Goal: Book appointment/travel/reservation

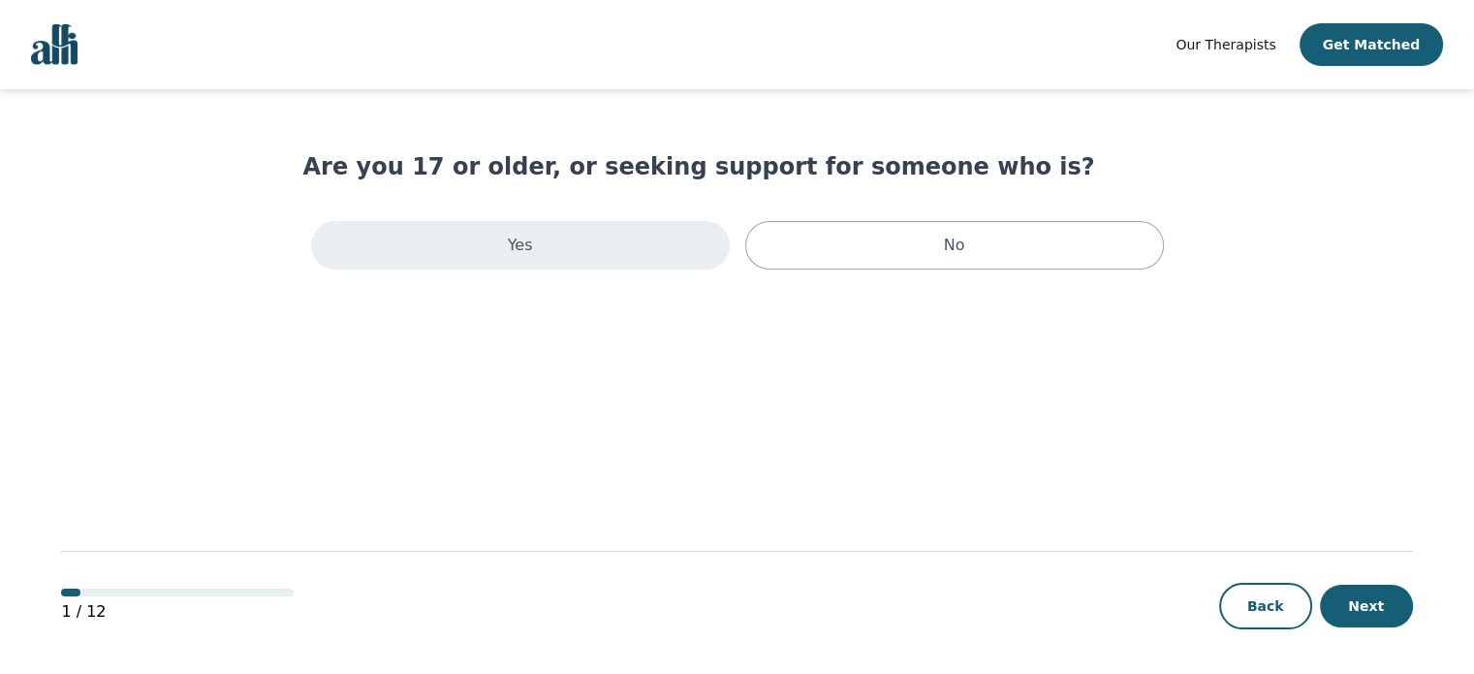
click at [472, 247] on div "Yes" at bounding box center [520, 245] width 419 height 48
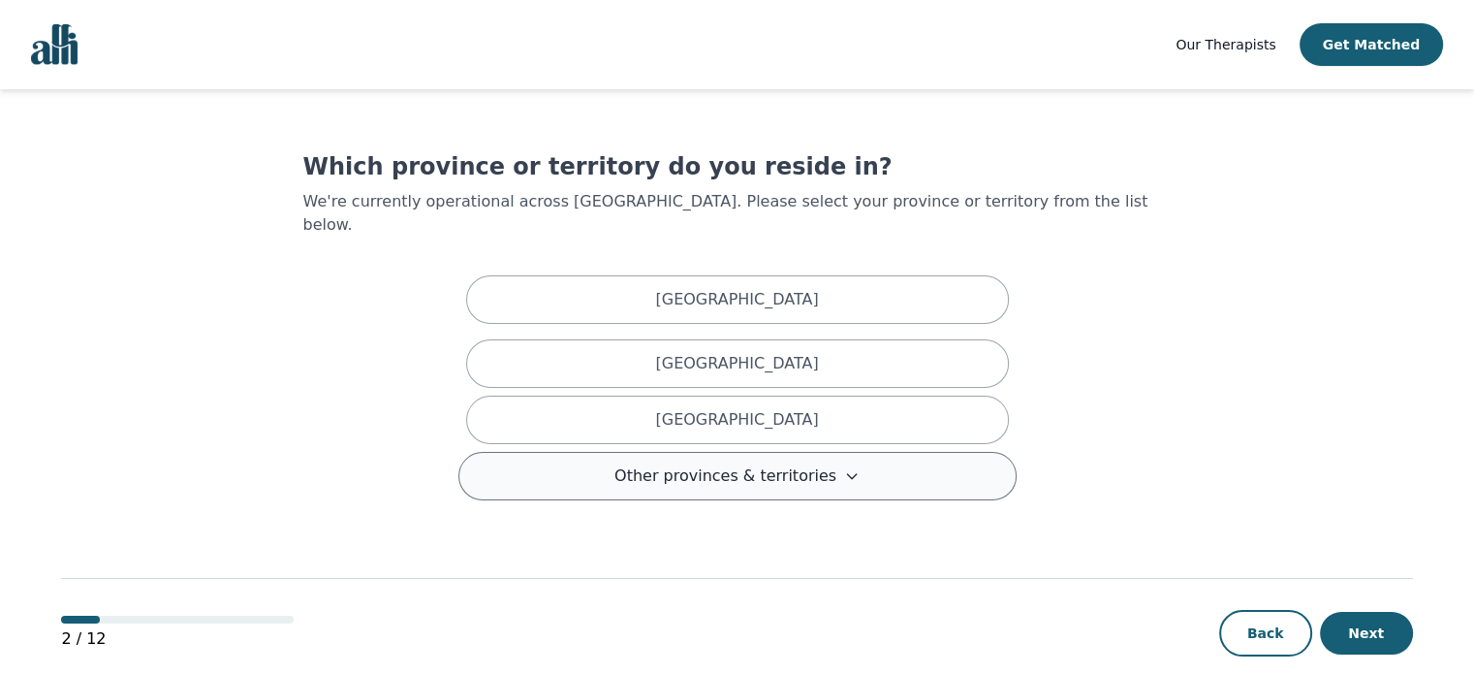
click at [541, 452] on button "Other provinces & territories" at bounding box center [737, 476] width 558 height 48
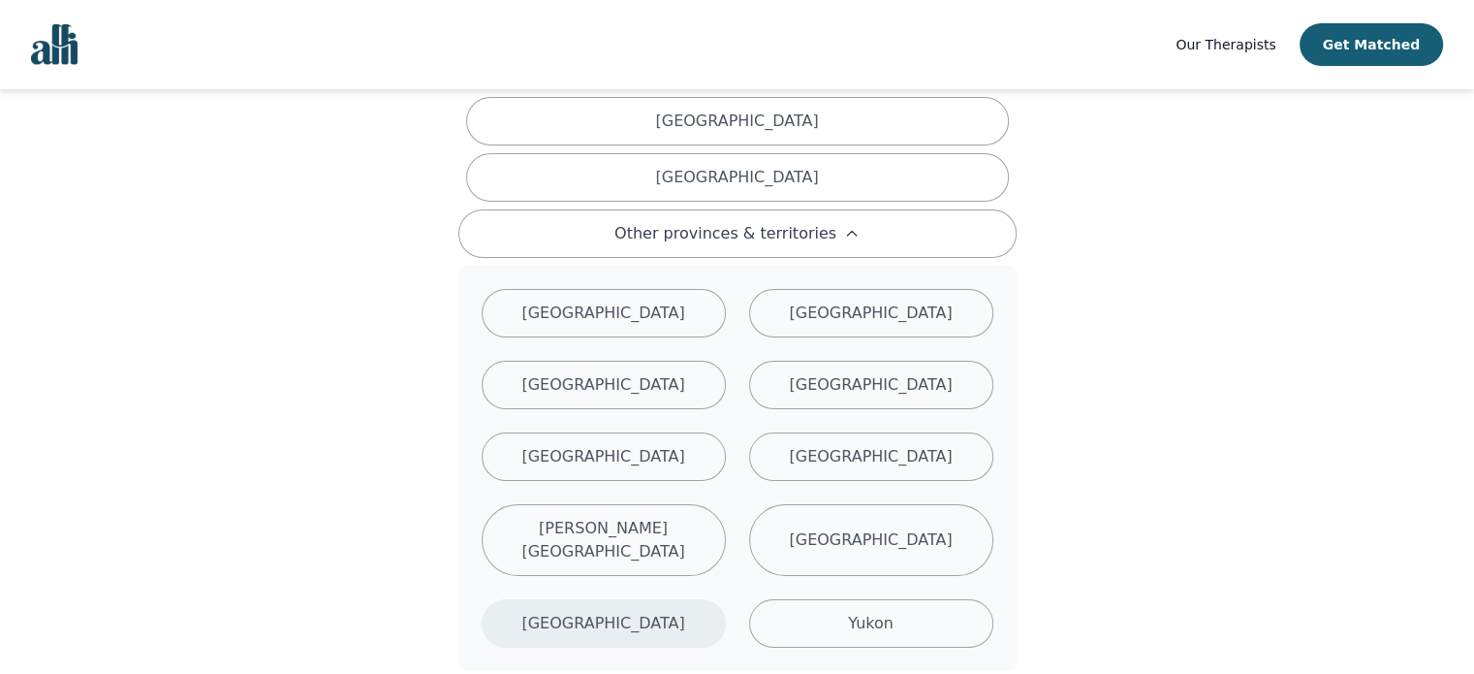
click at [663, 599] on div "[GEOGRAPHIC_DATA]" at bounding box center [604, 623] width 244 height 48
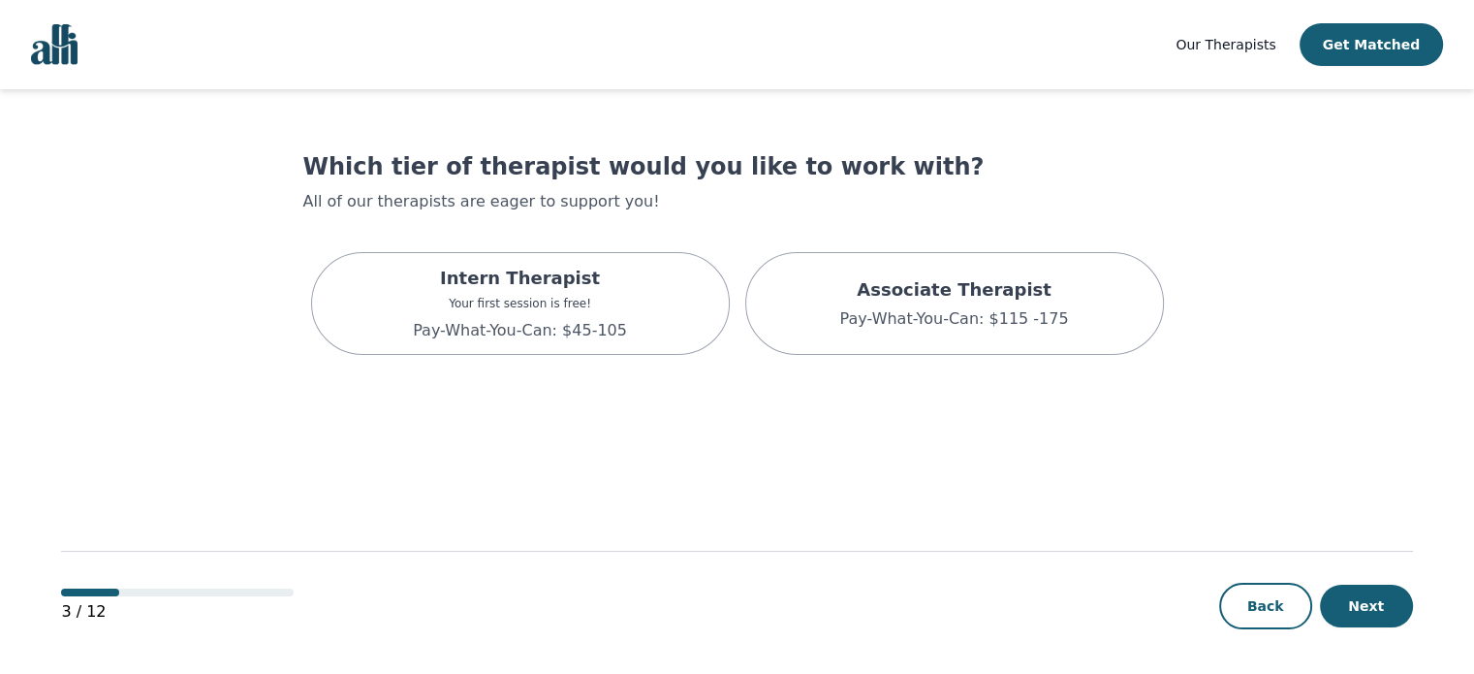
scroll to position [2, 0]
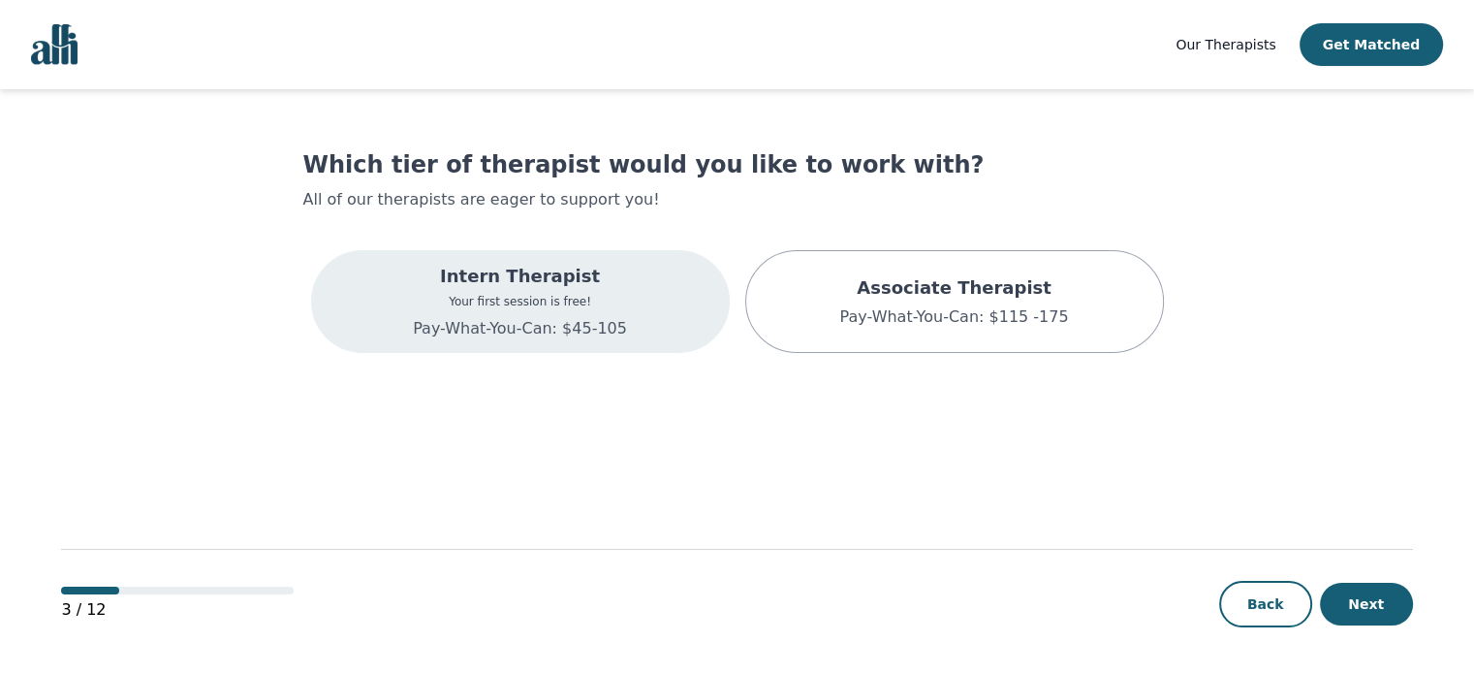
click at [651, 321] on div "Intern Therapist Your first session is free! Pay-What-You-Can: $45-105" at bounding box center [520, 301] width 419 height 103
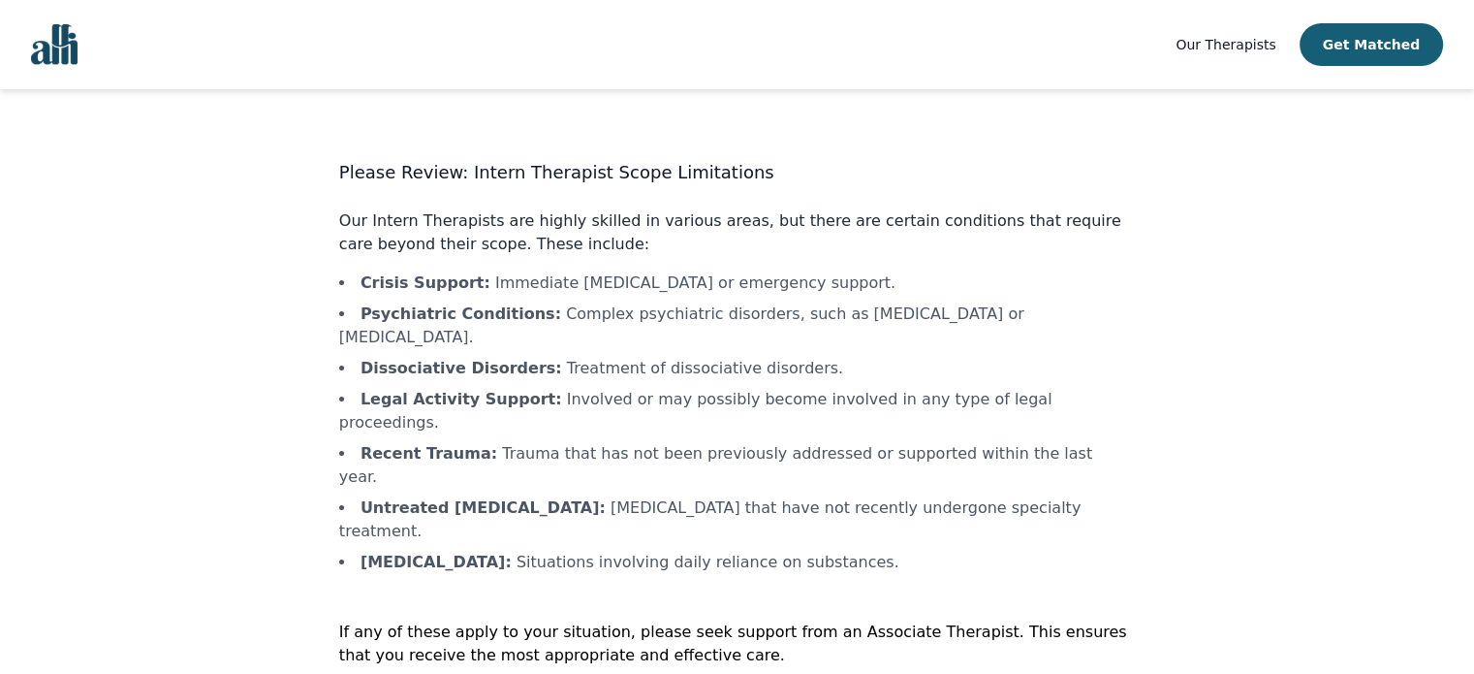
scroll to position [2, 0]
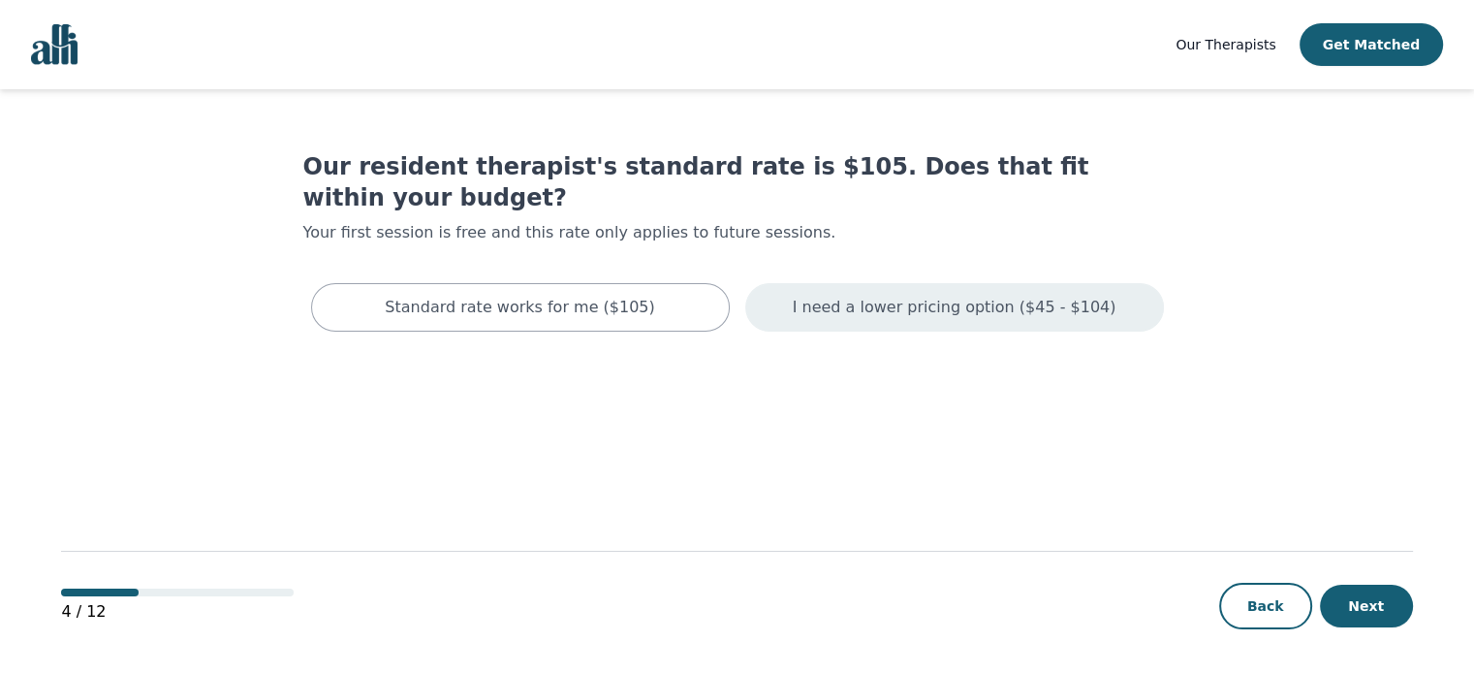
click at [761, 289] on div "I need a lower pricing option ($45 - $104)" at bounding box center [954, 307] width 419 height 48
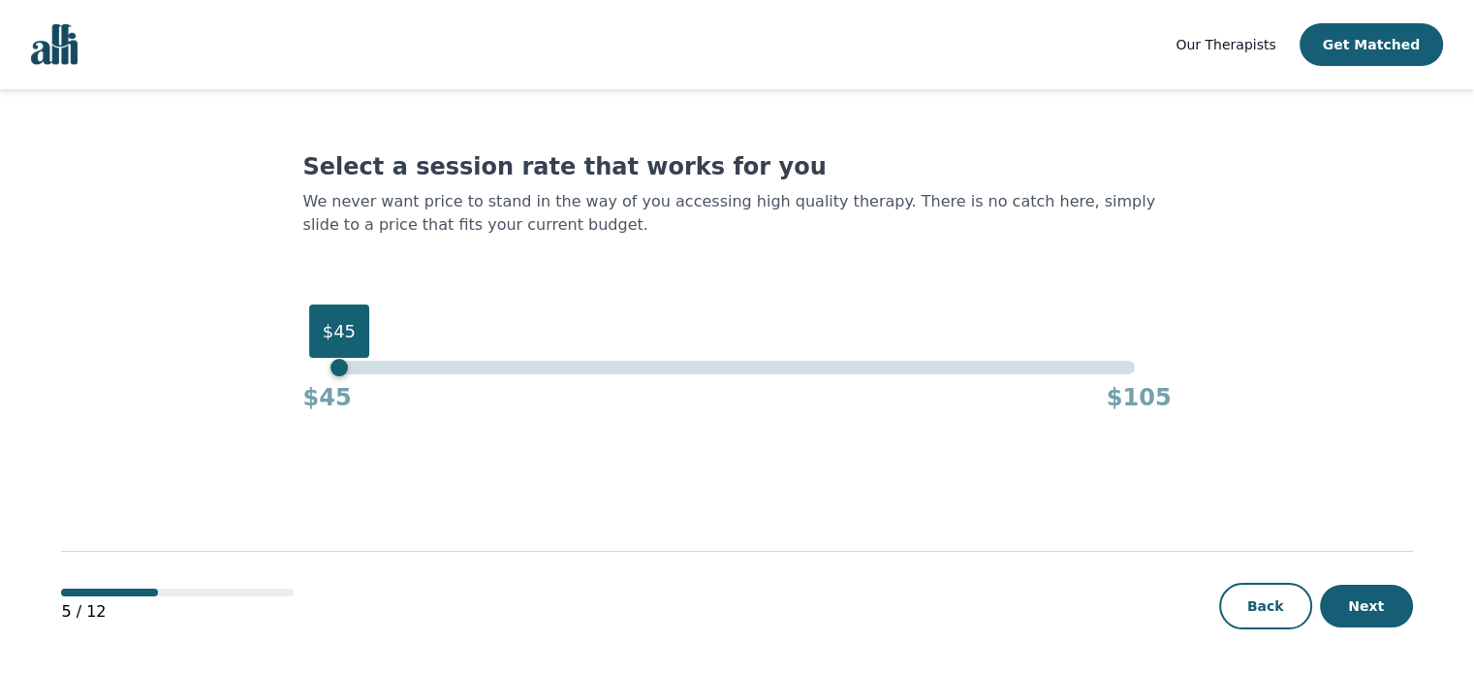
drag, startPoint x: 1137, startPoint y: 365, endPoint x: 307, endPoint y: 332, distance: 830.4
click at [307, 332] on div "Select a session rate that works for you We never want price to stand in the wa…" at bounding box center [737, 282] width 869 height 262
click at [1362, 590] on button "Next" at bounding box center [1366, 606] width 93 height 43
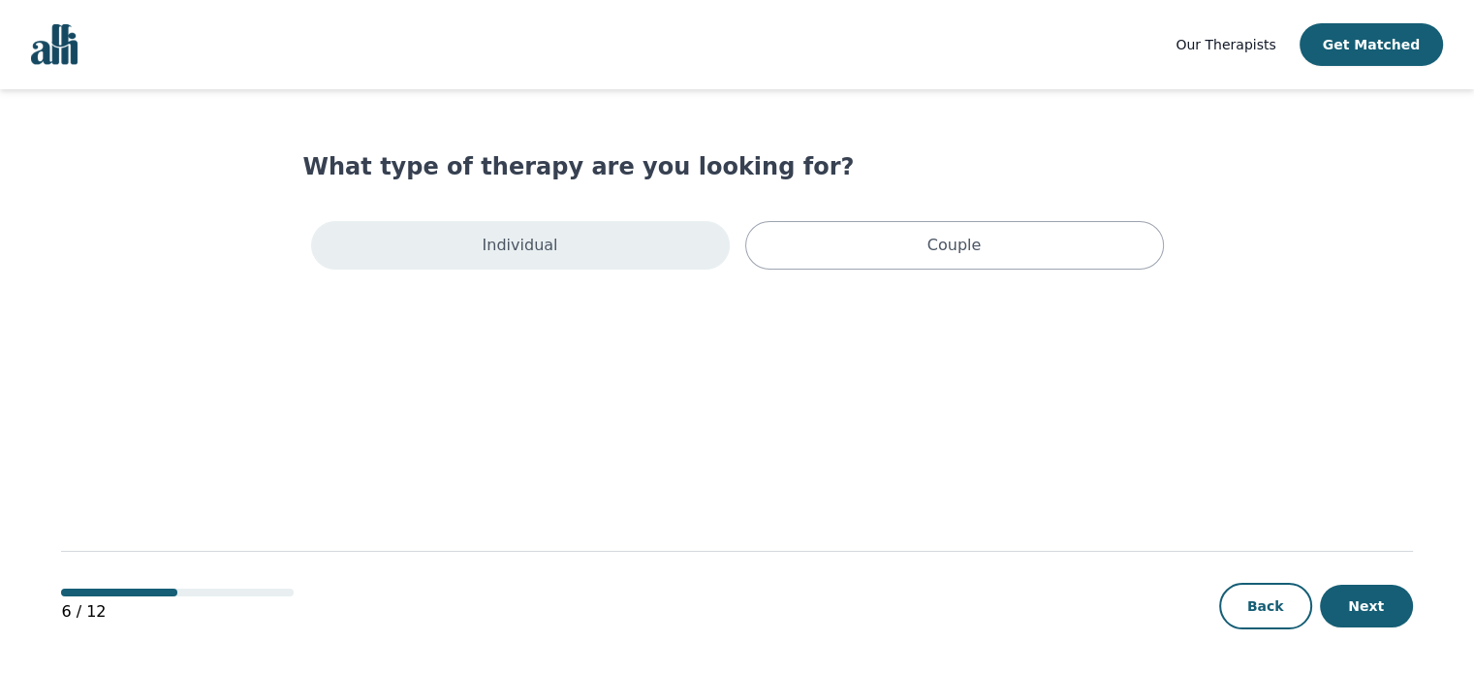
click at [658, 257] on div "Individual" at bounding box center [520, 245] width 419 height 48
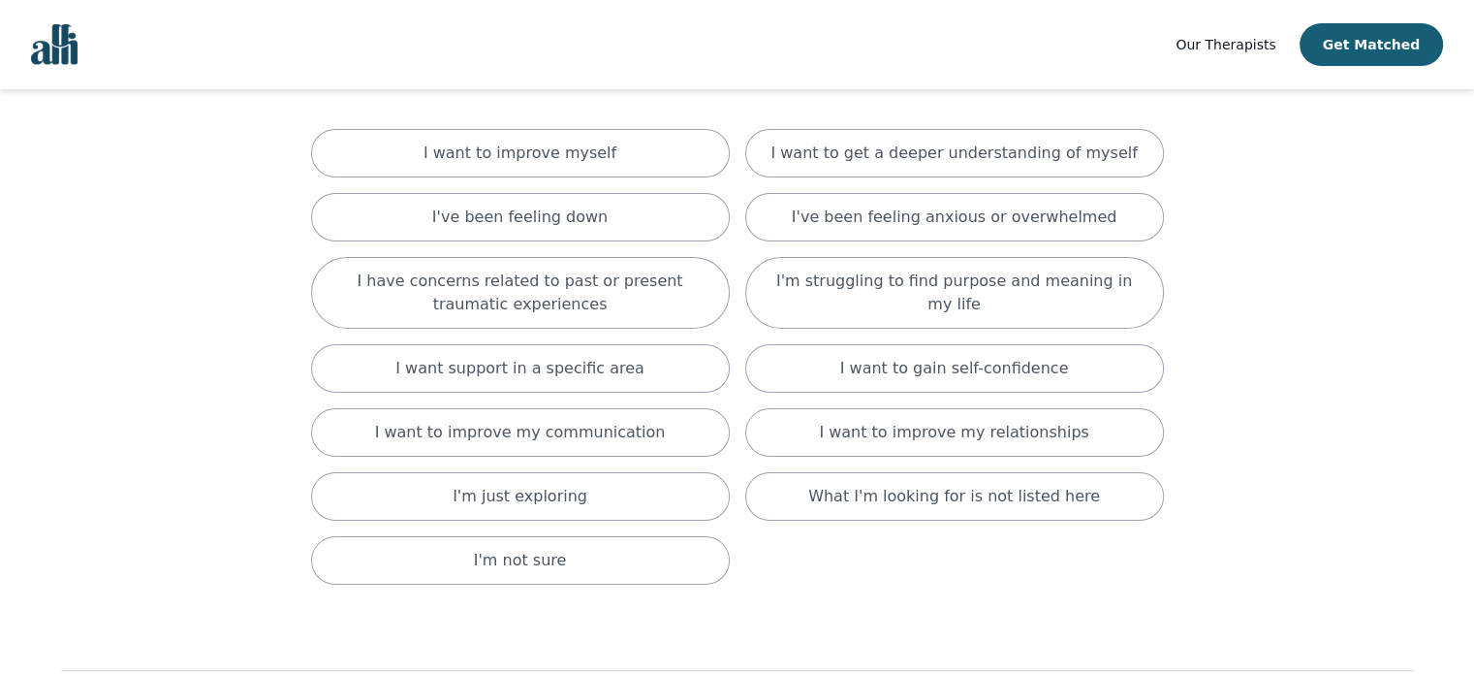
scroll to position [123, 0]
click at [902, 201] on div "I've been feeling anxious or overwhelmed" at bounding box center [954, 217] width 419 height 48
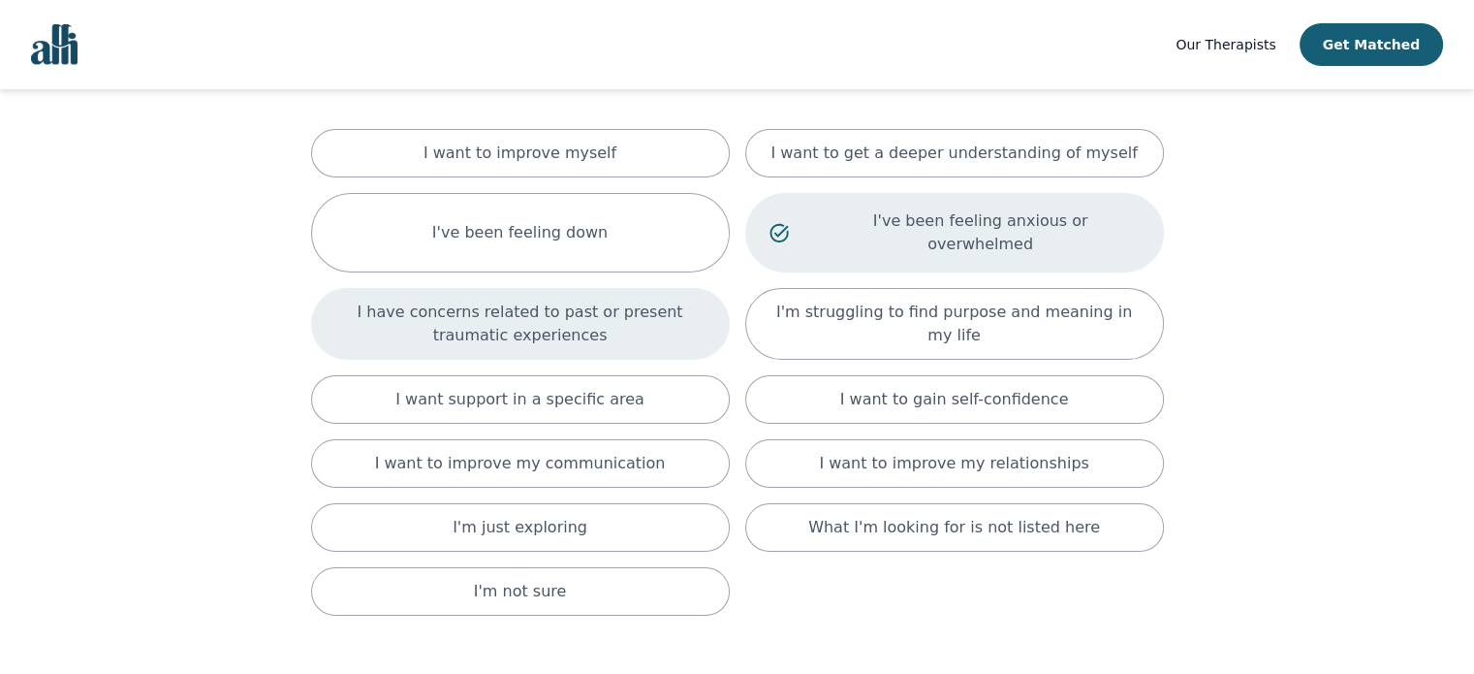
click at [606, 320] on p "I have concerns related to past or present traumatic experiences" at bounding box center [520, 323] width 370 height 47
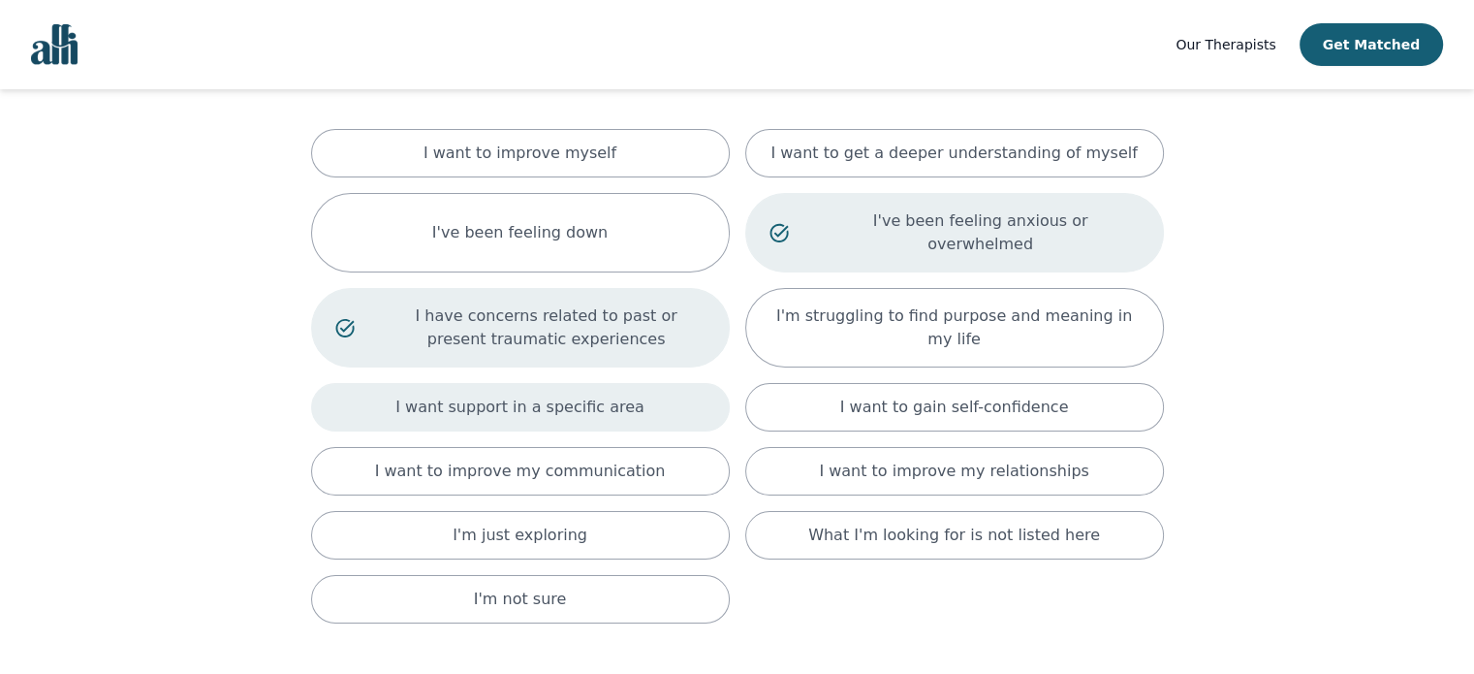
click at [613, 395] on p "I want support in a specific area" at bounding box center [519, 406] width 249 height 23
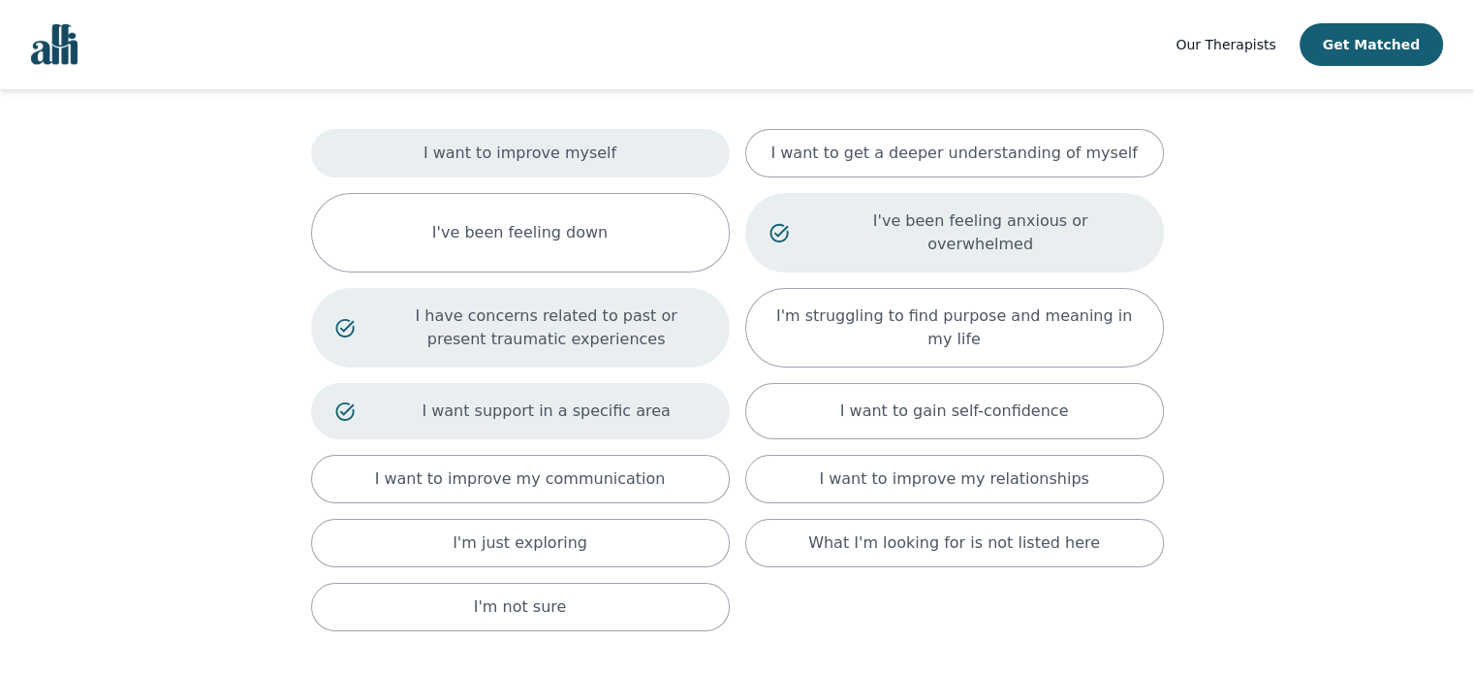
click at [609, 155] on div "I want to improve myself" at bounding box center [520, 153] width 419 height 48
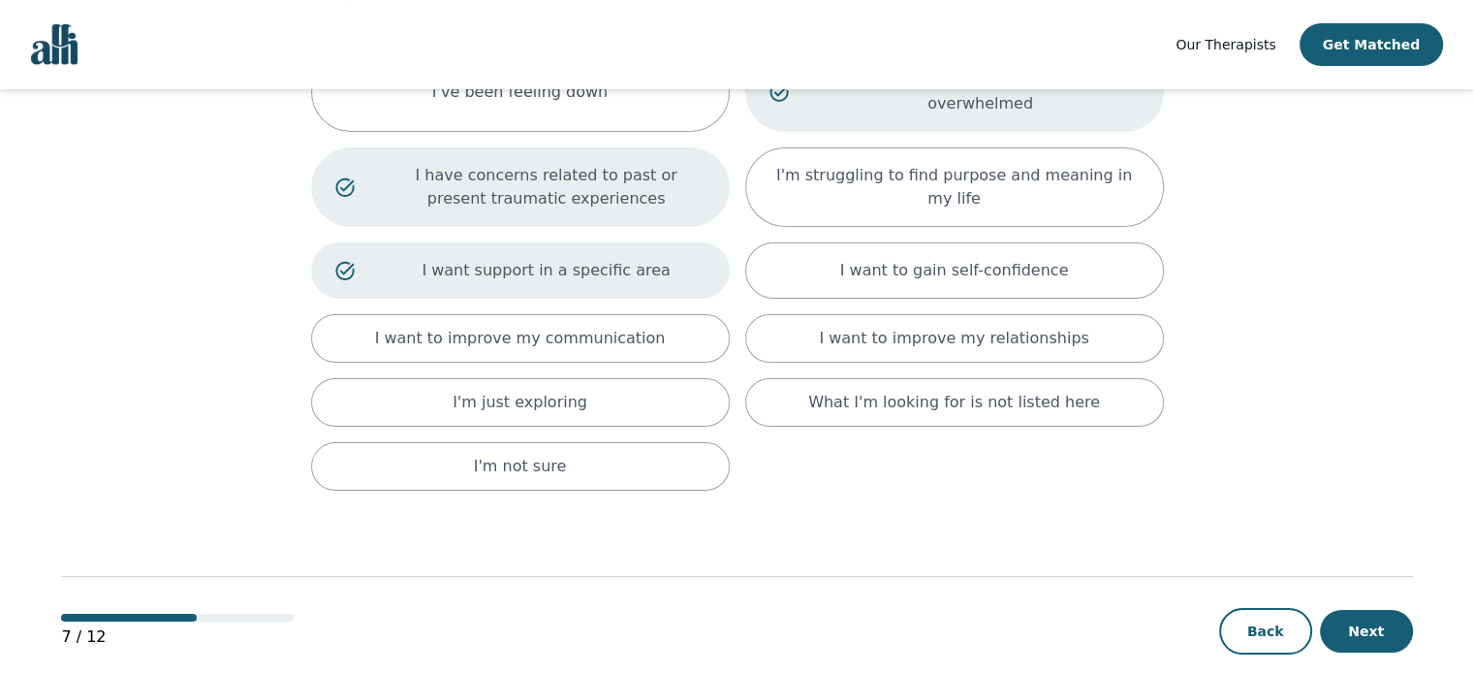
scroll to position [269, 0]
click at [1383, 612] on button "Next" at bounding box center [1366, 633] width 93 height 43
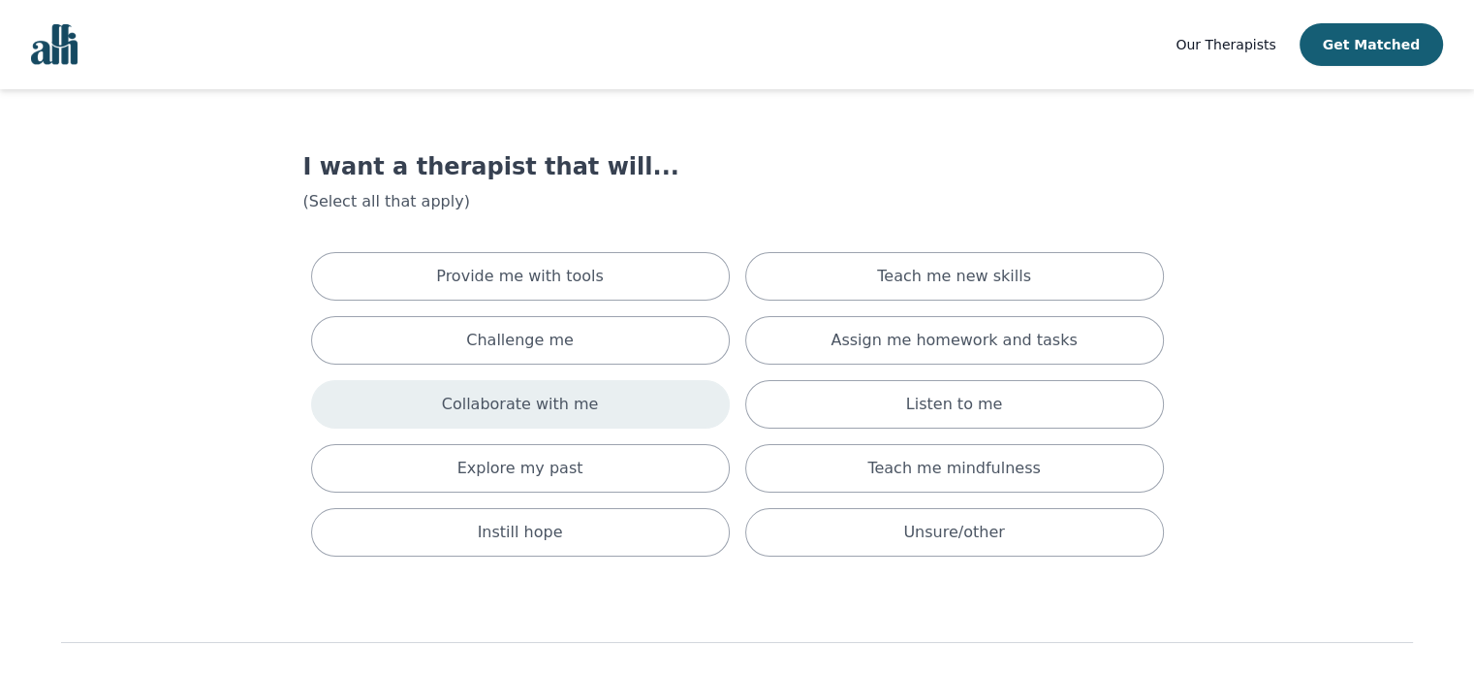
click at [581, 410] on p "Collaborate with me" at bounding box center [520, 404] width 157 height 23
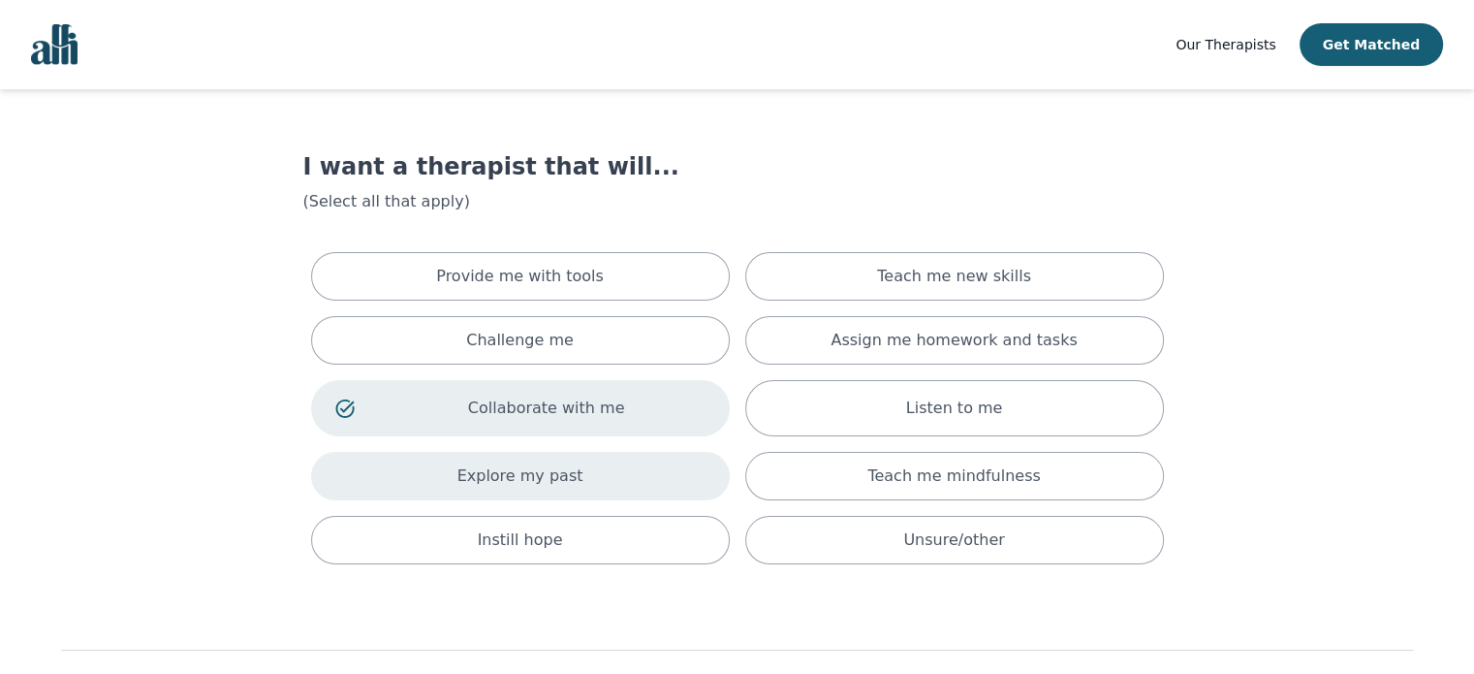
click at [578, 478] on div "Explore my past" at bounding box center [520, 476] width 419 height 48
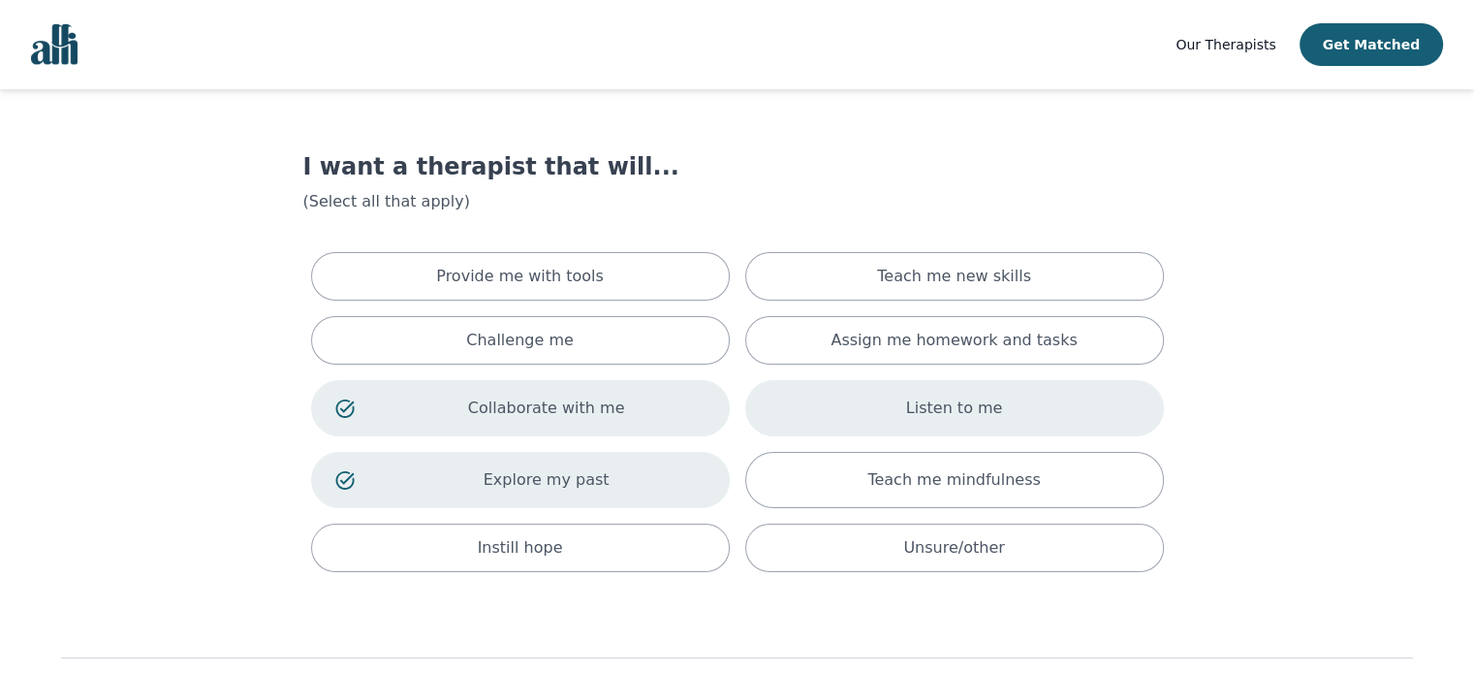
click at [792, 424] on div "Listen to me" at bounding box center [954, 408] width 419 height 56
click at [820, 279] on div "Teach me new skills" at bounding box center [954, 276] width 419 height 48
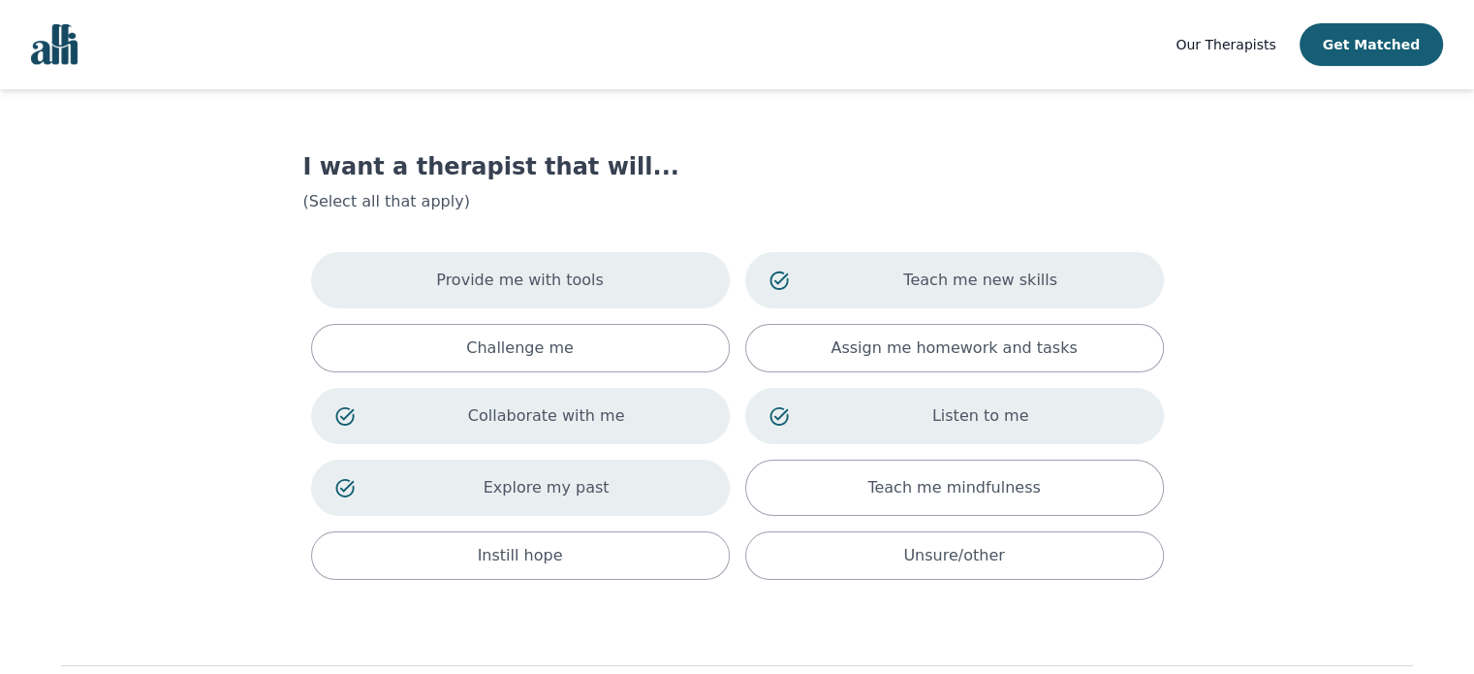
click at [603, 285] on div "Provide me with tools" at bounding box center [520, 280] width 419 height 56
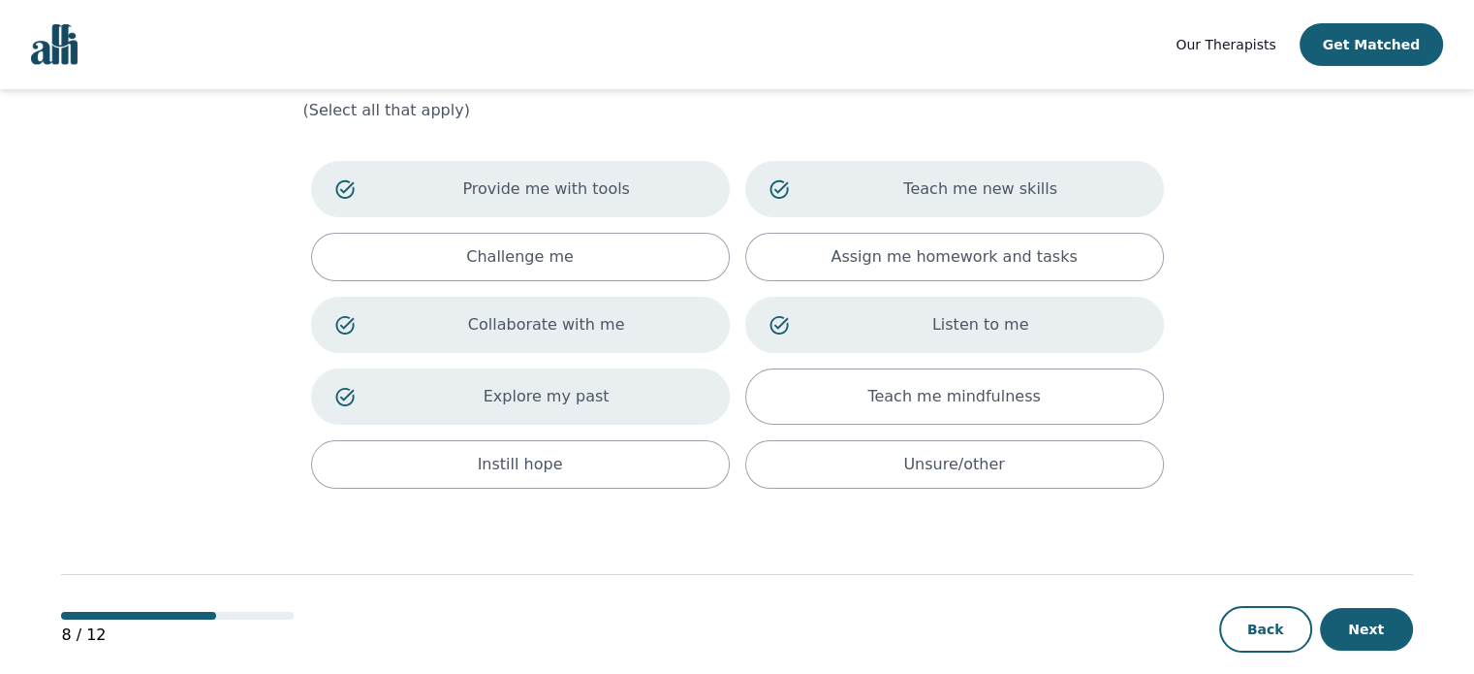
scroll to position [89, 0]
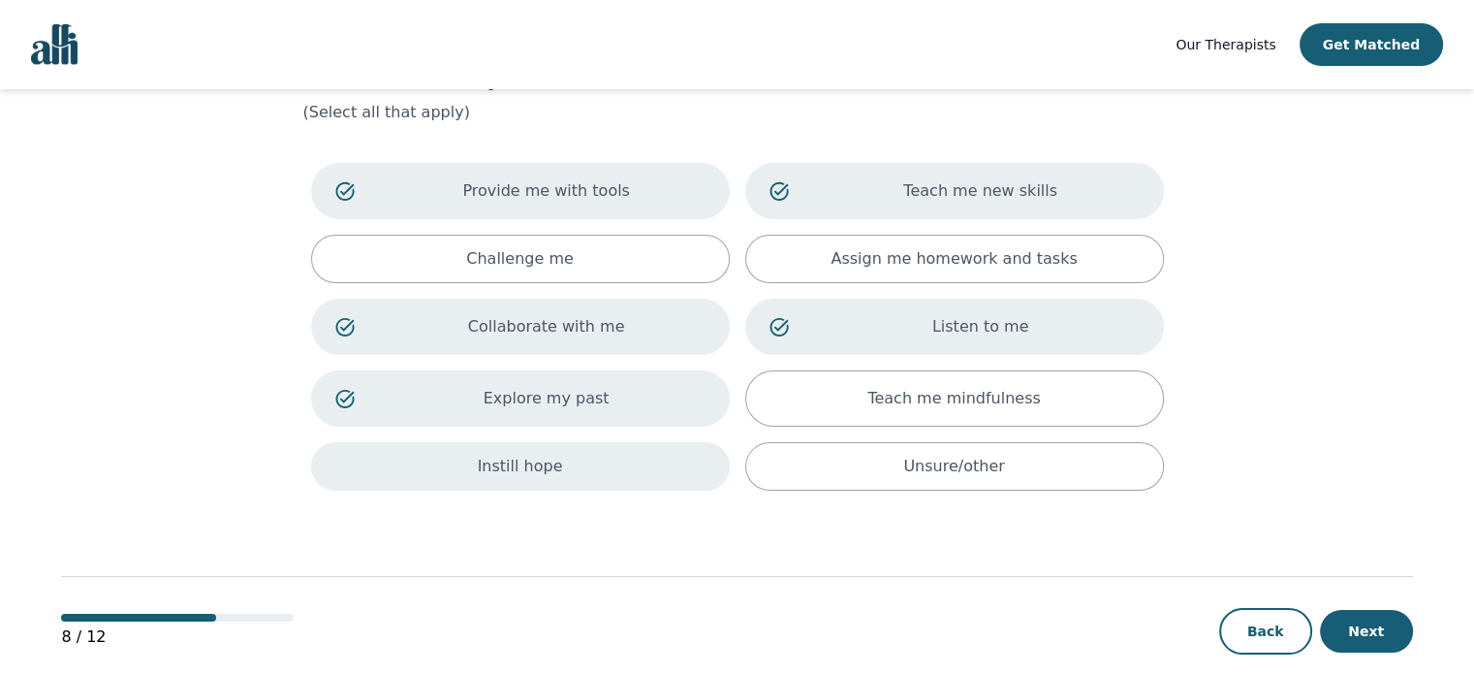
click at [600, 459] on div "Instill hope" at bounding box center [520, 466] width 419 height 48
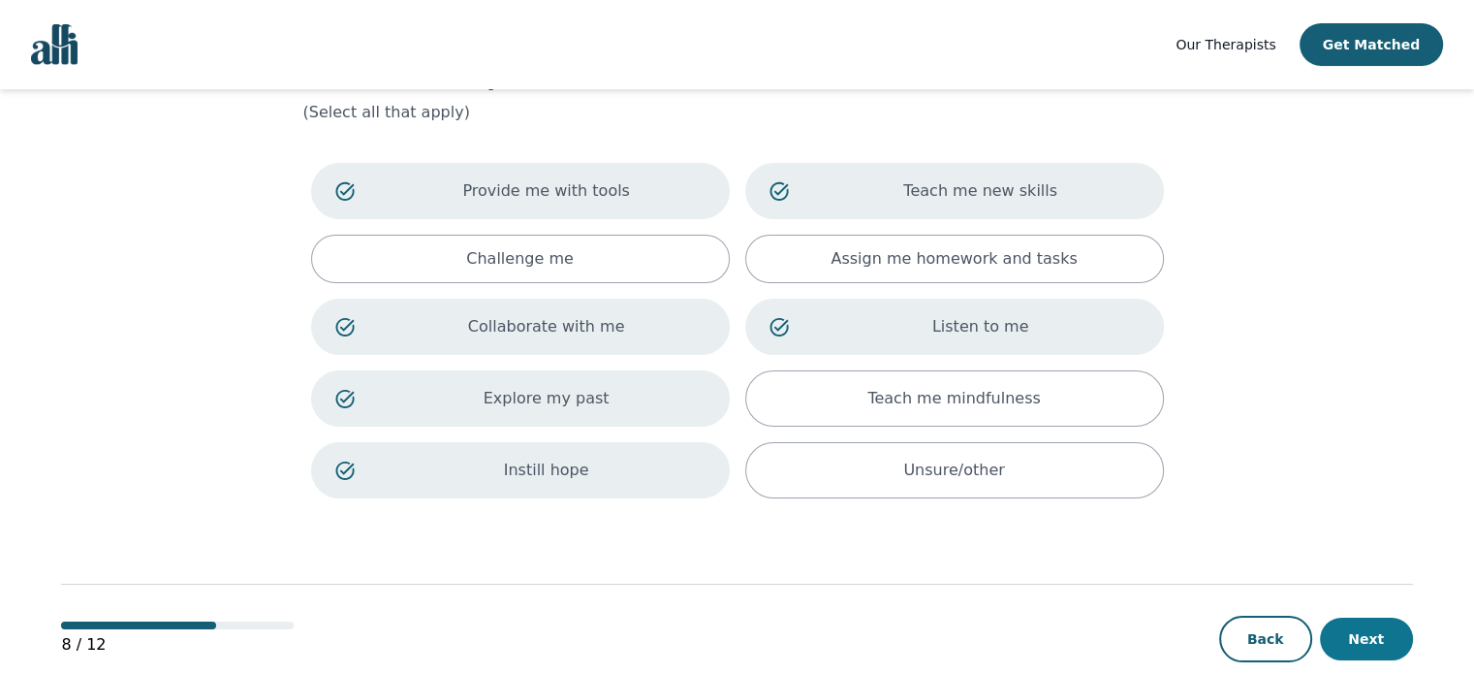
click at [1353, 630] on button "Next" at bounding box center [1366, 638] width 93 height 43
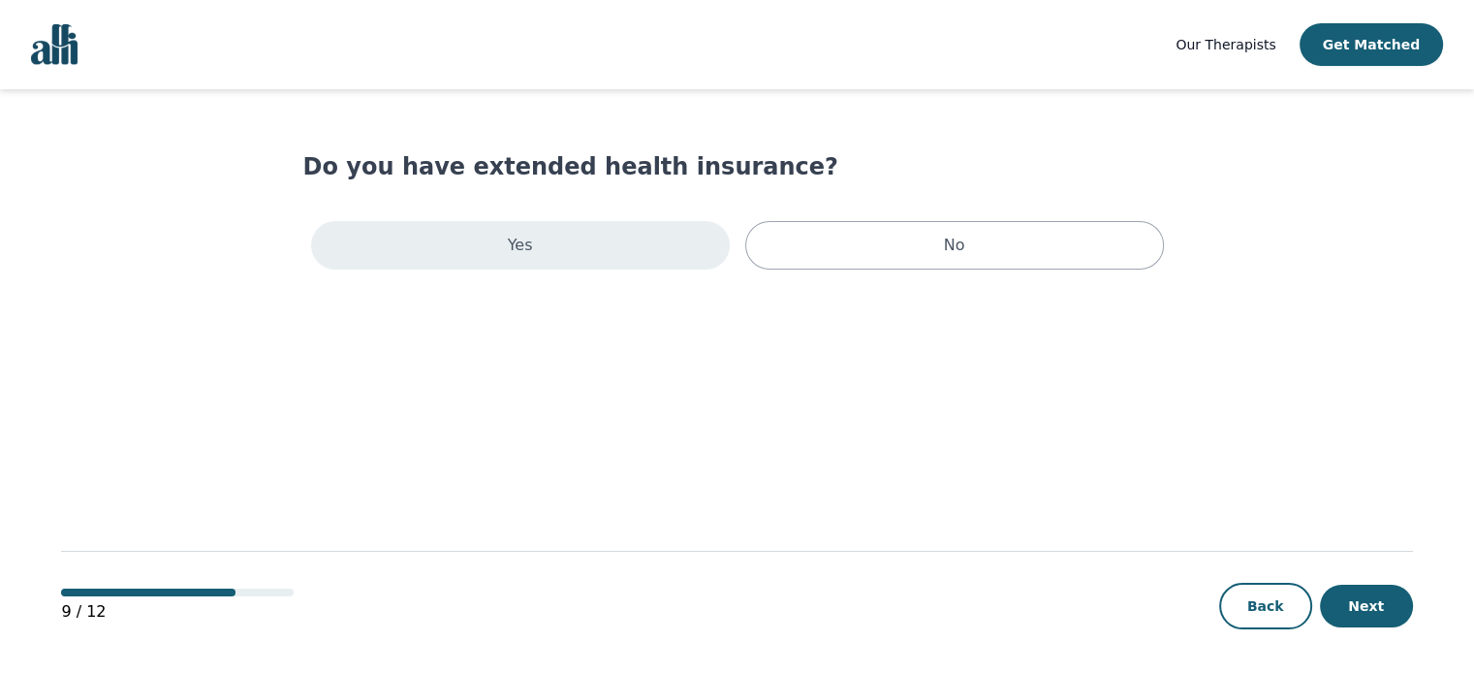
click at [633, 260] on div "Yes" at bounding box center [520, 245] width 419 height 48
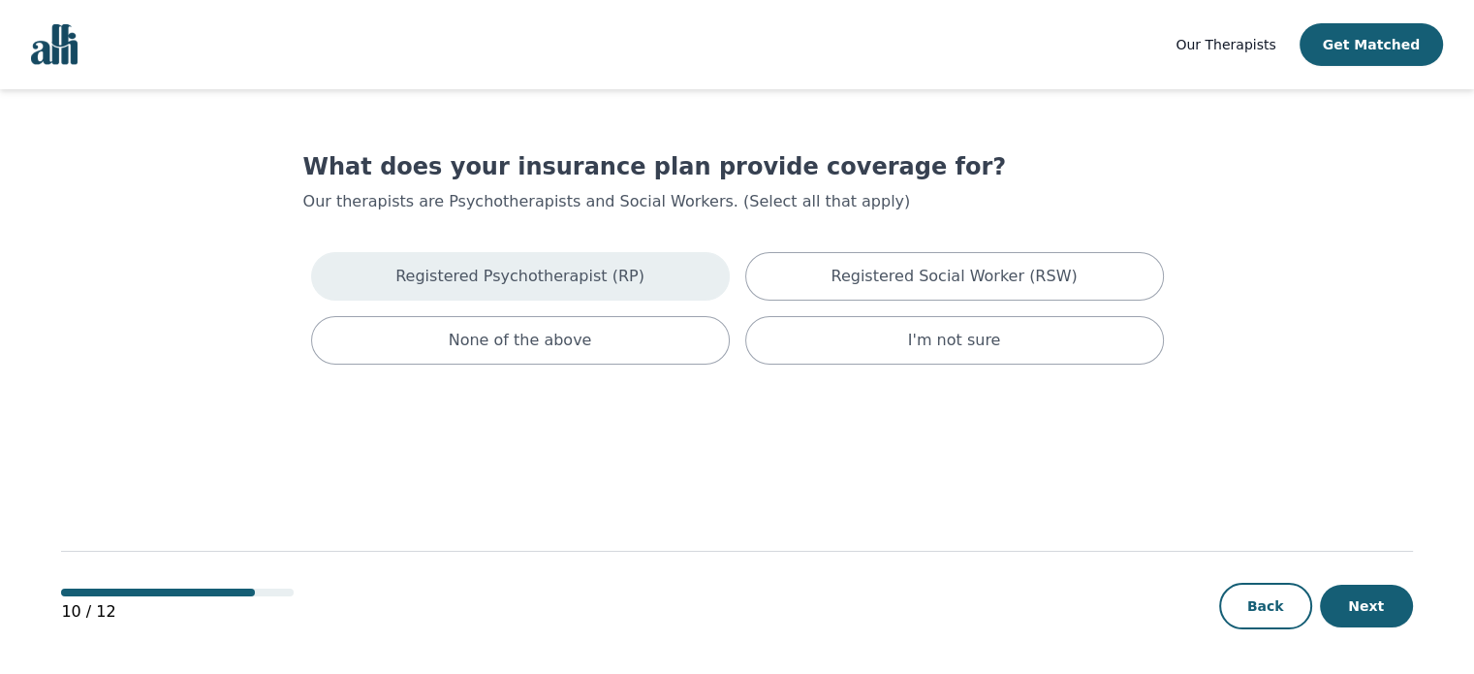
click at [673, 272] on div "Registered Psychotherapist (RP)" at bounding box center [520, 276] width 419 height 48
click at [1387, 601] on button "Next" at bounding box center [1366, 606] width 93 height 43
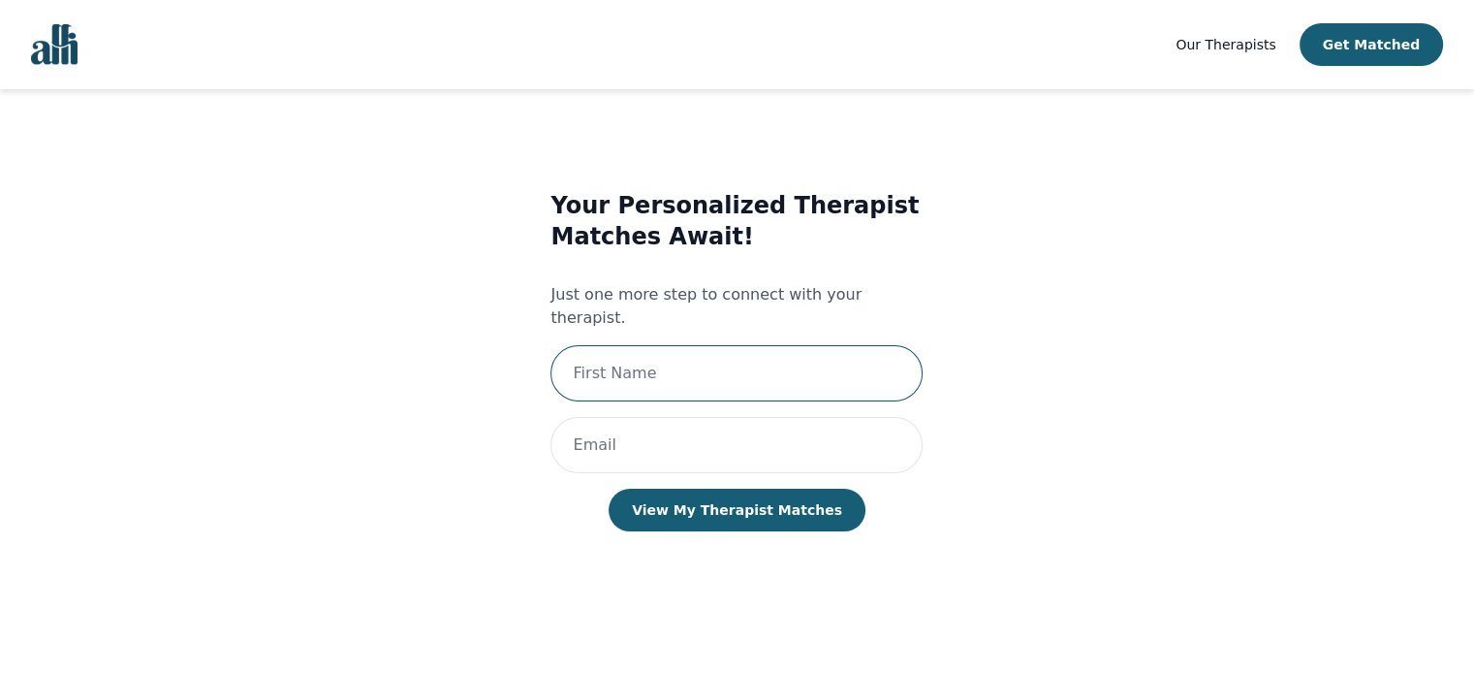
click at [768, 348] on input "text" at bounding box center [737, 373] width 372 height 56
type input "[PERSON_NAME]"
click at [694, 450] on div "Your Personalized Therapist Matches Await! Just one more step to connect with y…" at bounding box center [737, 380] width 372 height 380
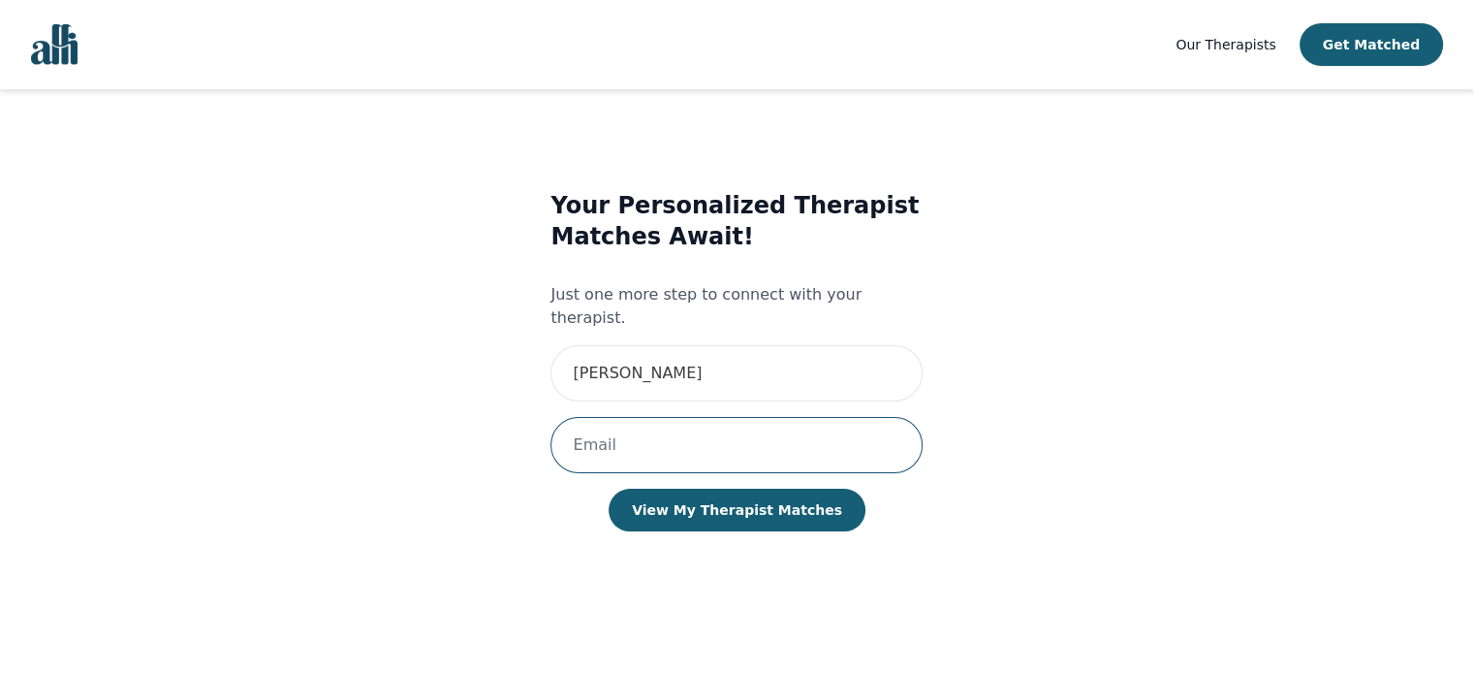
click at [687, 425] on input "email" at bounding box center [737, 445] width 372 height 56
type input "[PERSON_NAME][EMAIL_ADDRESS][PERSON_NAME][DOMAIN_NAME]"
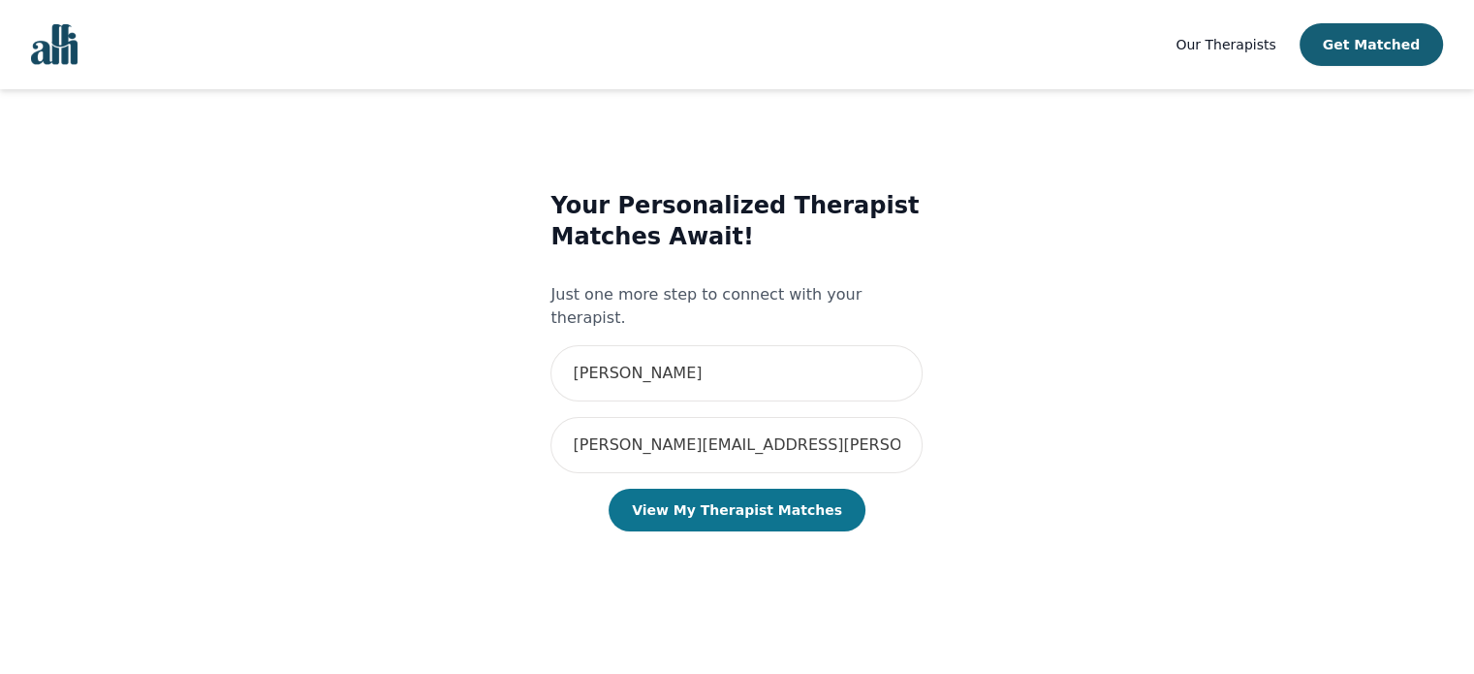
click at [708, 489] on button "View My Therapist Matches" at bounding box center [737, 510] width 257 height 43
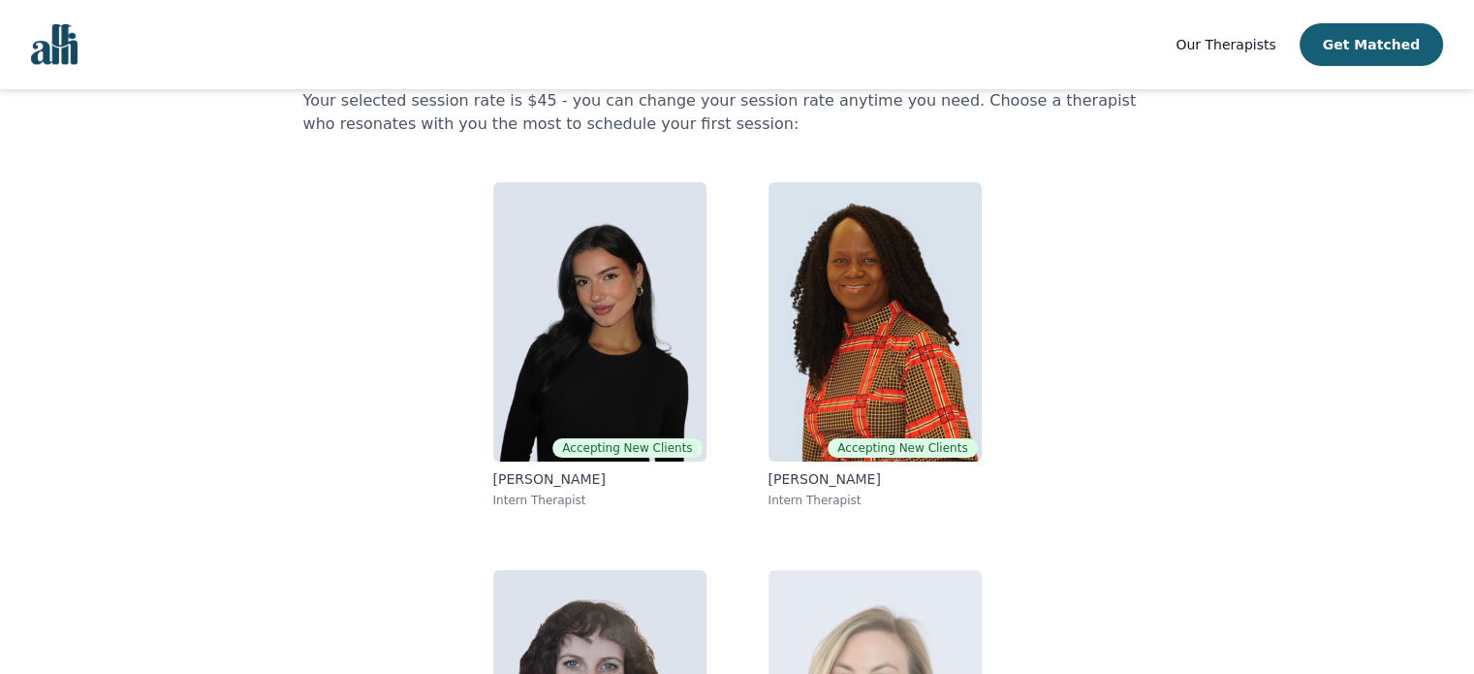
scroll to position [337, 0]
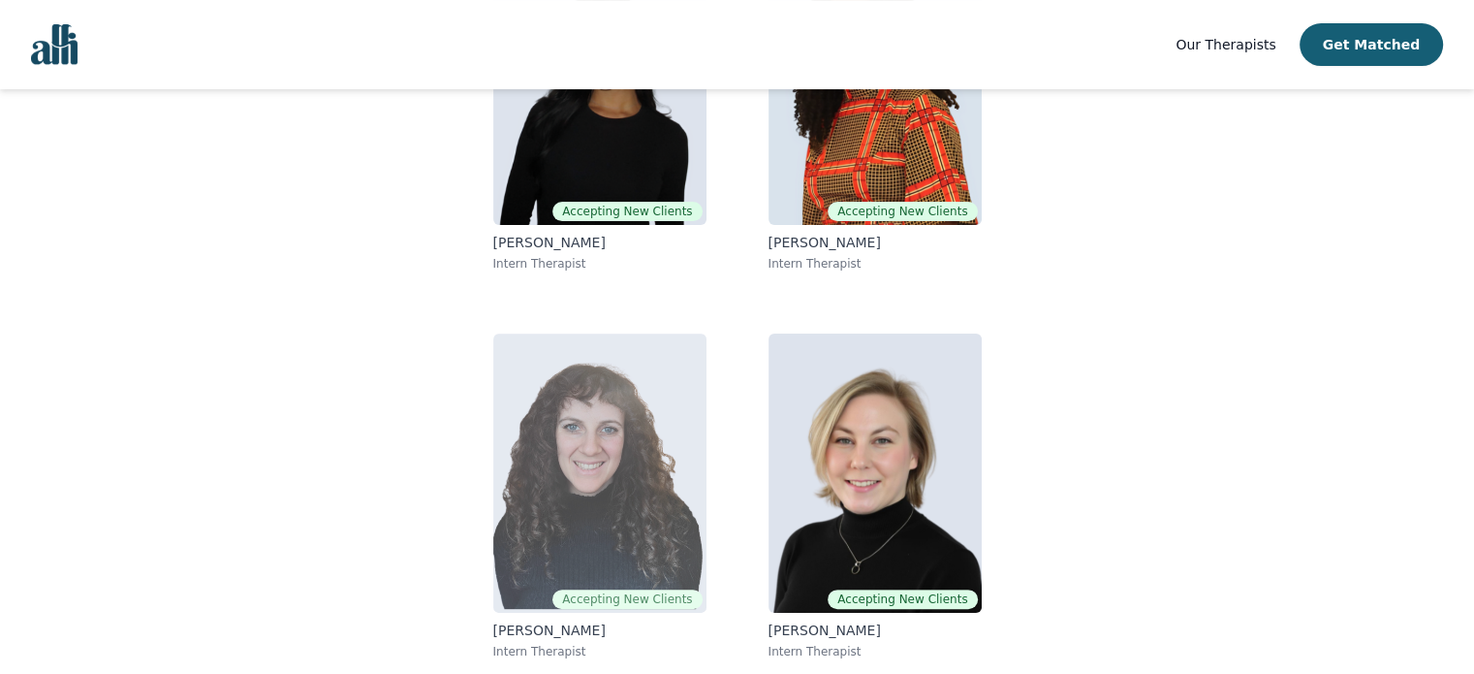
click at [679, 520] on img at bounding box center [599, 472] width 213 height 279
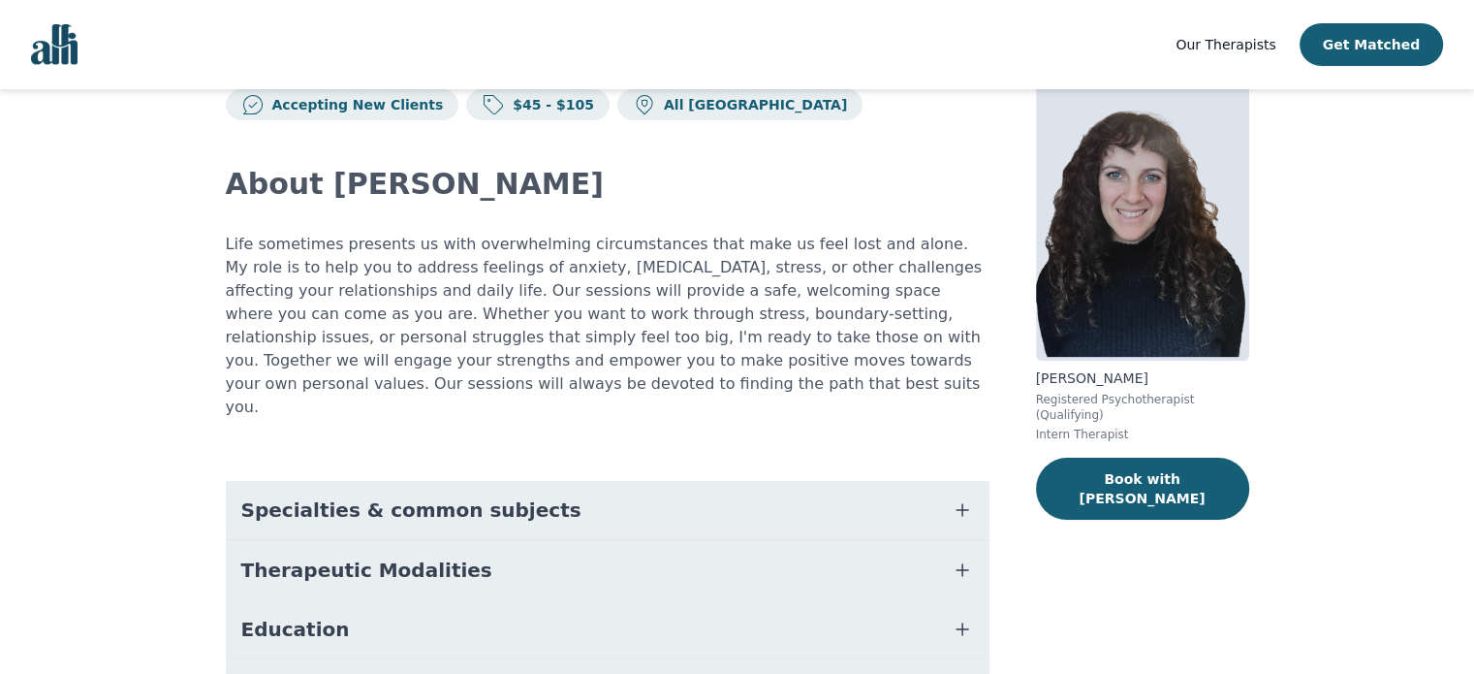
scroll to position [53, 0]
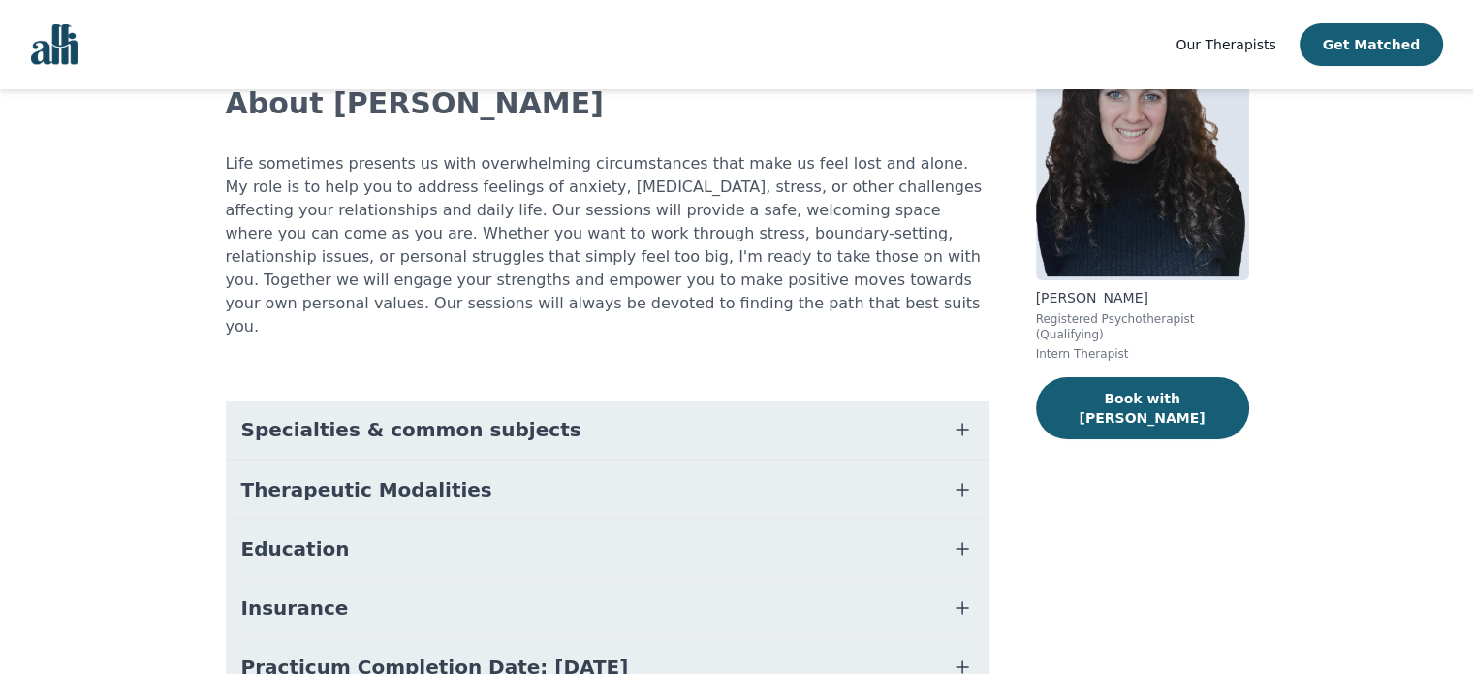
click at [733, 400] on button "Specialties & common subjects" at bounding box center [608, 429] width 764 height 58
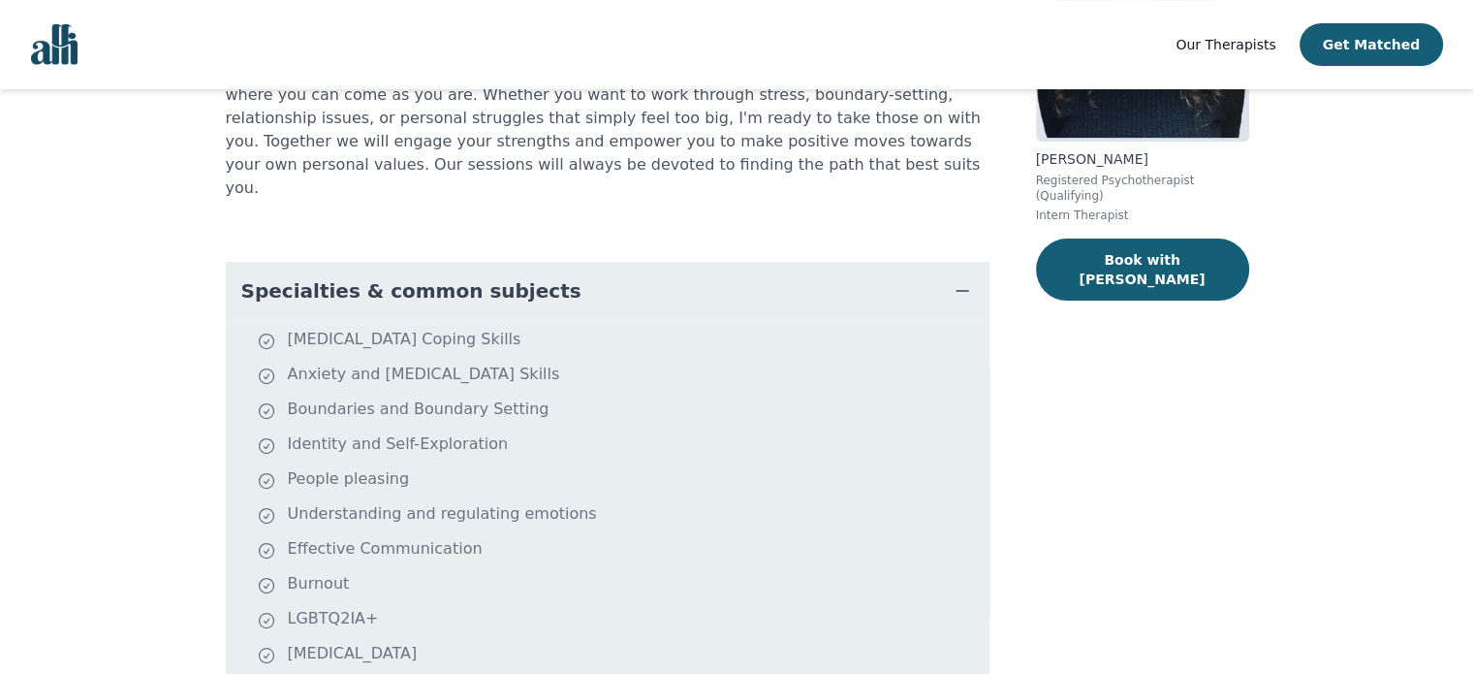
scroll to position [298, 0]
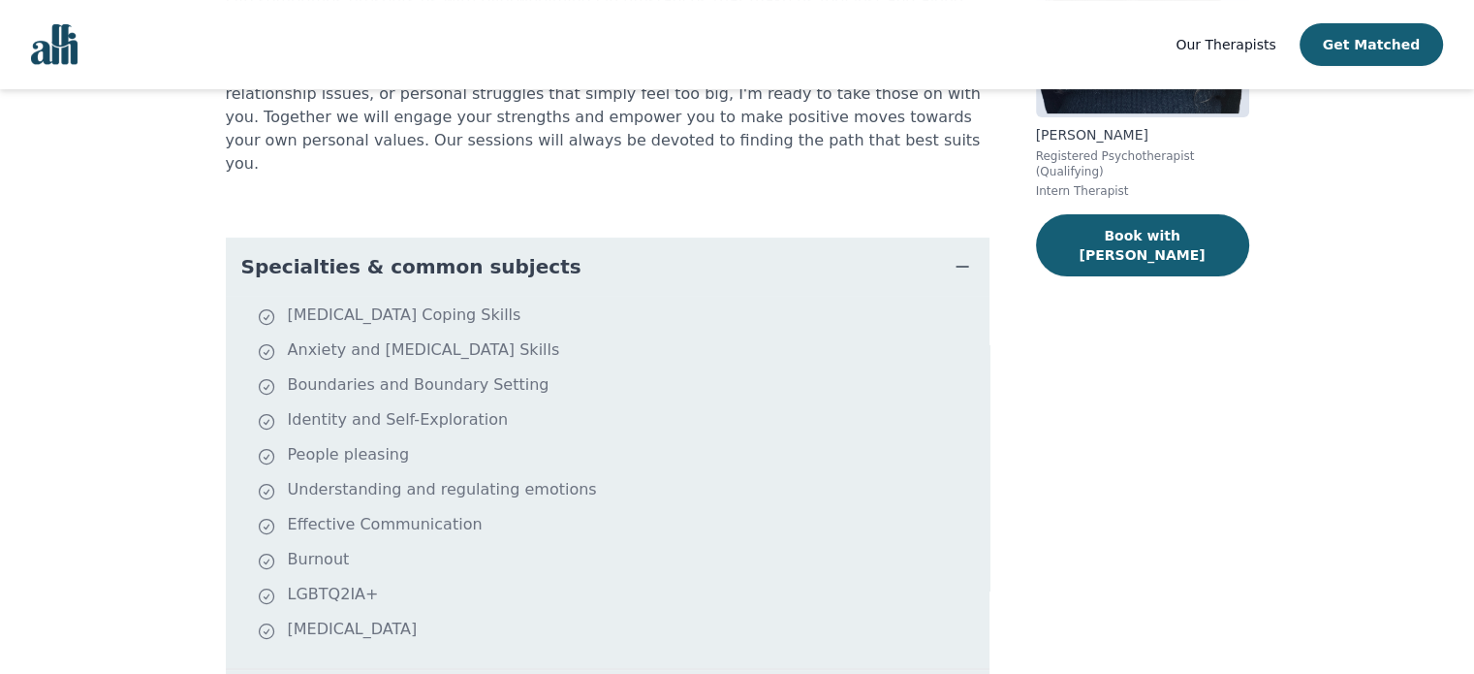
click at [364, 253] on span "Specialties & common subjects" at bounding box center [411, 266] width 340 height 27
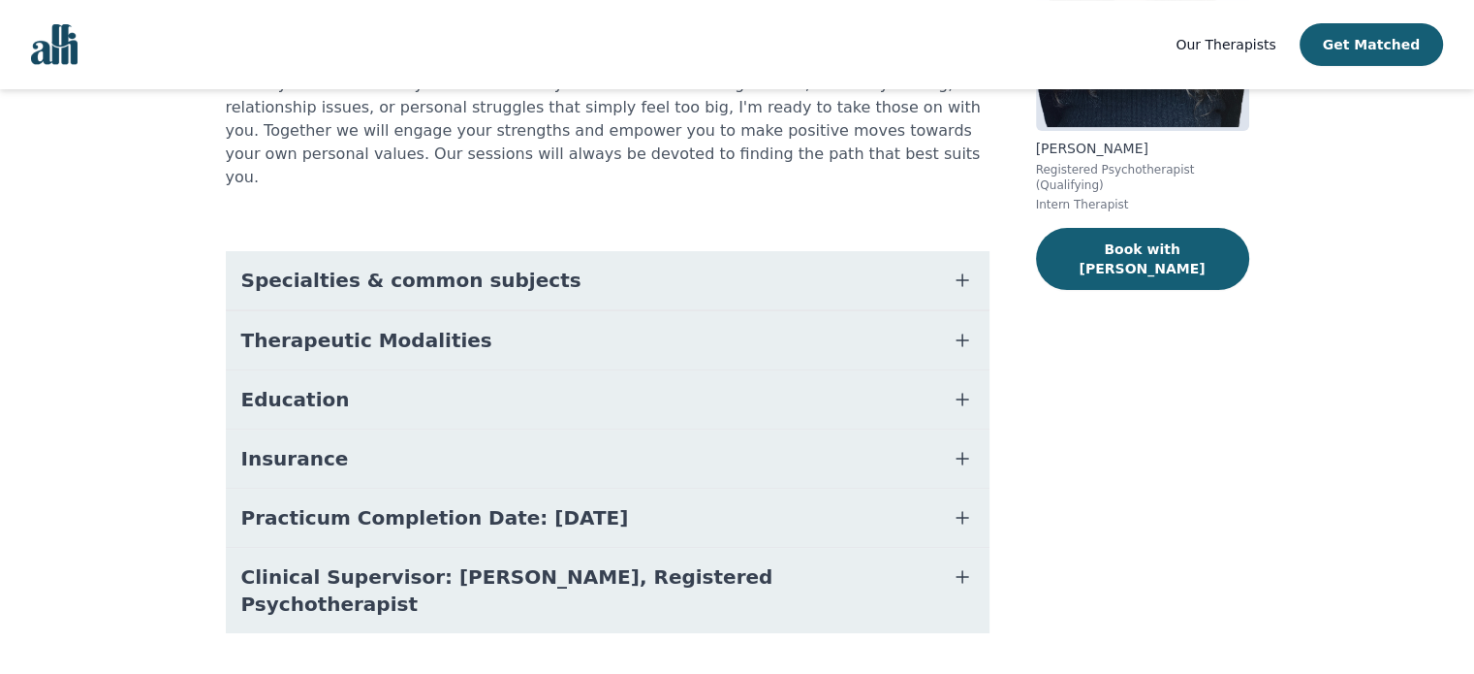
click at [364, 327] on span "Therapeutic Modalities" at bounding box center [366, 340] width 251 height 27
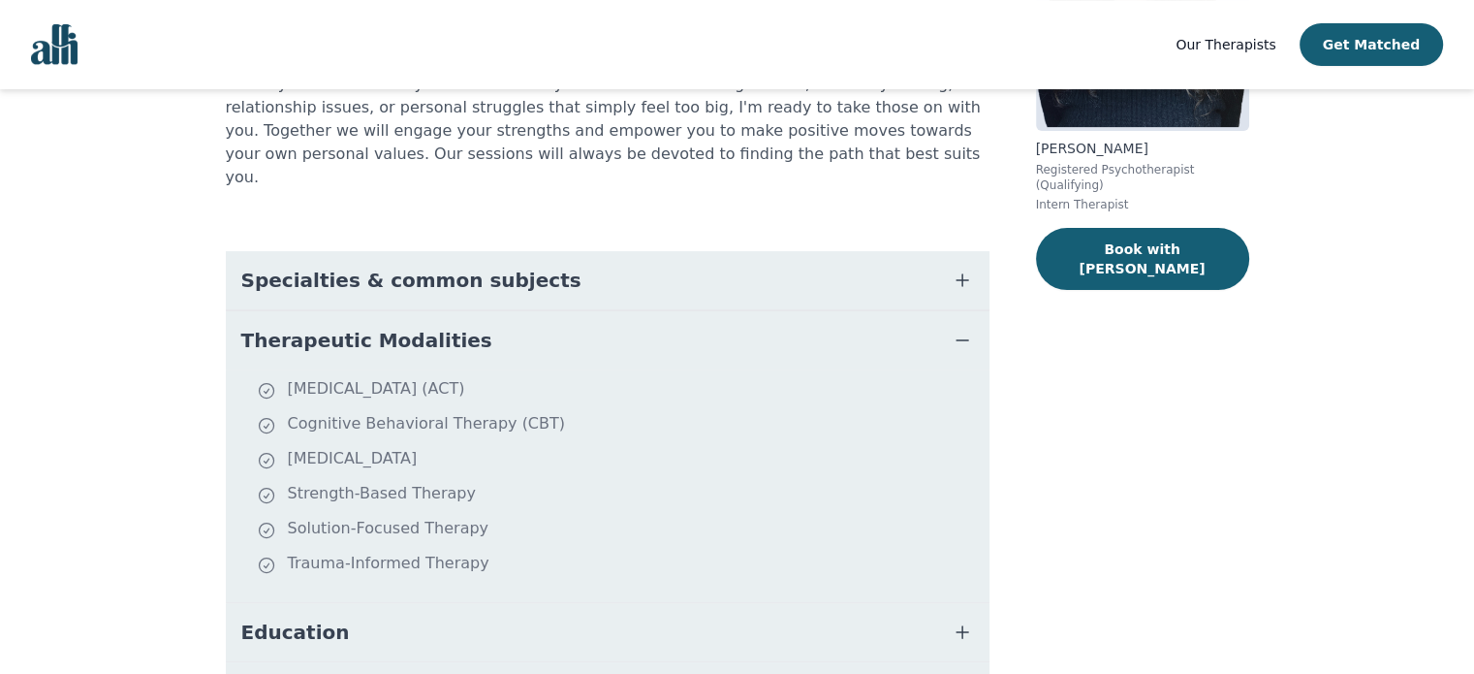
click at [364, 327] on span "Therapeutic Modalities" at bounding box center [366, 340] width 251 height 27
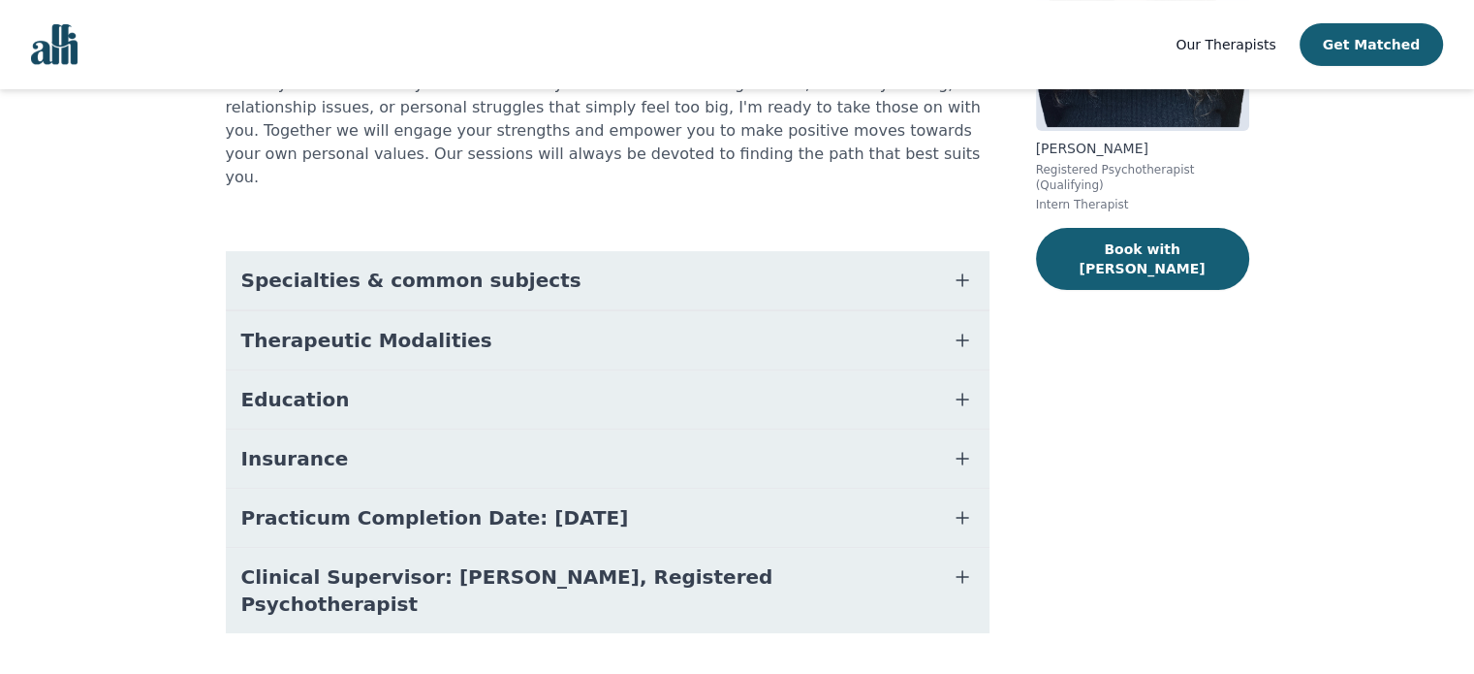
click at [344, 376] on button "Education" at bounding box center [608, 399] width 764 height 58
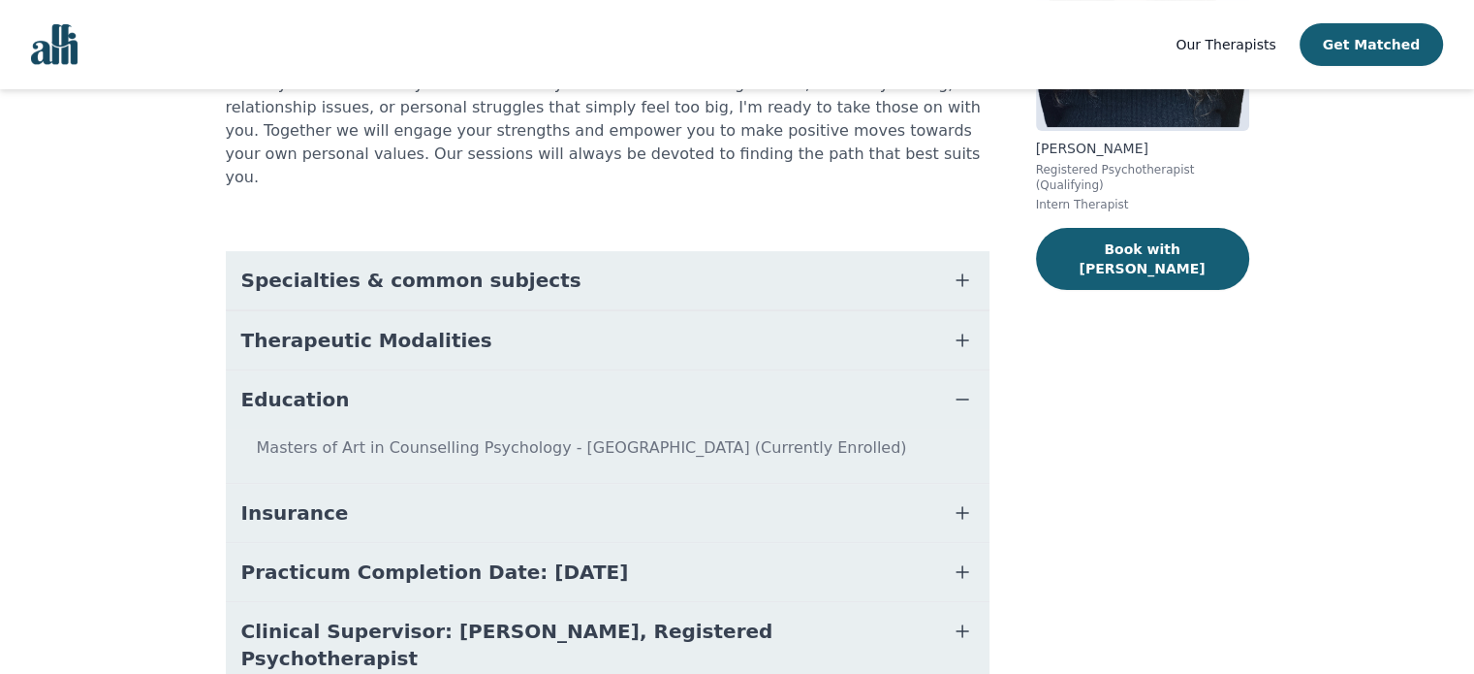
click at [344, 376] on button "Education" at bounding box center [608, 399] width 764 height 58
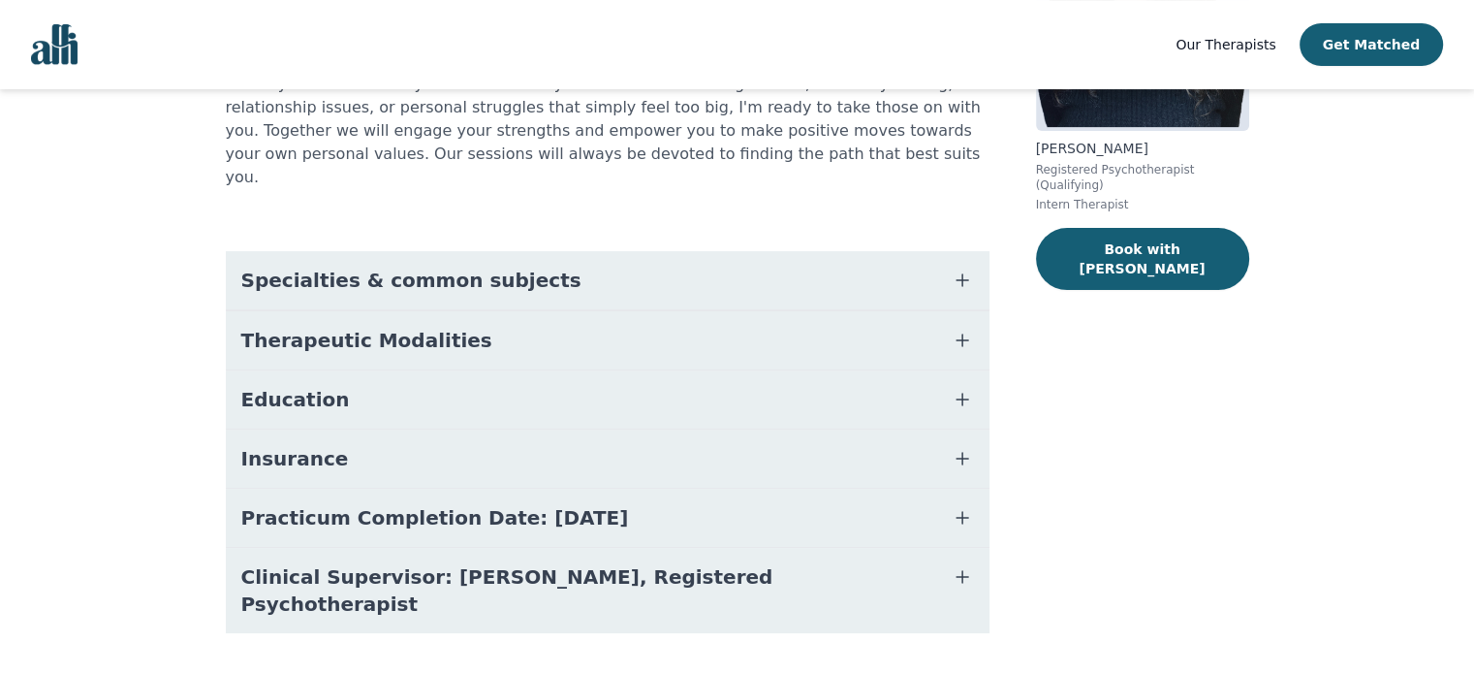
click at [344, 376] on button "Education" at bounding box center [608, 399] width 764 height 58
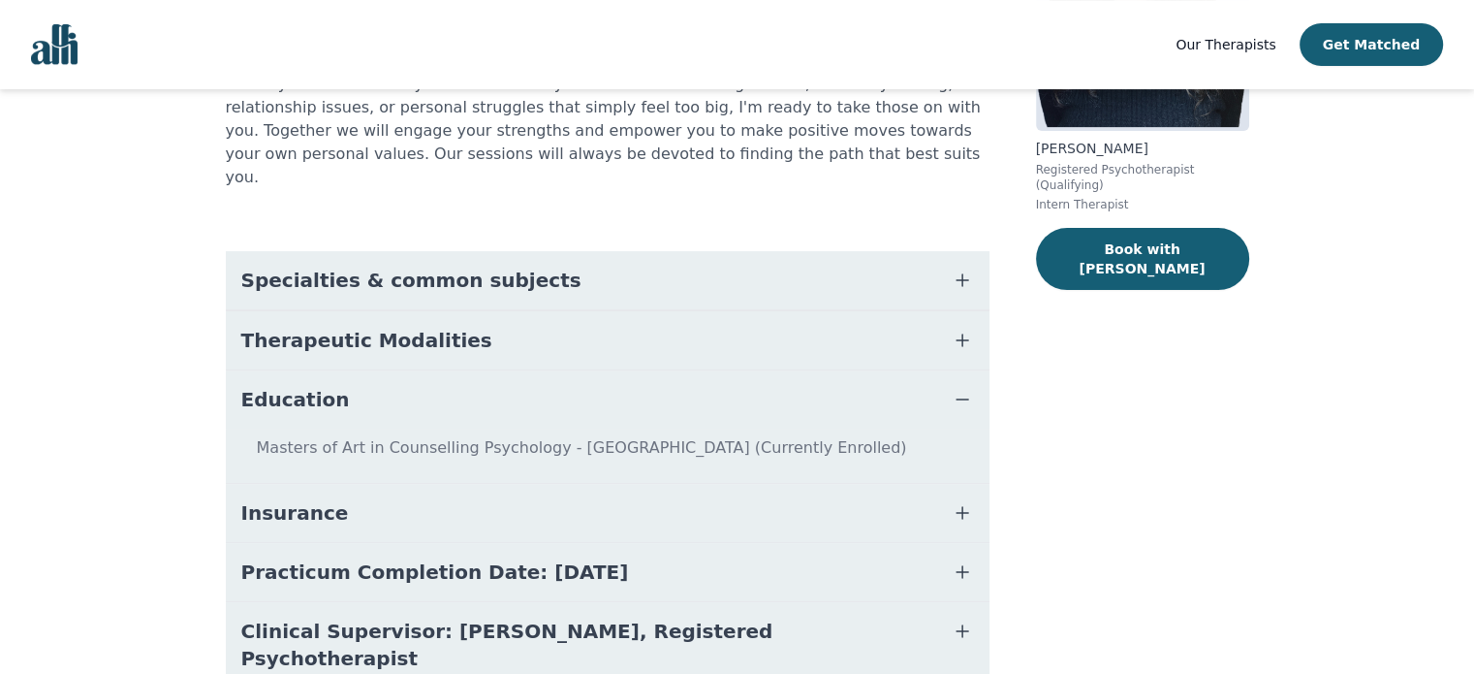
click at [345, 376] on button "Education" at bounding box center [608, 399] width 764 height 58
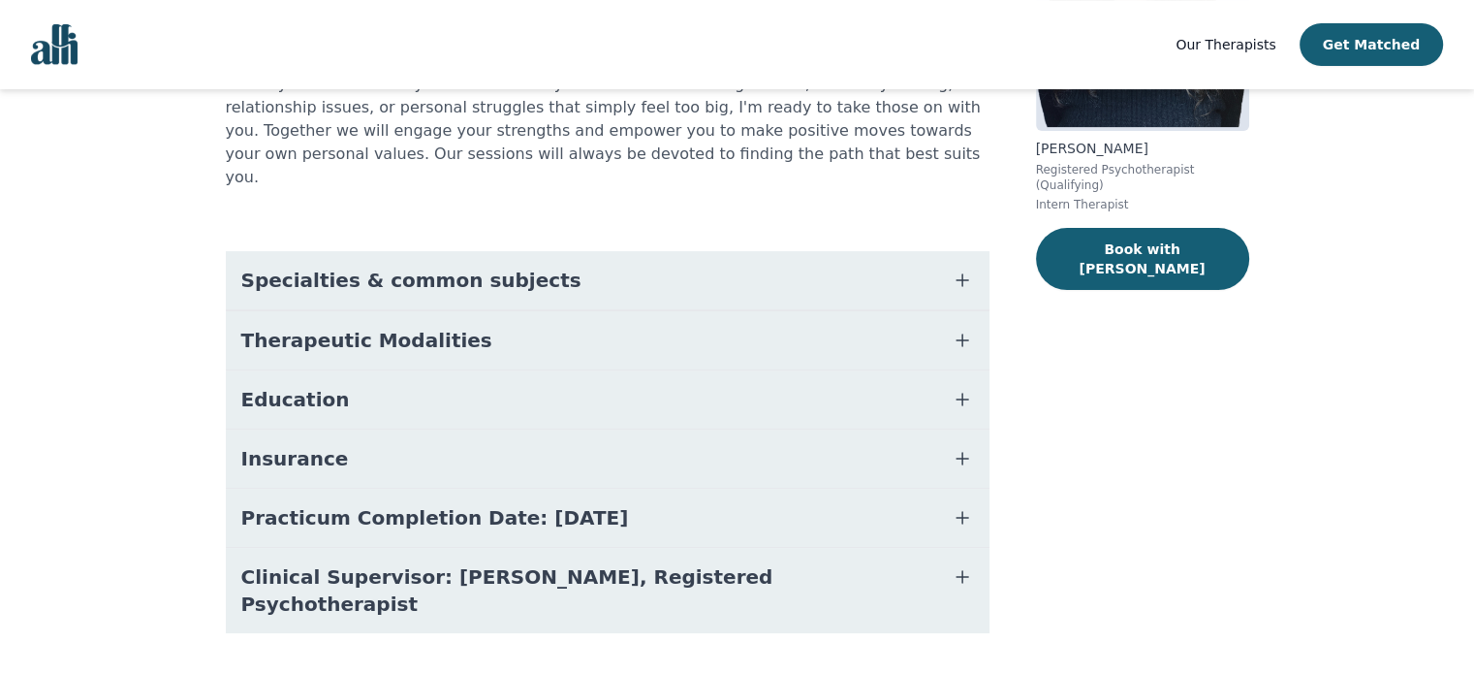
click at [335, 429] on button "Insurance" at bounding box center [608, 458] width 764 height 58
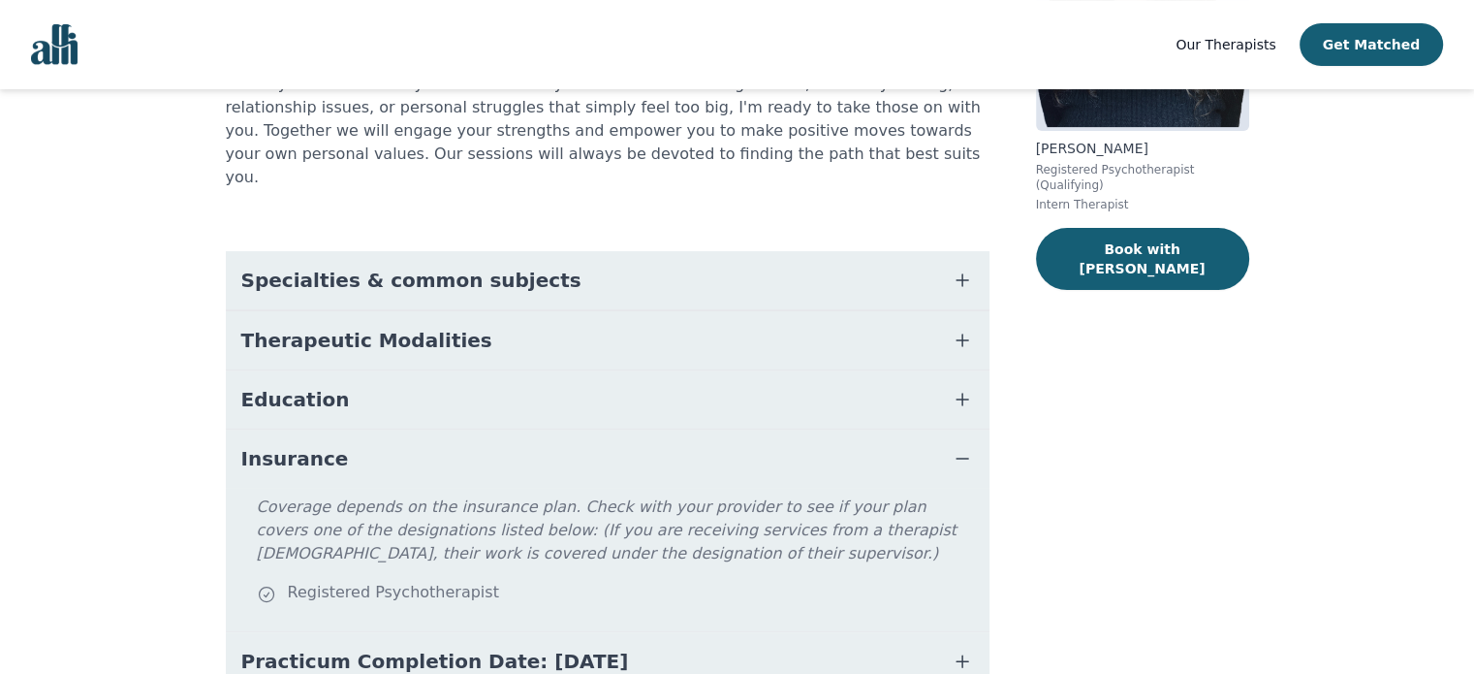
click at [335, 429] on button "Insurance" at bounding box center [608, 458] width 764 height 58
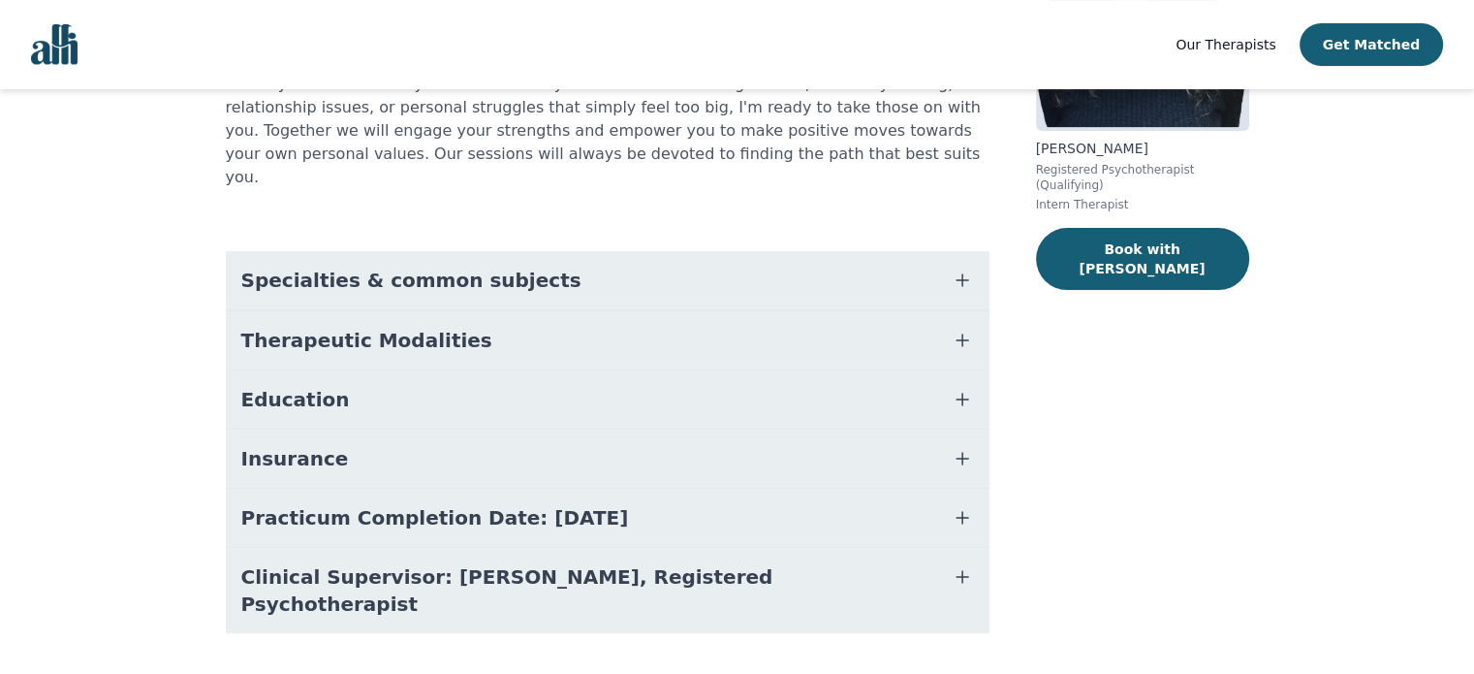
click at [333, 504] on span "Practicum Completion Date: [DATE]" at bounding box center [435, 517] width 388 height 27
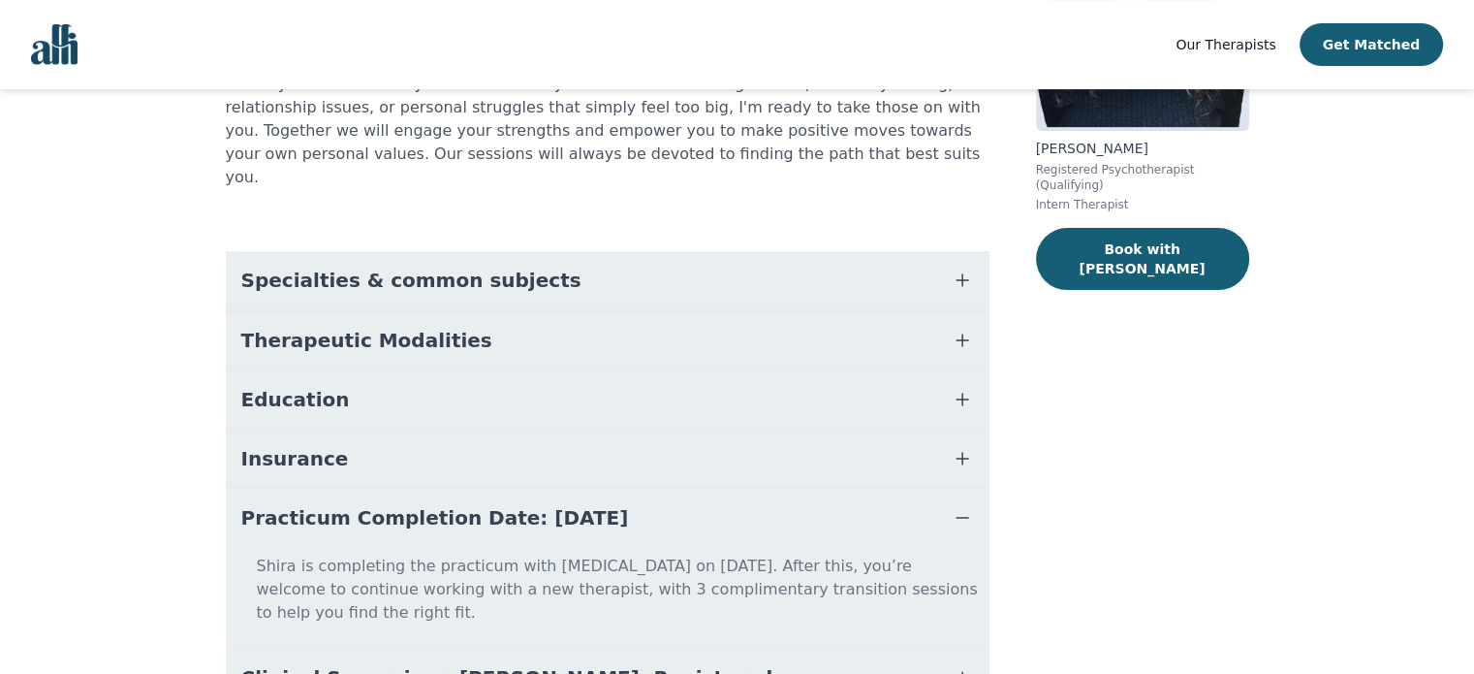
click at [333, 504] on span "Practicum Completion Date: [DATE]" at bounding box center [435, 517] width 388 height 27
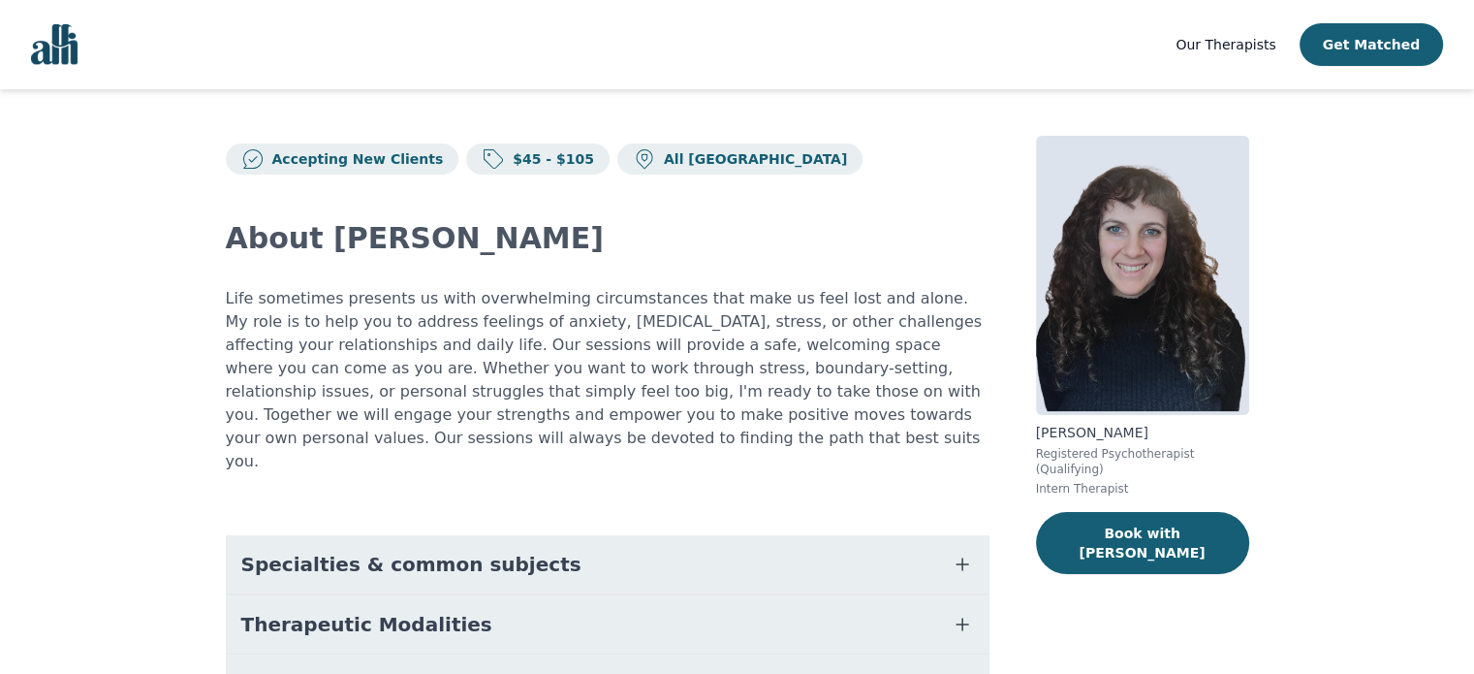
scroll to position [0, 0]
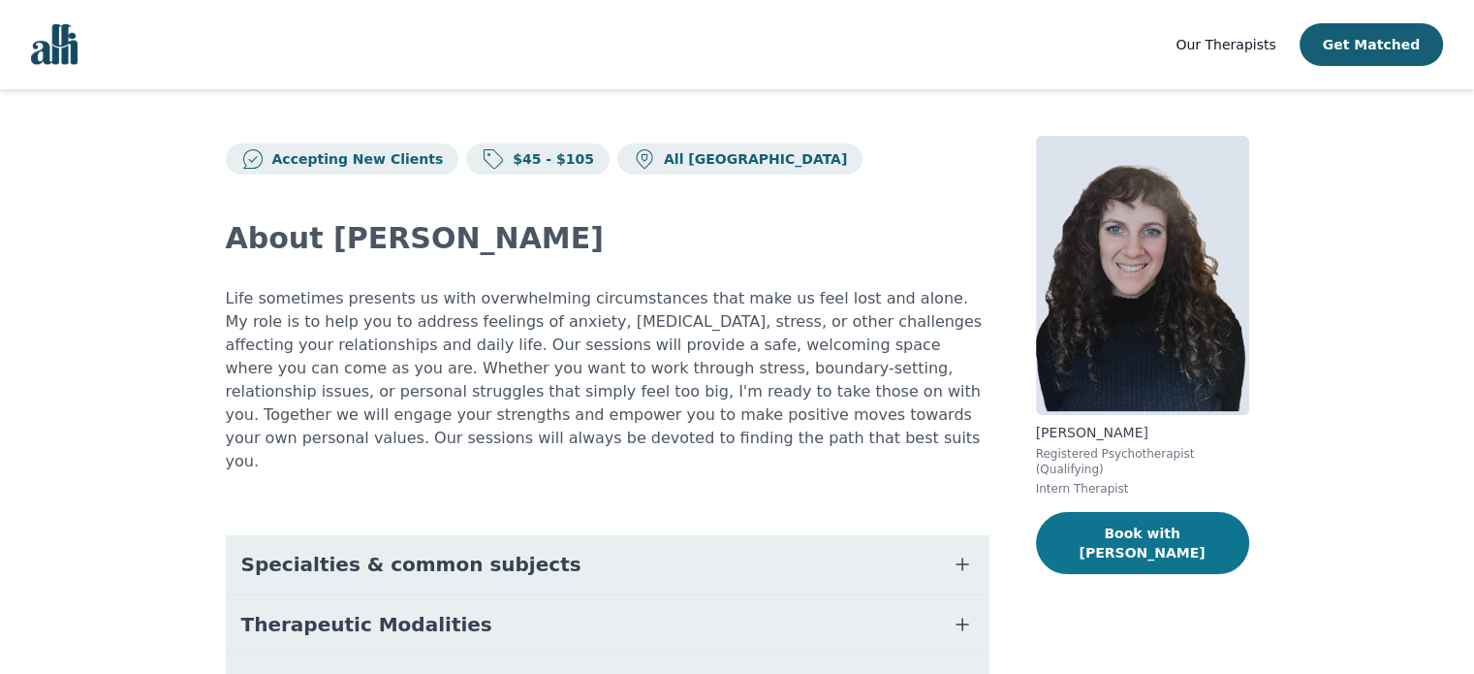
click at [1082, 515] on button "Book with [PERSON_NAME]" at bounding box center [1142, 543] width 213 height 62
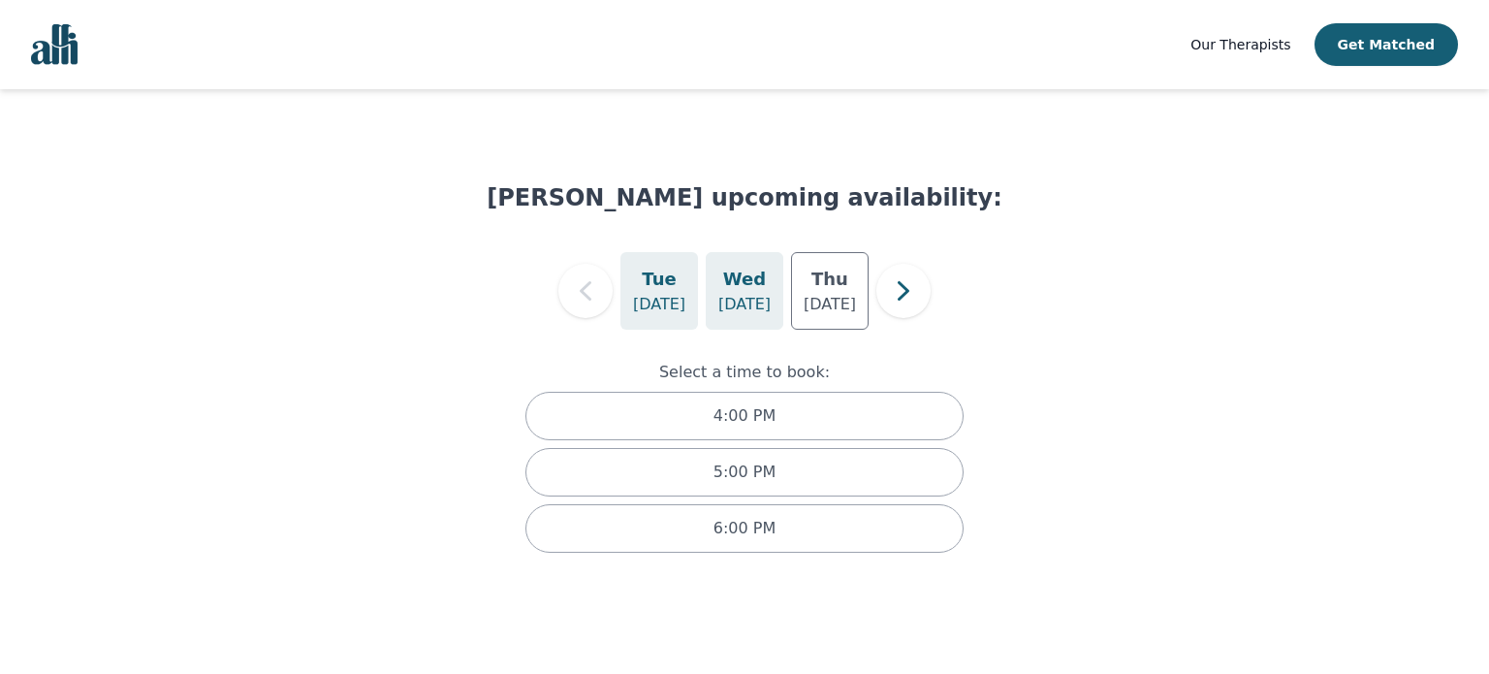
click at [743, 282] on h5 "Wed" at bounding box center [744, 279] width 43 height 27
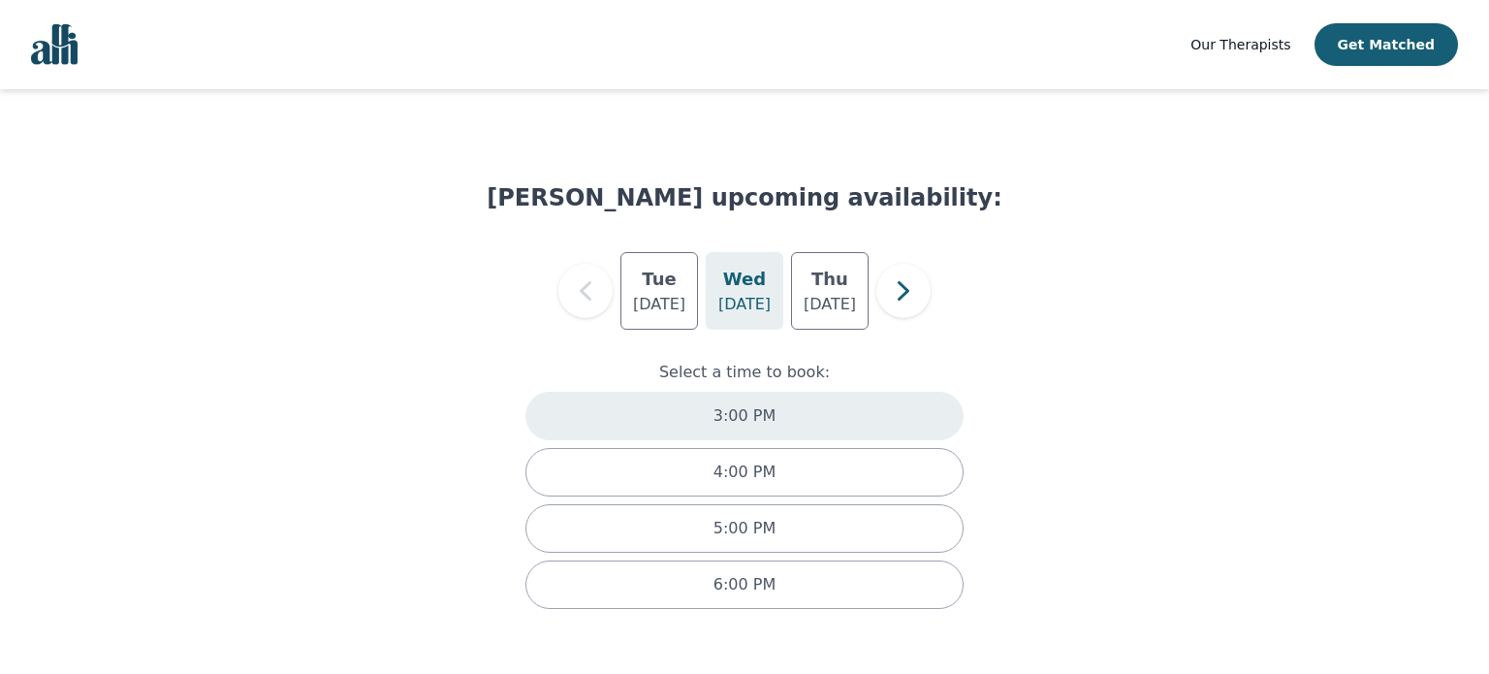
click at [851, 411] on div "3:00 PM" at bounding box center [744, 416] width 438 height 48
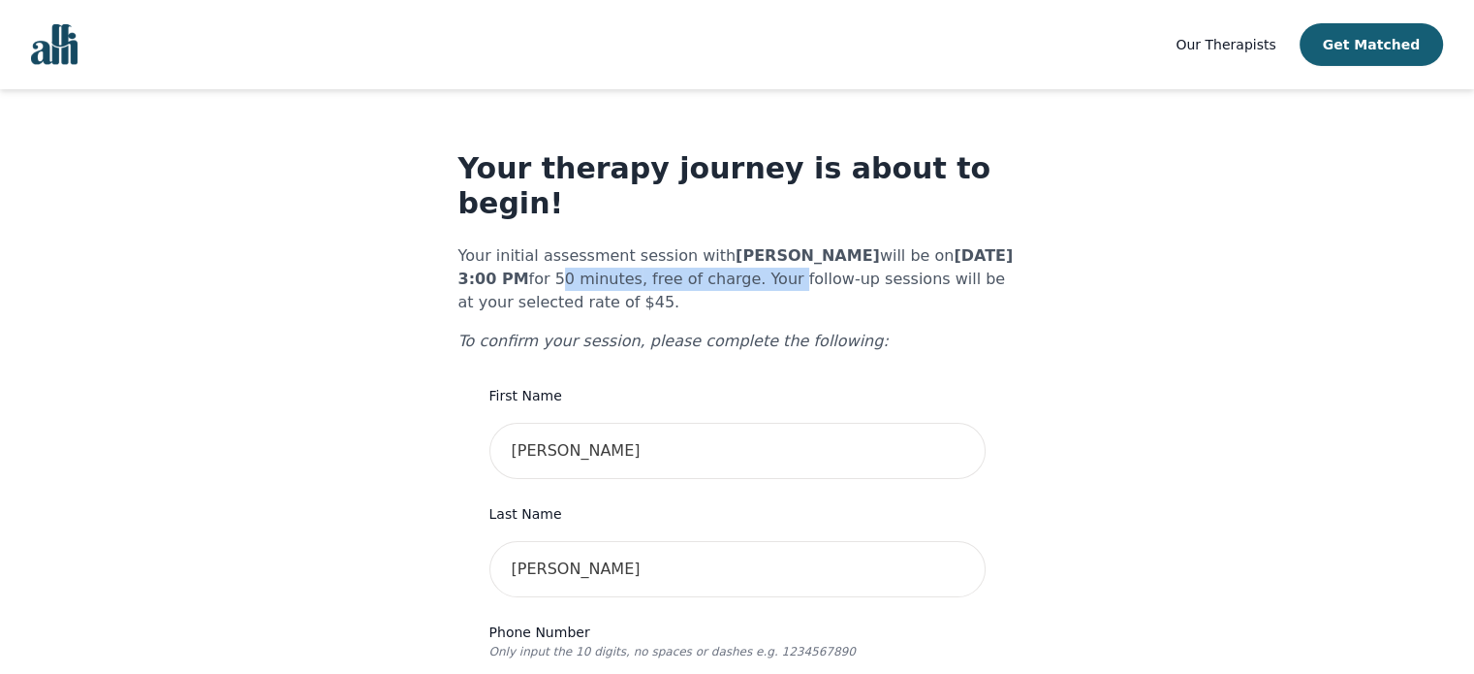
drag, startPoint x: 509, startPoint y: 242, endPoint x: 730, endPoint y: 247, distance: 221.1
click at [730, 247] on p "Your initial assessment session with [PERSON_NAME] will be on [DATE] 3:00 PM fo…" at bounding box center [737, 279] width 558 height 70
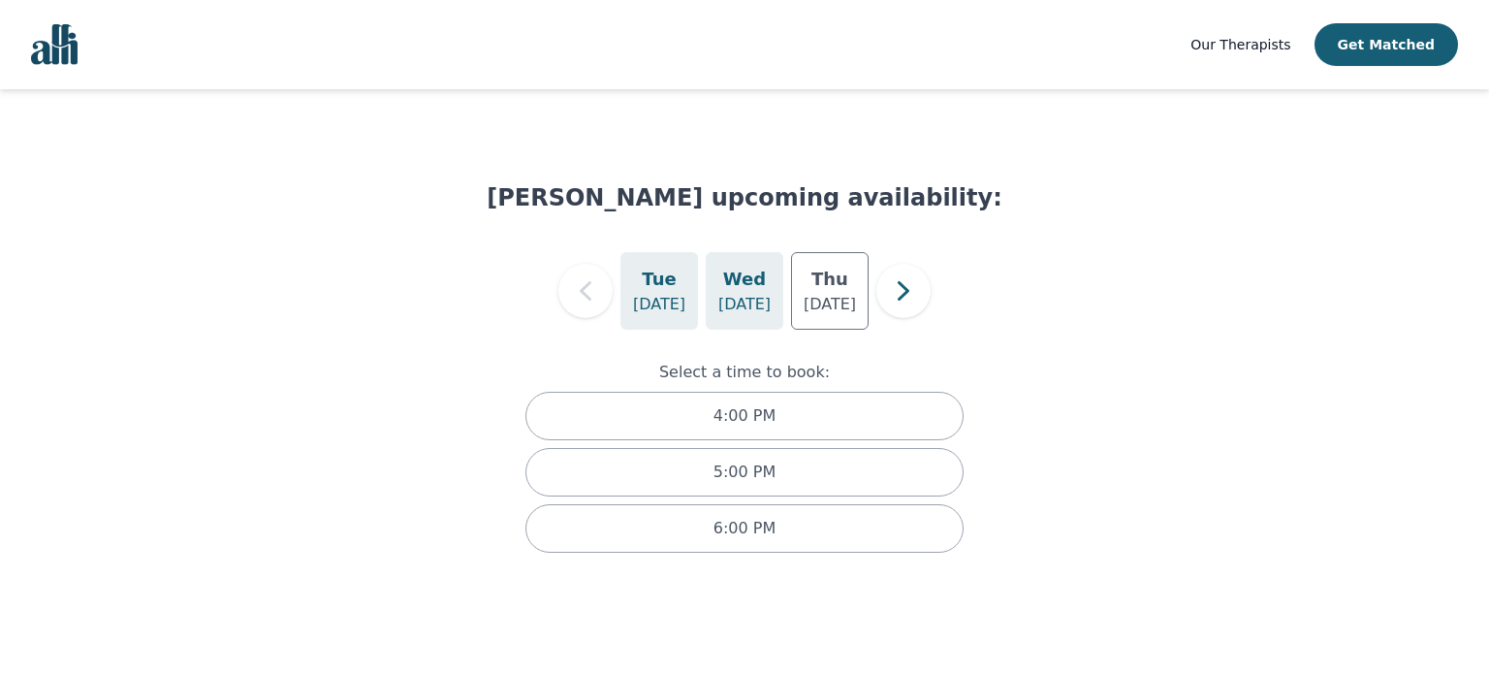
click at [721, 287] on div "[DATE]" at bounding box center [745, 291] width 78 height 78
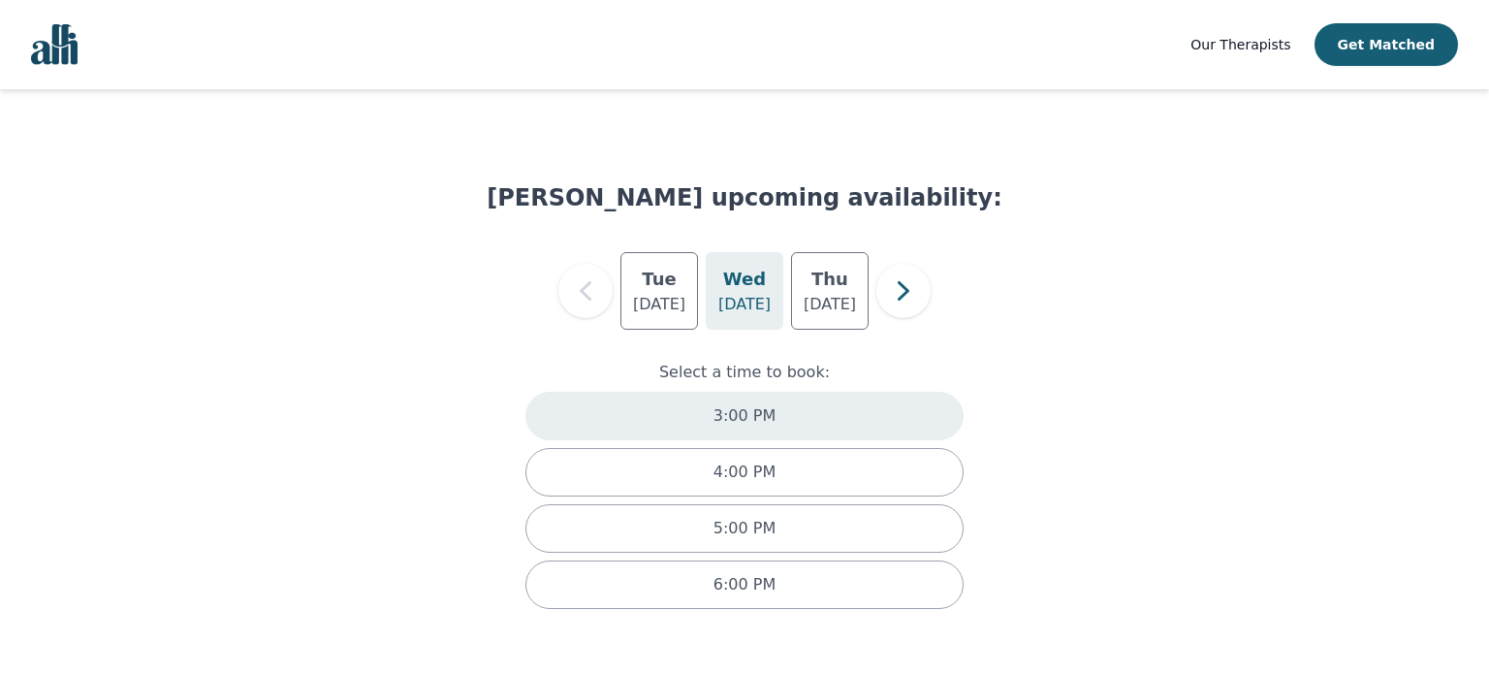
click at [743, 418] on p "3:00 PM" at bounding box center [744, 415] width 62 height 23
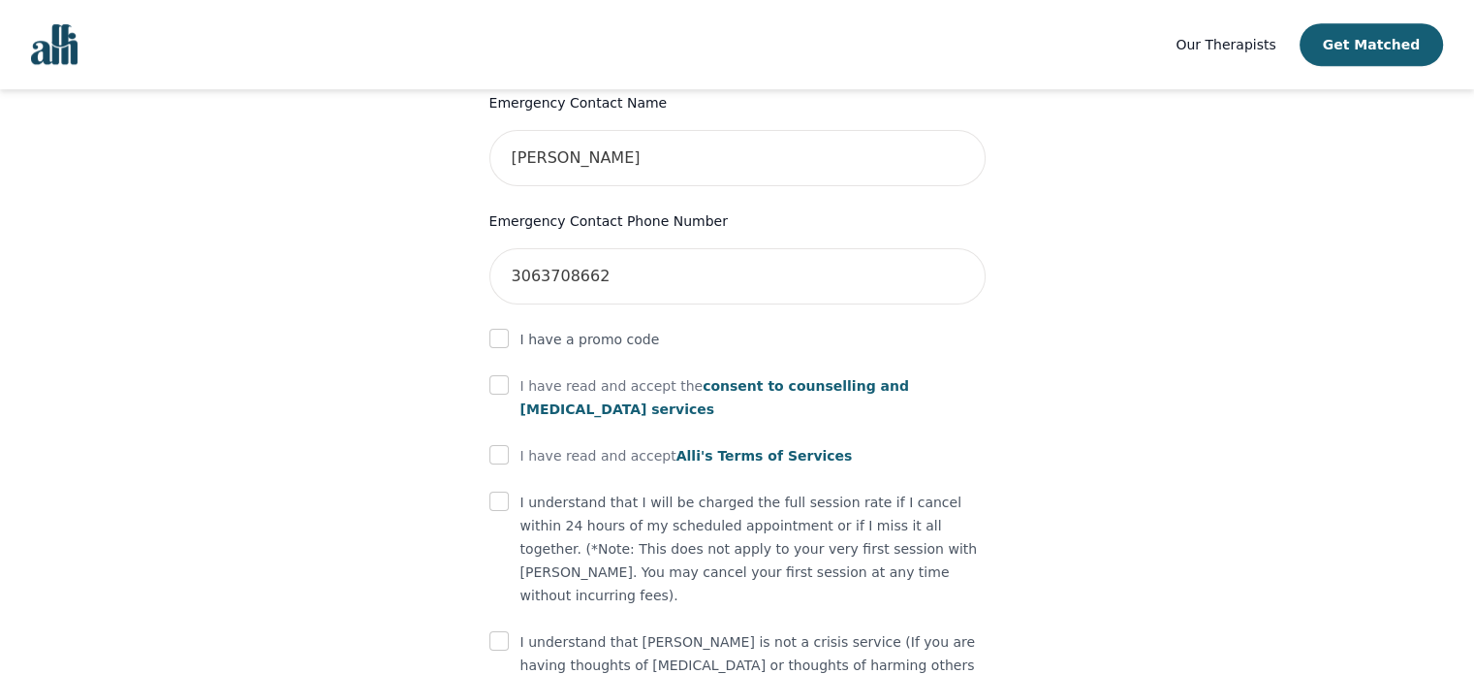
scroll to position [1069, 0]
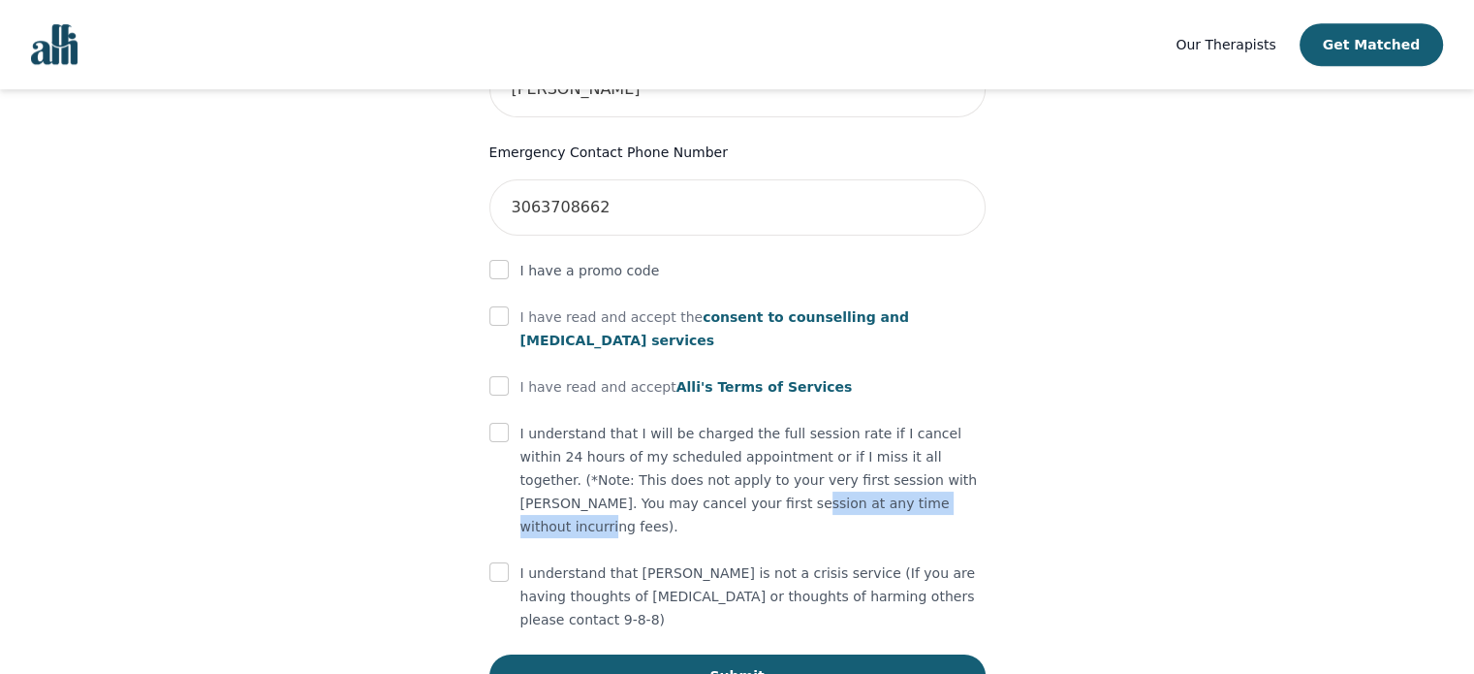
drag, startPoint x: 581, startPoint y: 466, endPoint x: 779, endPoint y: 473, distance: 198.8
click at [779, 473] on p "I understand that I will be charged the full session rate if I cancel within 24…" at bounding box center [753, 480] width 465 height 116
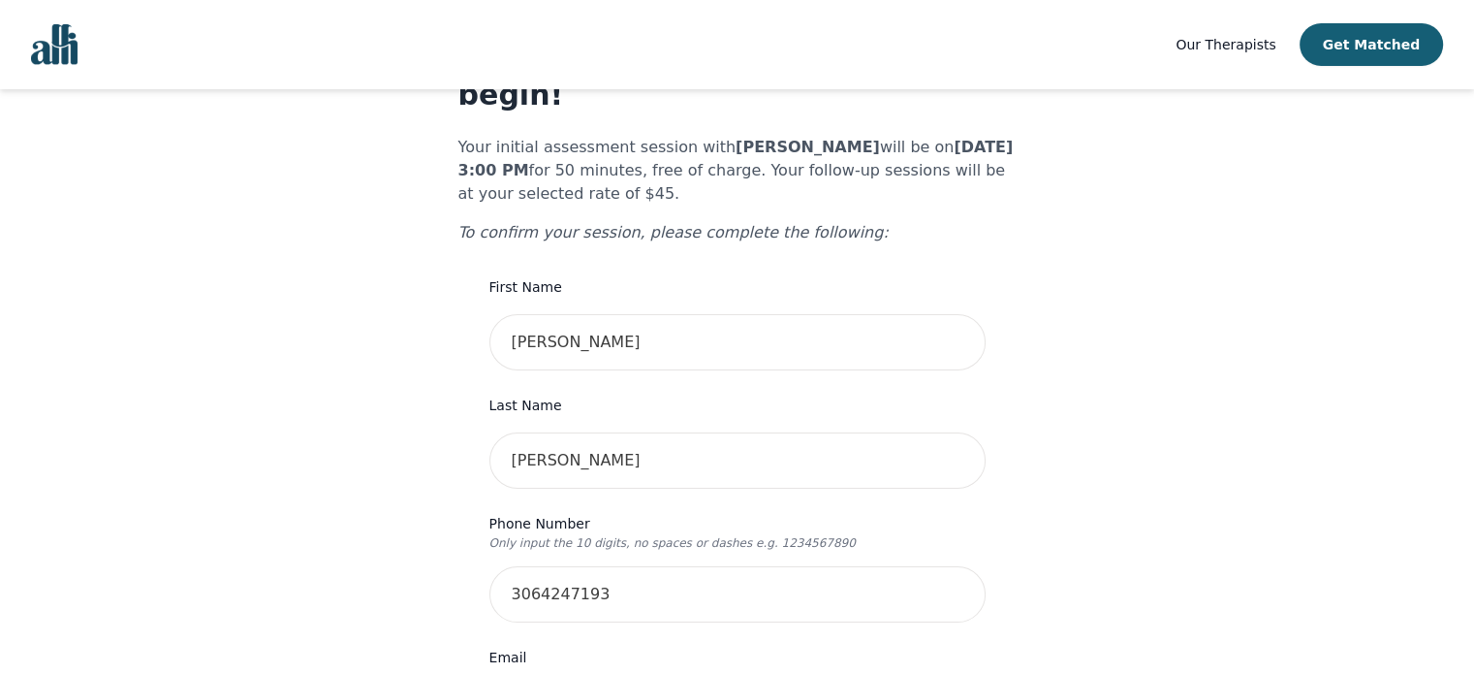
scroll to position [0, 0]
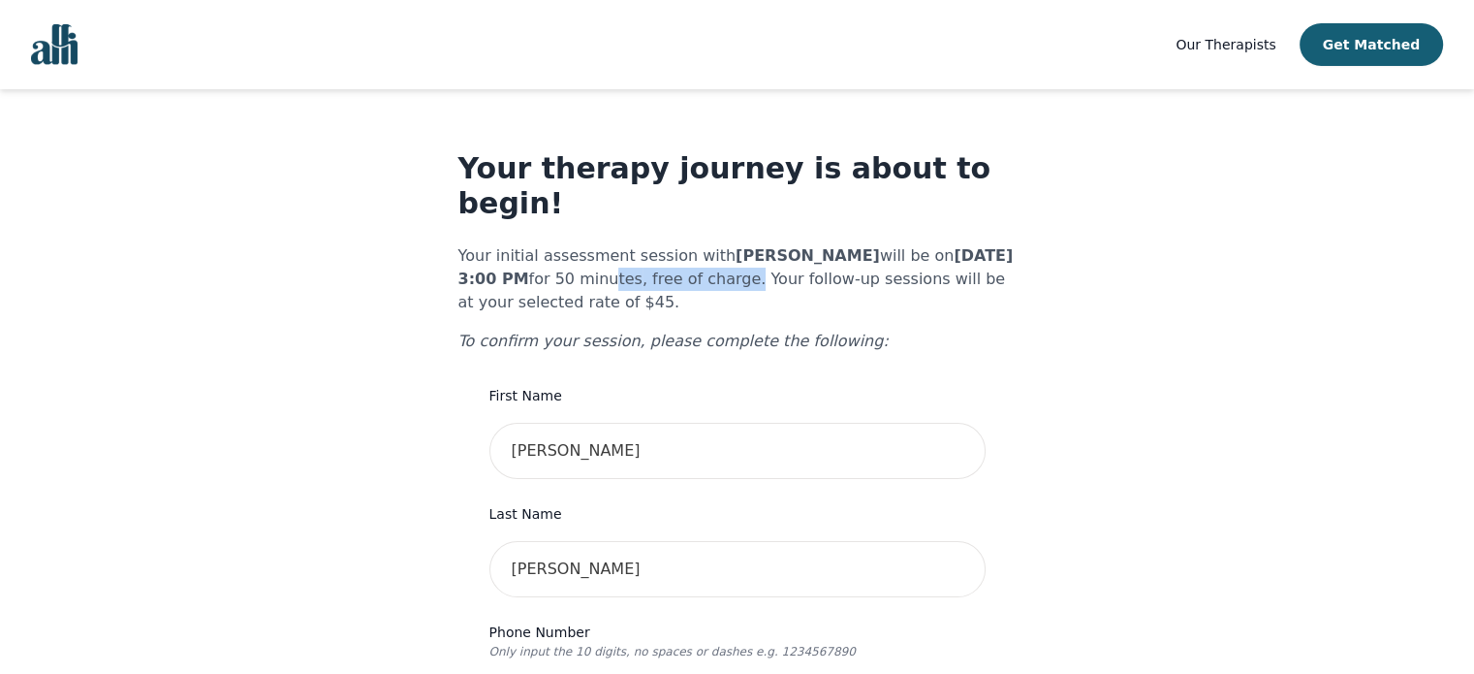
drag, startPoint x: 690, startPoint y: 244, endPoint x: 562, endPoint y: 240, distance: 128.0
click at [562, 244] on p "Your initial assessment session with [PERSON_NAME] will be on [DATE] 3:00 PM fo…" at bounding box center [737, 279] width 558 height 70
click at [658, 268] on p "Your initial assessment session with [PERSON_NAME] will be on [DATE] 3:00 PM fo…" at bounding box center [737, 279] width 558 height 70
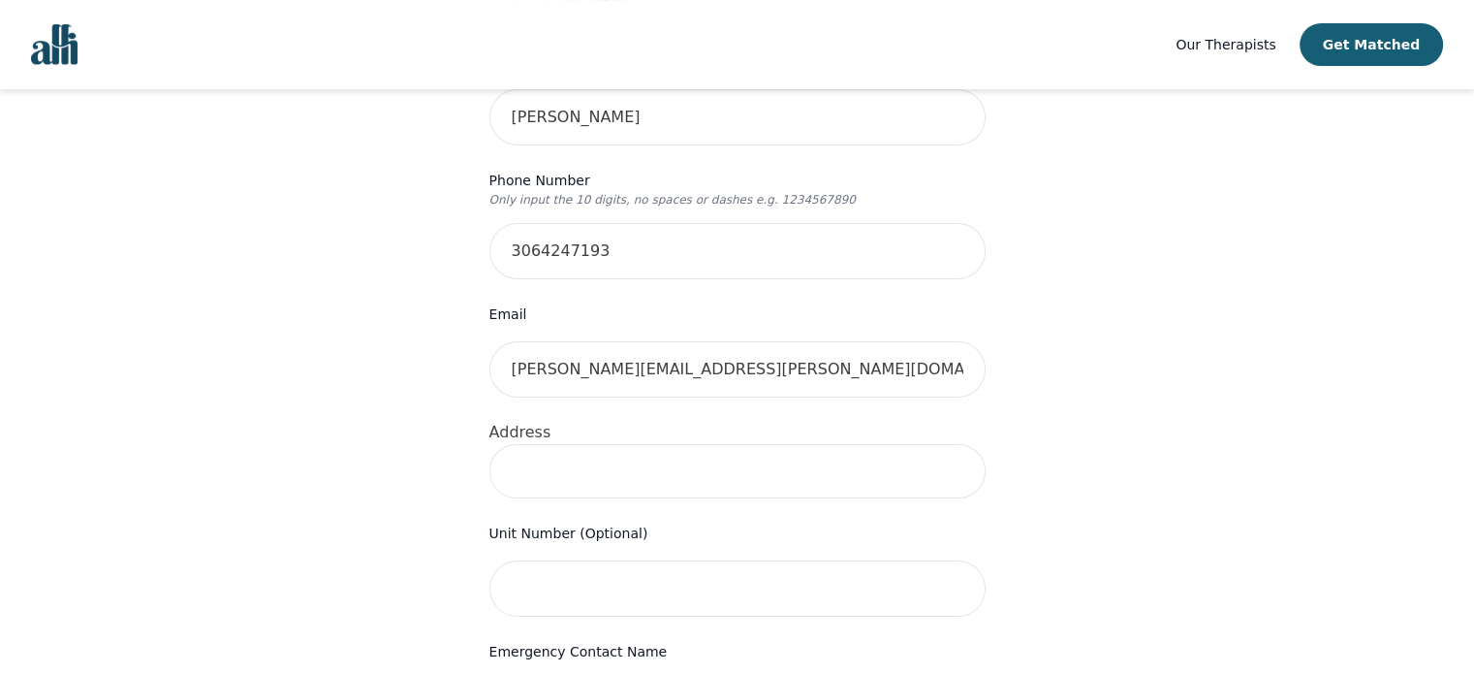
scroll to position [572, 0]
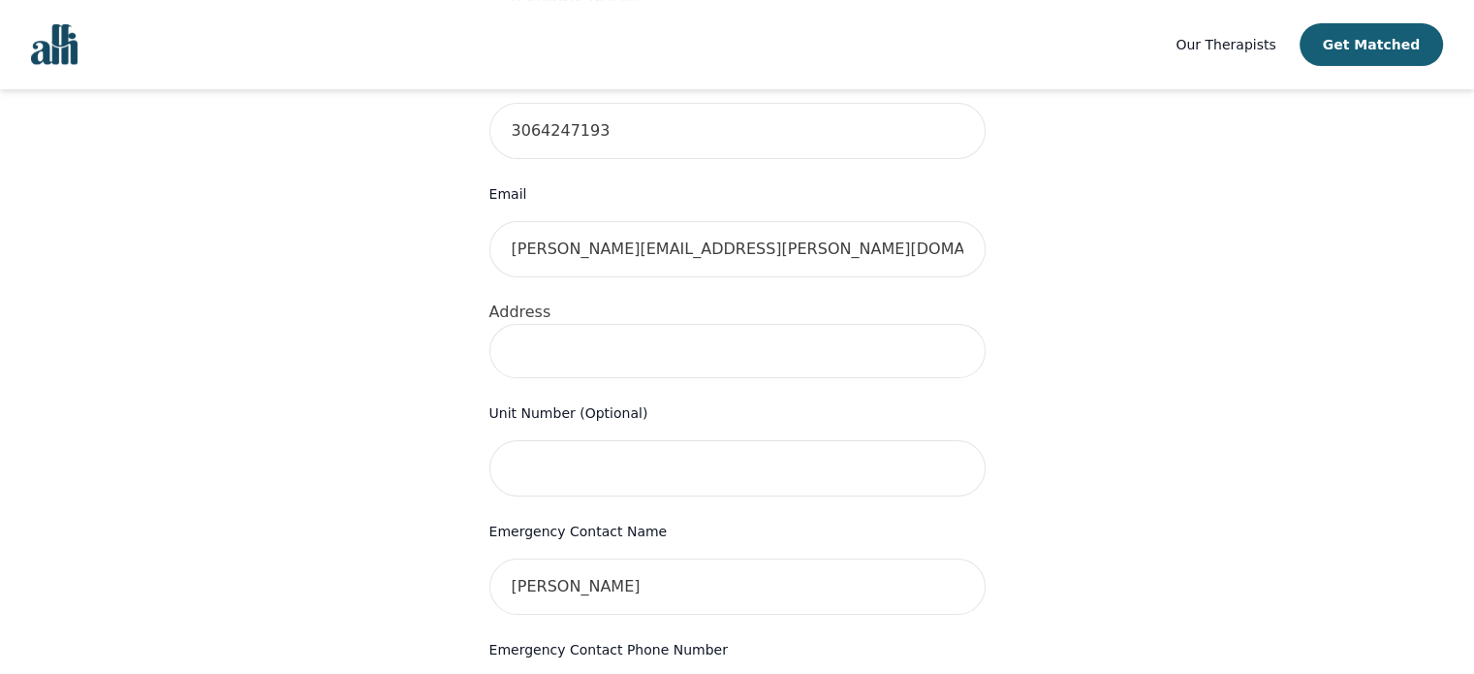
click at [629, 324] on input at bounding box center [738, 351] width 496 height 54
type input "114-303 Slimmon Pl"
click at [416, 442] on div "Your therapy journey is about to begin! Your initial assessment session with [P…" at bounding box center [737, 386] width 1428 height 1739
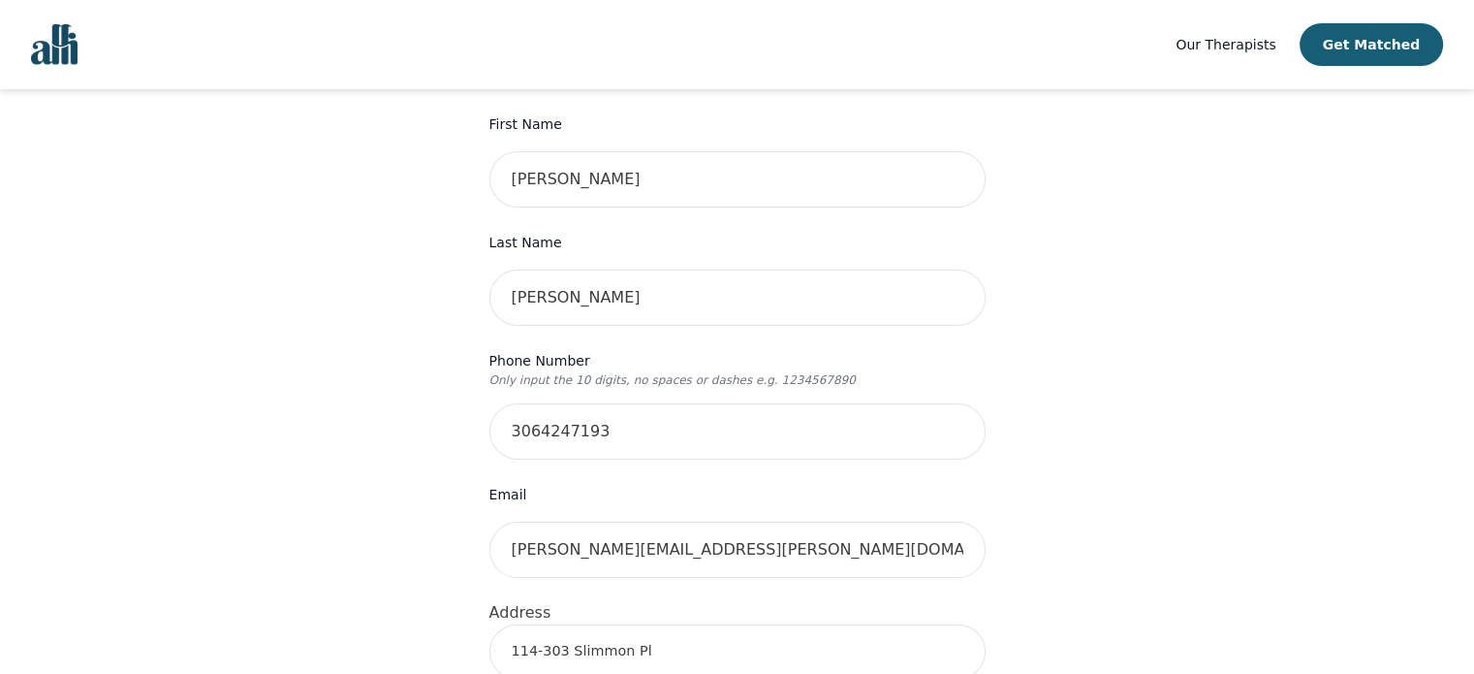
scroll to position [271, 0]
click at [650, 624] on input "114-303 Slimmon Pl" at bounding box center [738, 651] width 496 height 54
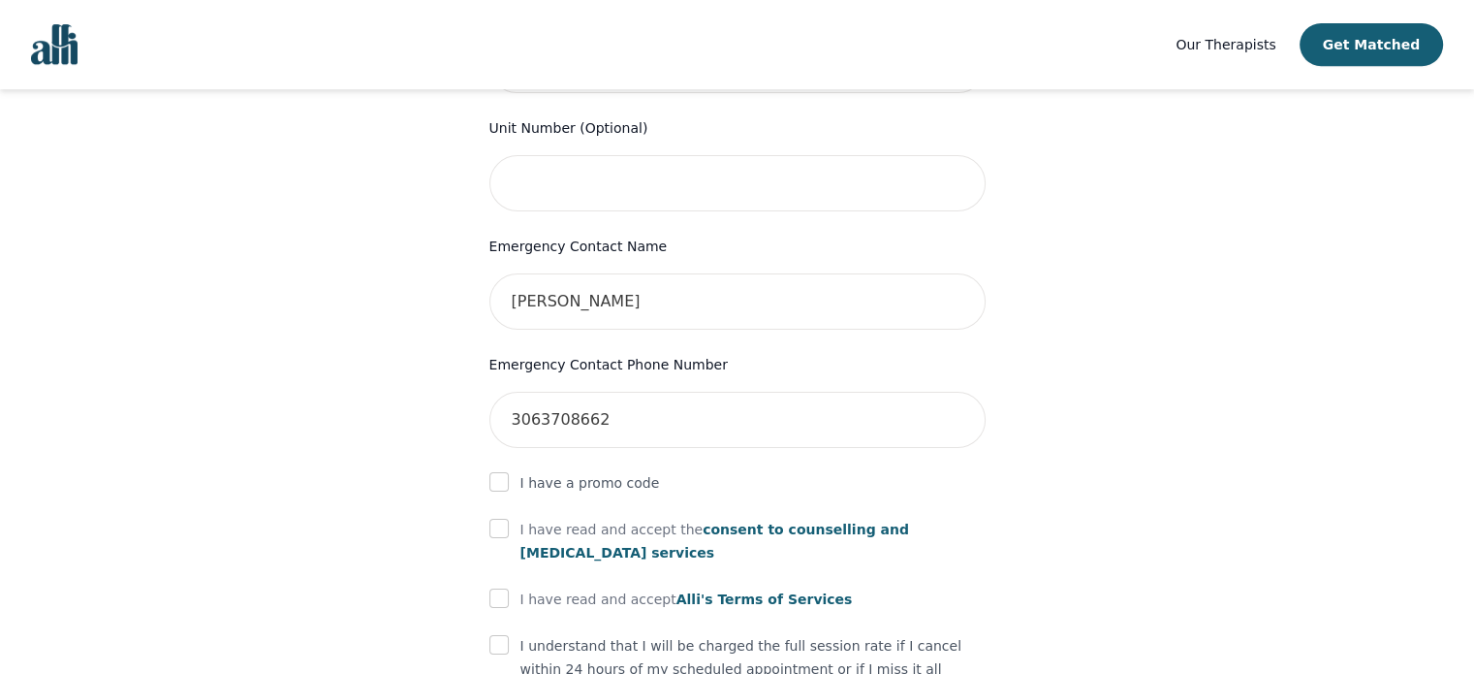
scroll to position [1069, 0]
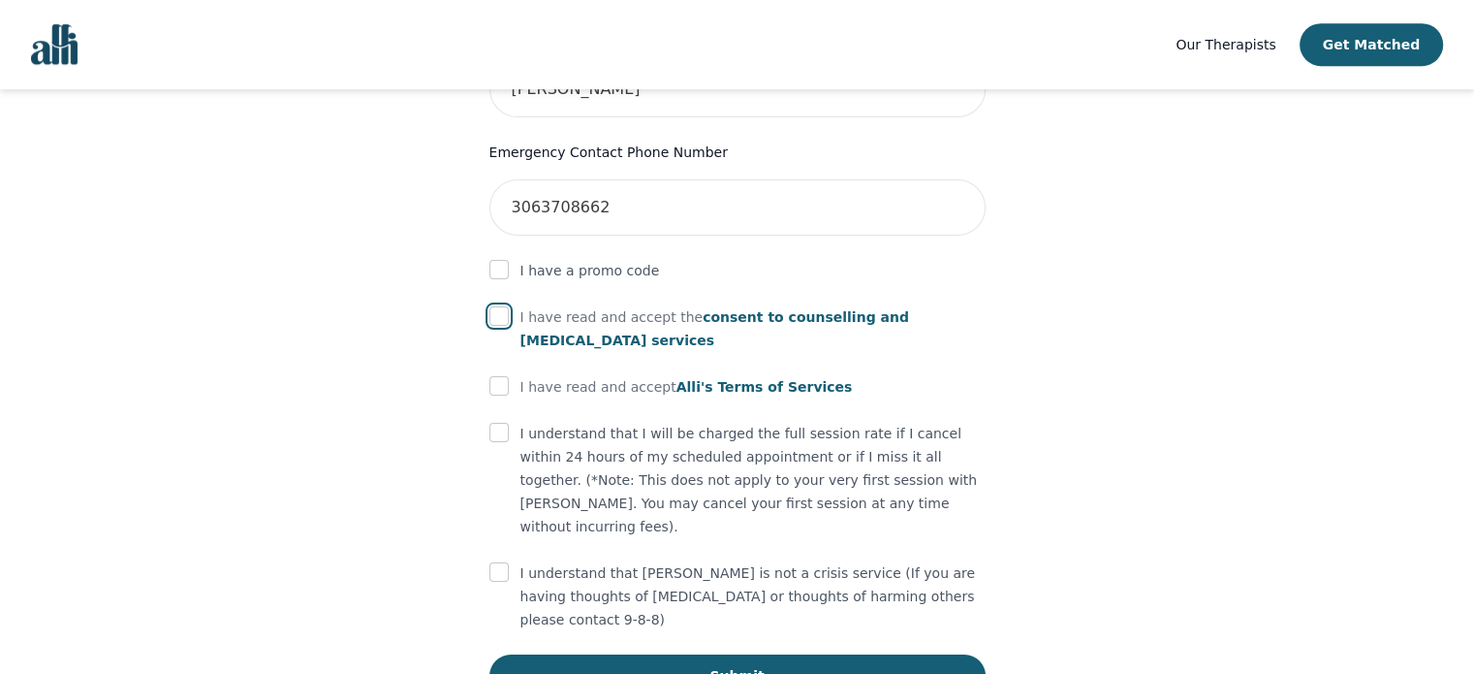
click at [503, 306] on input "checkbox" at bounding box center [499, 315] width 19 height 19
checkbox input "true"
click at [505, 376] on input "checkbox" at bounding box center [499, 385] width 19 height 19
checkbox input "true"
click at [499, 423] on input "checkbox" at bounding box center [499, 432] width 19 height 19
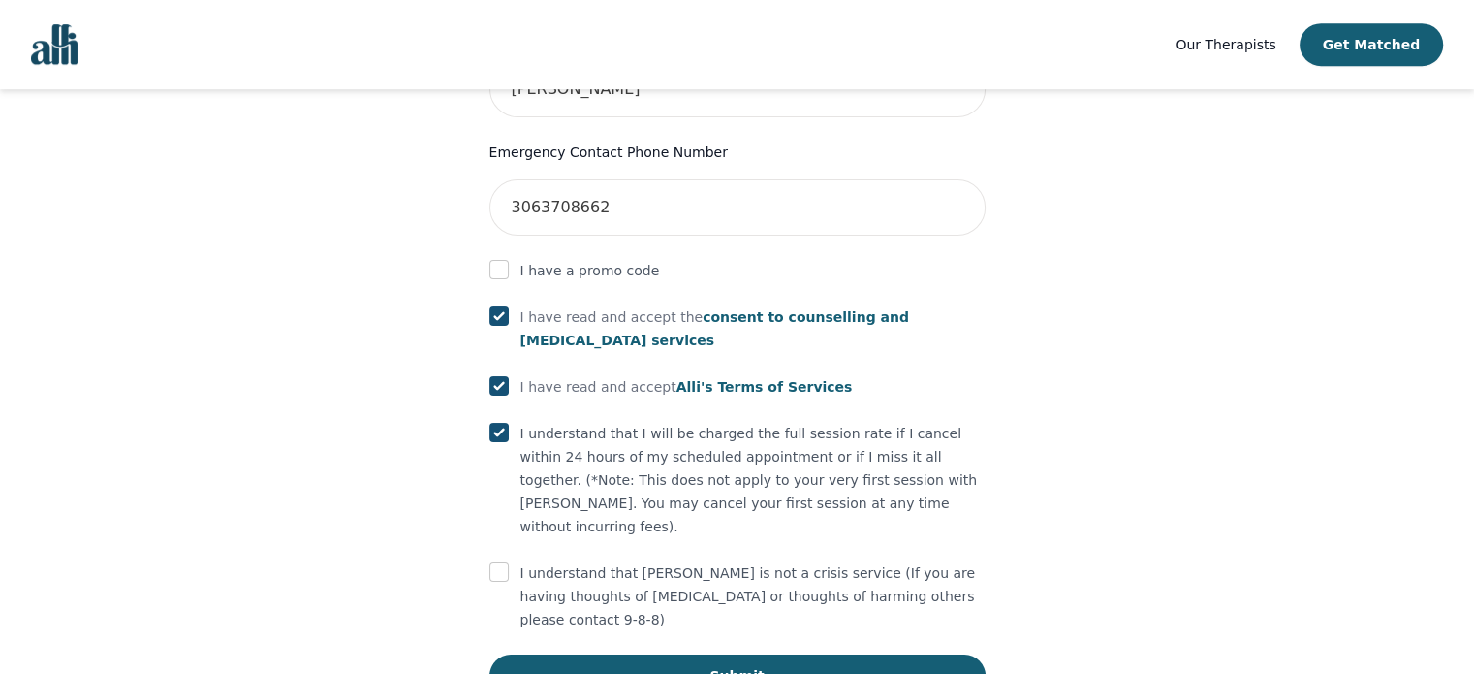
checkbox input "true"
click at [492, 562] on input "checkbox" at bounding box center [499, 571] width 19 height 19
checkbox input "true"
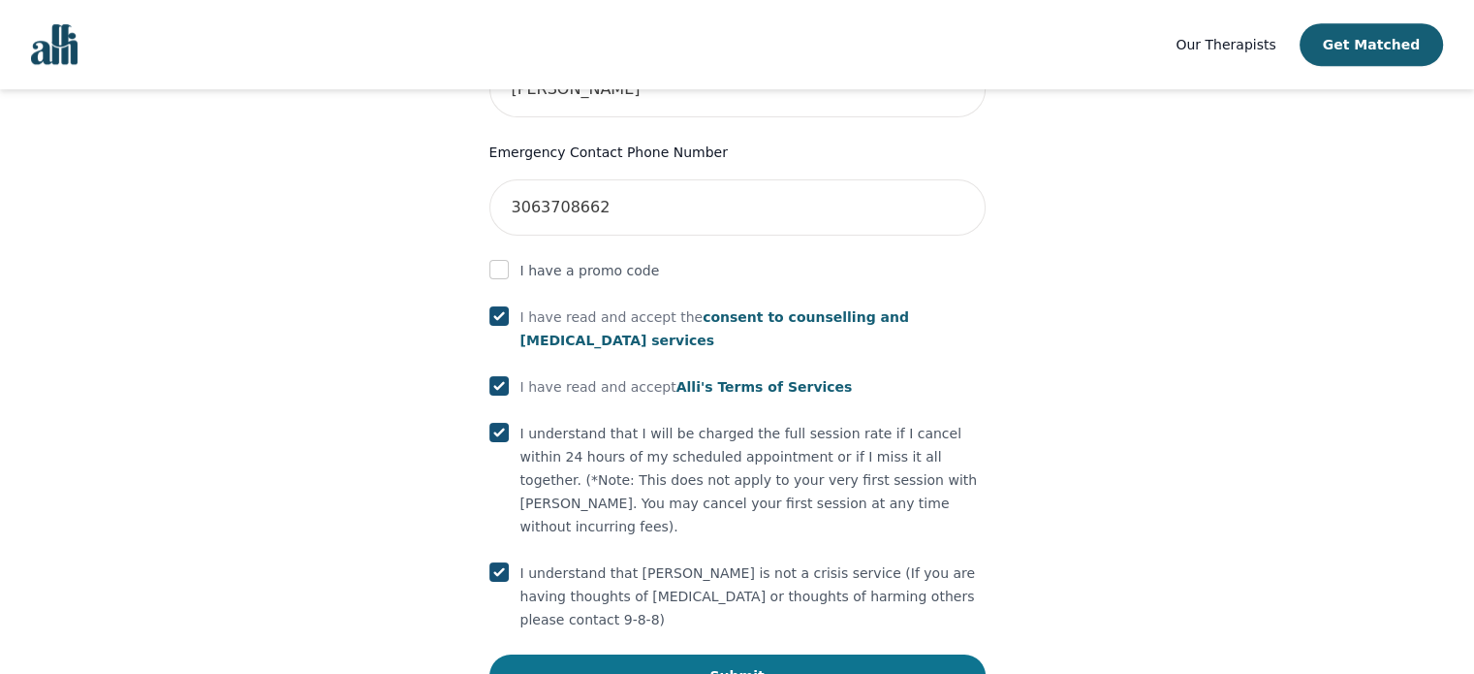
click at [559, 654] on button "Submit" at bounding box center [738, 675] width 496 height 43
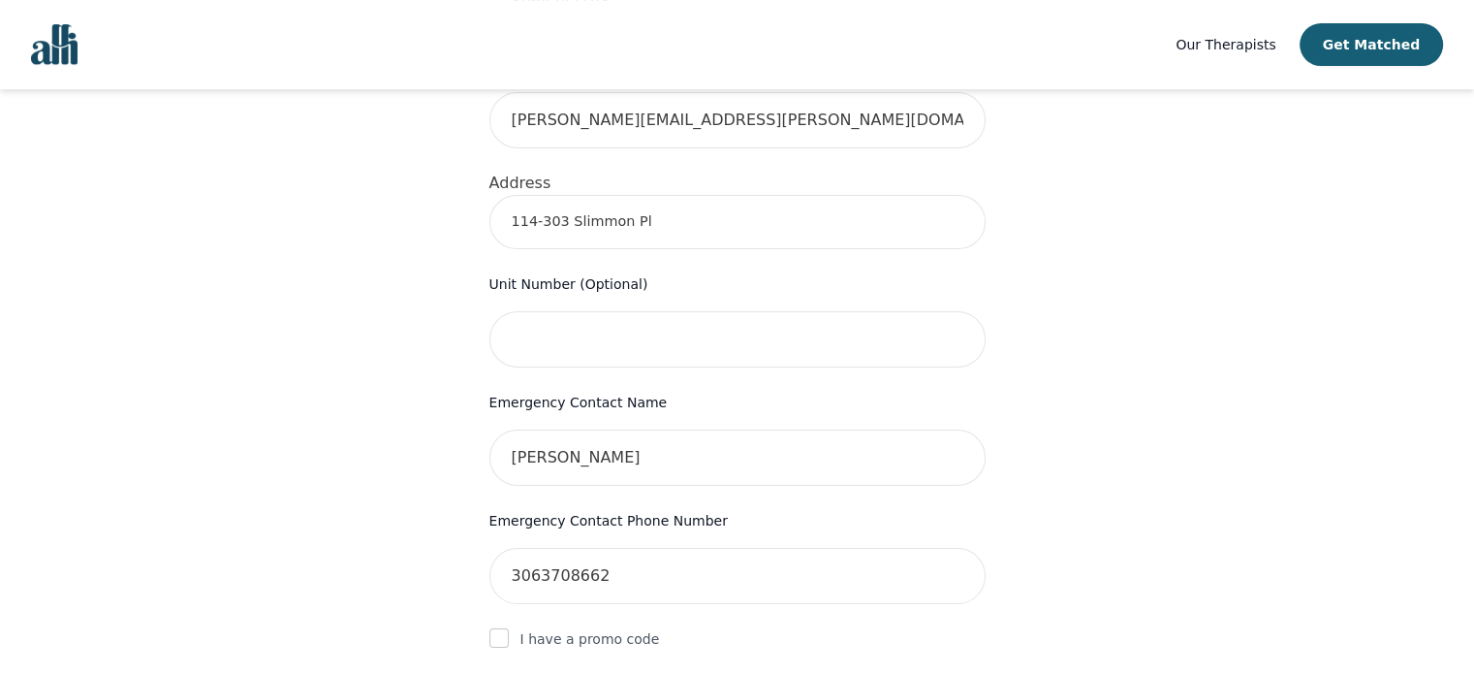
scroll to position [563, 0]
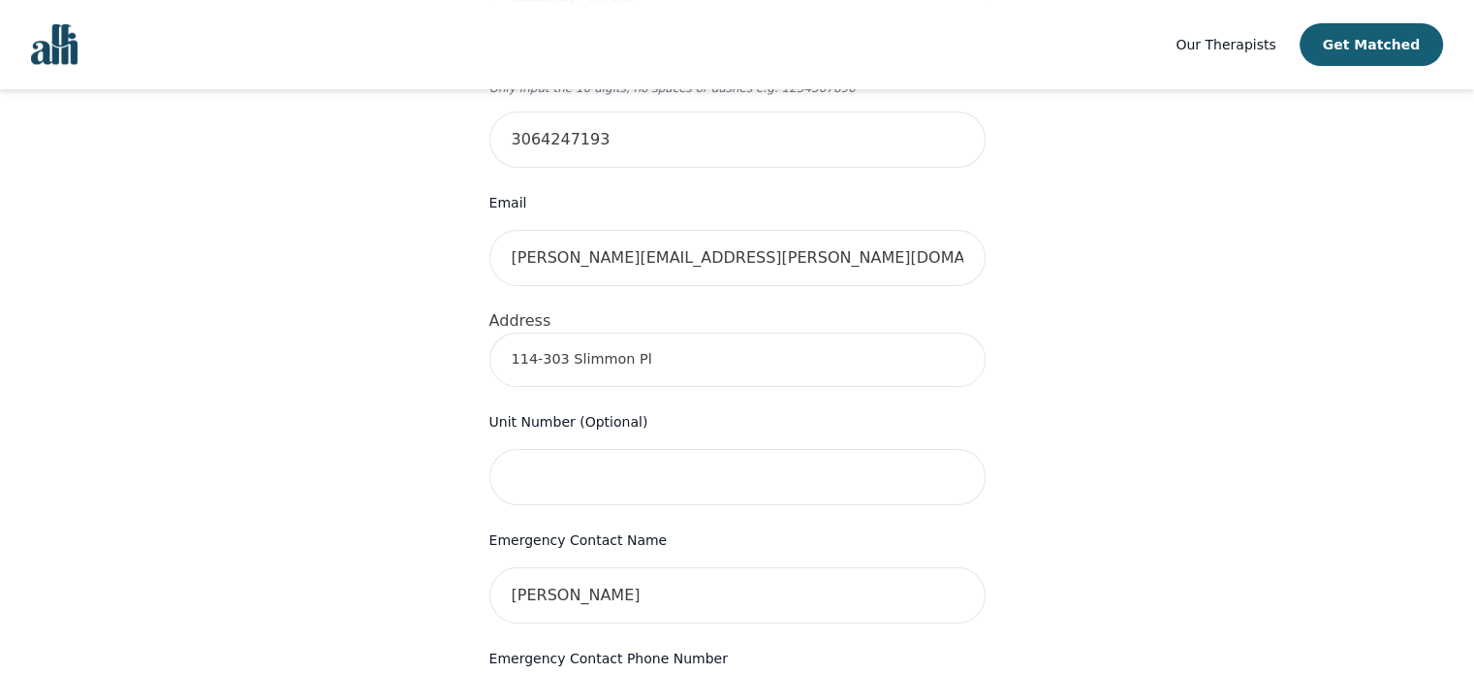
click at [702, 332] on input "114-303 Slimmon Pl" at bounding box center [738, 359] width 496 height 54
drag, startPoint x: 665, startPoint y: 317, endPoint x: 458, endPoint y: 314, distance: 207.5
click at [458, 314] on div "Your therapy journey is about to begin! Your initial assessment session with [P…" at bounding box center [737, 432] width 558 height 1689
click at [787, 332] on input "[STREET_ADDRESS]" at bounding box center [738, 359] width 496 height 54
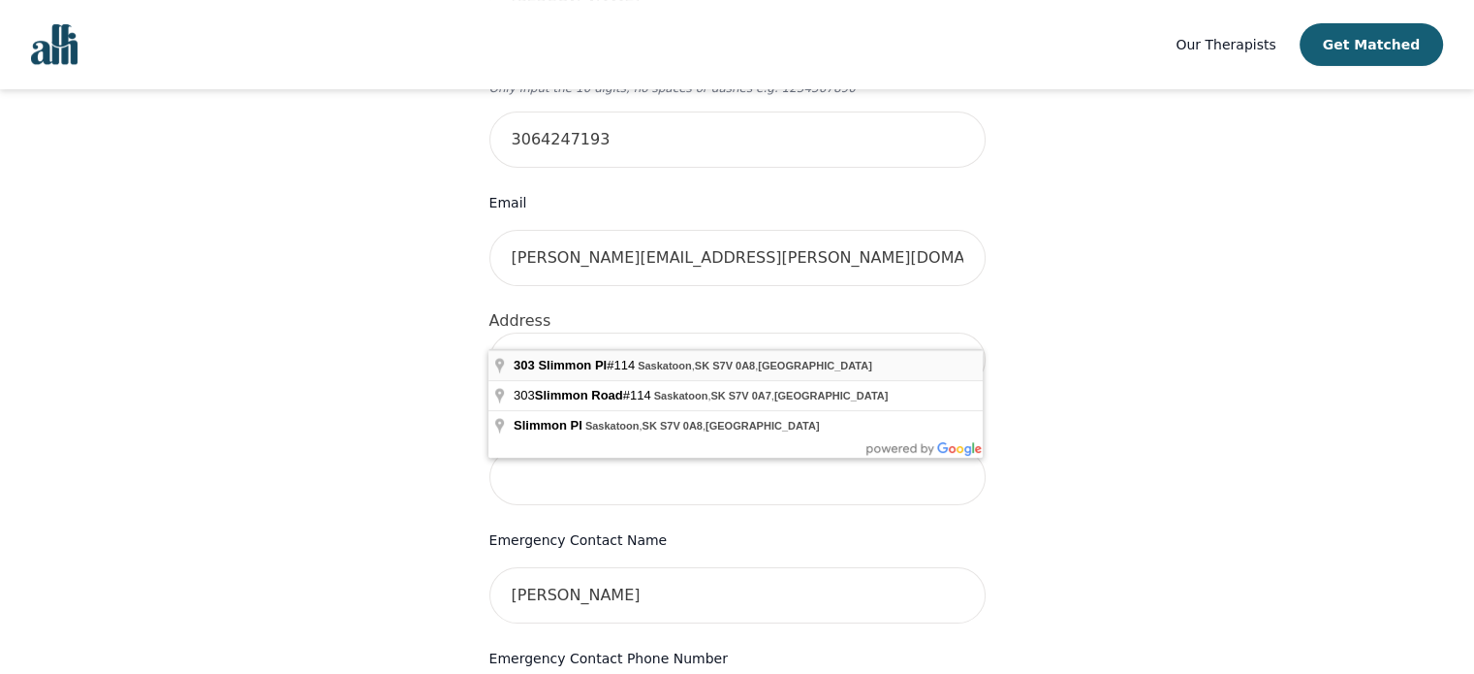
type input "[STREET_ADDRESS]"
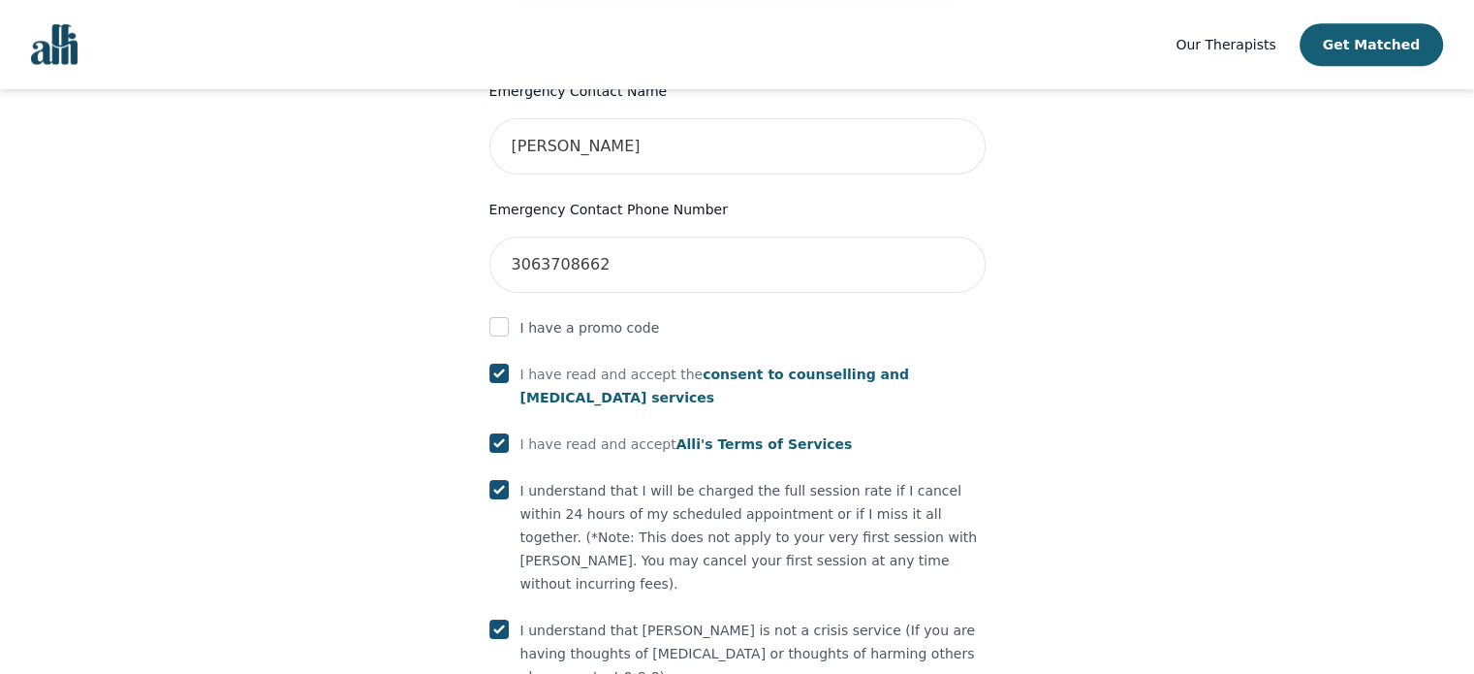
scroll to position [1143, 0]
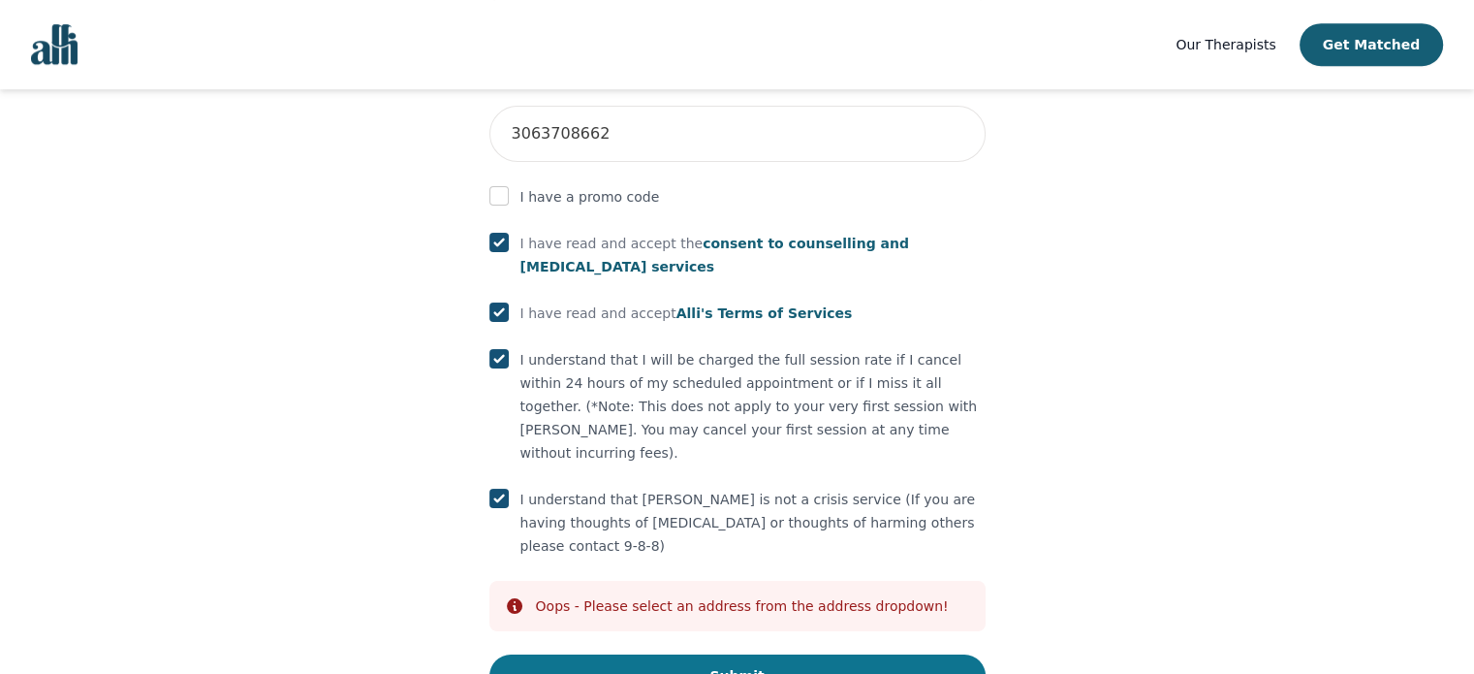
click at [631, 654] on button "Submit" at bounding box center [738, 675] width 496 height 43
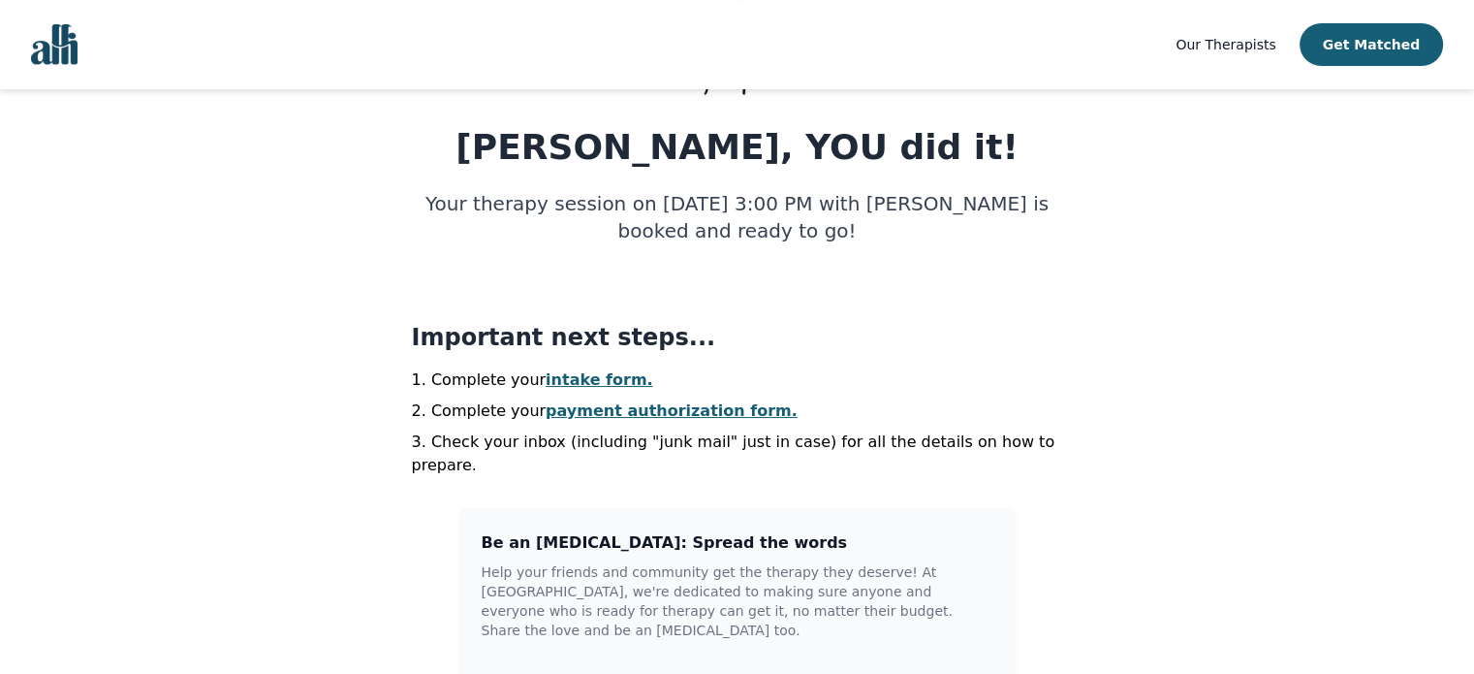
scroll to position [244, 0]
drag, startPoint x: 679, startPoint y: 197, endPoint x: 728, endPoint y: 205, distance: 50.0
click at [728, 205] on h5 "Your therapy session on [DATE] 3:00 PM with [PERSON_NAME] is booked and ready t…" at bounding box center [737, 217] width 651 height 54
click at [837, 241] on h5 "Your therapy session on [DATE] 3:00 PM with [PERSON_NAME] is booked and ready t…" at bounding box center [737, 217] width 651 height 54
click at [602, 385] on link "intake form." at bounding box center [600, 379] width 108 height 18
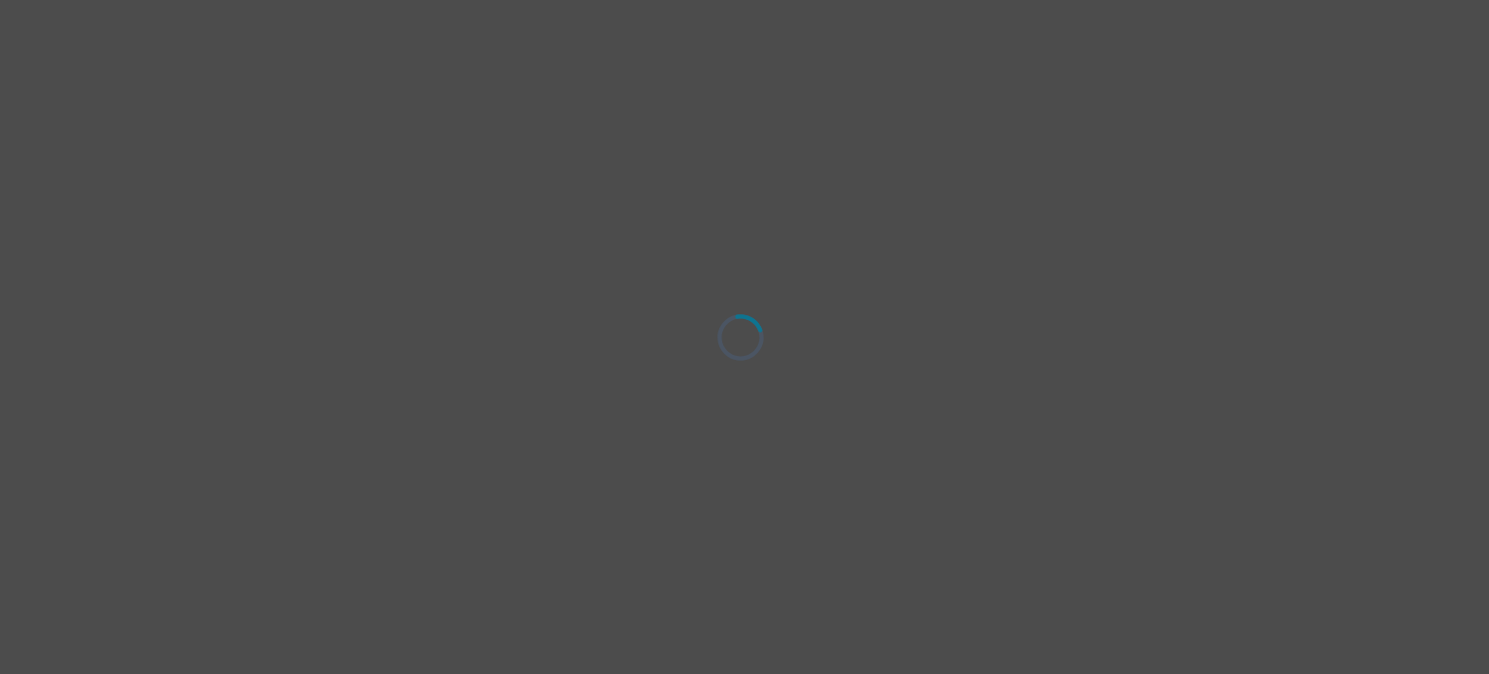
select select "[DEMOGRAPHIC_DATA]"
select select "she/her"
select select "Married"
select select "Associate degree"
select select "Friend"
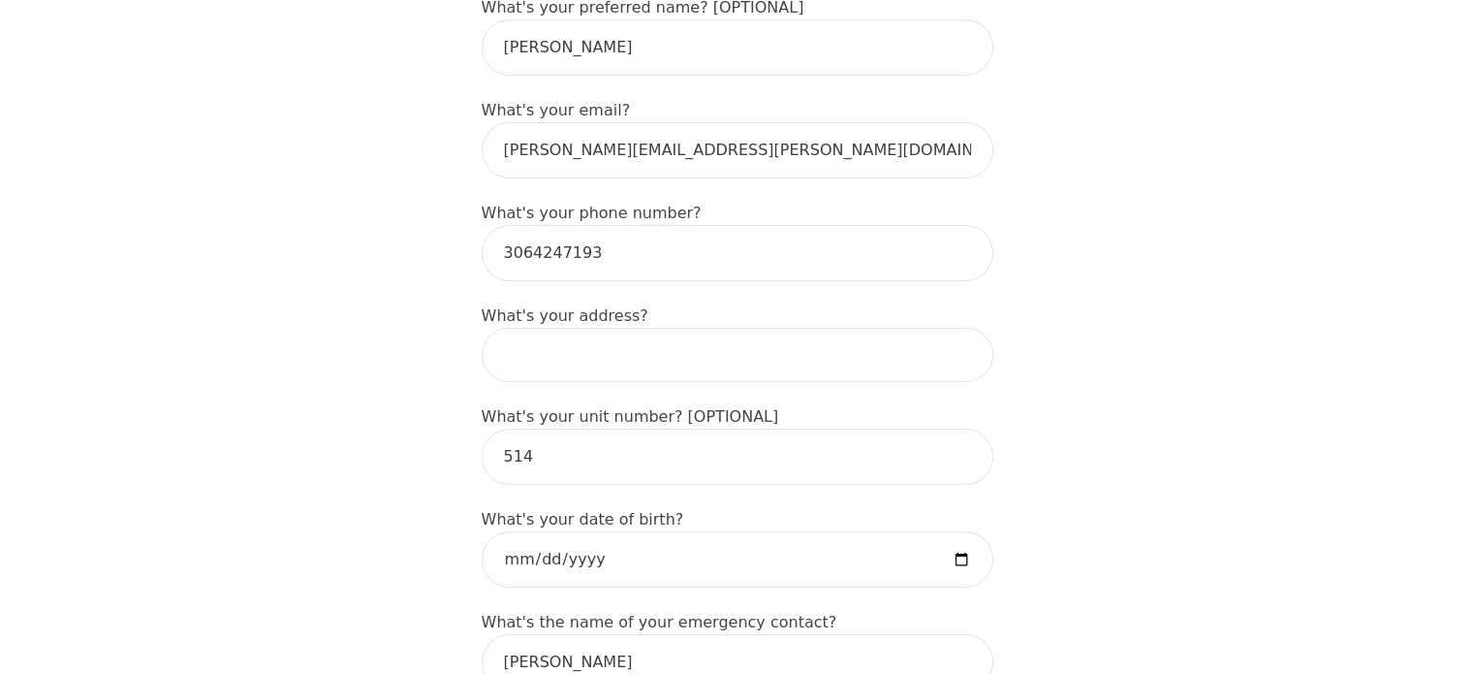
scroll to position [574, 0]
click at [609, 349] on input at bounding box center [738, 355] width 512 height 54
drag, startPoint x: 545, startPoint y: 422, endPoint x: 441, endPoint y: 421, distance: 103.7
click at [533, 336] on input at bounding box center [738, 355] width 512 height 54
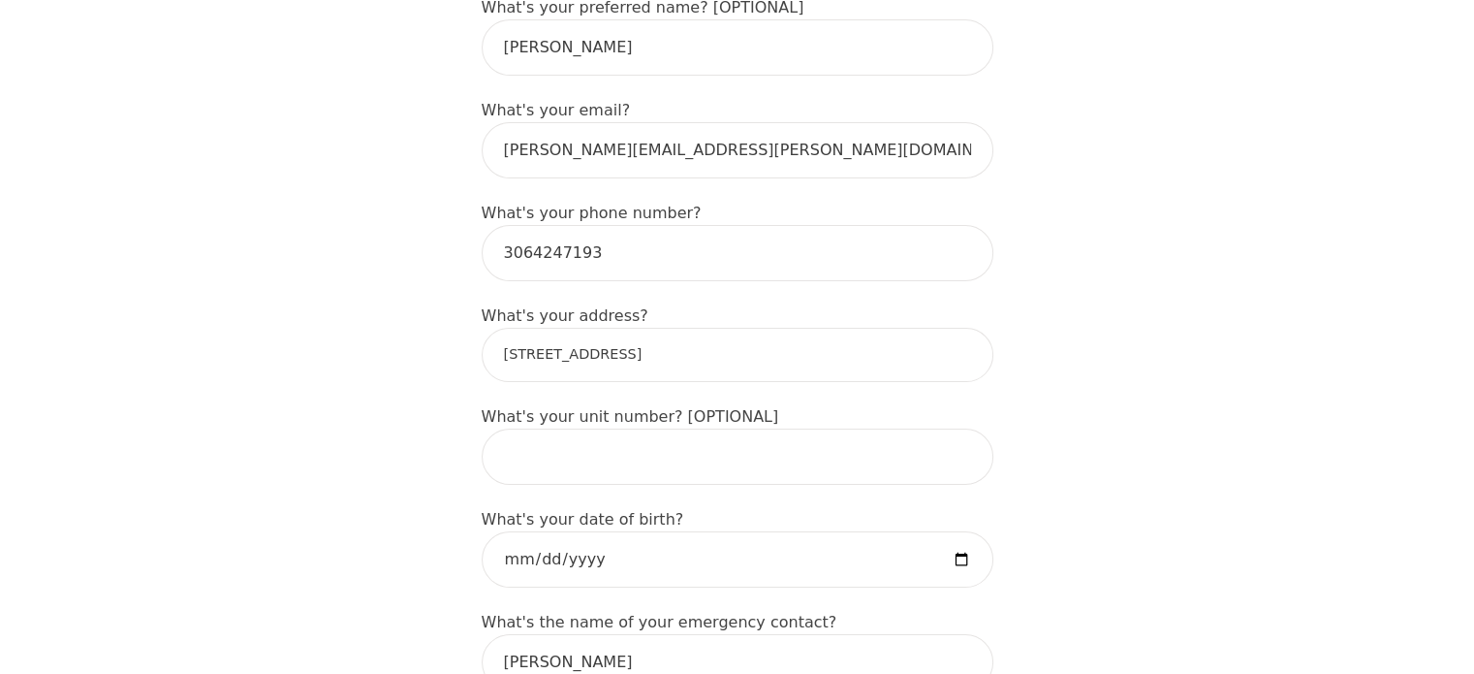
click at [783, 329] on input "[STREET_ADDRESS]" at bounding box center [738, 355] width 512 height 54
click at [601, 329] on input "[STREET_ADDRESS]" at bounding box center [738, 355] width 512 height 54
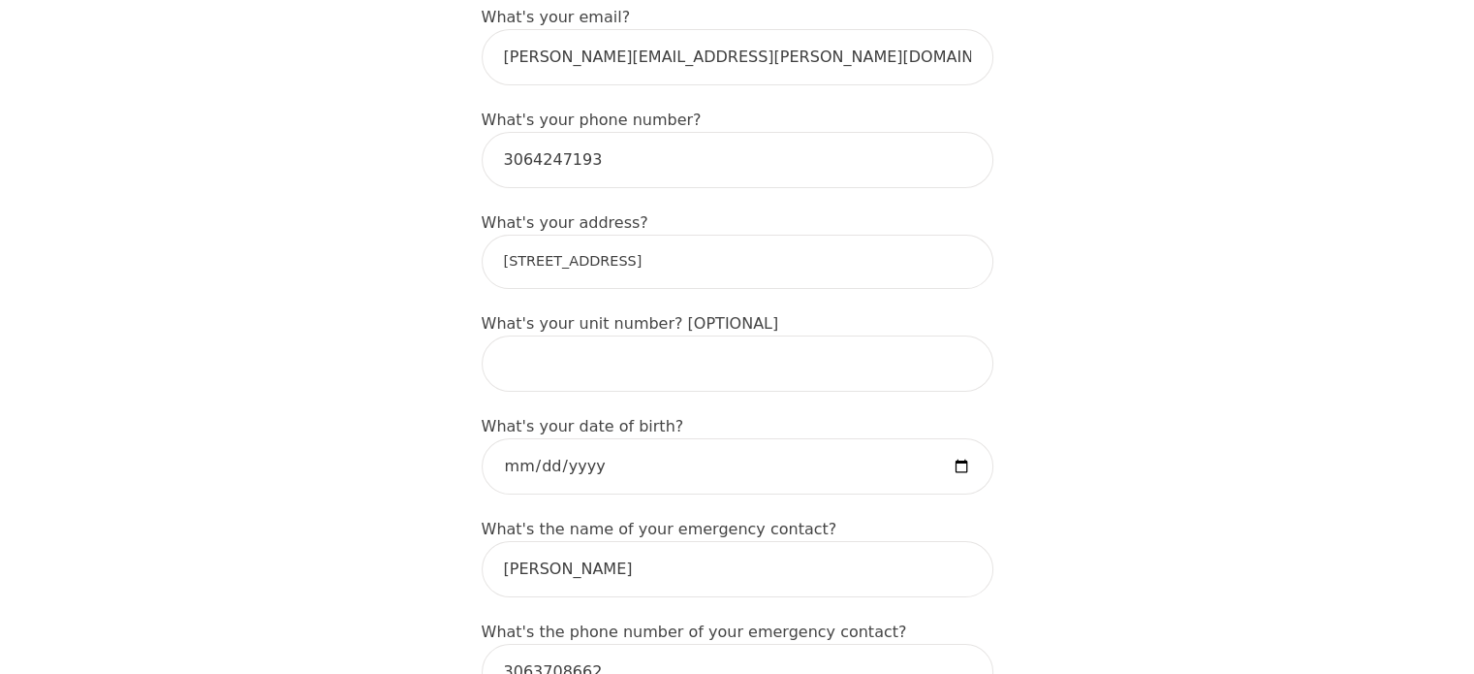
scroll to position [666, 0]
click at [776, 236] on input "[STREET_ADDRESS]" at bounding box center [738, 263] width 512 height 54
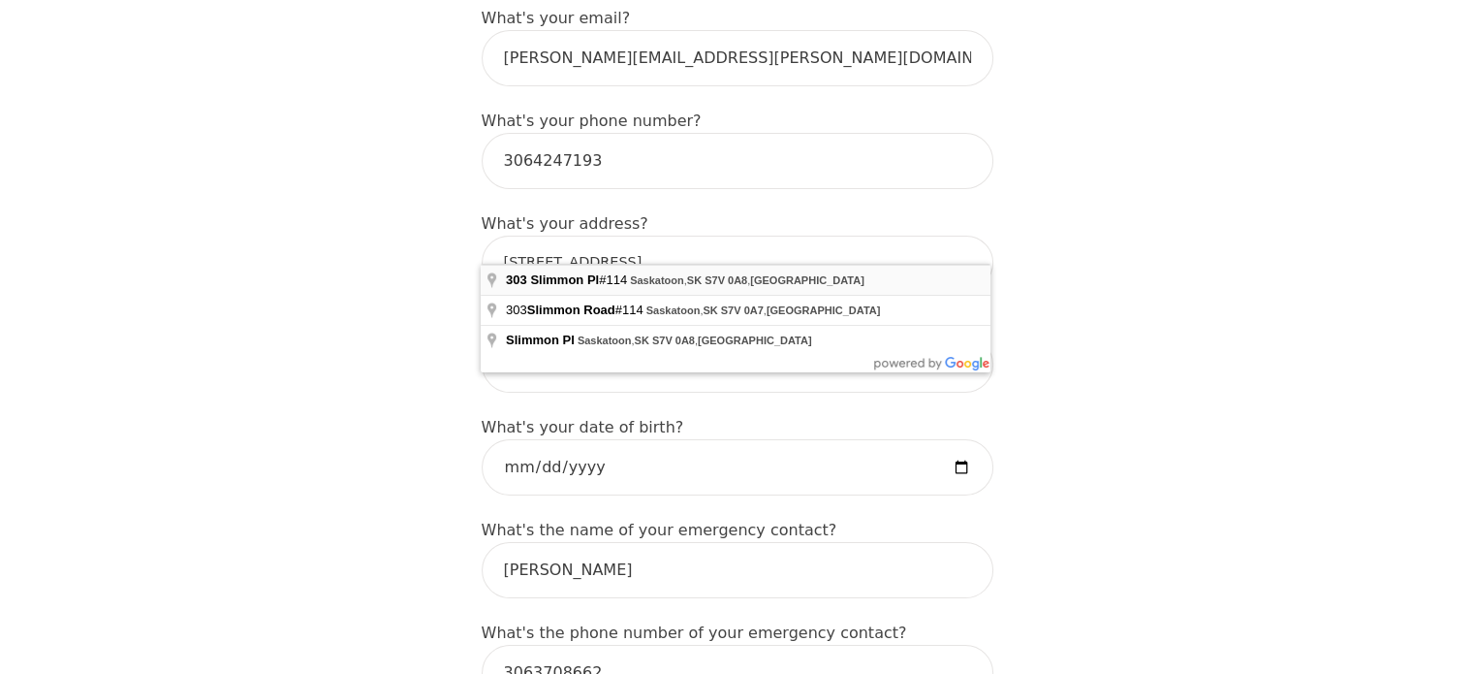
type input "[STREET_ADDRESS]"
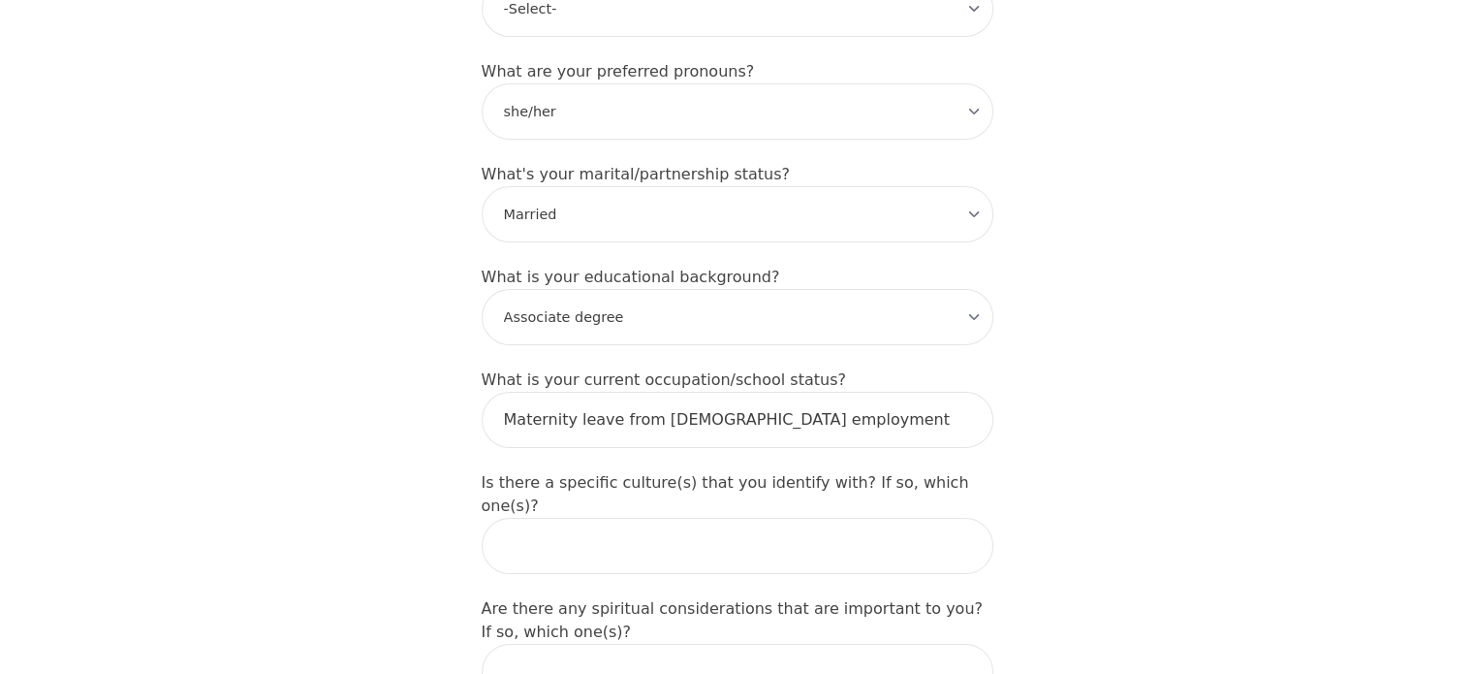
scroll to position [1784, 0]
click at [755, 291] on select "-Select- Less than high school High school Associate degree Bachelor degree Mas…" at bounding box center [738, 319] width 512 height 56
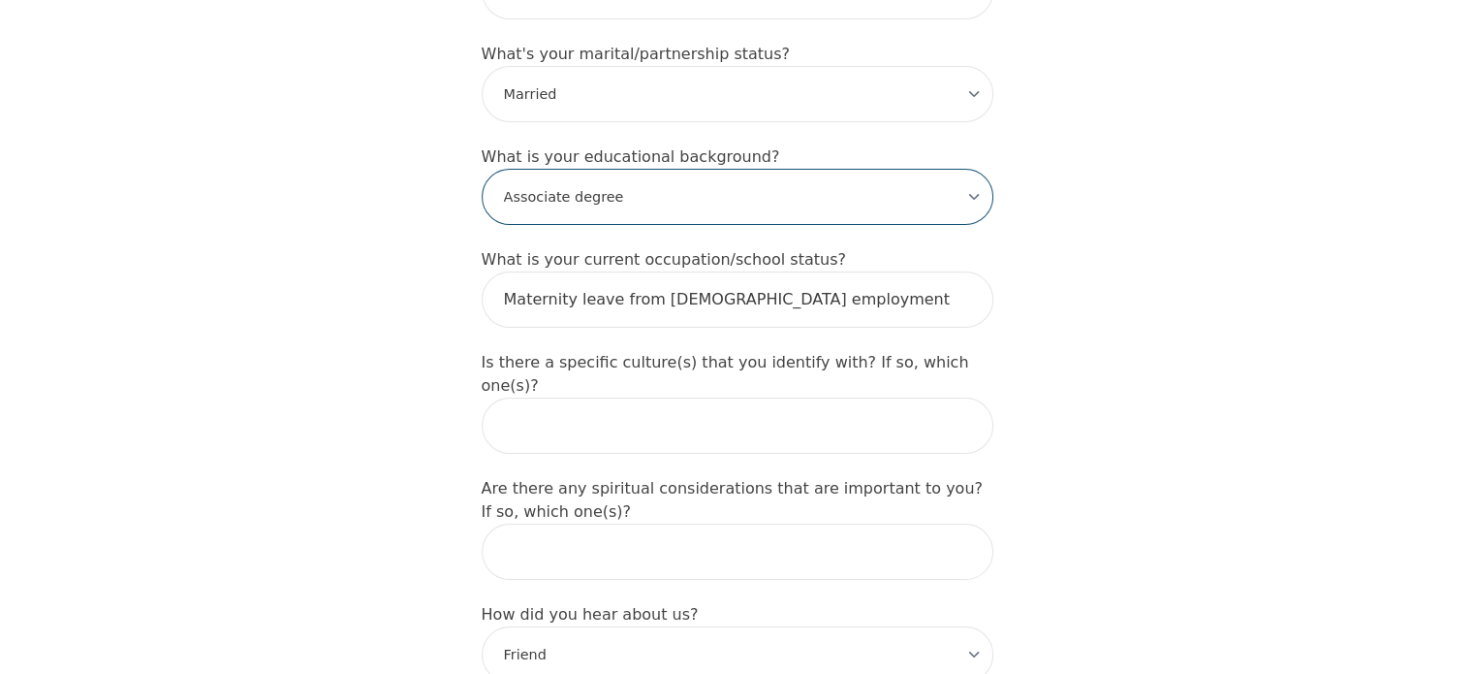
scroll to position [1904, 0]
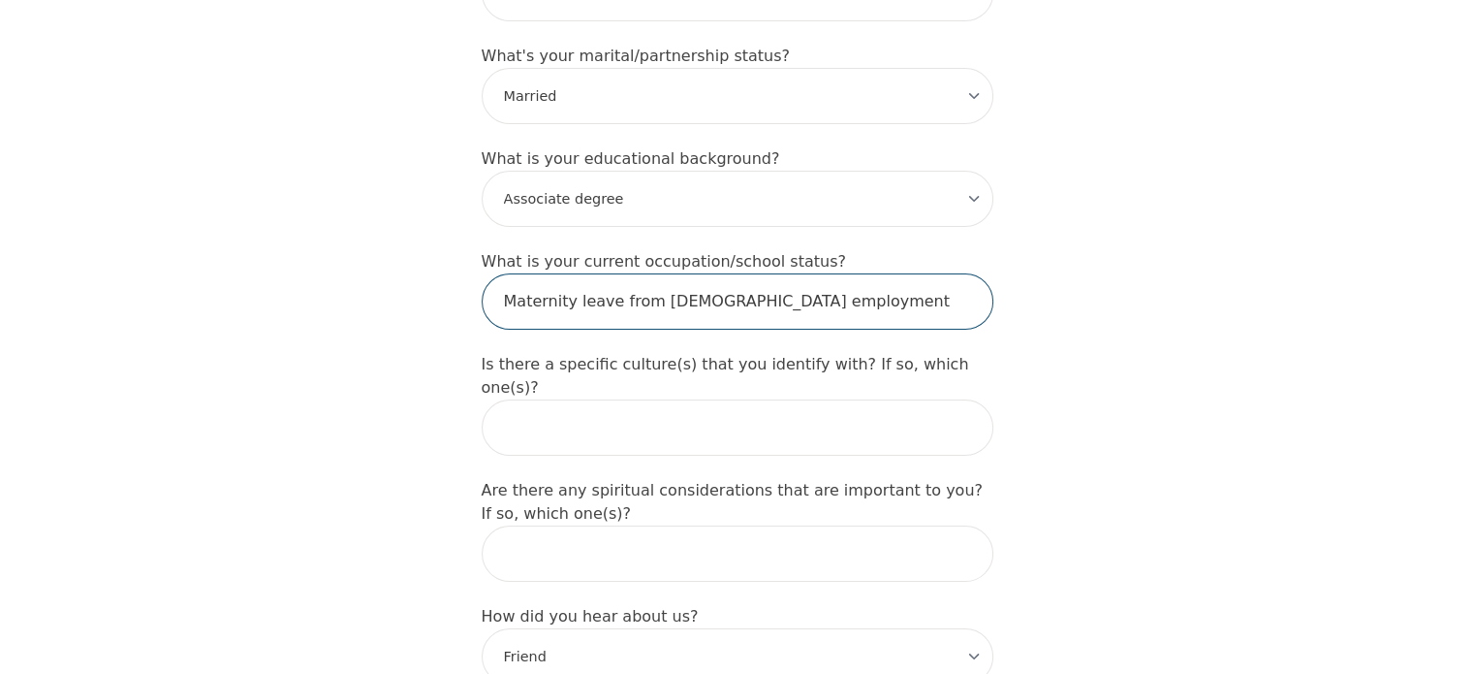
click at [755, 273] on input "Maternity leave from [DEMOGRAPHIC_DATA] employment" at bounding box center [738, 301] width 512 height 56
click at [849, 273] on input "Maternity leave from [DEMOGRAPHIC_DATA] employment" at bounding box center [738, 301] width 512 height 56
drag, startPoint x: 849, startPoint y: 237, endPoint x: 462, endPoint y: 220, distance: 387.1
type input "Student"
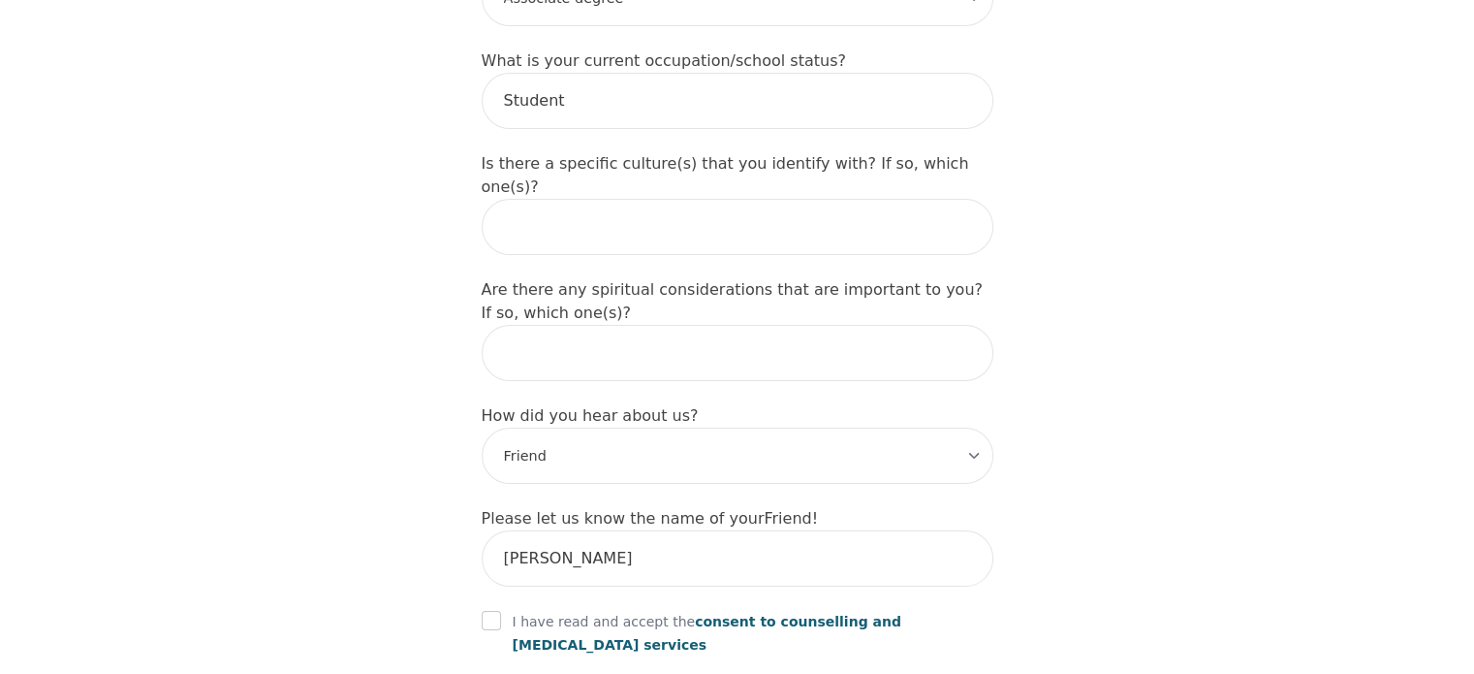
scroll to position [2357, 0]
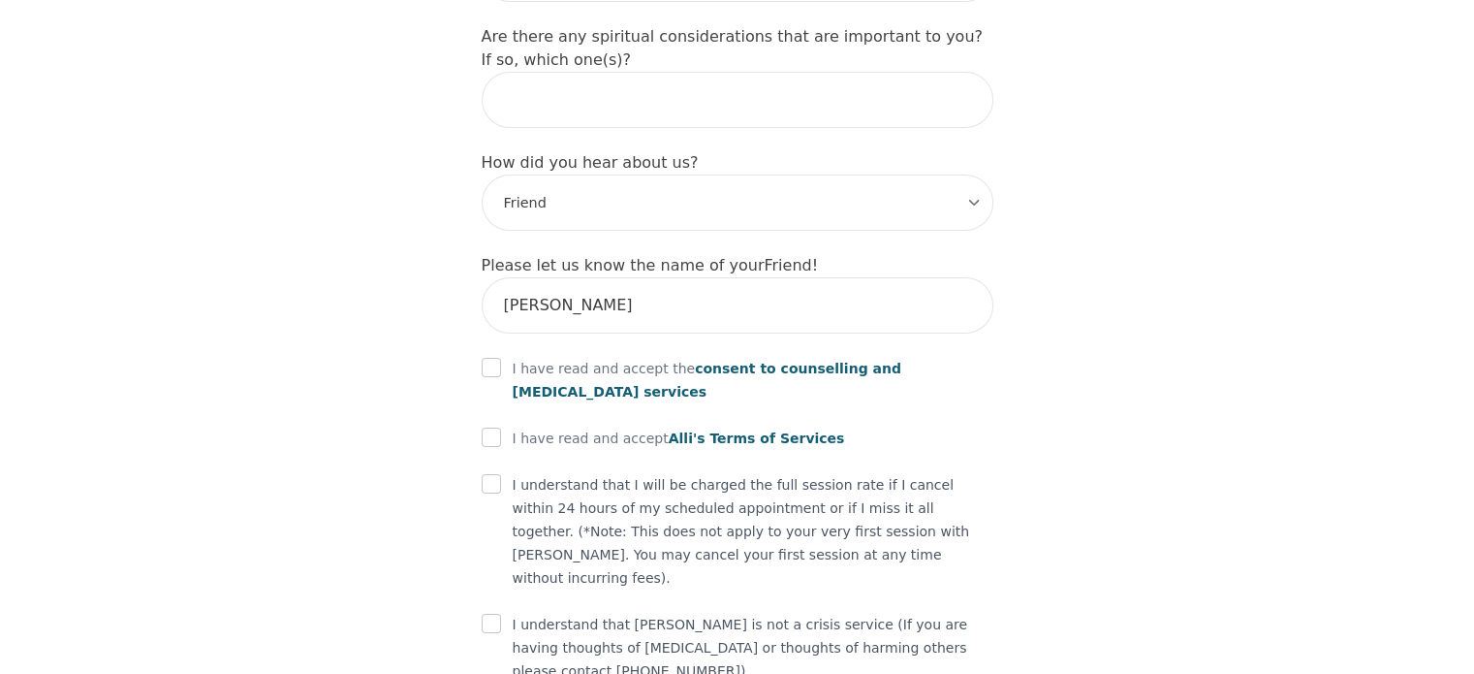
click at [504, 357] on div "I have read and accept the consent to counselling and [MEDICAL_DATA] services" at bounding box center [738, 380] width 512 height 47
click at [500, 357] on div "I have read and accept the consent to counselling and [MEDICAL_DATA] services" at bounding box center [738, 380] width 512 height 47
click at [485, 358] on input "checkbox" at bounding box center [491, 367] width 19 height 19
checkbox input "true"
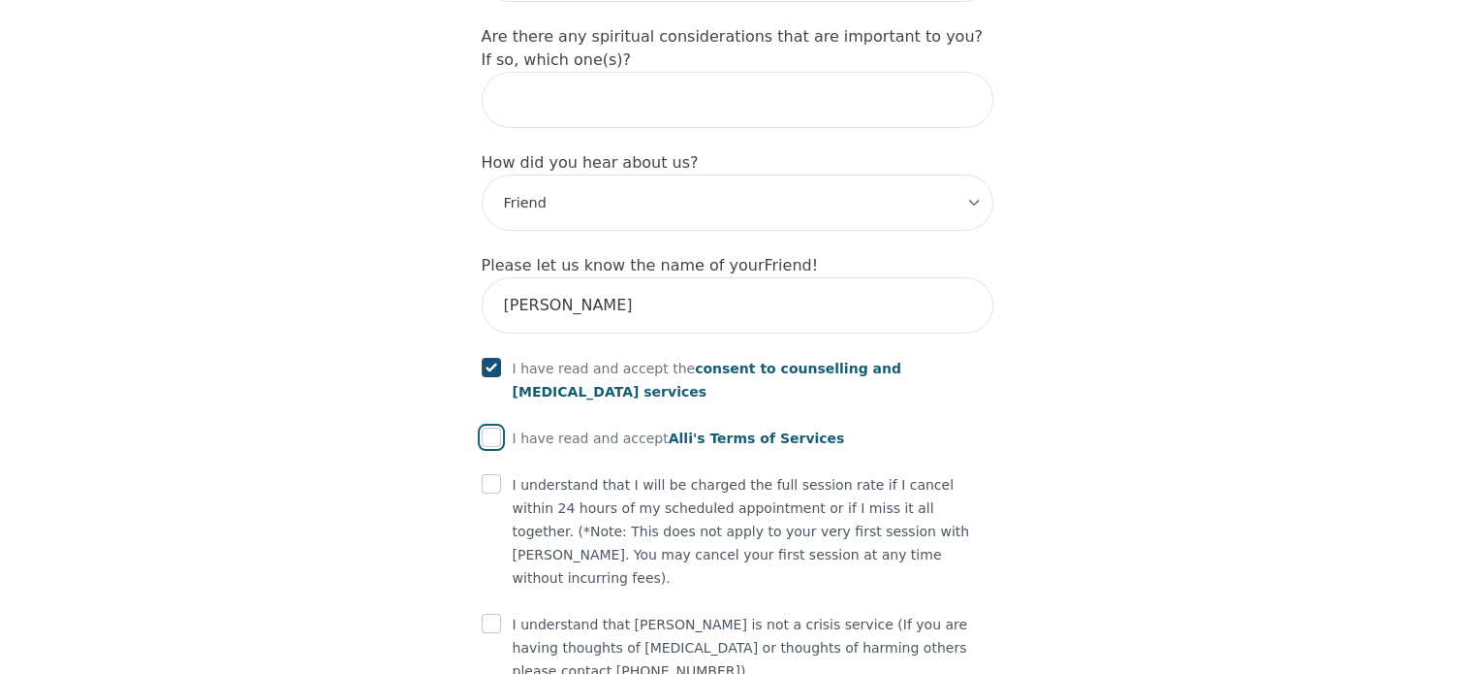
click at [490, 427] on input "checkbox" at bounding box center [491, 436] width 19 height 19
checkbox input "true"
click at [490, 474] on input "checkbox" at bounding box center [491, 483] width 19 height 19
checkbox input "true"
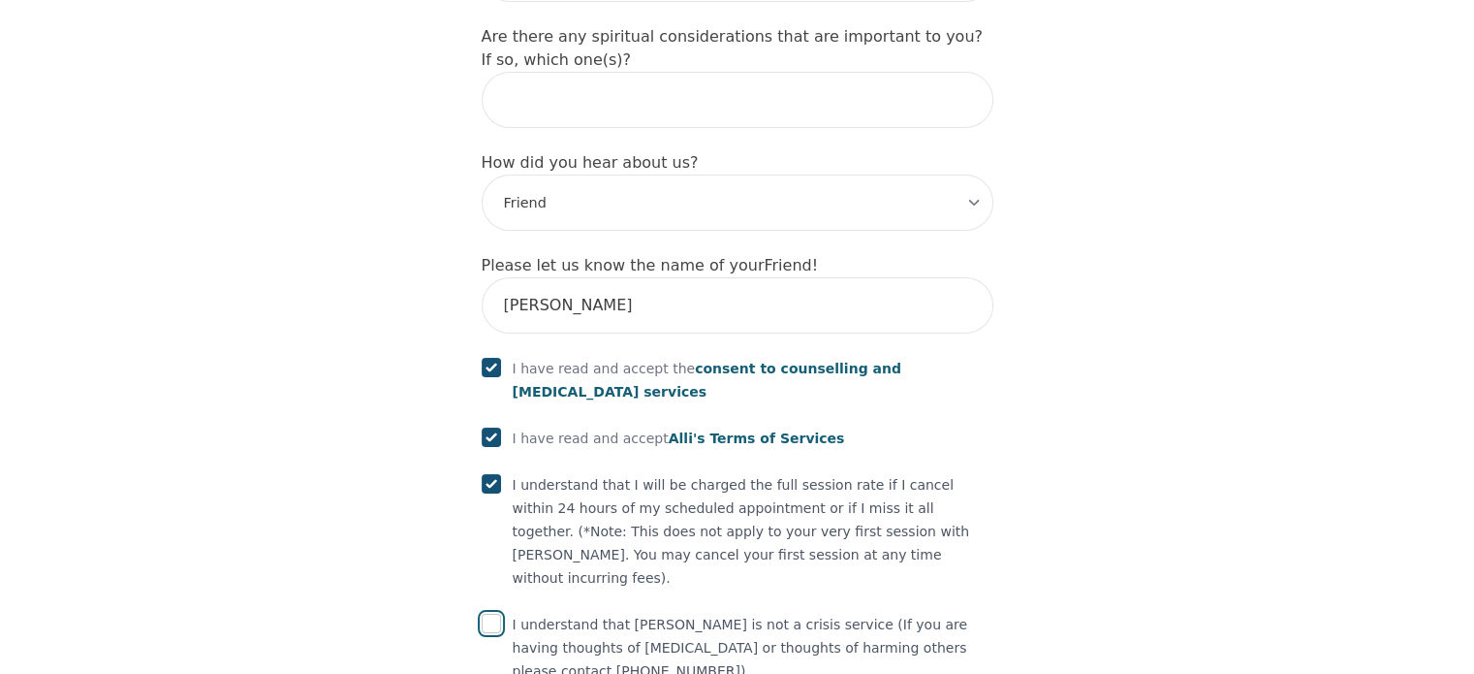
click at [492, 614] on input "checkbox" at bounding box center [491, 623] width 19 height 19
checkbox input "true"
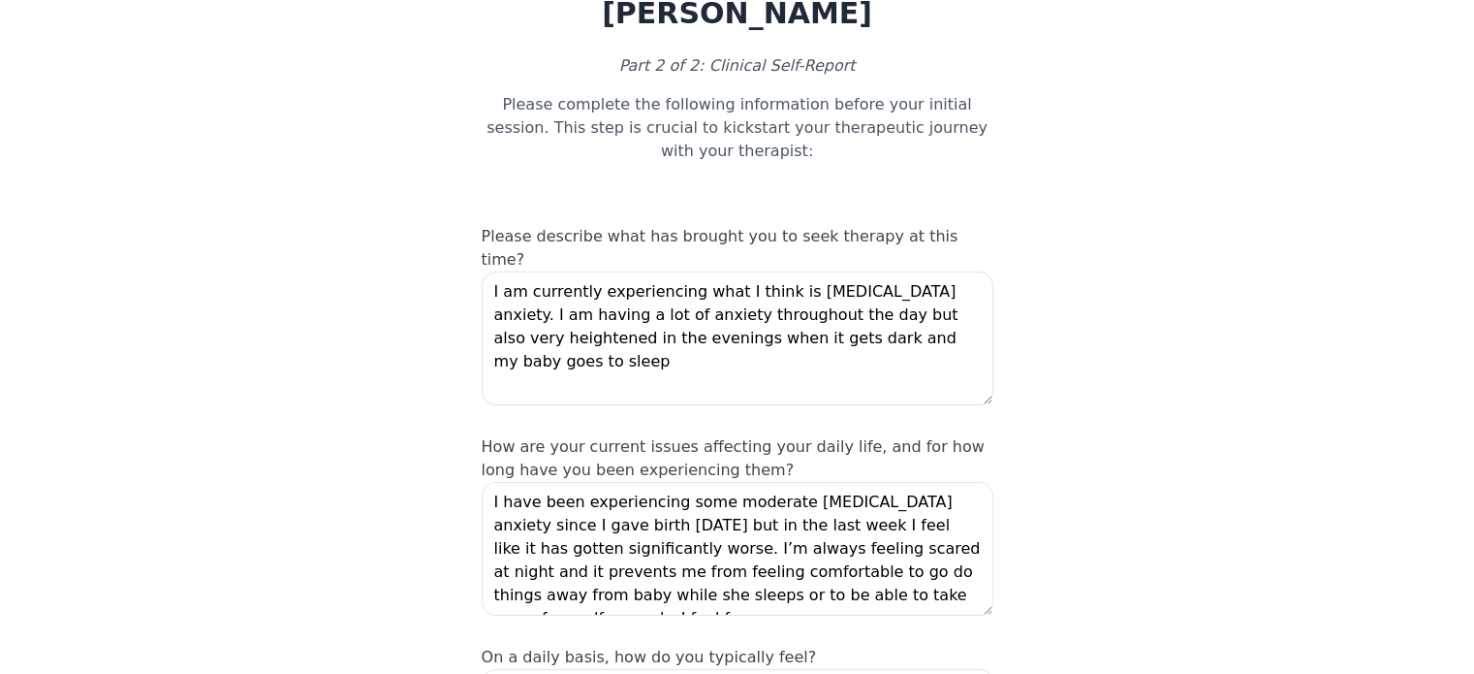
scroll to position [119, 0]
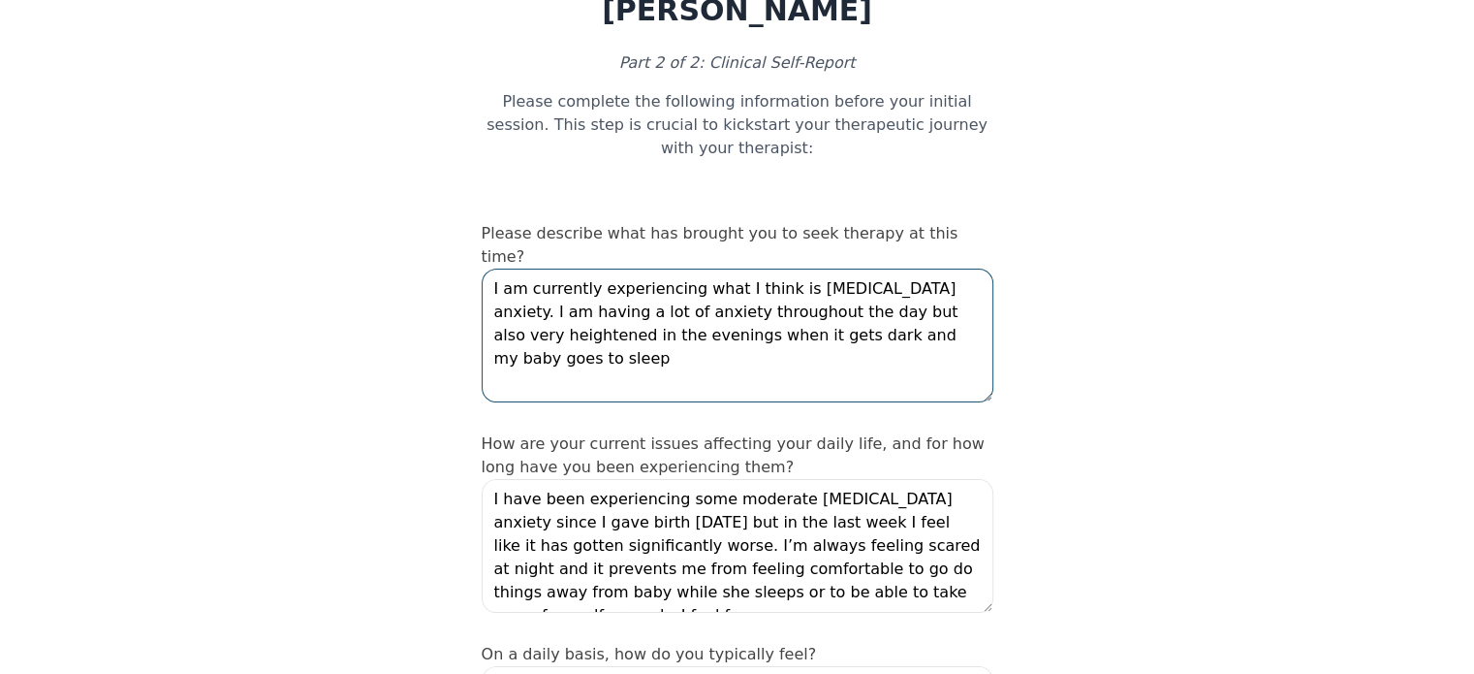
drag, startPoint x: 894, startPoint y: 293, endPoint x: 325, endPoint y: 215, distance: 574.3
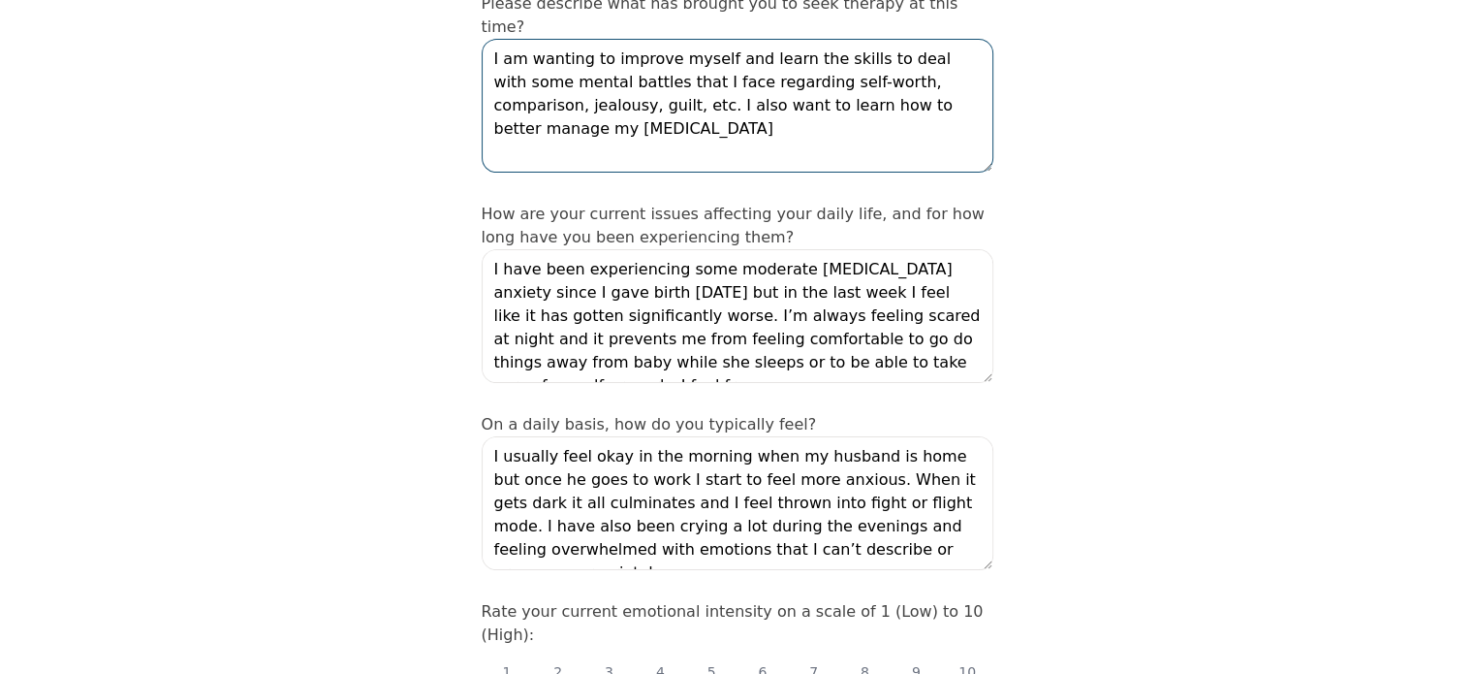
scroll to position [349, 0]
type textarea "I am wanting to improve myself and learn the skills to deal with some mental ba…"
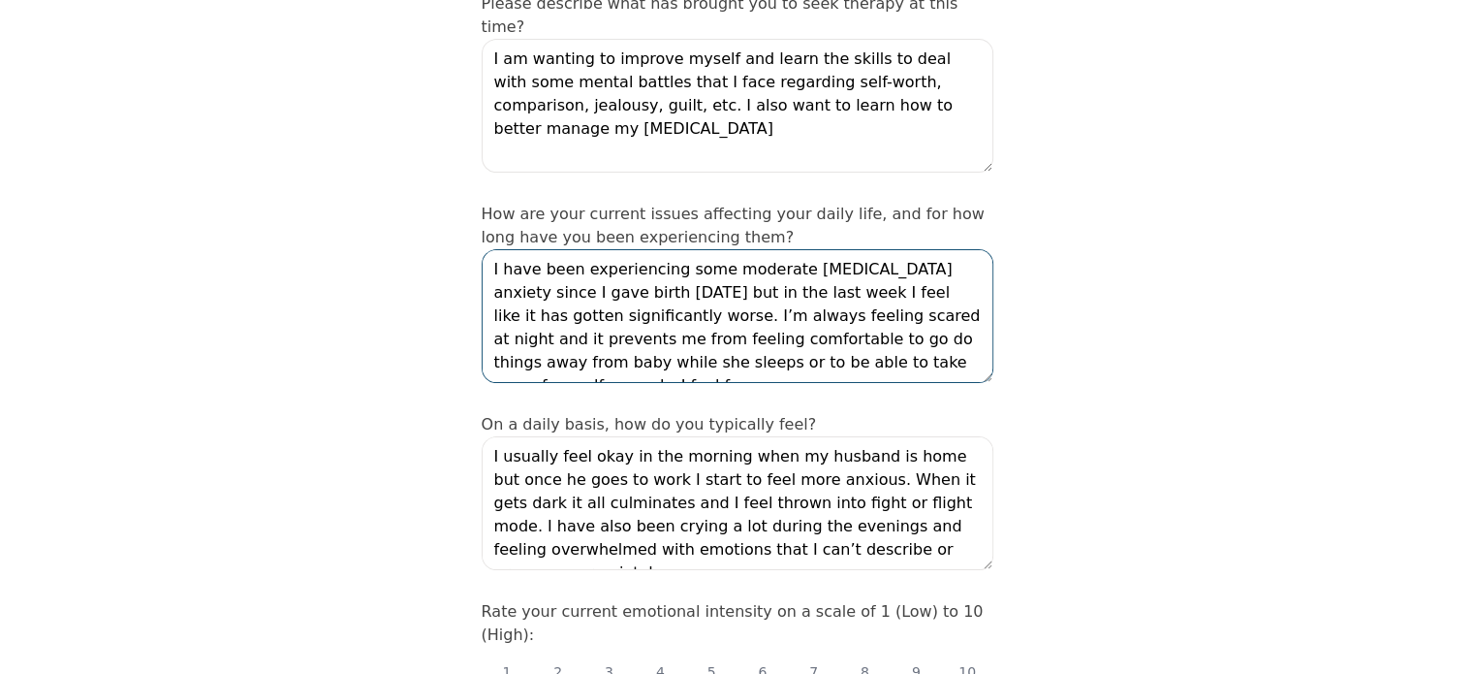
drag, startPoint x: 488, startPoint y: 220, endPoint x: 1113, endPoint y: 345, distance: 637.6
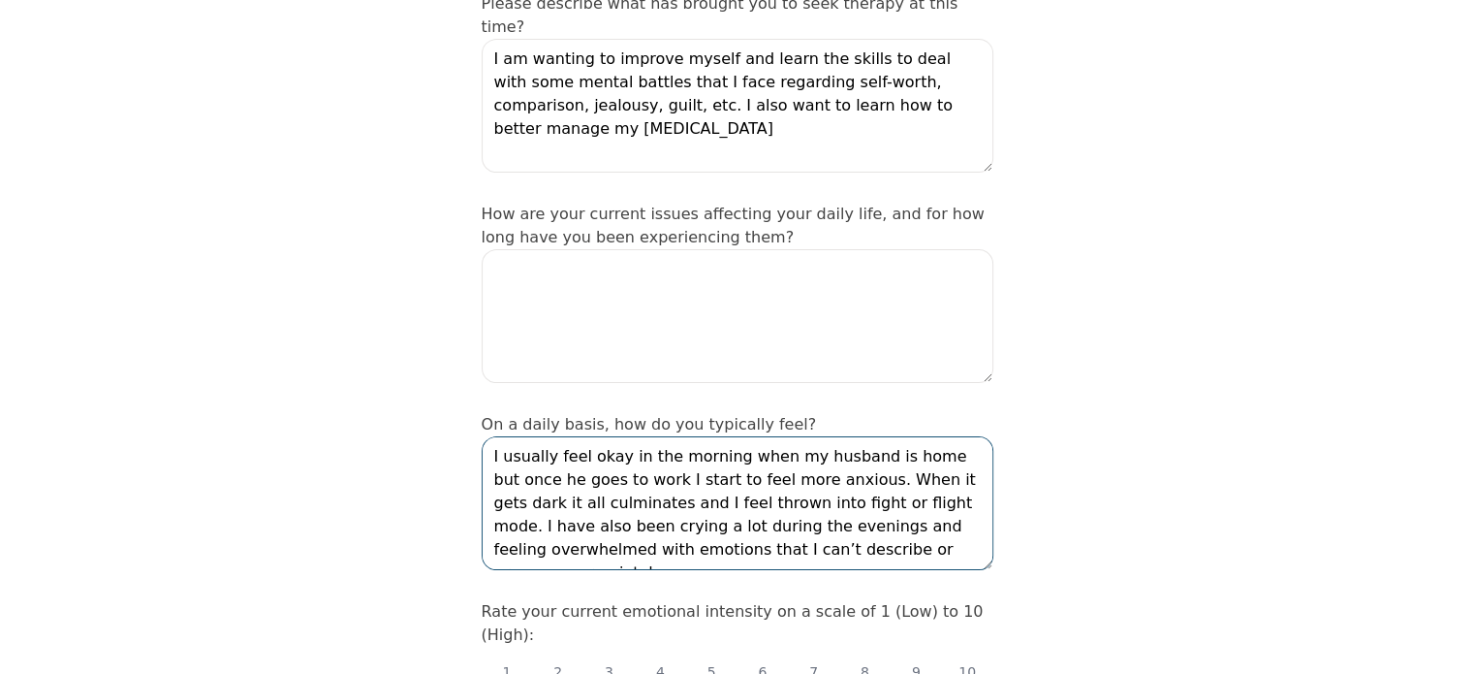
drag, startPoint x: 491, startPoint y: 402, endPoint x: 954, endPoint y: 531, distance: 480.0
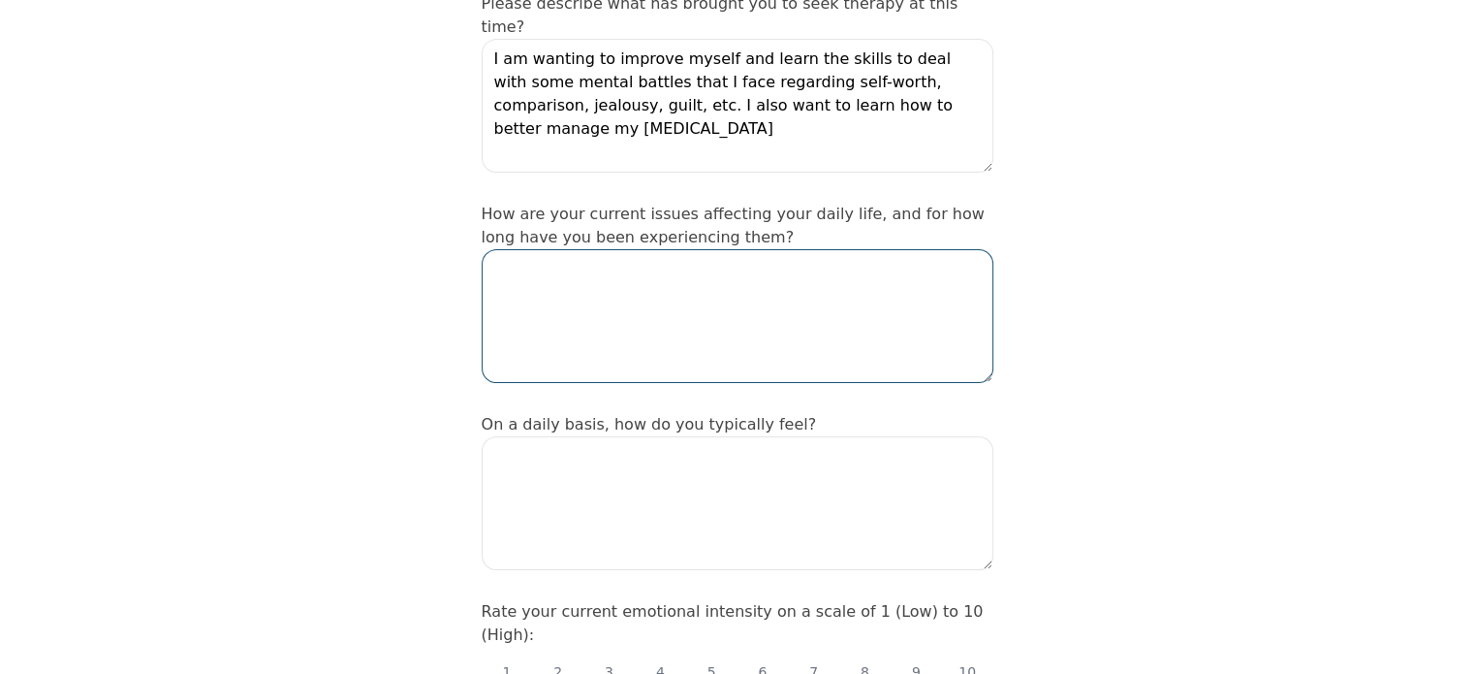
click at [640, 251] on textarea at bounding box center [738, 316] width 512 height 134
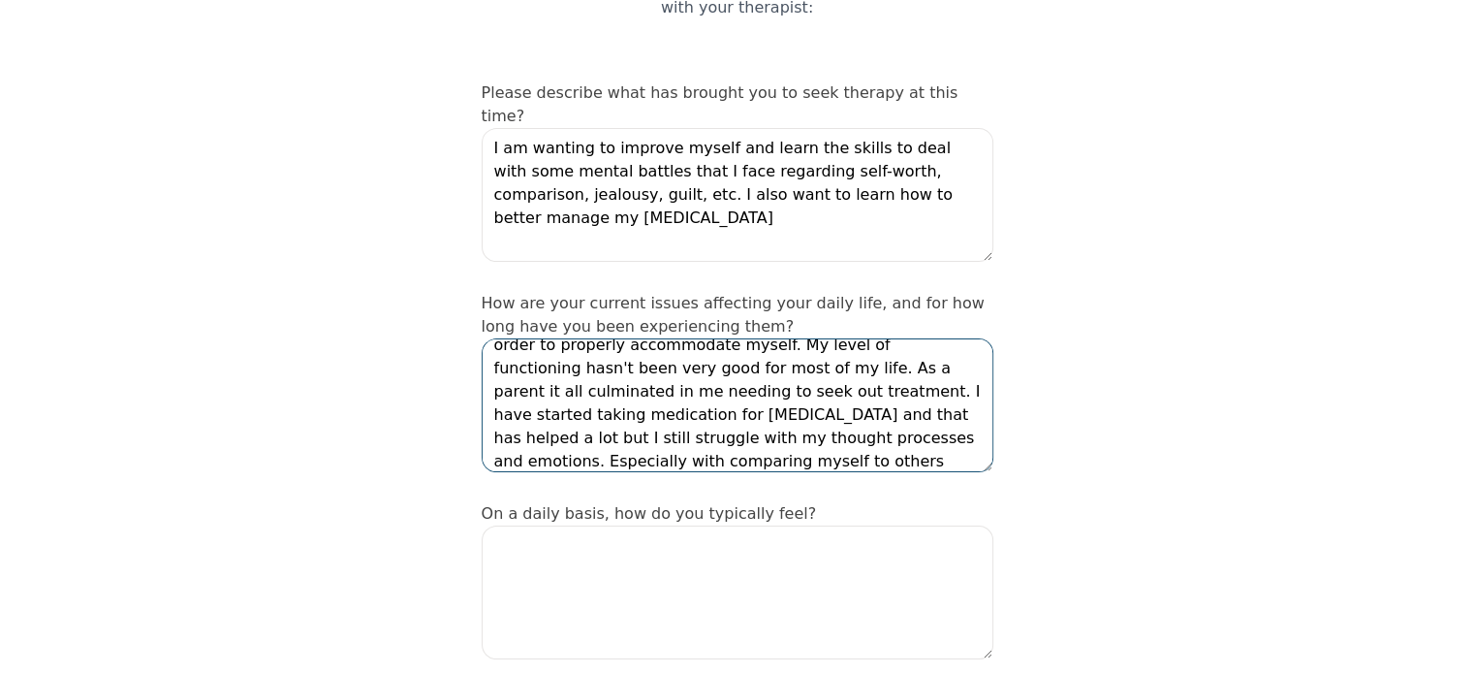
scroll to position [437, 0]
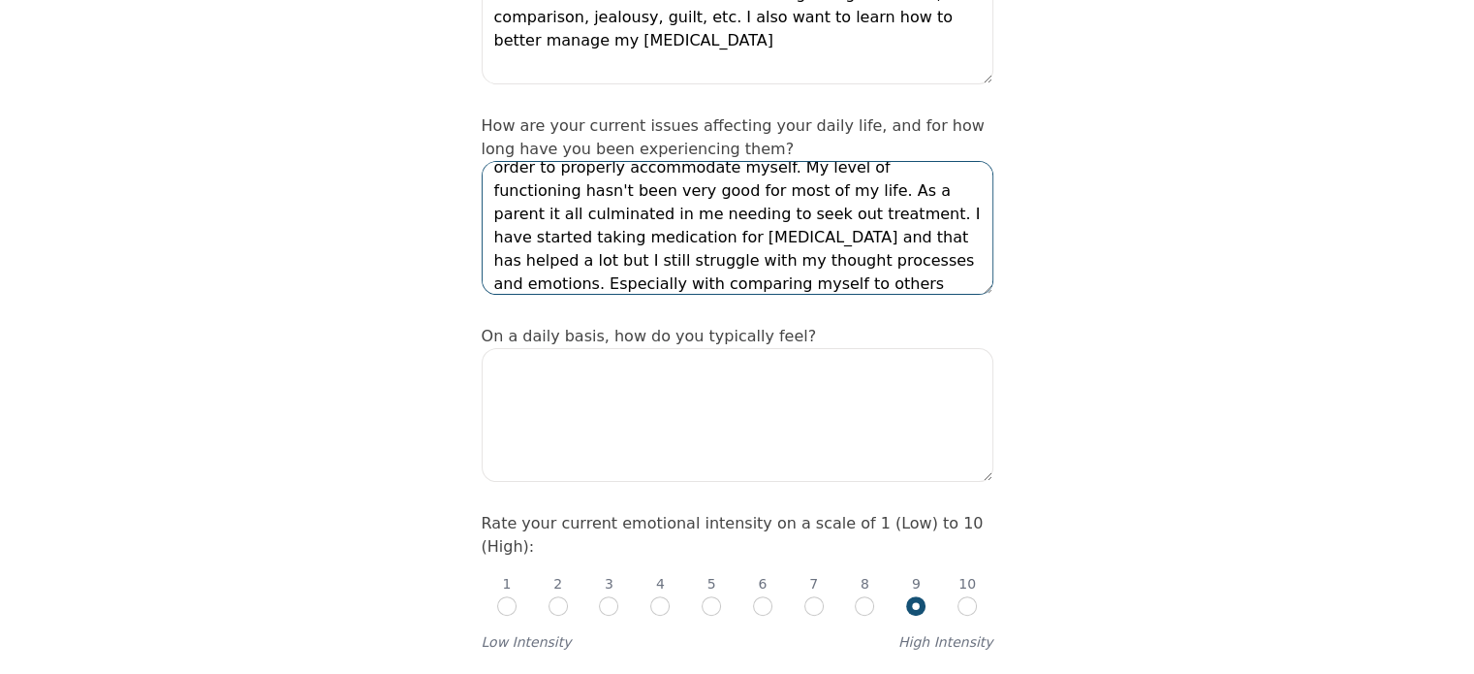
type textarea "I have experienced these issues almost my whole life due to childhood trauma an…"
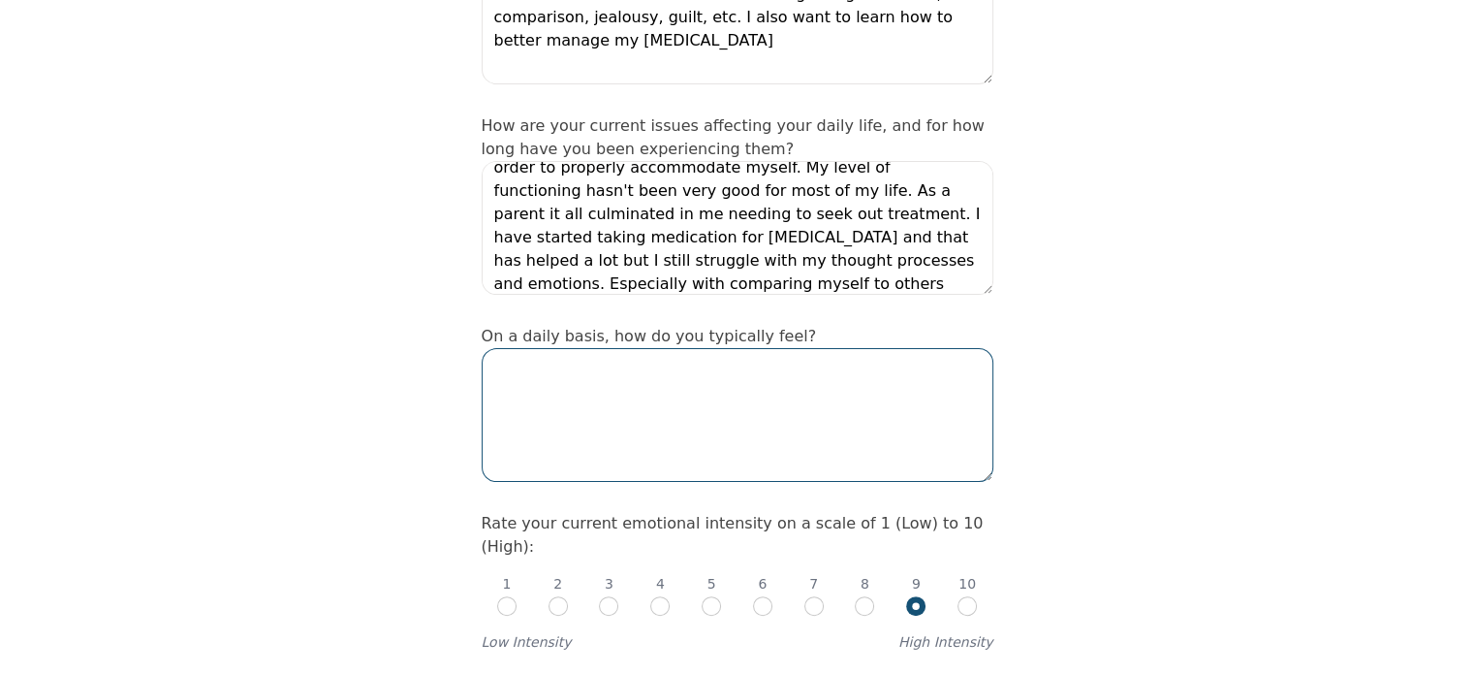
click at [722, 348] on textarea at bounding box center [738, 415] width 512 height 134
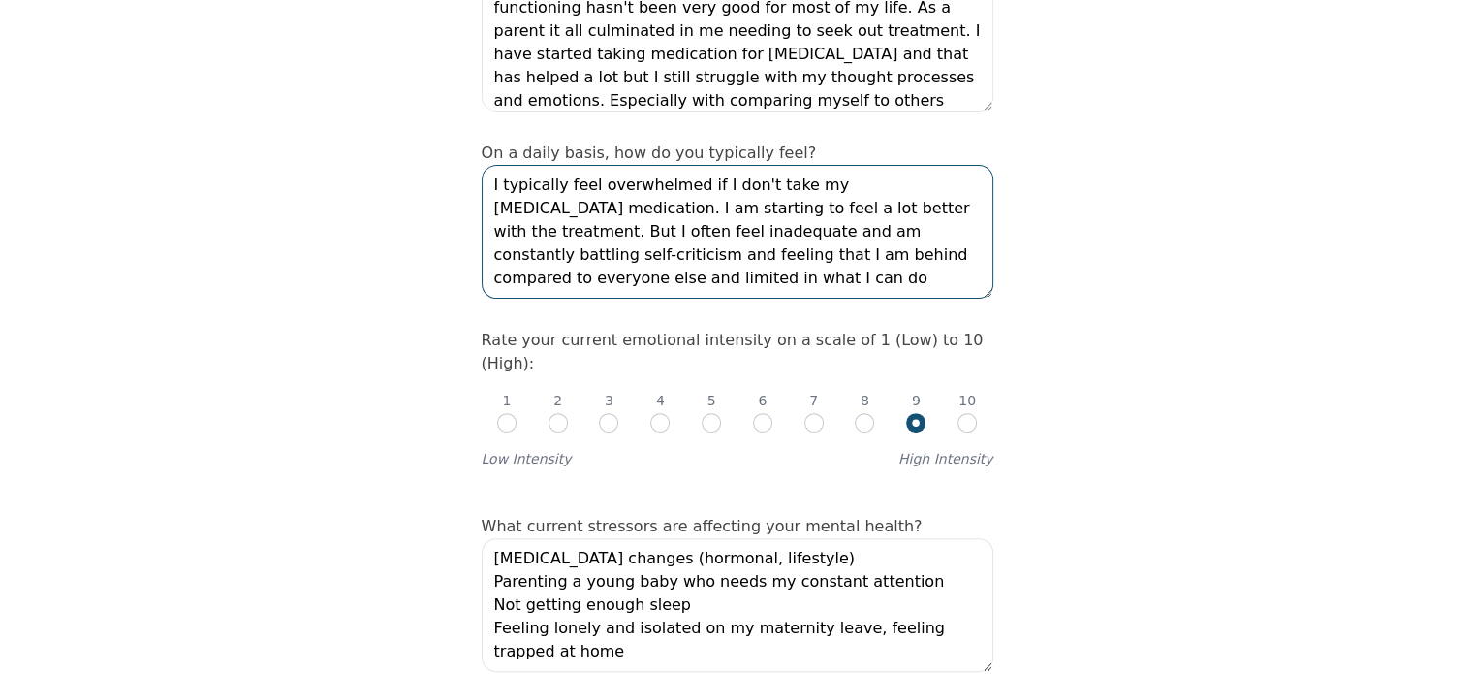
scroll to position [622, 0]
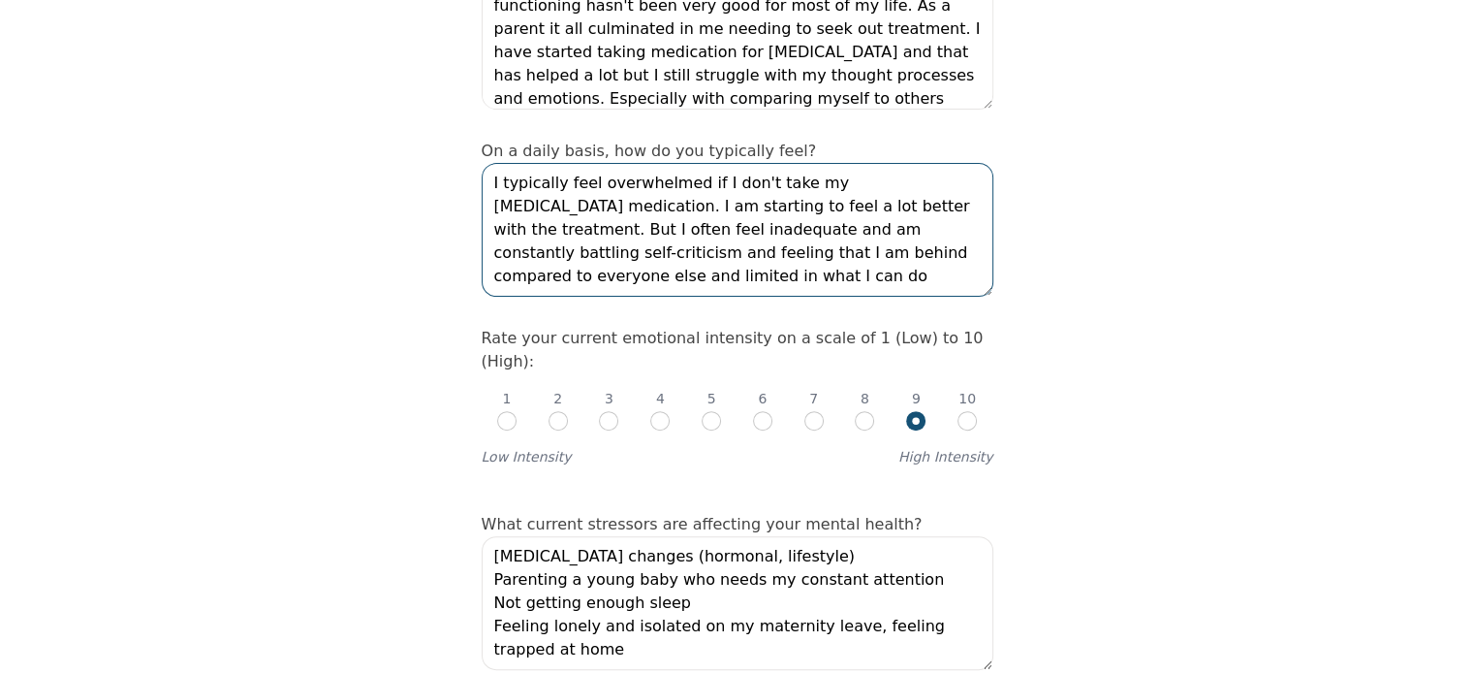
type textarea "I typically feel overwhelmed if I don't take my [MEDICAL_DATA] medication. I am…"
click at [717, 411] on input "radio" at bounding box center [711, 420] width 19 height 19
radio input "true"
radio input "false"
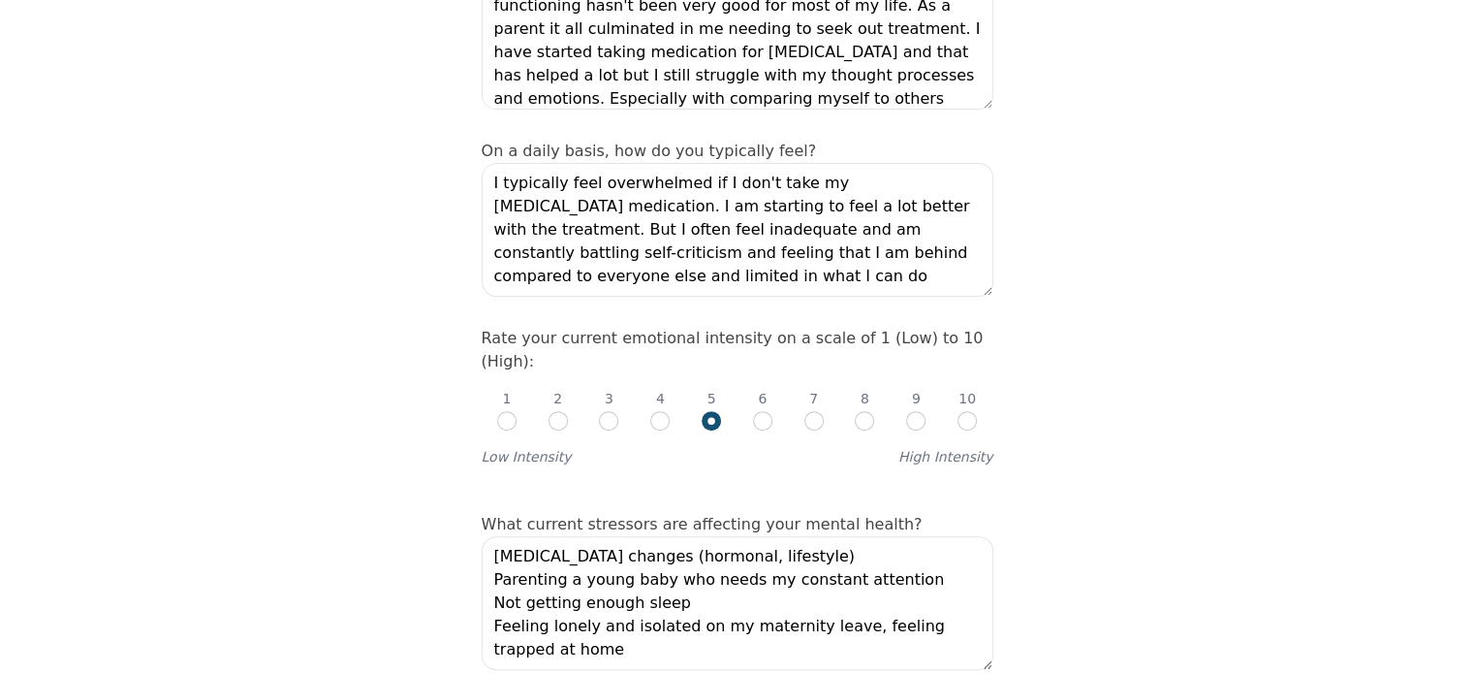
scroll to position [774, 0]
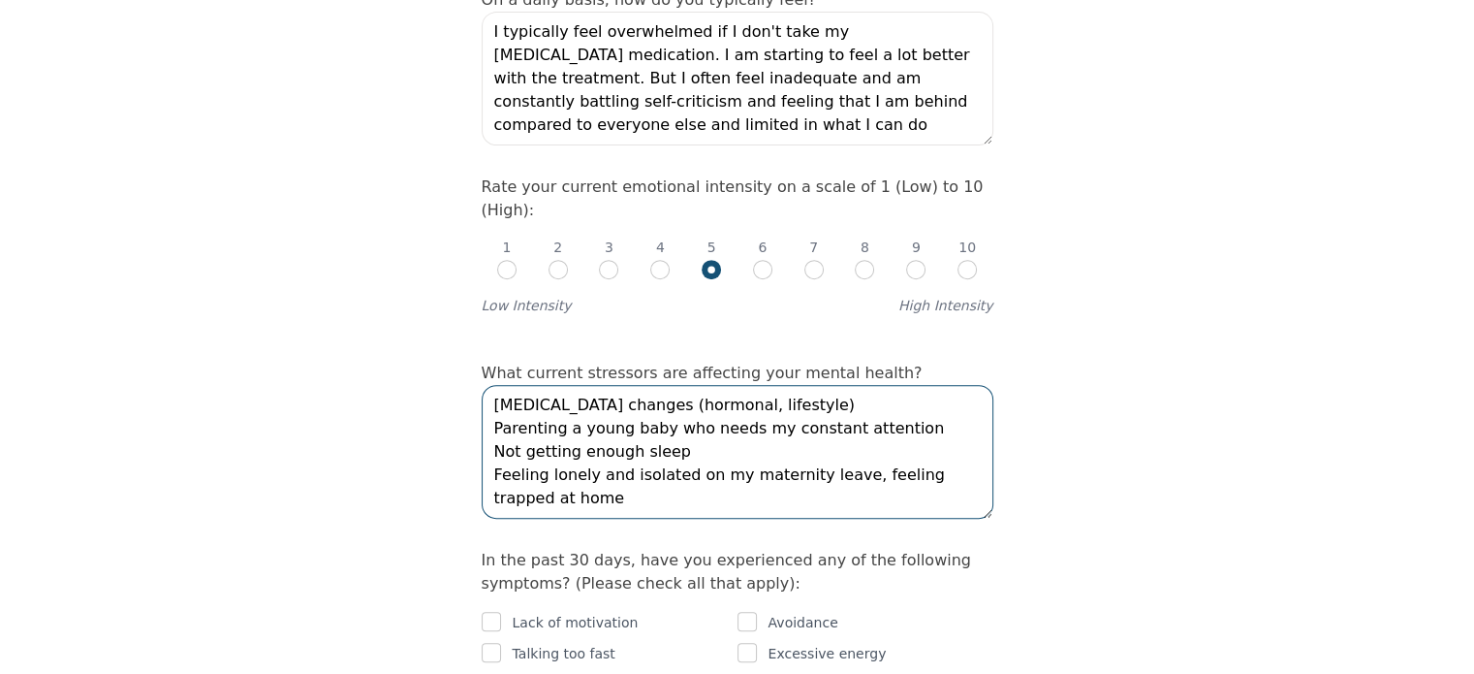
drag, startPoint x: 609, startPoint y: 417, endPoint x: 469, endPoint y: 303, distance: 179.8
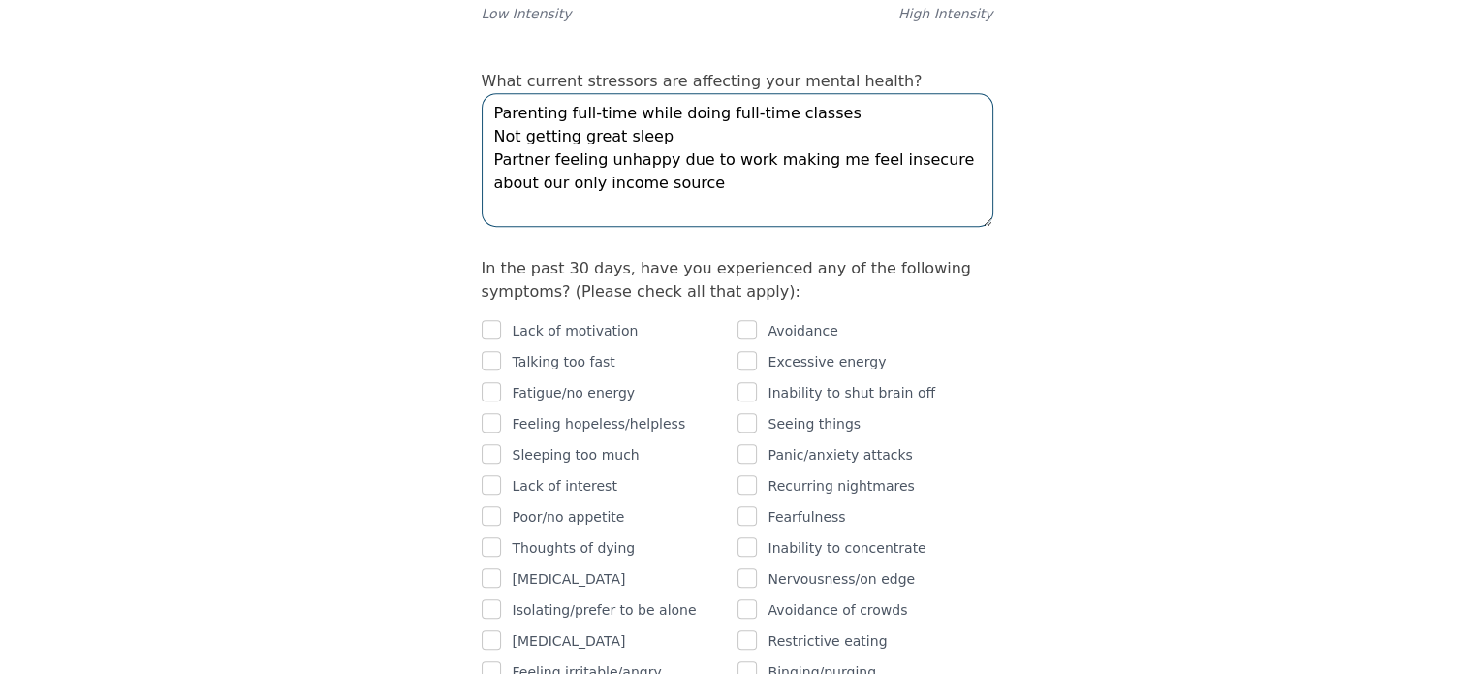
scroll to position [1120, 0]
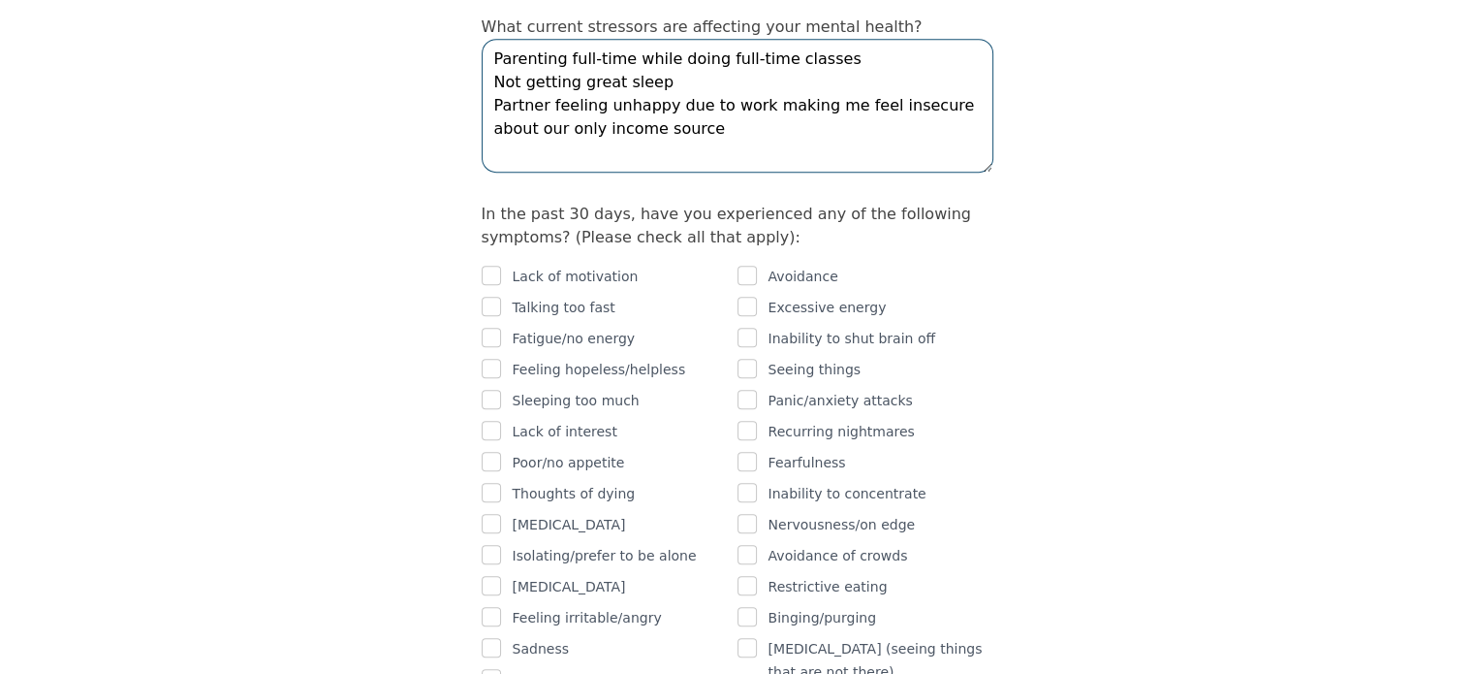
type textarea "Parenting full-time while doing full-time classes Not getting great sleep Partn…"
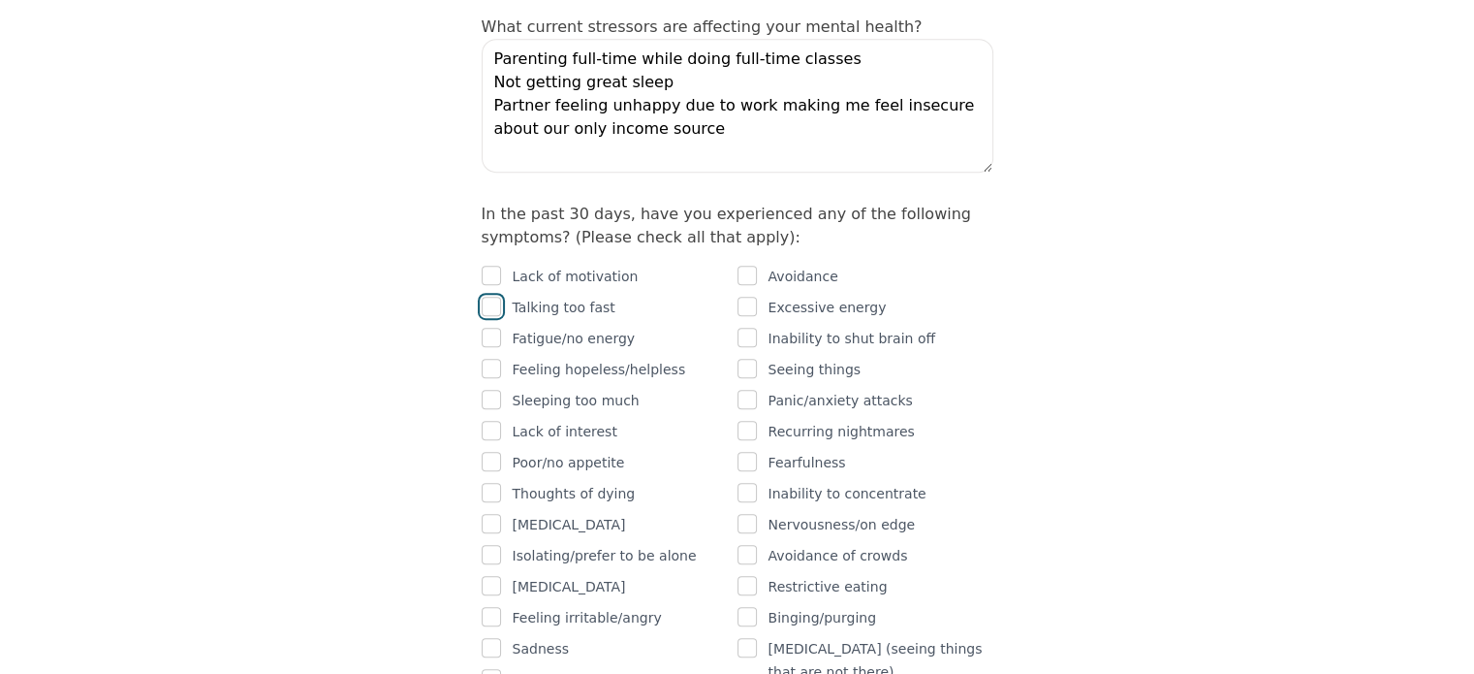
click at [485, 297] on input "checkbox" at bounding box center [491, 306] width 19 height 19
checkbox input "true"
click at [486, 328] on input "checkbox" at bounding box center [491, 337] width 19 height 19
checkbox input "true"
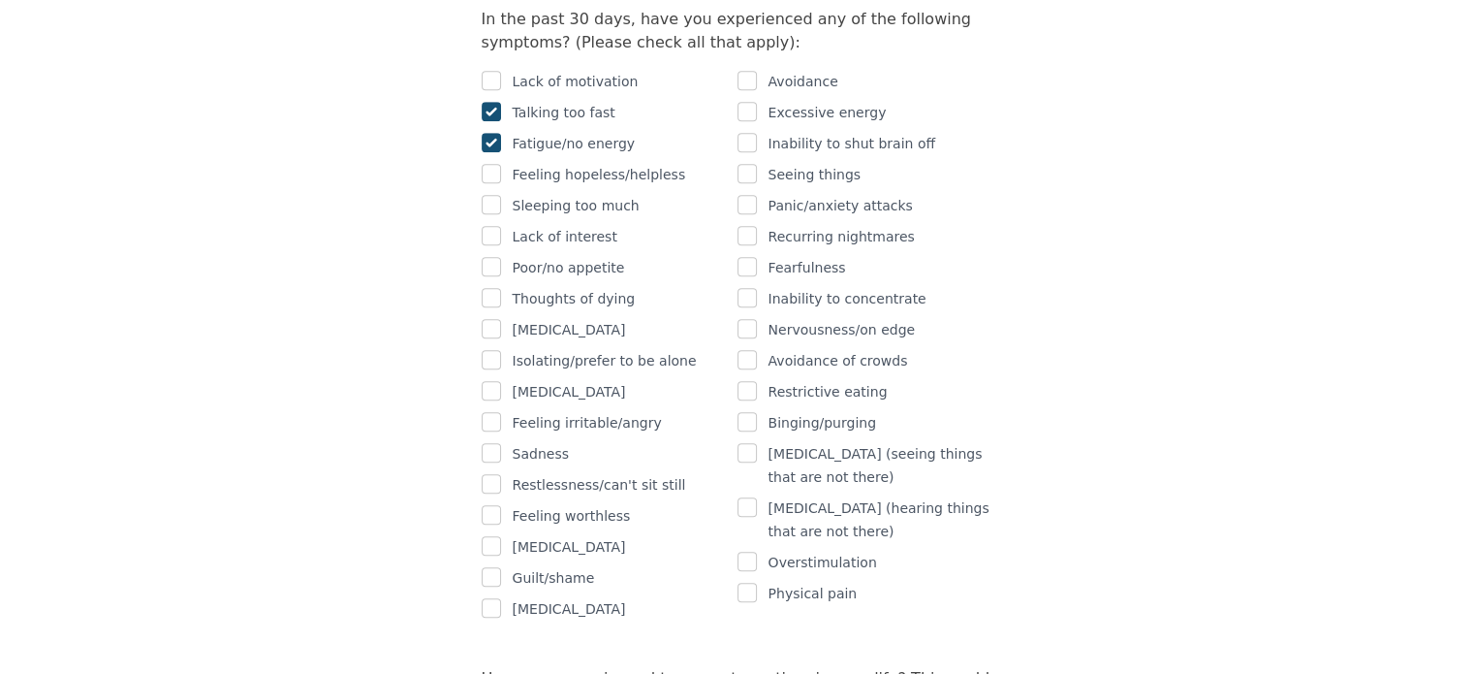
scroll to position [1326, 0]
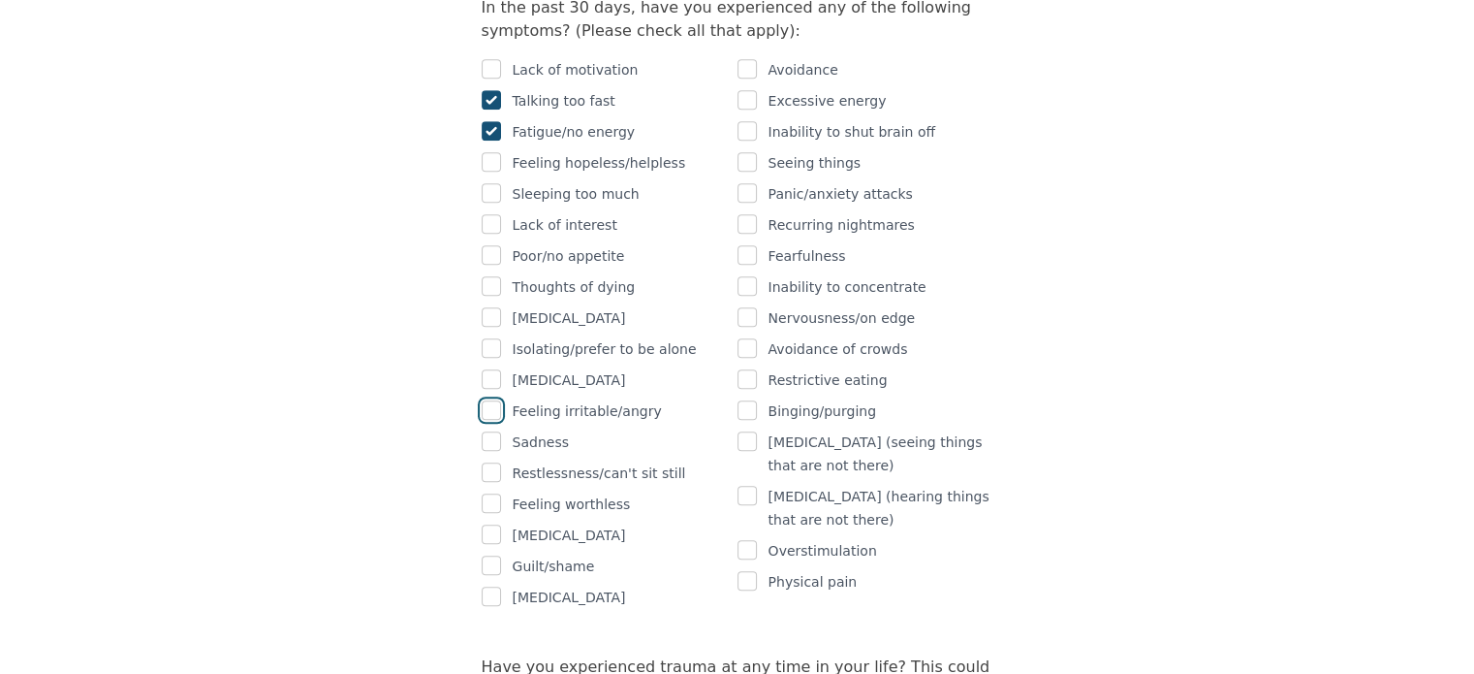
click at [488, 400] on input "checkbox" at bounding box center [491, 409] width 19 height 19
checkbox input "true"
click at [486, 493] on input "checkbox" at bounding box center [491, 502] width 19 height 19
checkbox input "true"
click at [488, 555] on input "checkbox" at bounding box center [491, 564] width 19 height 19
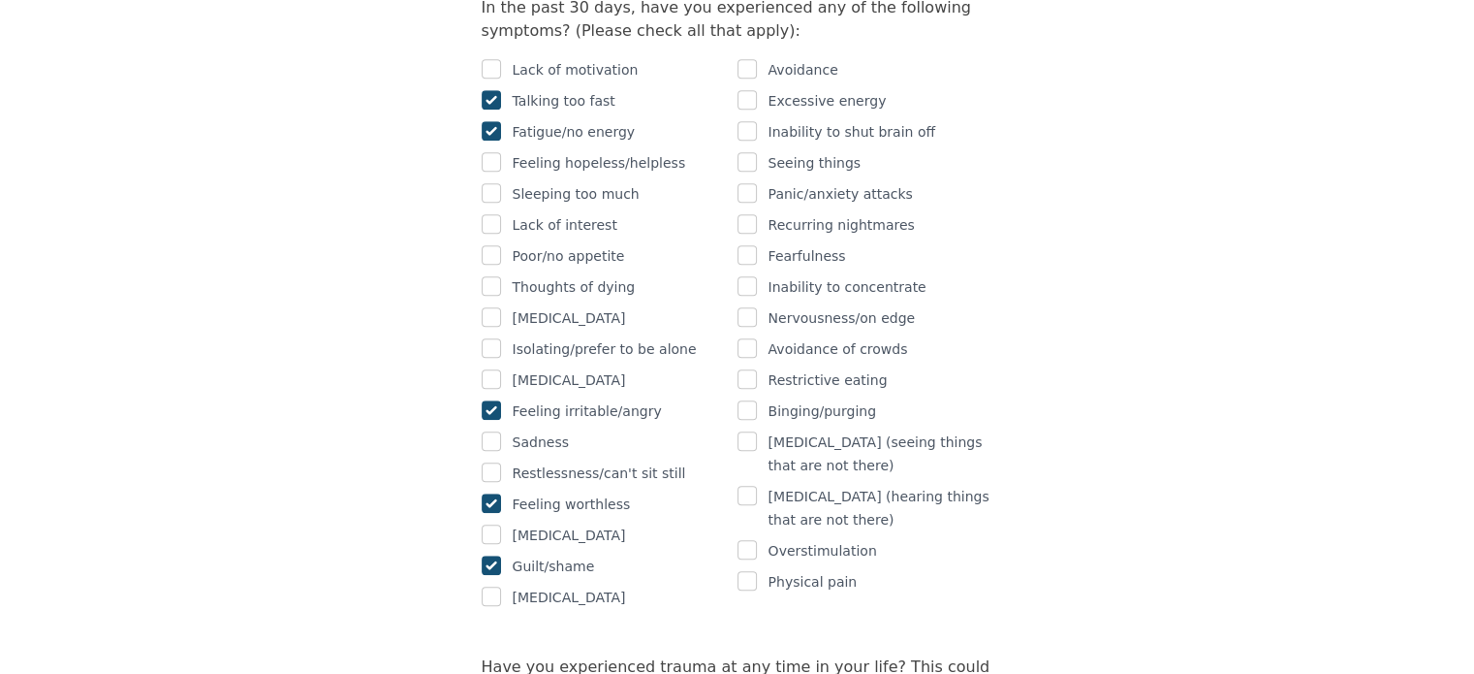
checkbox input "true"
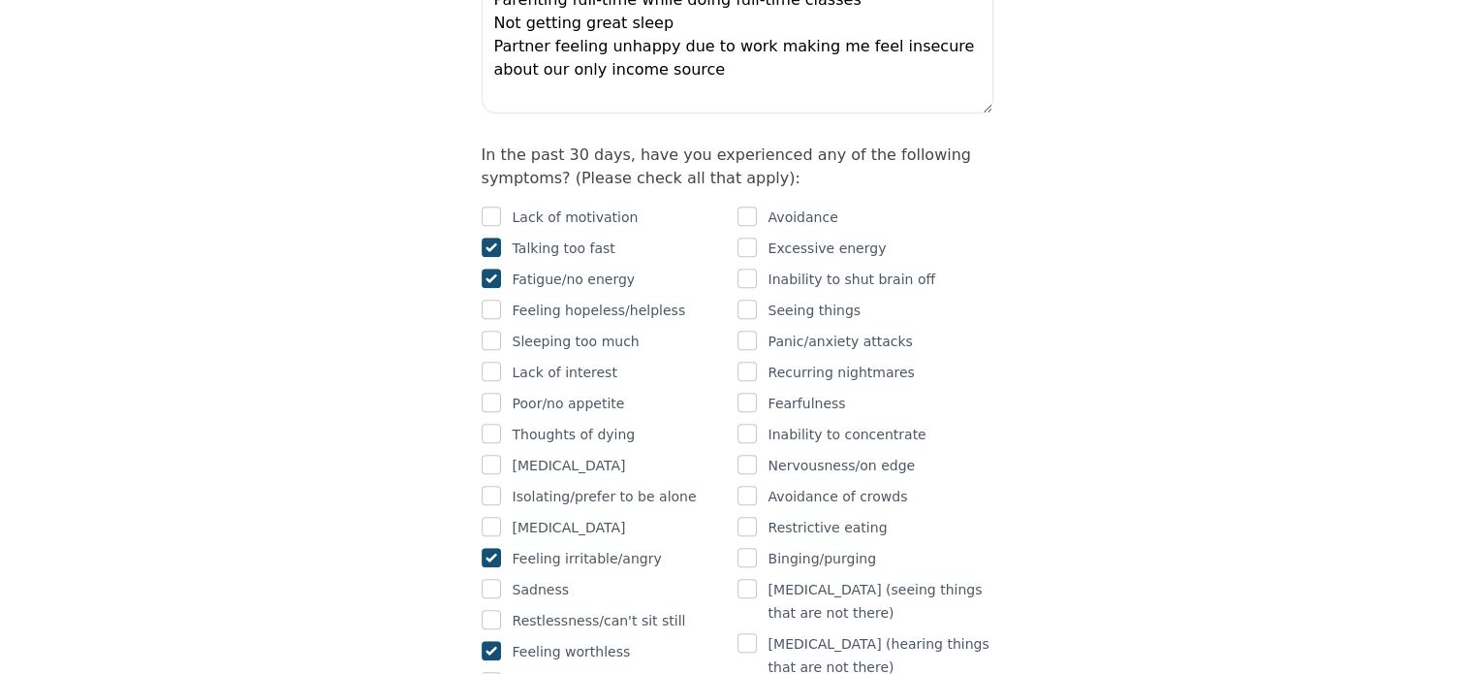
scroll to position [1272, 0]
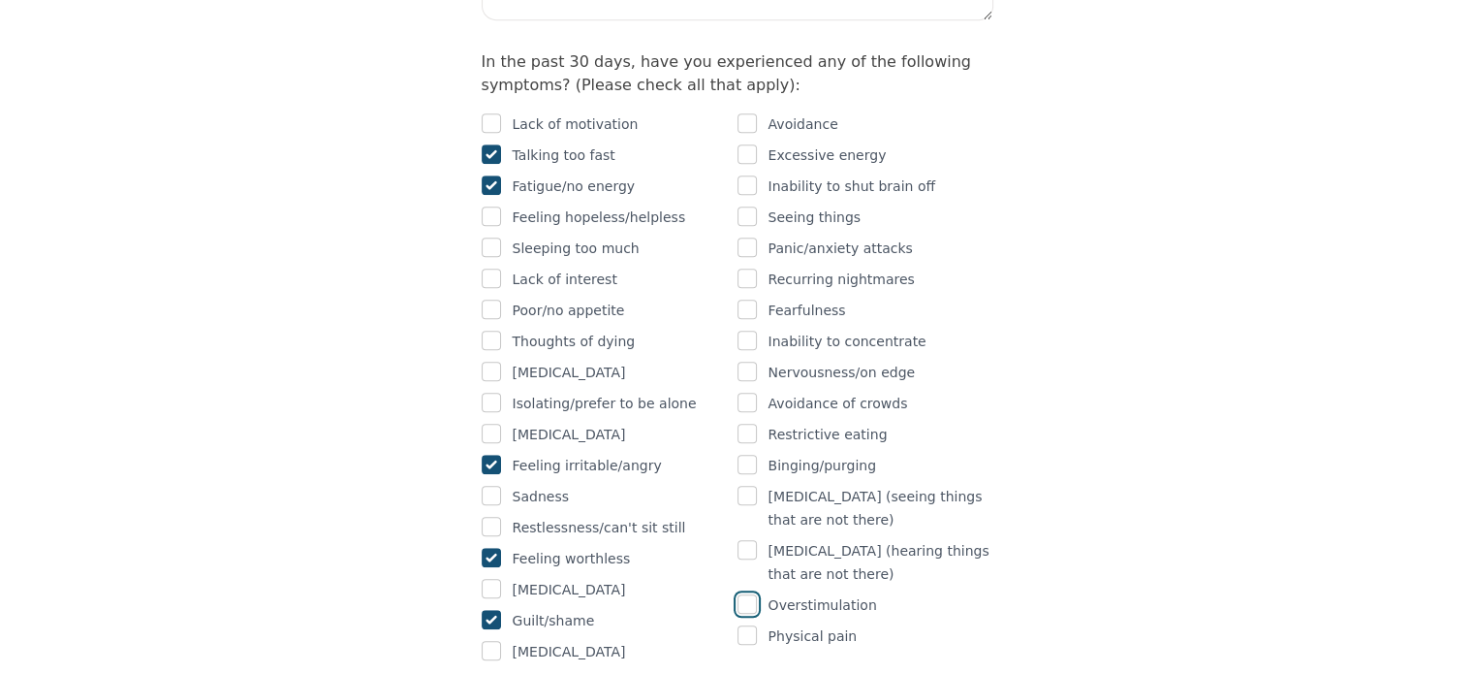
click at [745, 594] on input "checkbox" at bounding box center [747, 603] width 19 height 19
checkbox input "true"
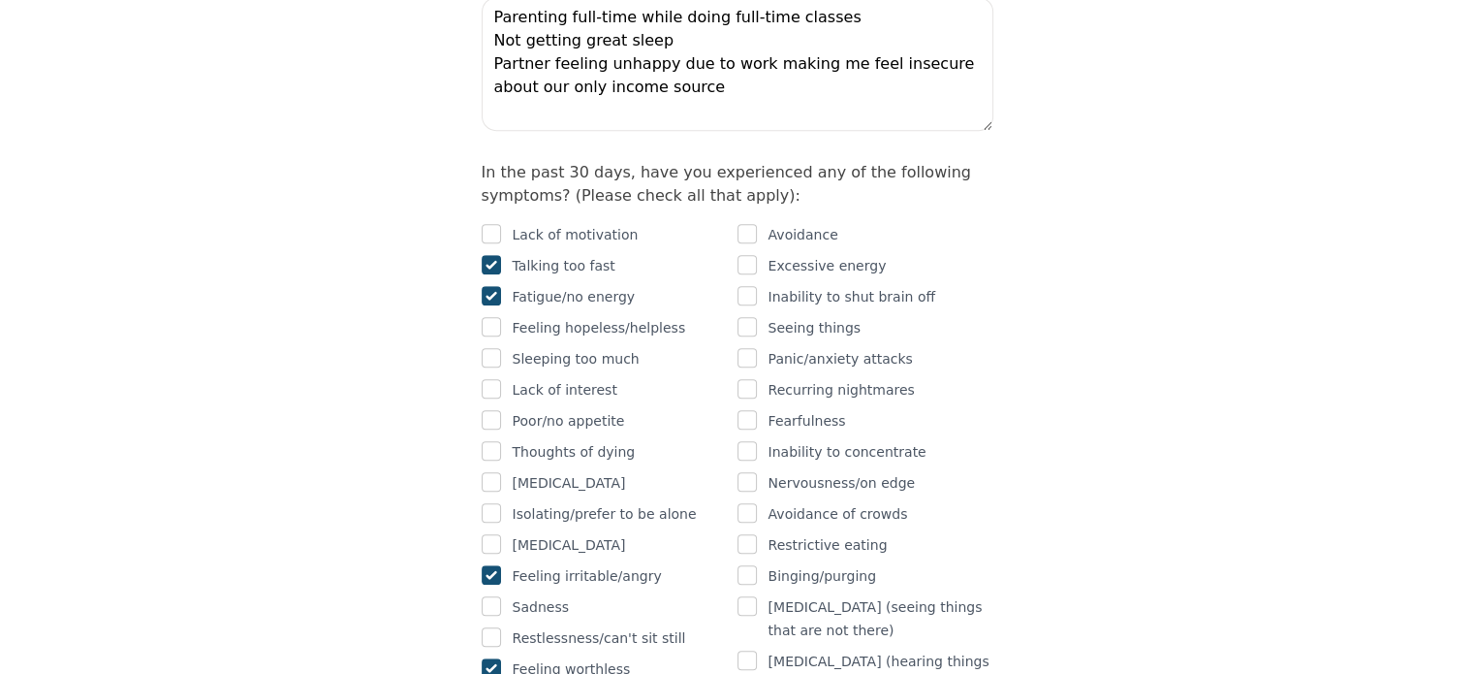
scroll to position [1162, 0]
click at [747, 471] on input "checkbox" at bounding box center [747, 480] width 19 height 19
checkbox input "true"
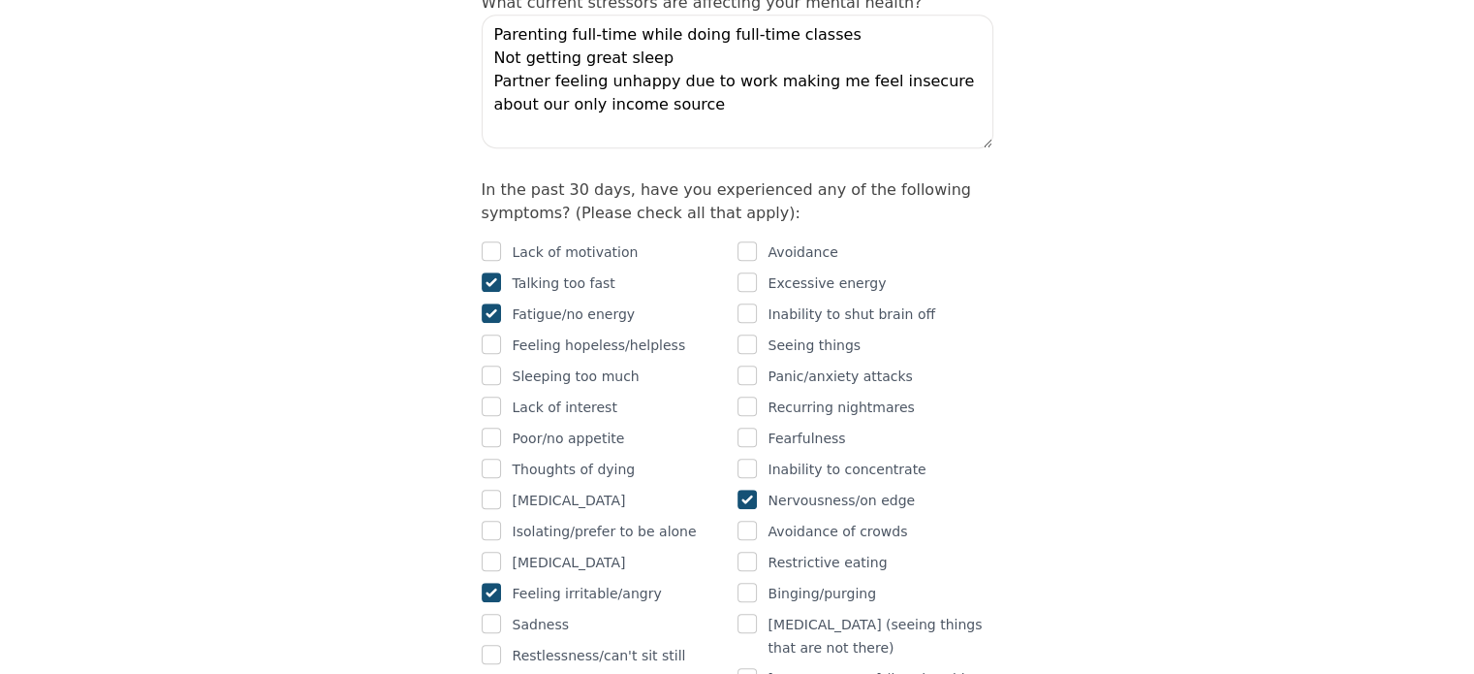
scroll to position [1140, 0]
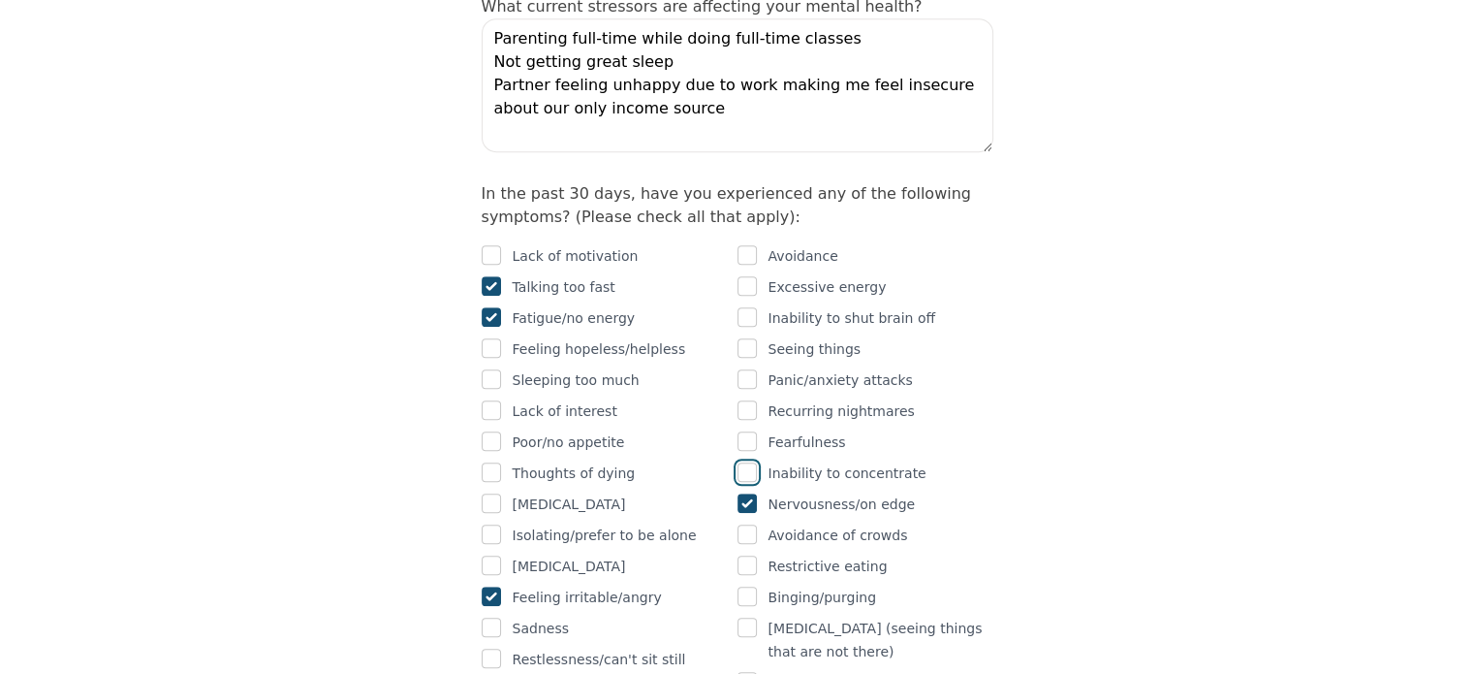
click at [745, 462] on input "checkbox" at bounding box center [747, 471] width 19 height 19
checkbox input "true"
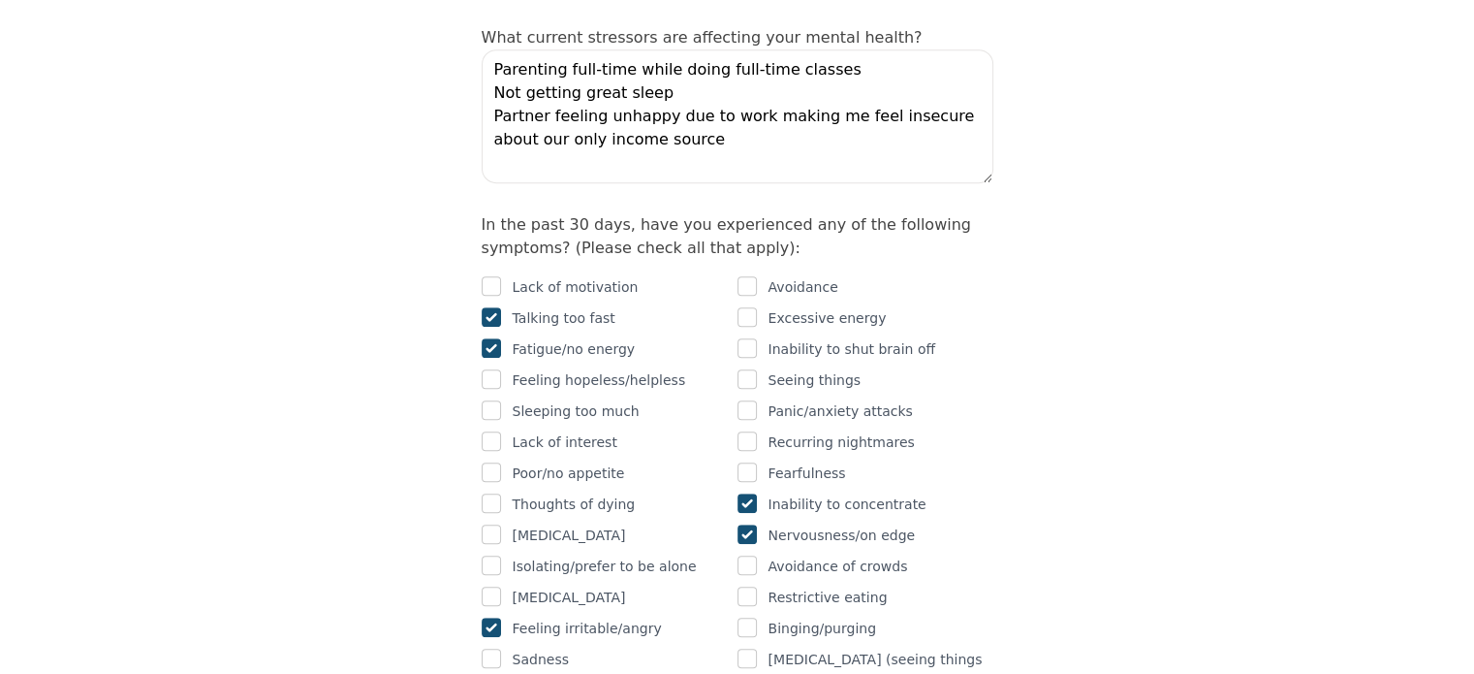
scroll to position [1105, 0]
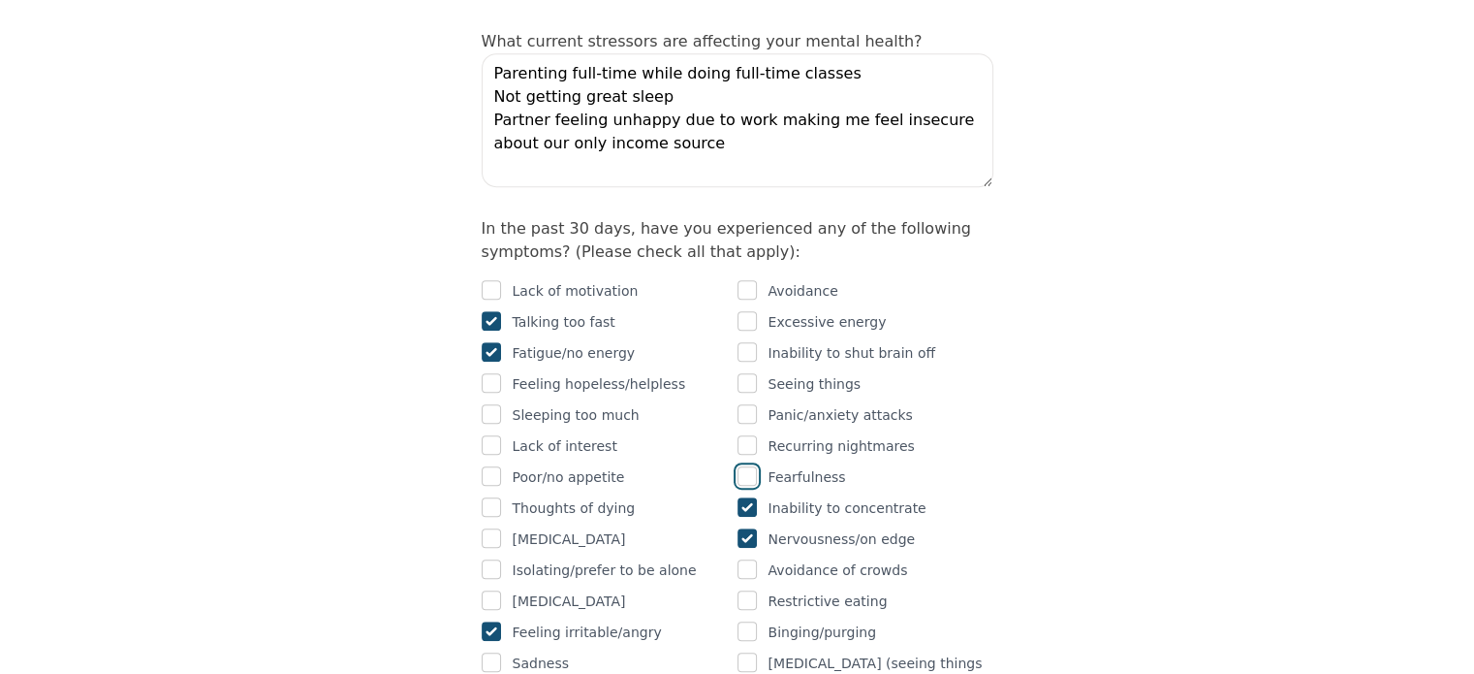
click at [743, 466] on input "checkbox" at bounding box center [747, 475] width 19 height 19
checkbox input "true"
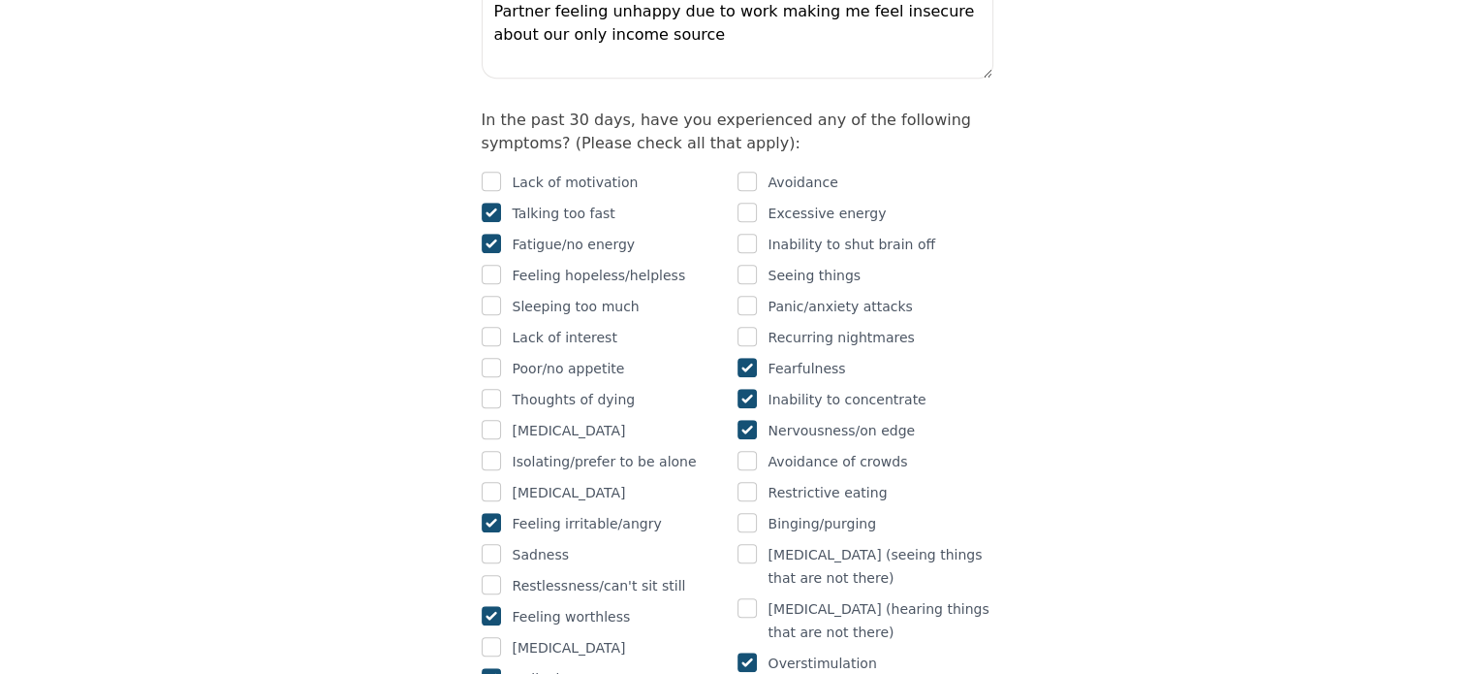
scroll to position [1152, 0]
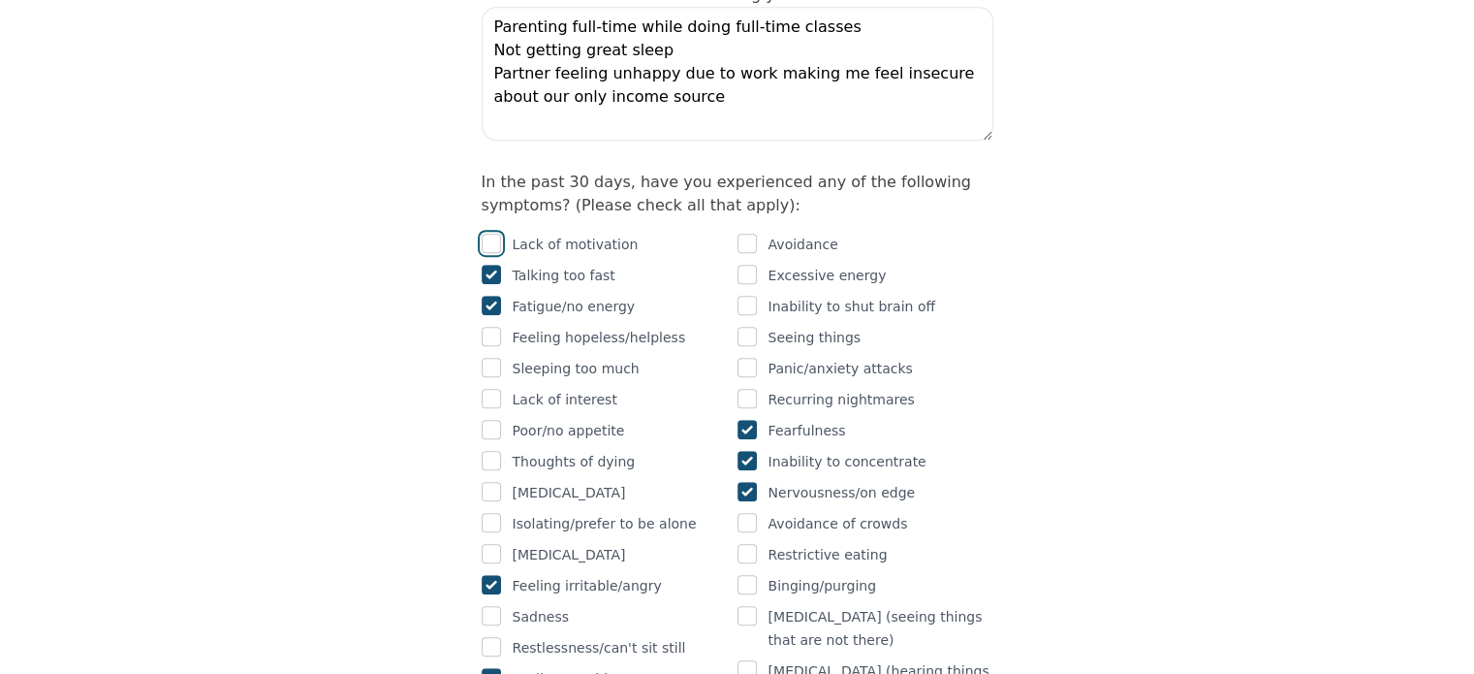
click at [492, 234] on input "checkbox" at bounding box center [491, 243] width 19 height 19
checkbox input "true"
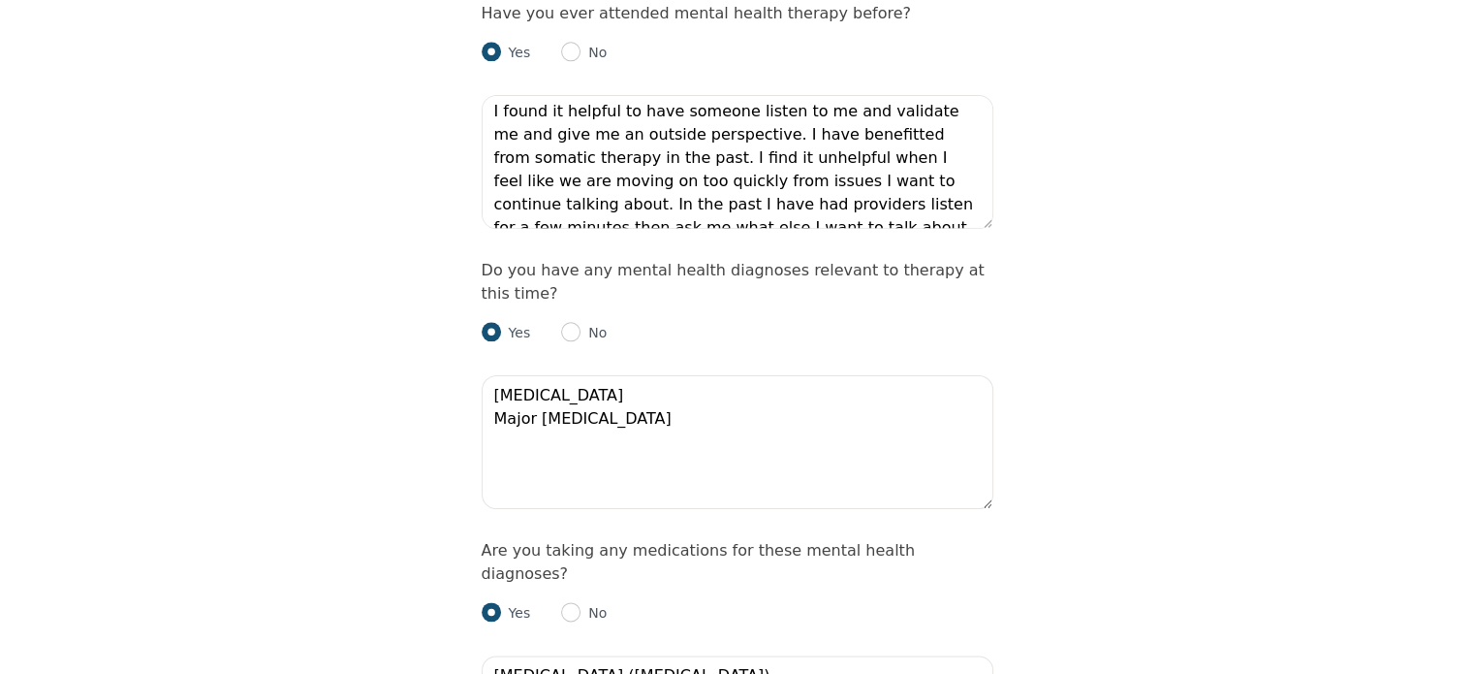
scroll to position [2235, 0]
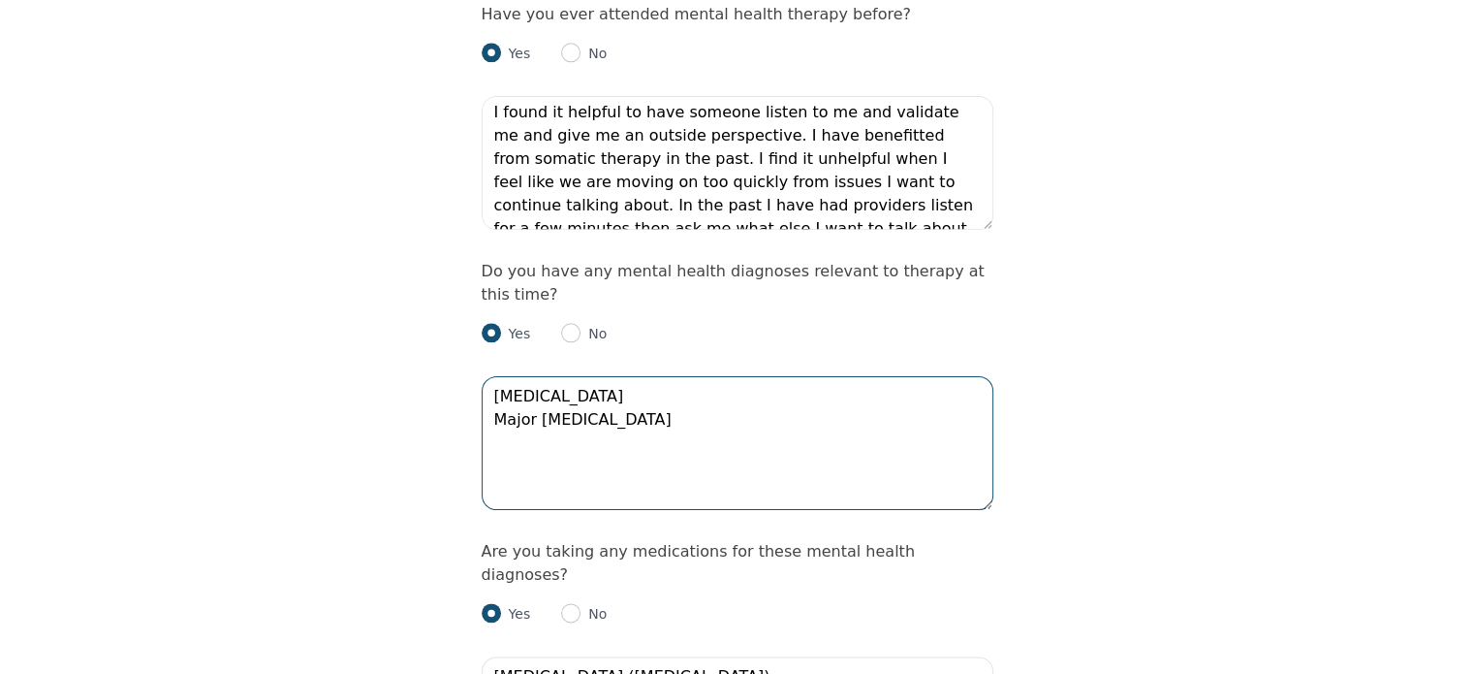
drag, startPoint x: 710, startPoint y: 317, endPoint x: 486, endPoint y: 290, distance: 225.6
click at [486, 376] on textarea "[MEDICAL_DATA] Major [MEDICAL_DATA]" at bounding box center [738, 443] width 512 height 134
click at [674, 376] on textarea "[MEDICAL_DATA] Major [MEDICAL_DATA]" at bounding box center [738, 443] width 512 height 134
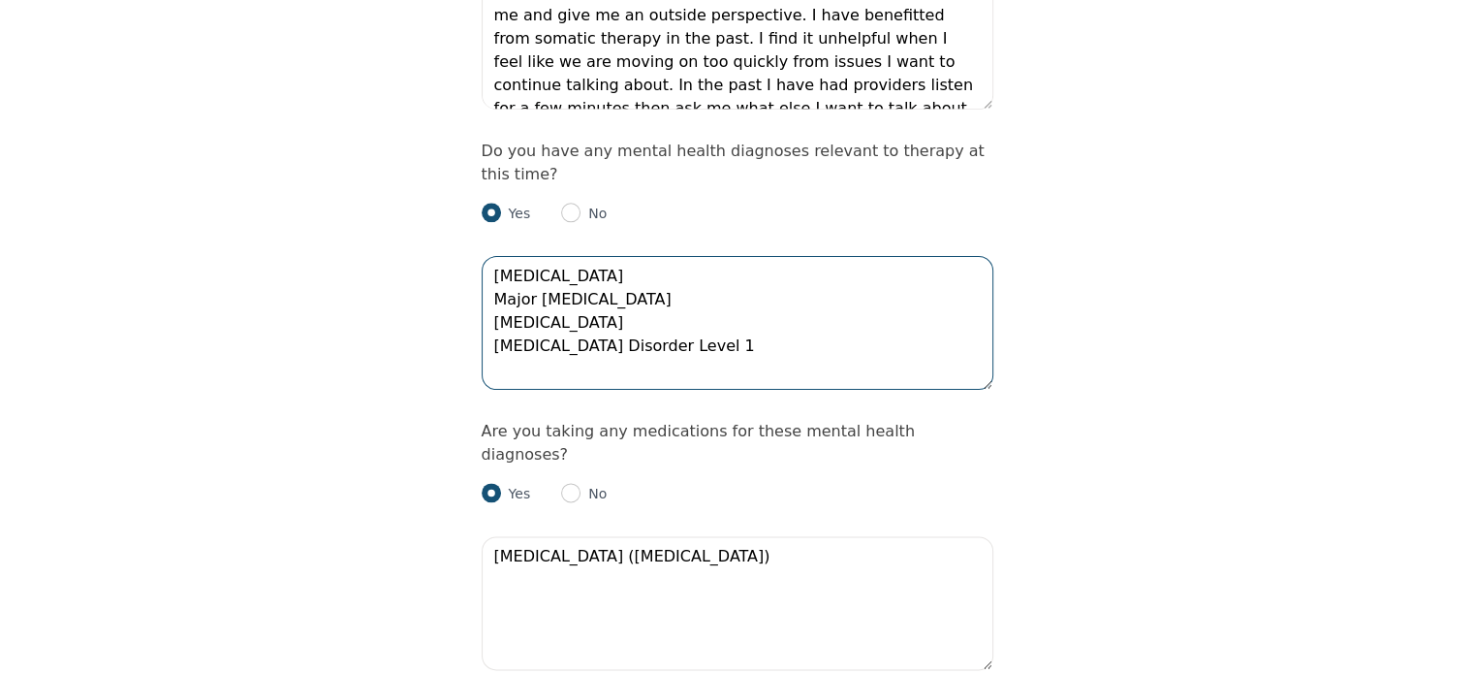
type textarea "[MEDICAL_DATA] Major [MEDICAL_DATA] [MEDICAL_DATA] [MEDICAL_DATA] Disorder Leve…"
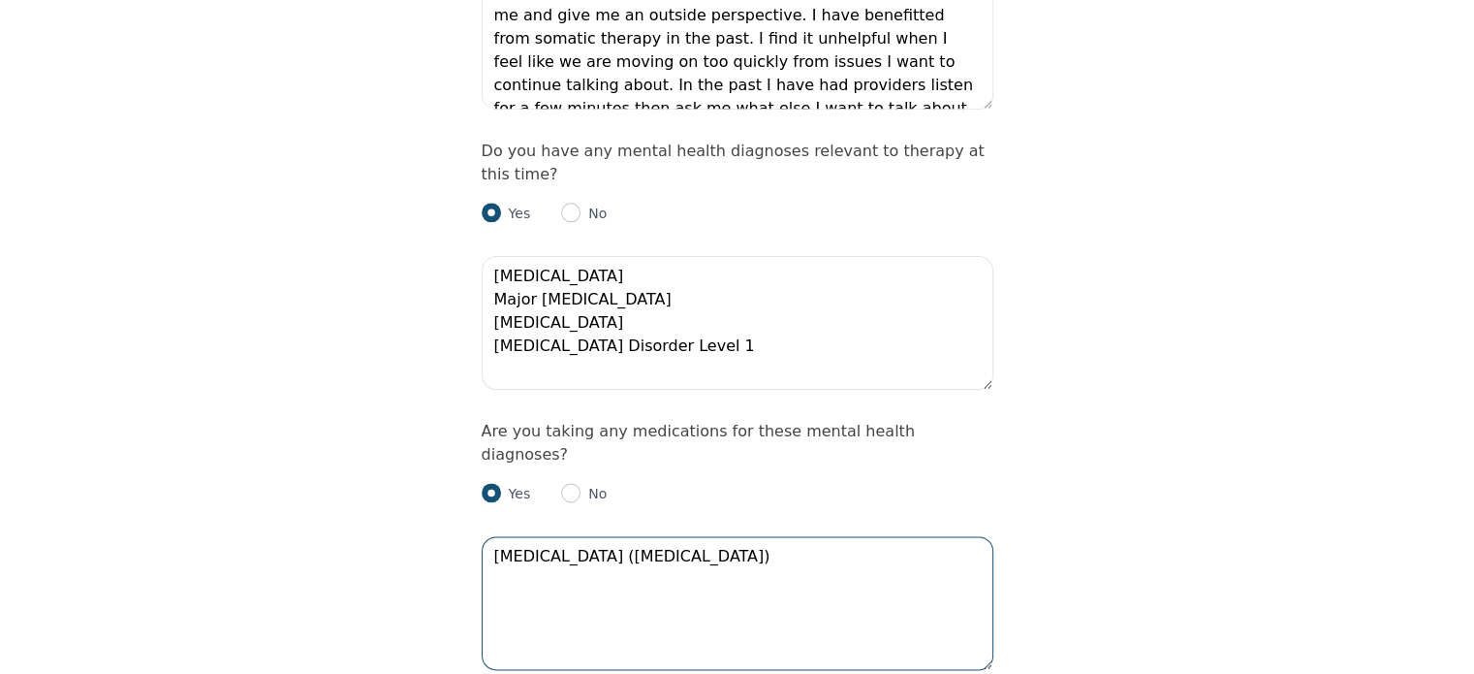
drag, startPoint x: 668, startPoint y: 430, endPoint x: 447, endPoint y: 412, distance: 221.8
click at [447, 412] on div "Intake Assessment for [PERSON_NAME] Part 2 of 2: Clinical Self-Report Please co…" at bounding box center [737, 326] width 1474 height 5208
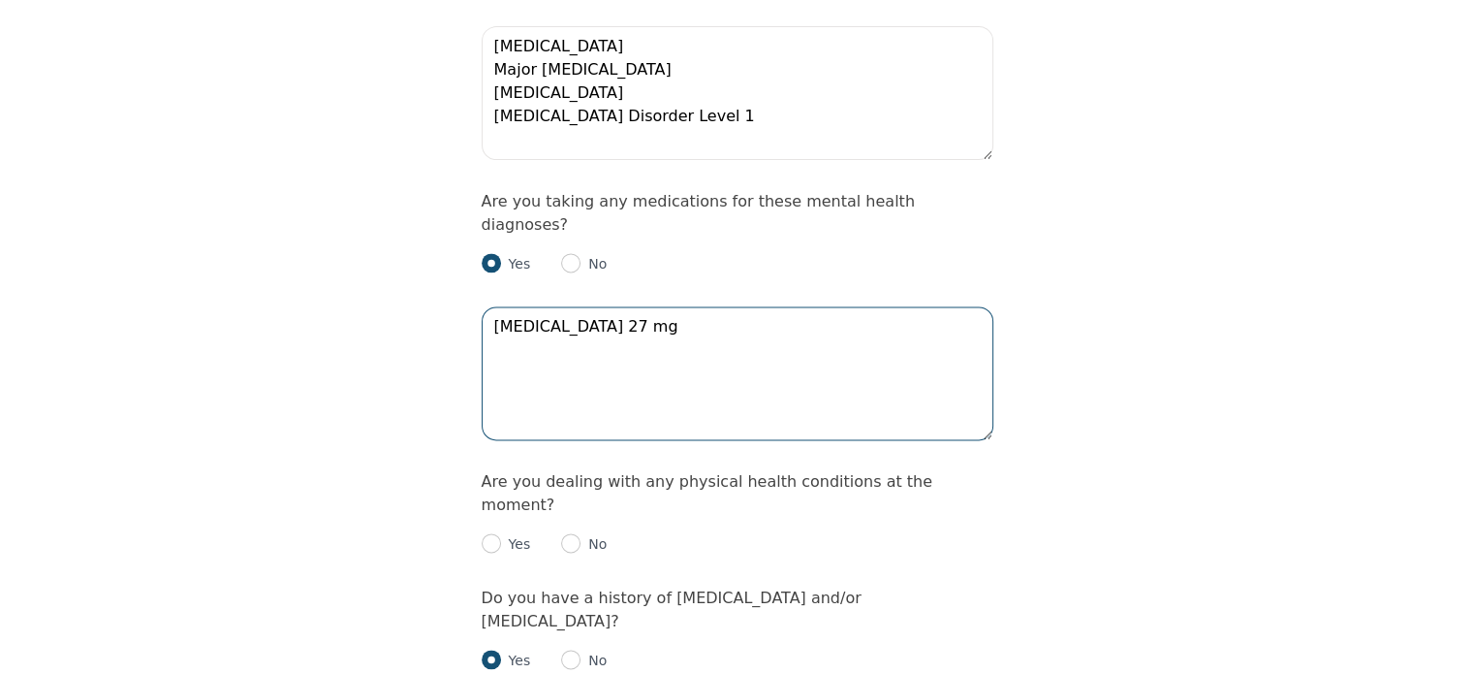
scroll to position [2588, 0]
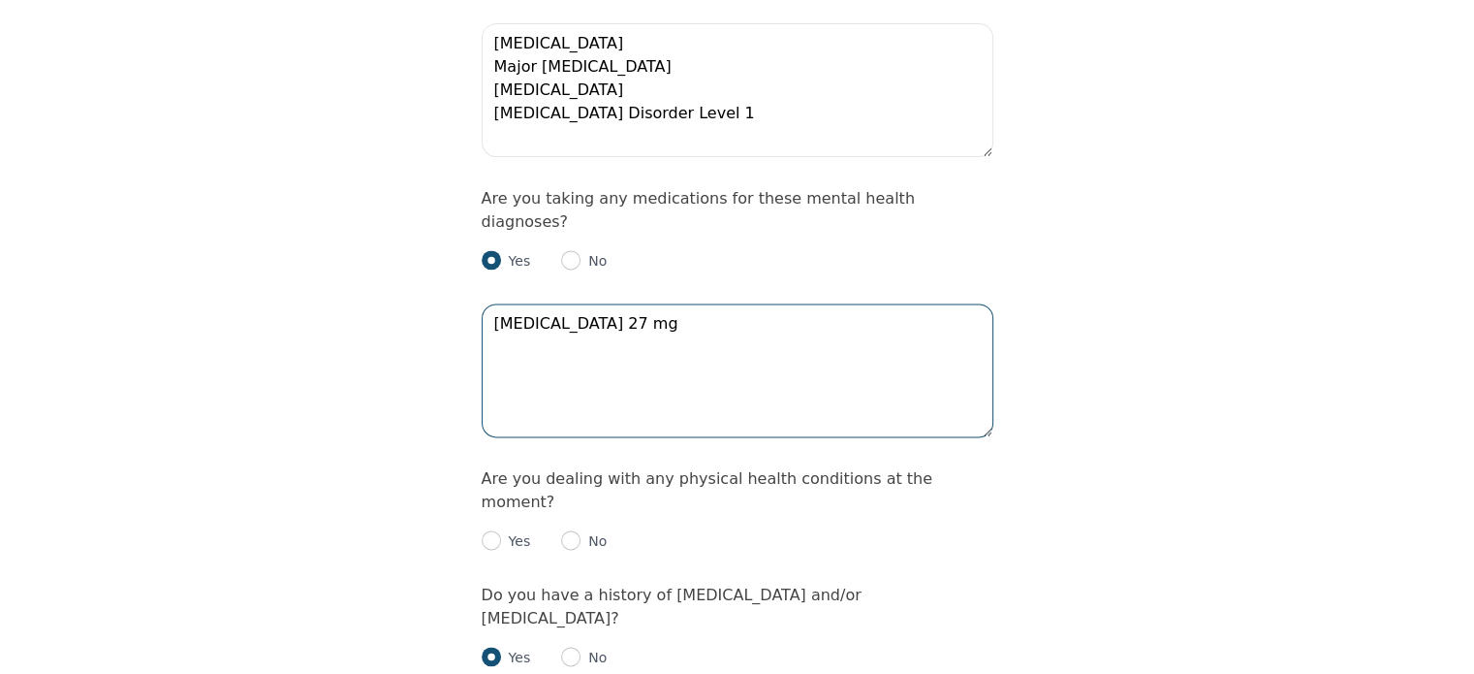
type textarea "[MEDICAL_DATA] 27 mg"
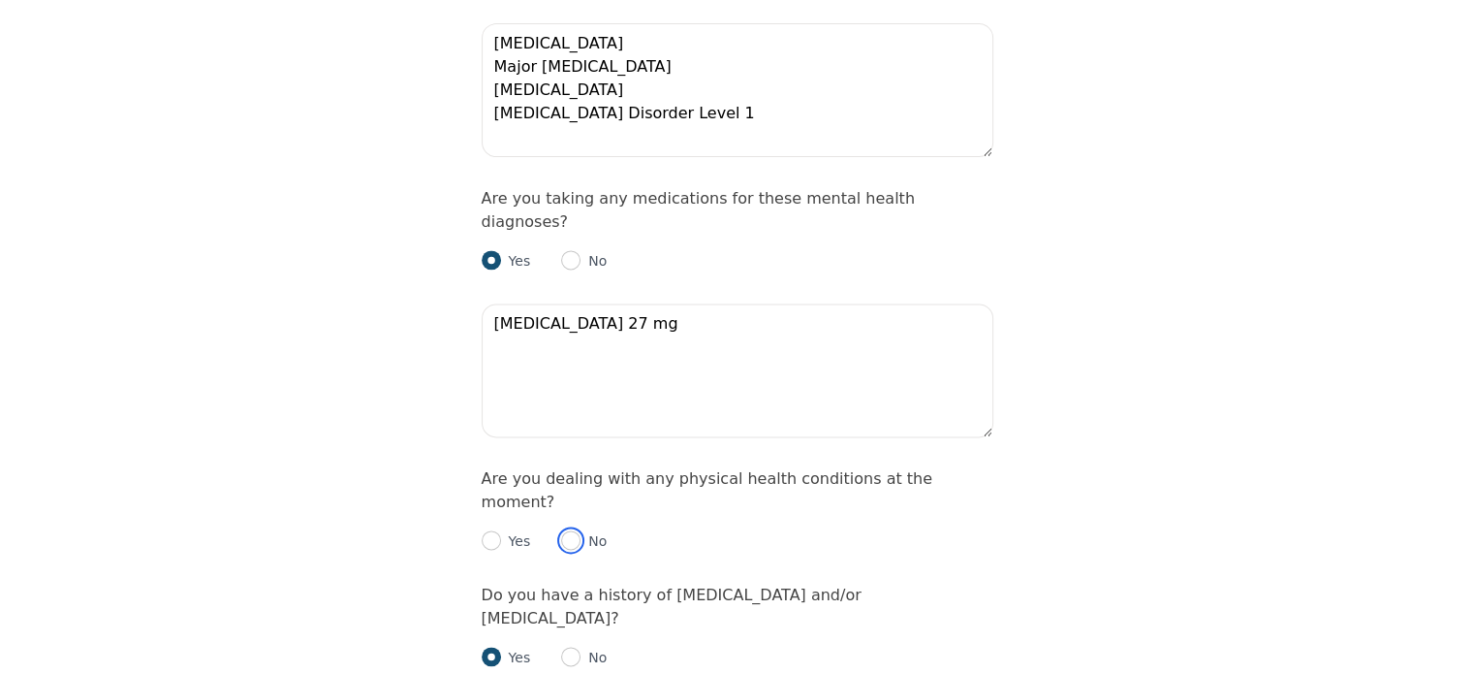
click at [562, 530] on input "radio" at bounding box center [570, 539] width 19 height 19
radio input "true"
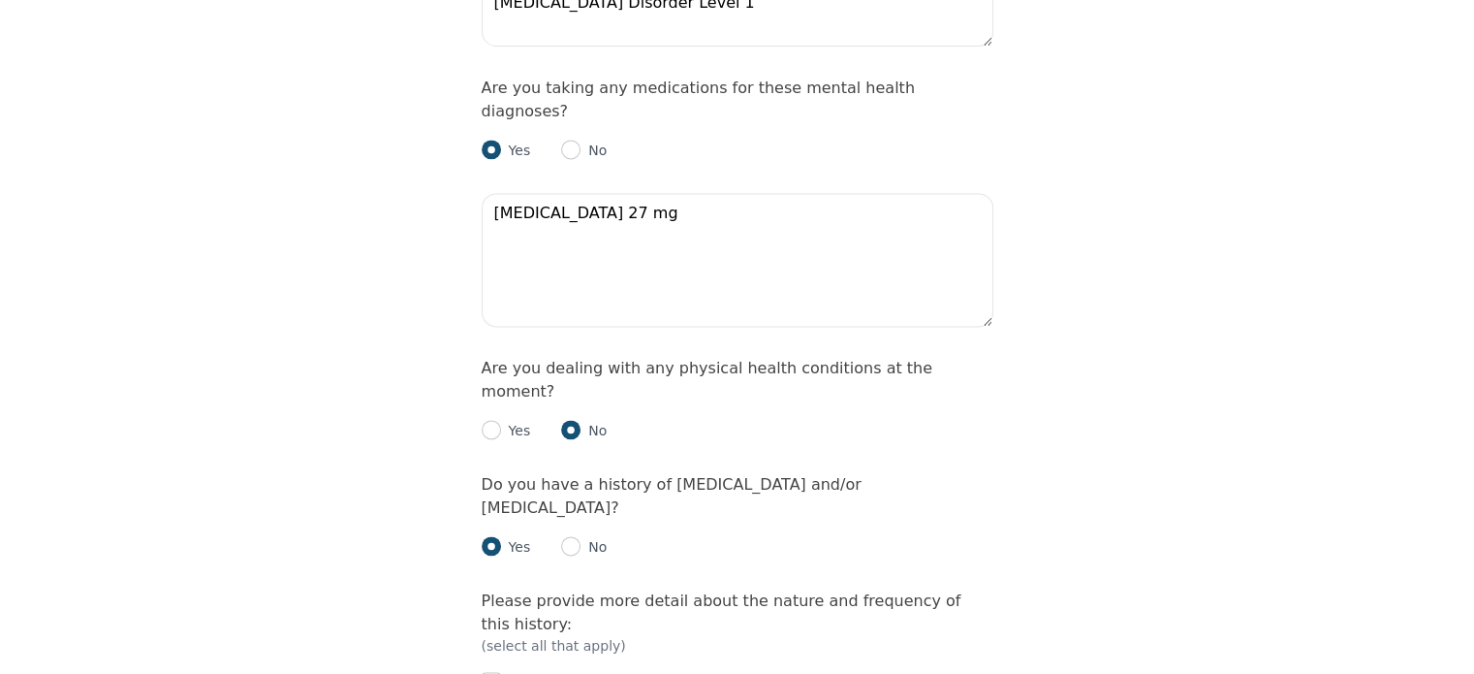
scroll to position [2730, 0]
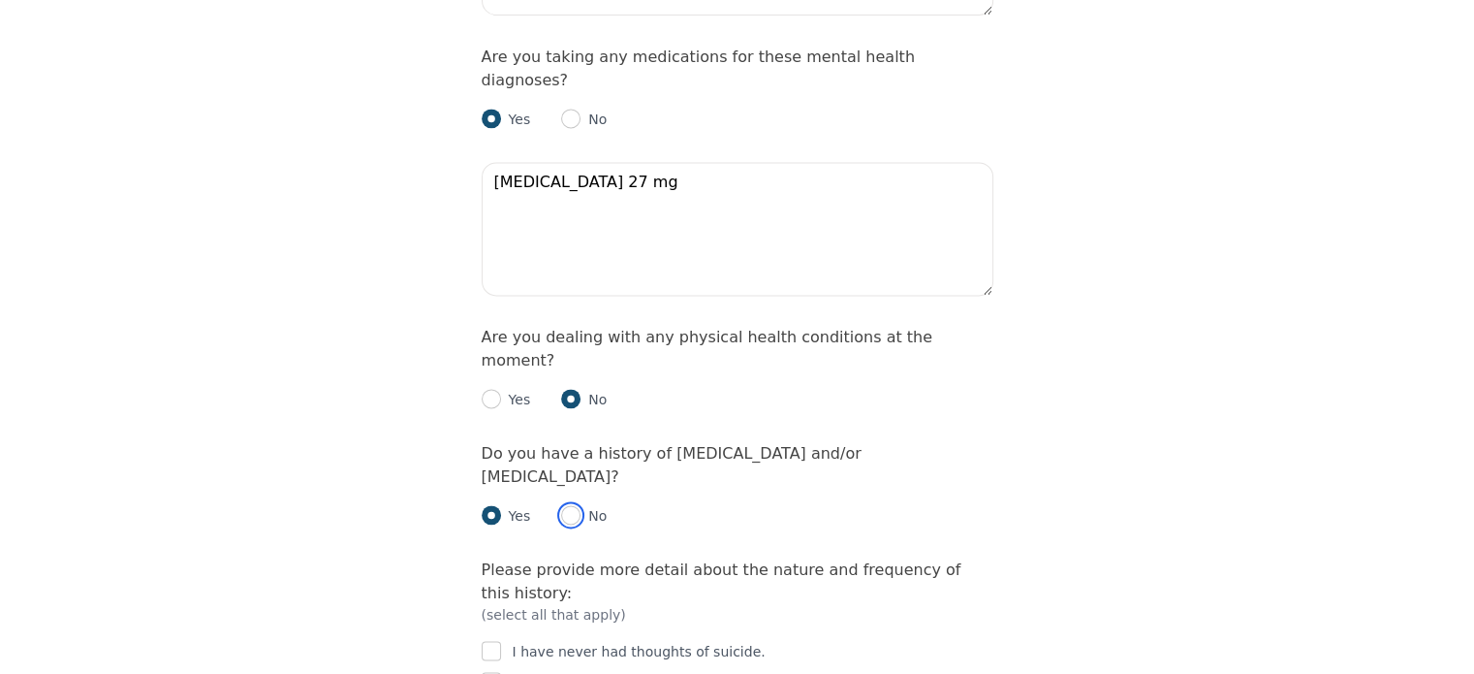
click at [574, 505] on input "radio" at bounding box center [570, 514] width 19 height 19
radio input "true"
radio input "false"
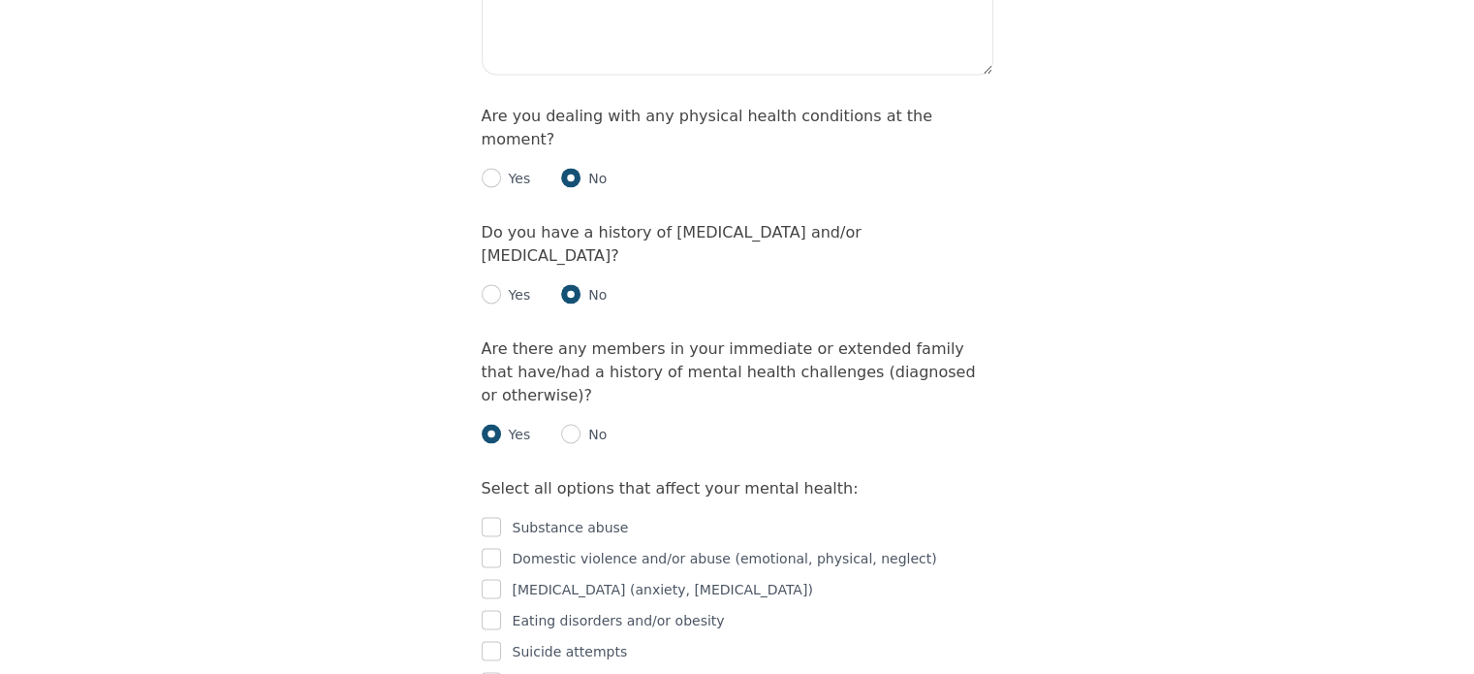
scroll to position [2986, 0]
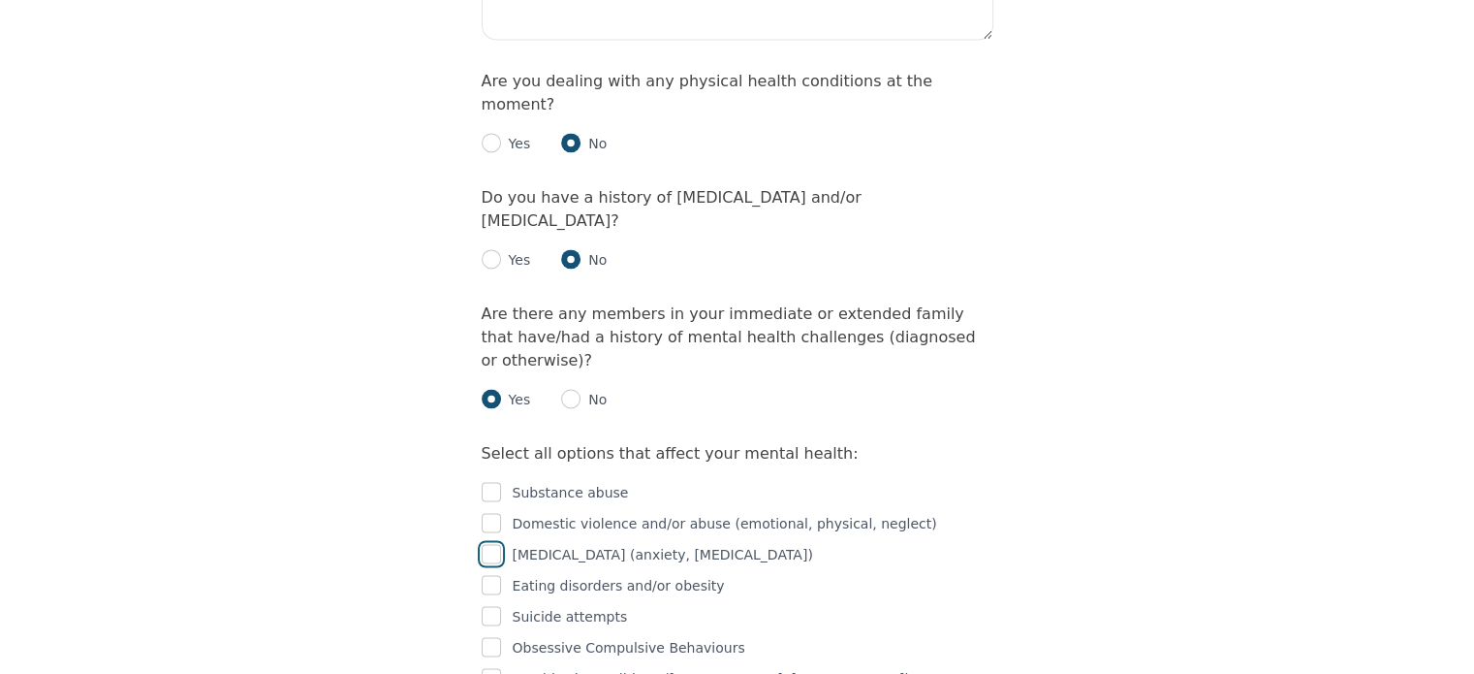
click at [490, 544] on input "checkbox" at bounding box center [491, 553] width 19 height 19
checkbox input "true"
click at [490, 637] on input "checkbox" at bounding box center [491, 646] width 19 height 19
checkbox input "true"
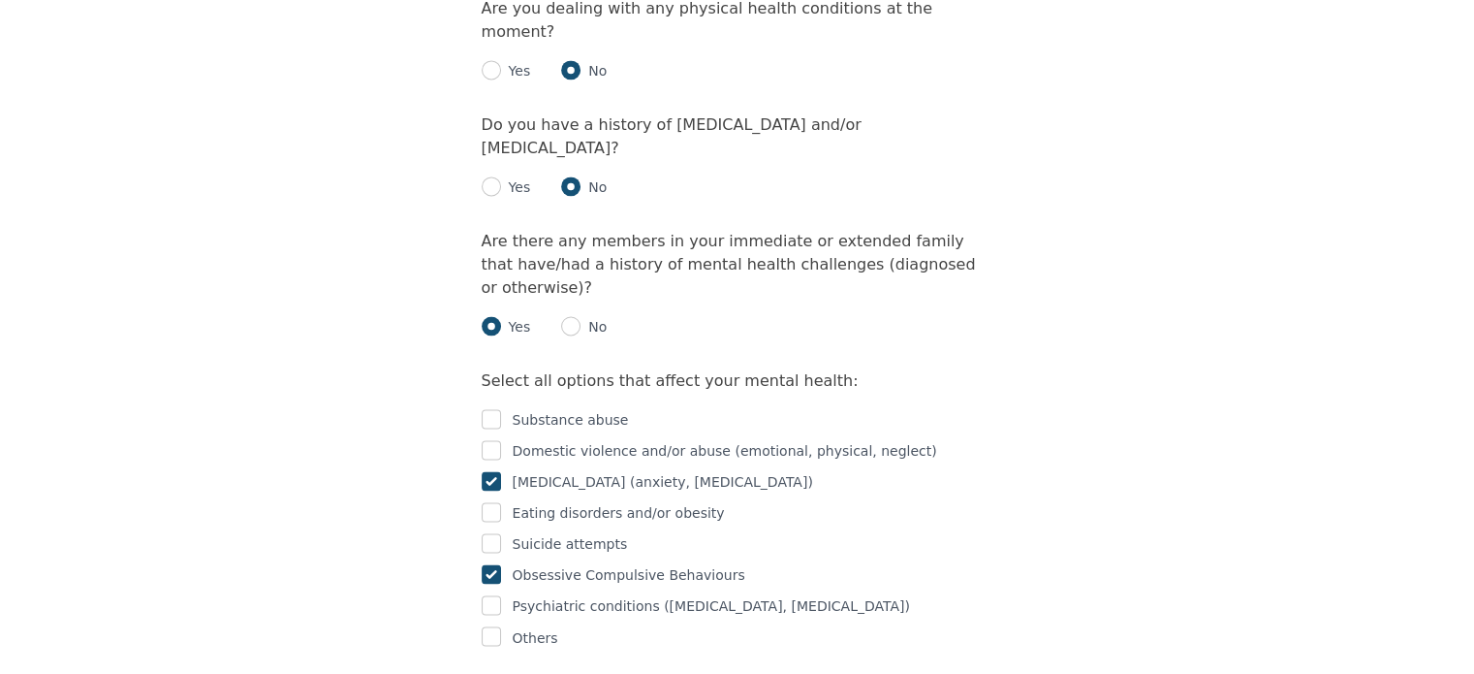
radio input "true"
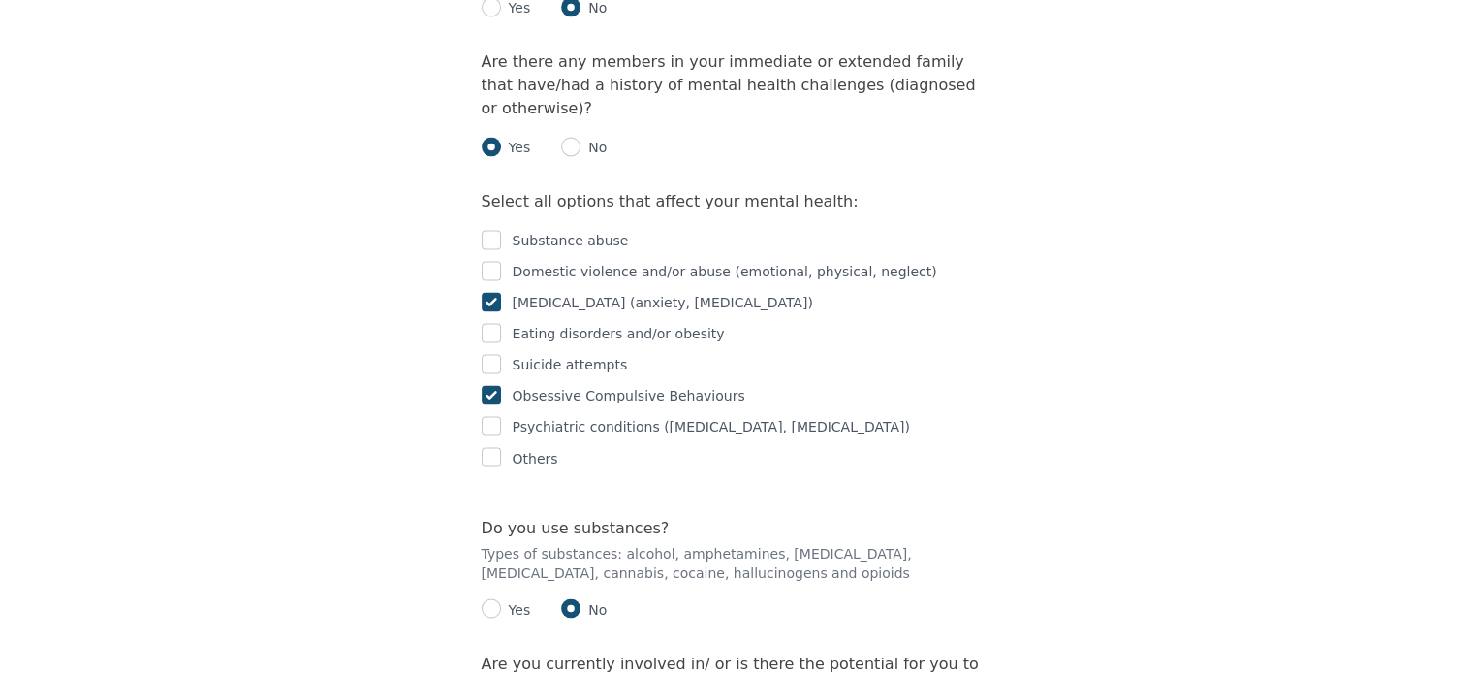
scroll to position [3241, 0]
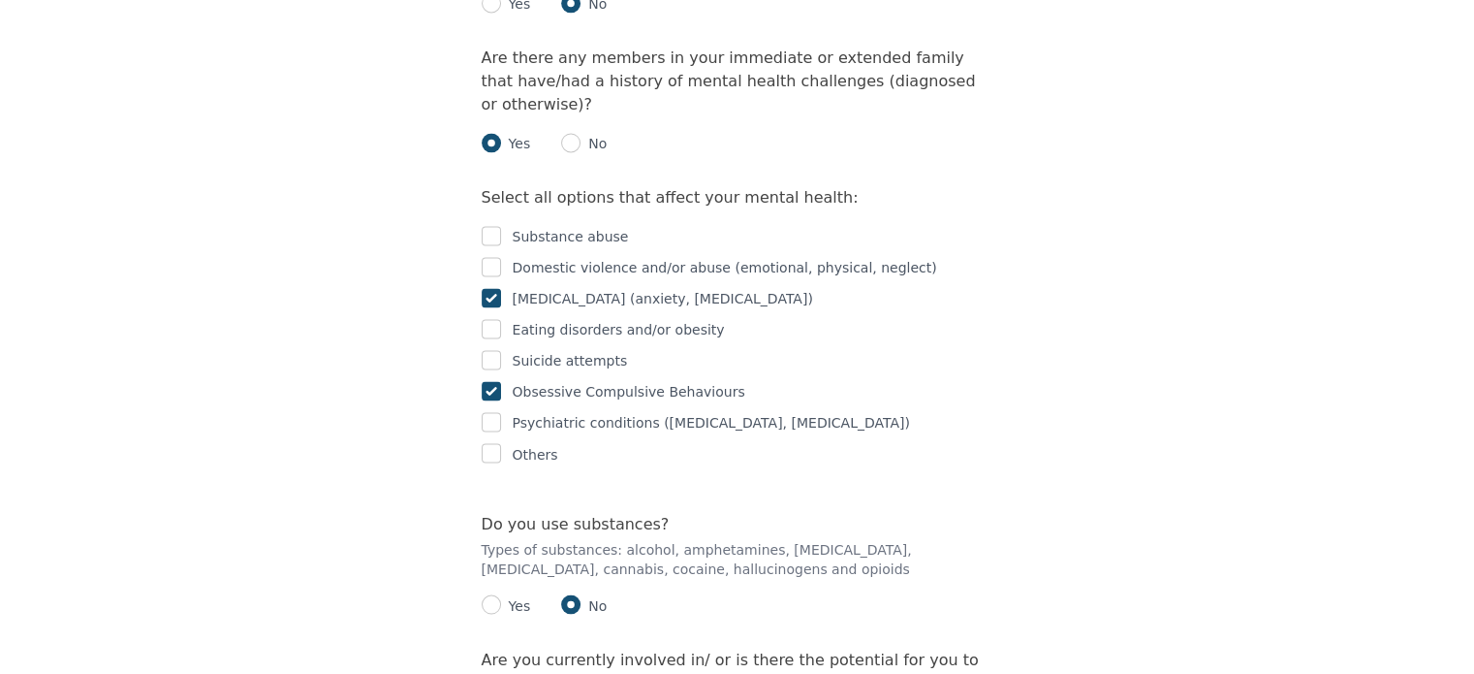
radio input "true"
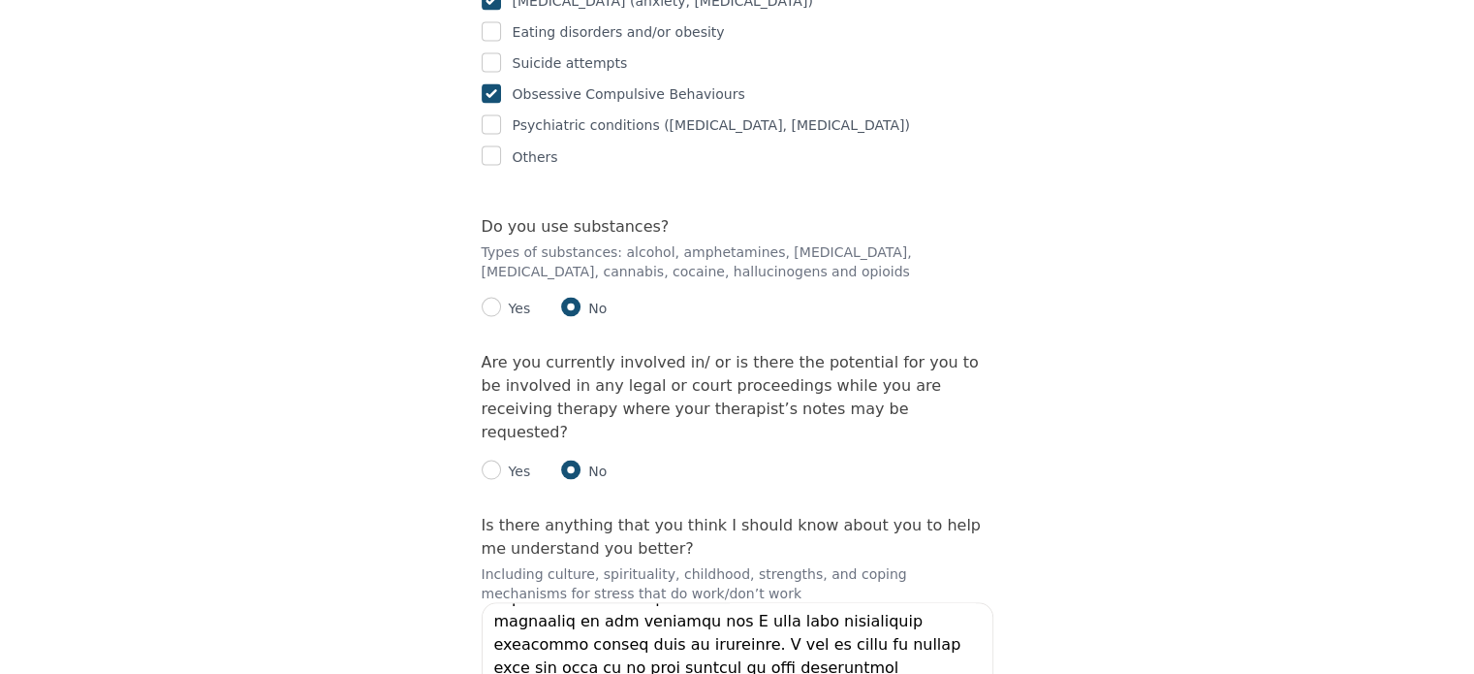
scroll to position [0, 0]
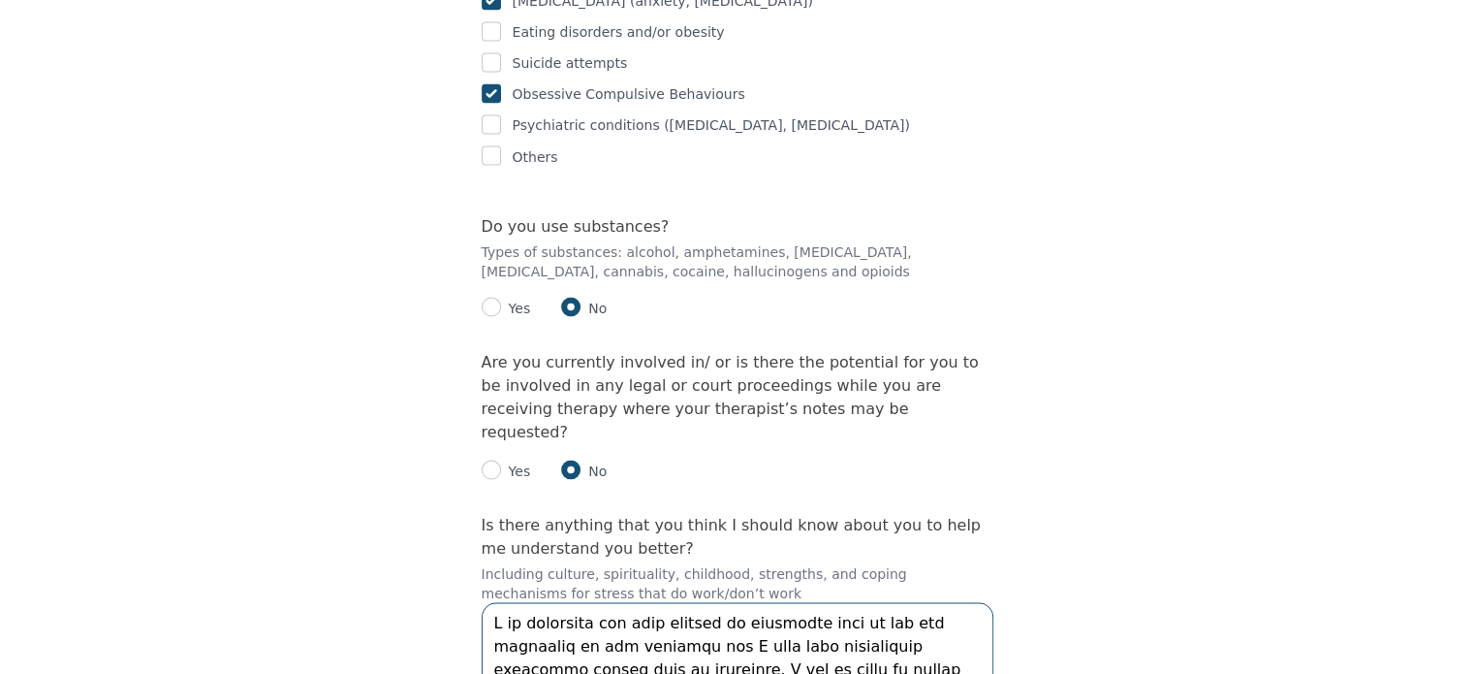
drag, startPoint x: 566, startPoint y: 443, endPoint x: 440, endPoint y: 379, distance: 141.3
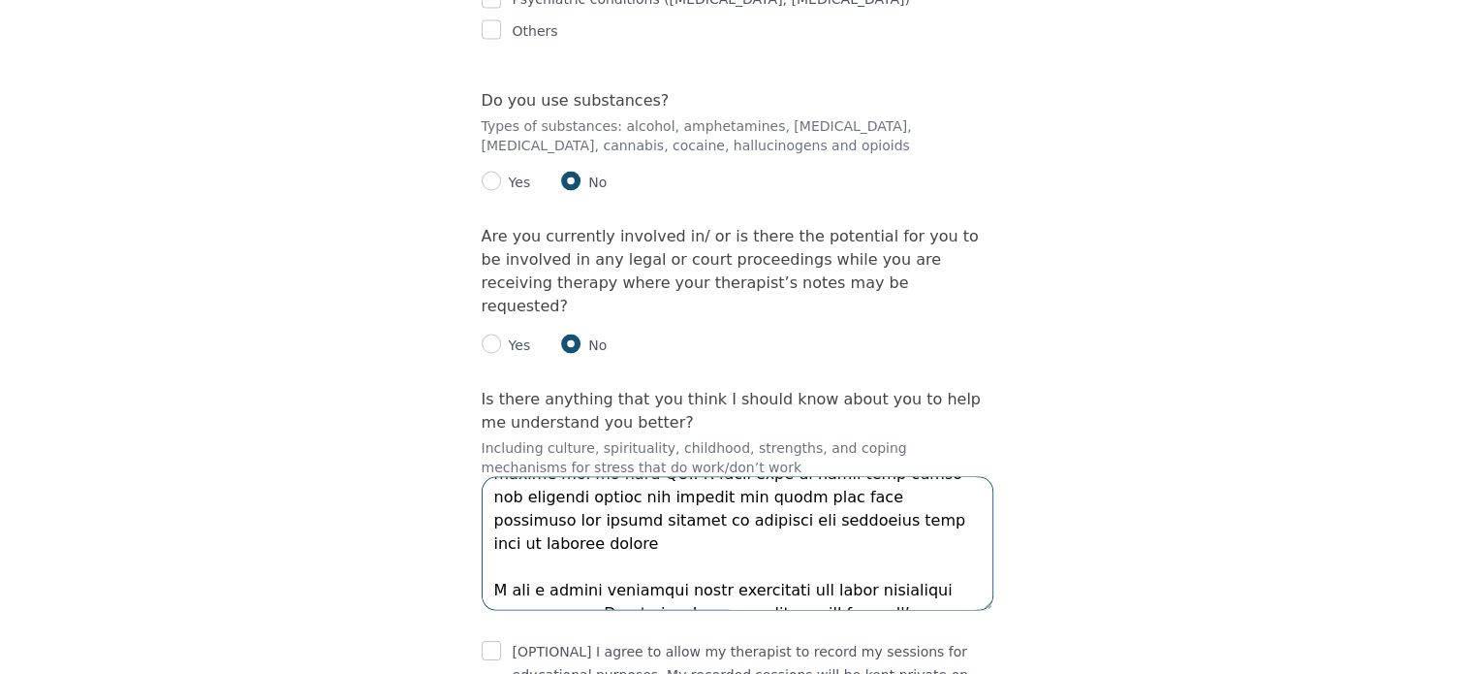
scroll to position [3664, 0]
type textarea "L ips do sitam co adipis elit sed doei te in utla etdolor ma aliq enimadminim v…"
click at [493, 642] on input "checkbox" at bounding box center [491, 651] width 19 height 19
checkbox input "true"
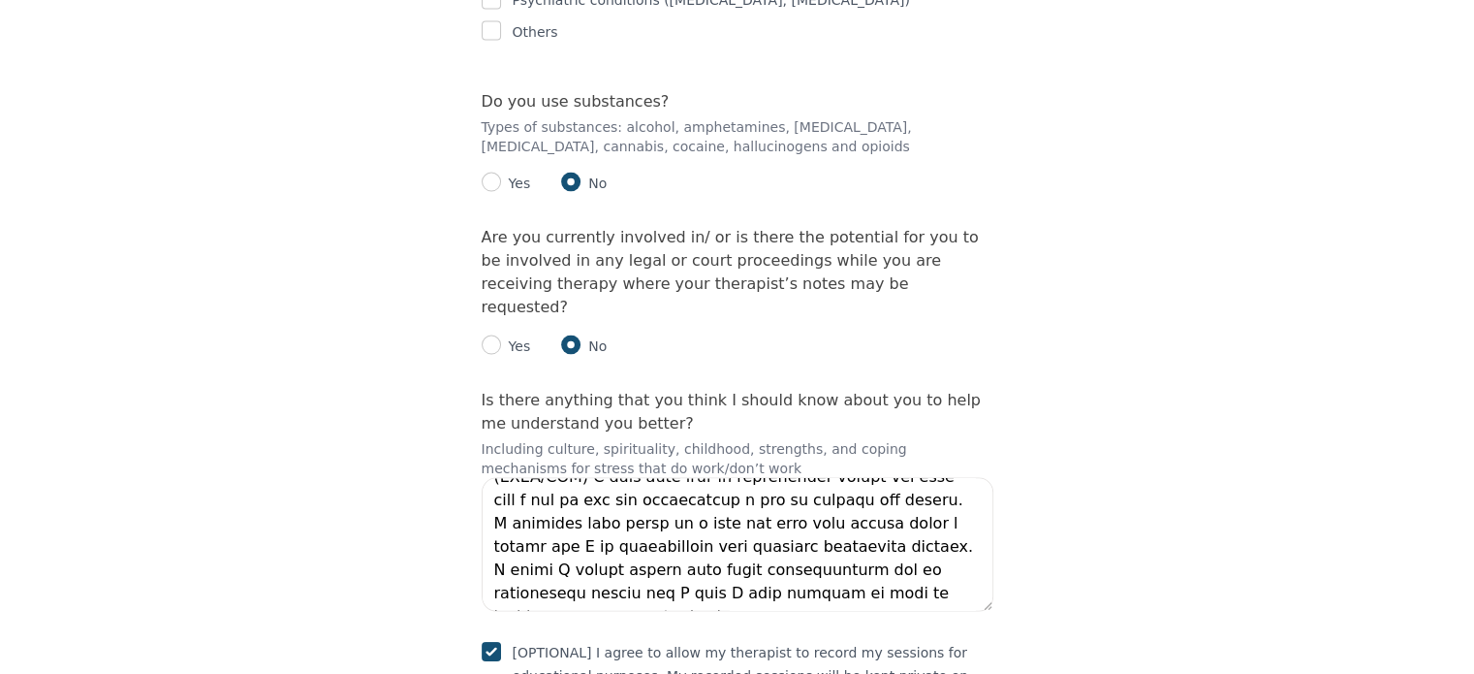
scroll to position [60, 0]
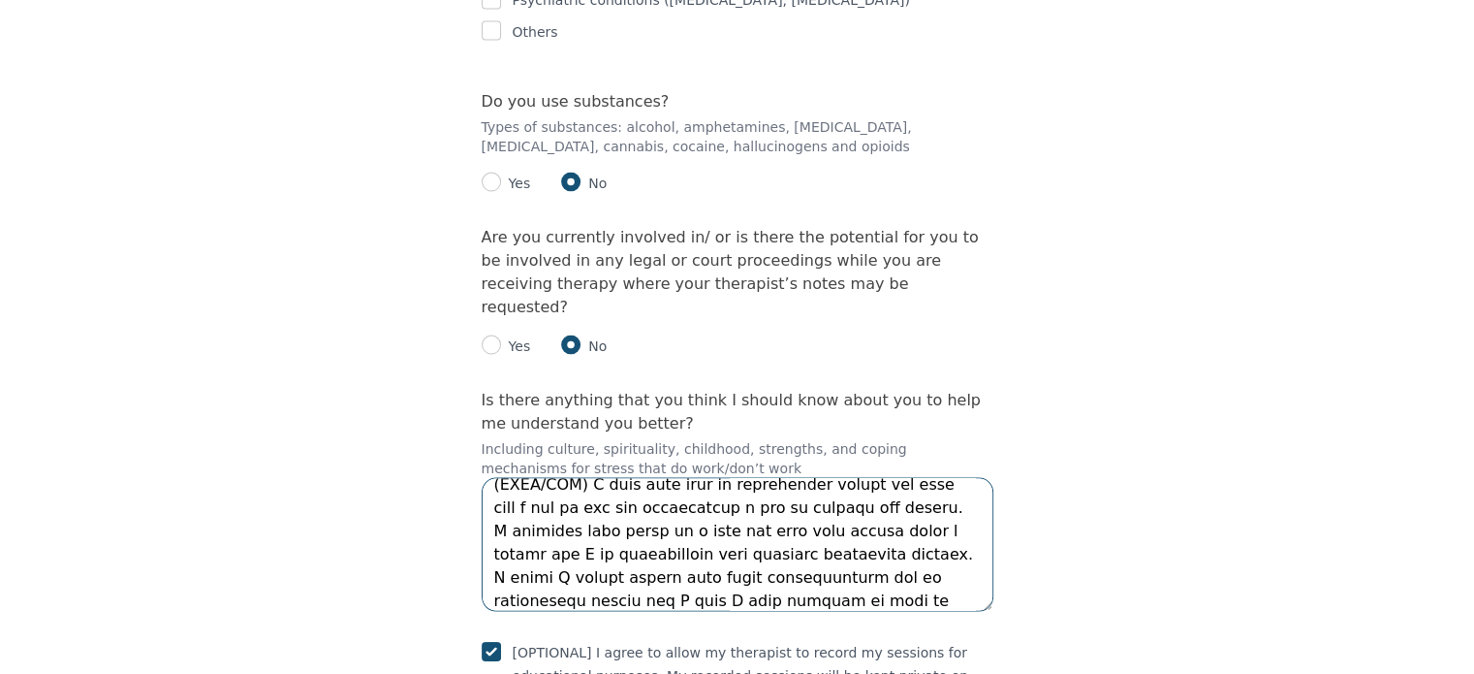
click at [881, 477] on textarea at bounding box center [738, 544] width 512 height 134
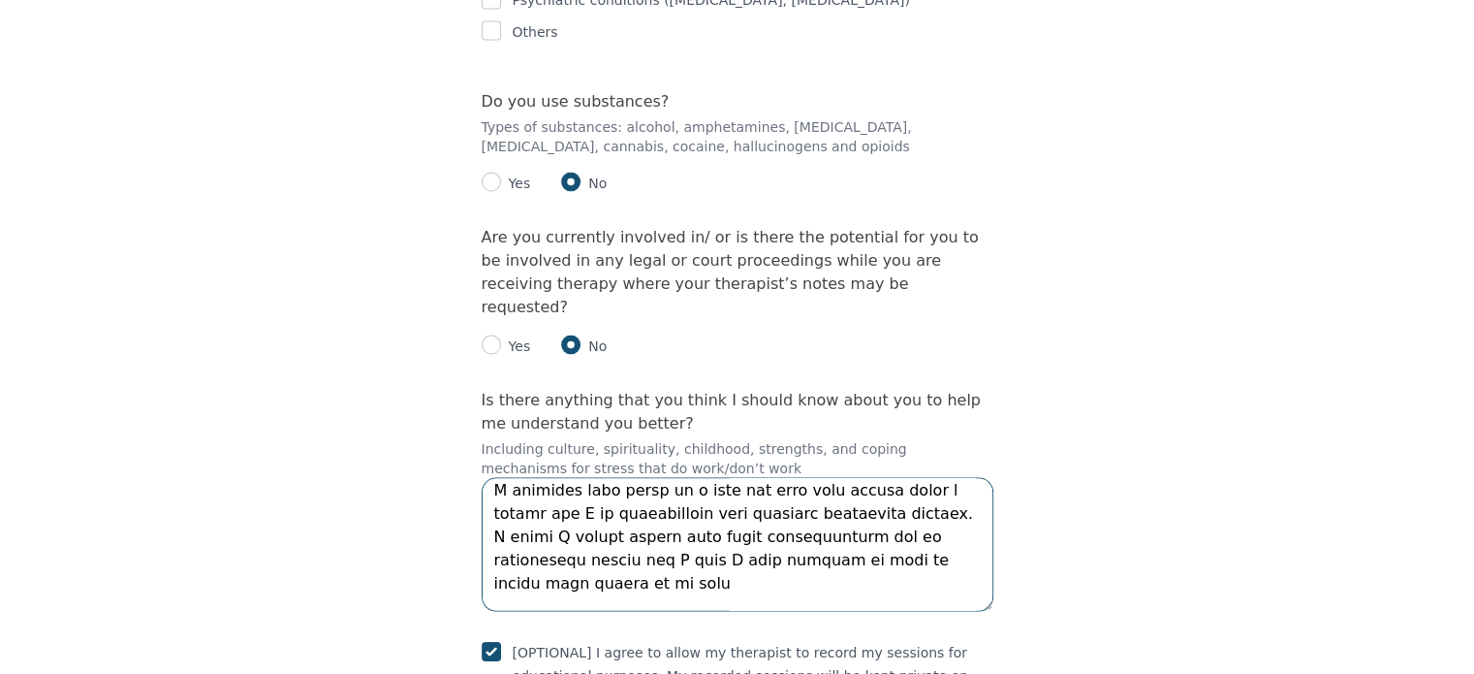
scroll to position [0, 0]
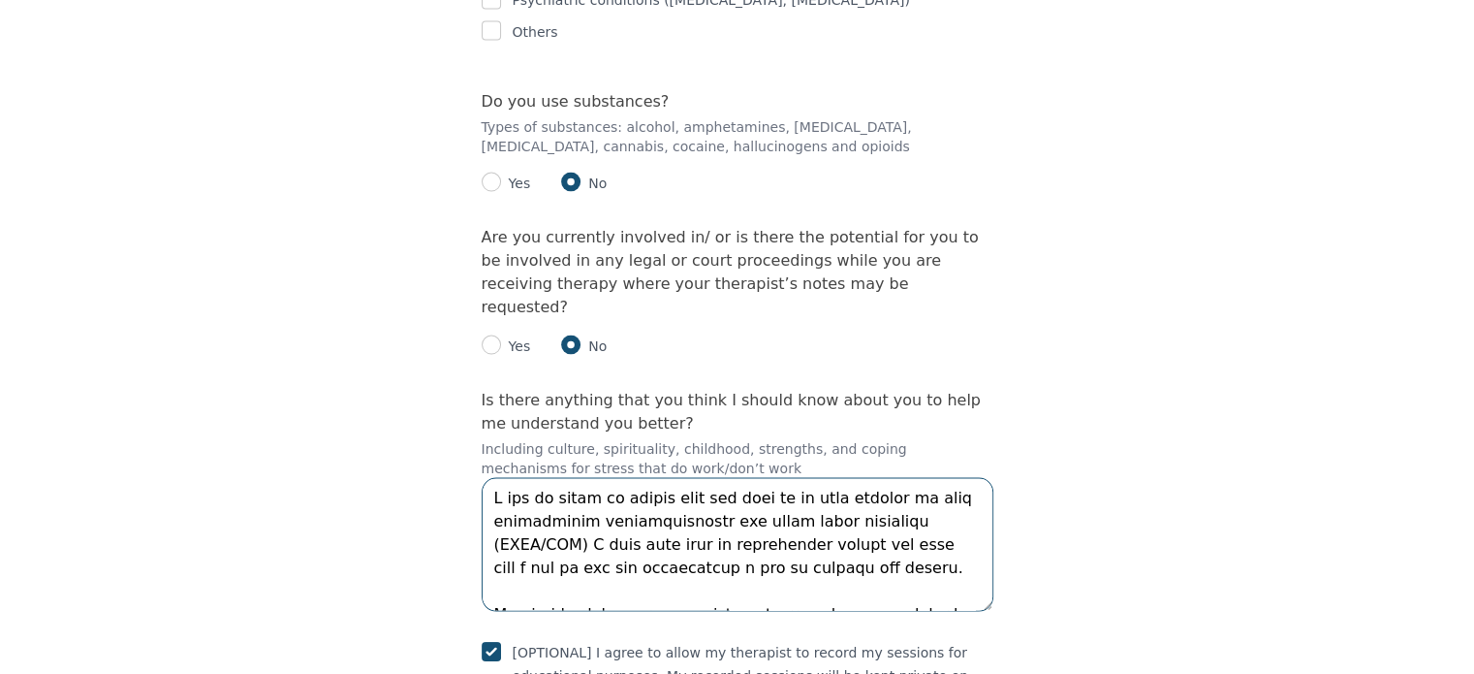
drag, startPoint x: 618, startPoint y: 373, endPoint x: 473, endPoint y: 366, distance: 145.6
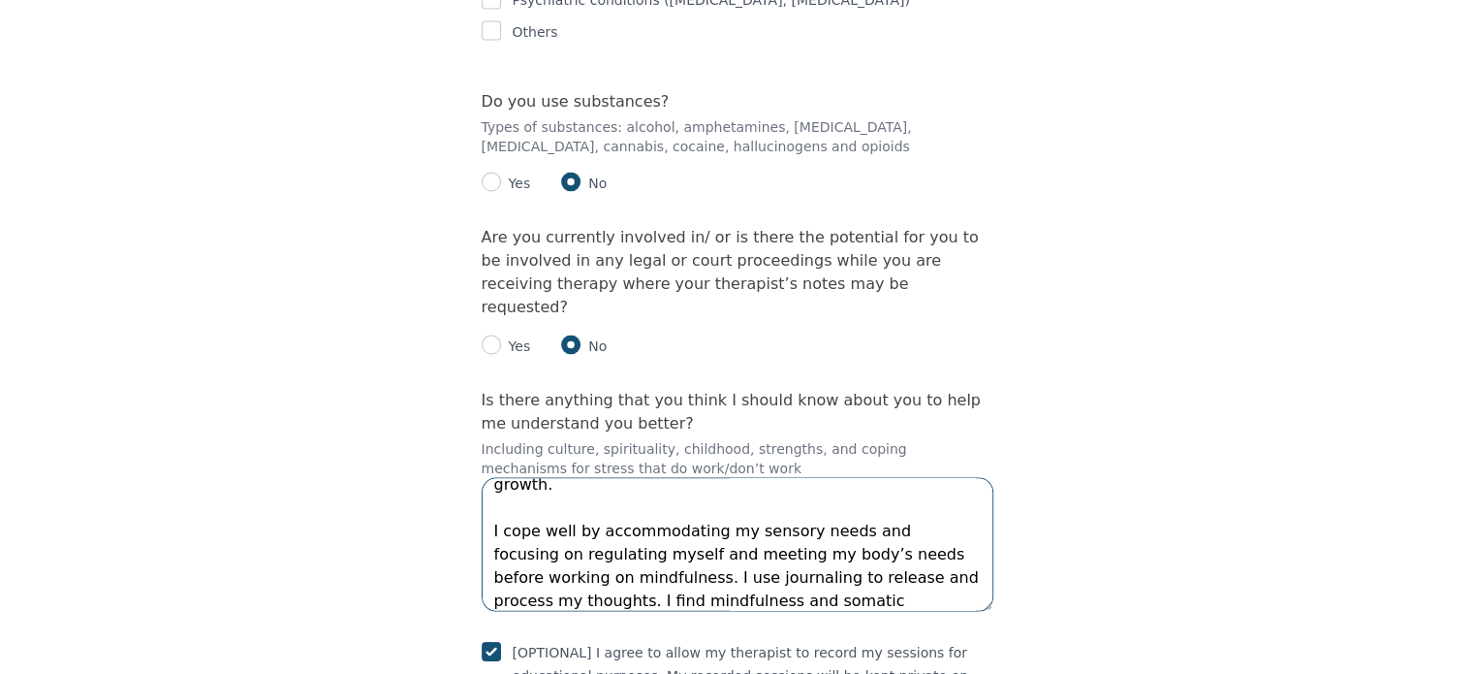
scroll to position [256, 0]
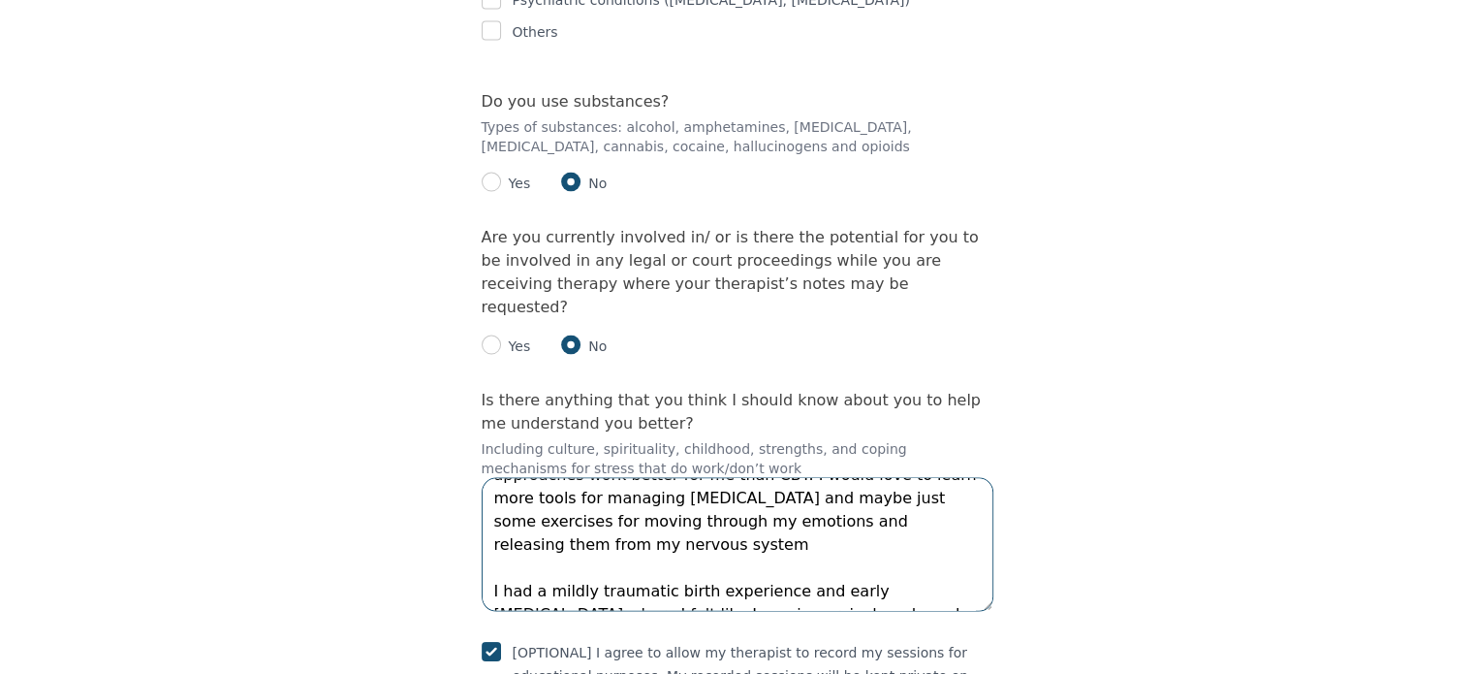
drag, startPoint x: 491, startPoint y: 282, endPoint x: 938, endPoint y: 499, distance: 496.8
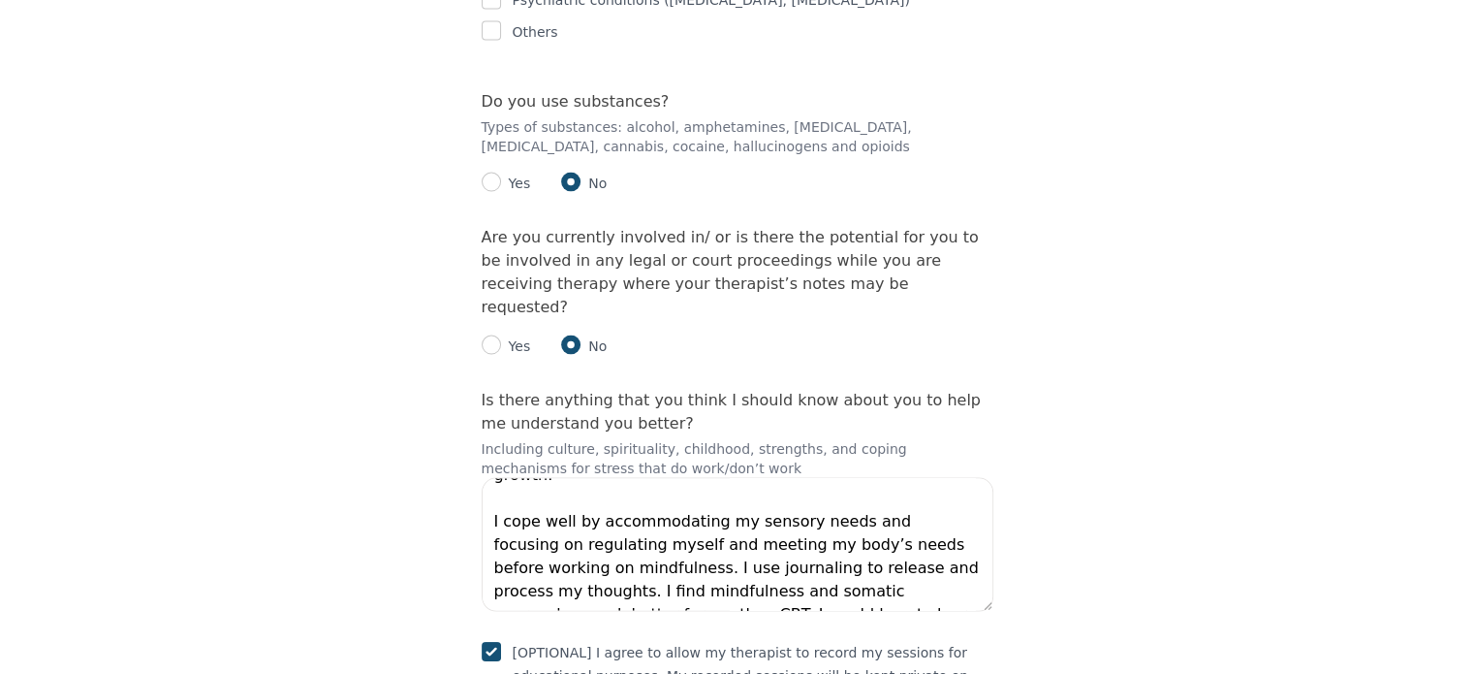
scroll to position [85, 0]
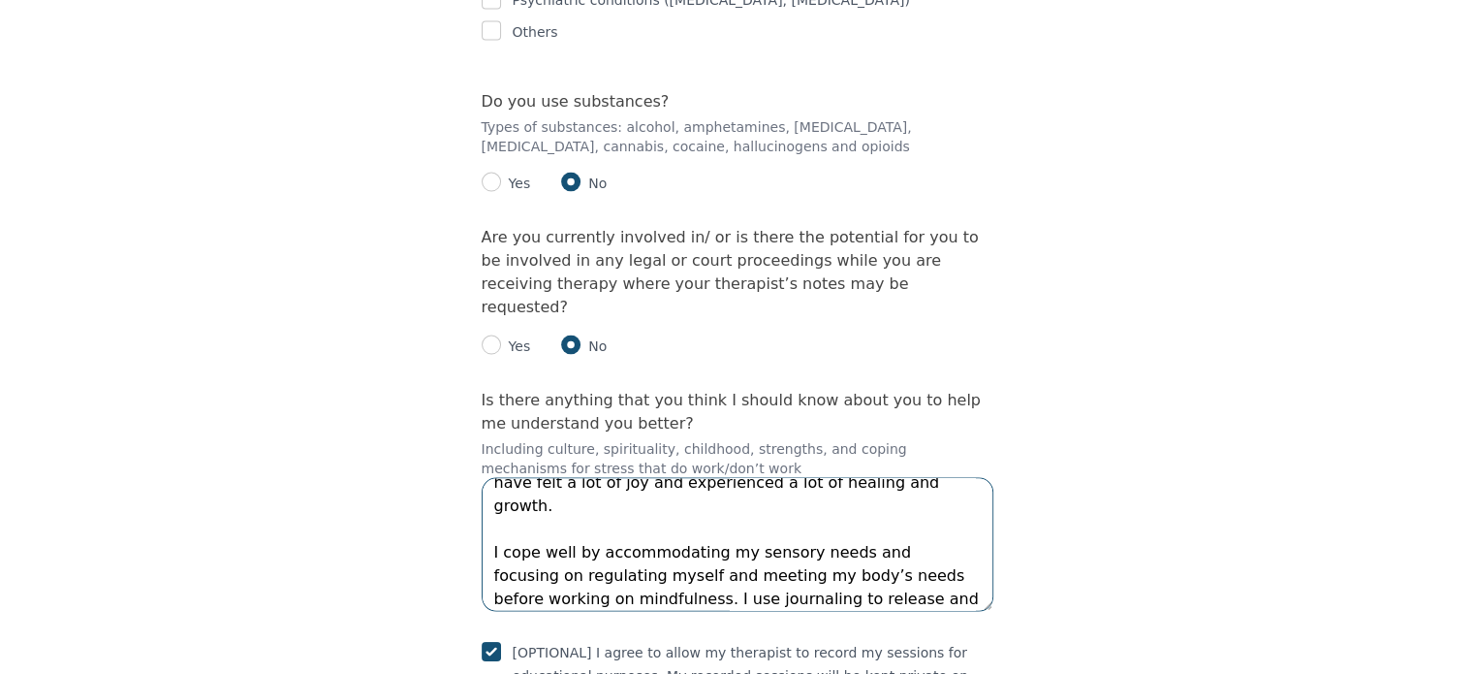
drag, startPoint x: 490, startPoint y: 301, endPoint x: 596, endPoint y: 345, distance: 114.3
click at [596, 477] on textarea "I was in fight or flight mode for most of my life growing up with undiagnosed n…" at bounding box center [738, 544] width 512 height 134
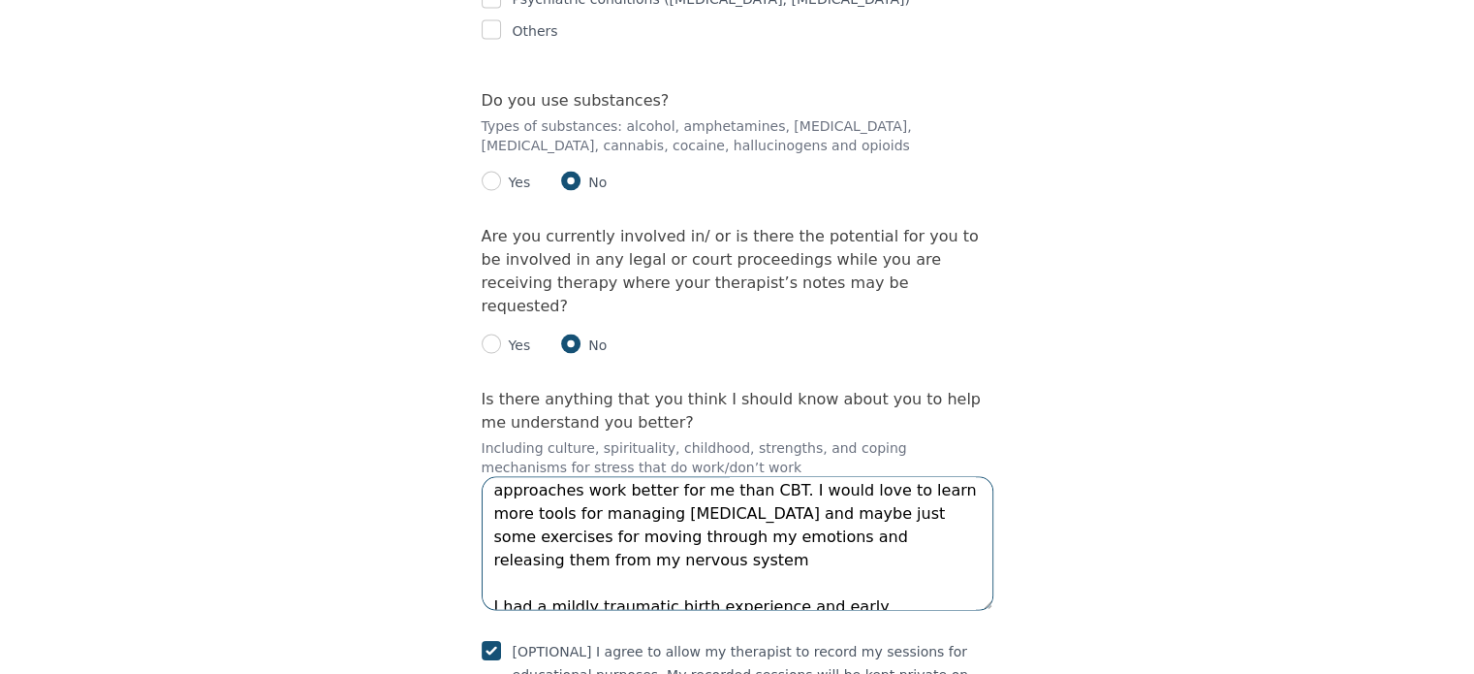
scroll to position [256, 0]
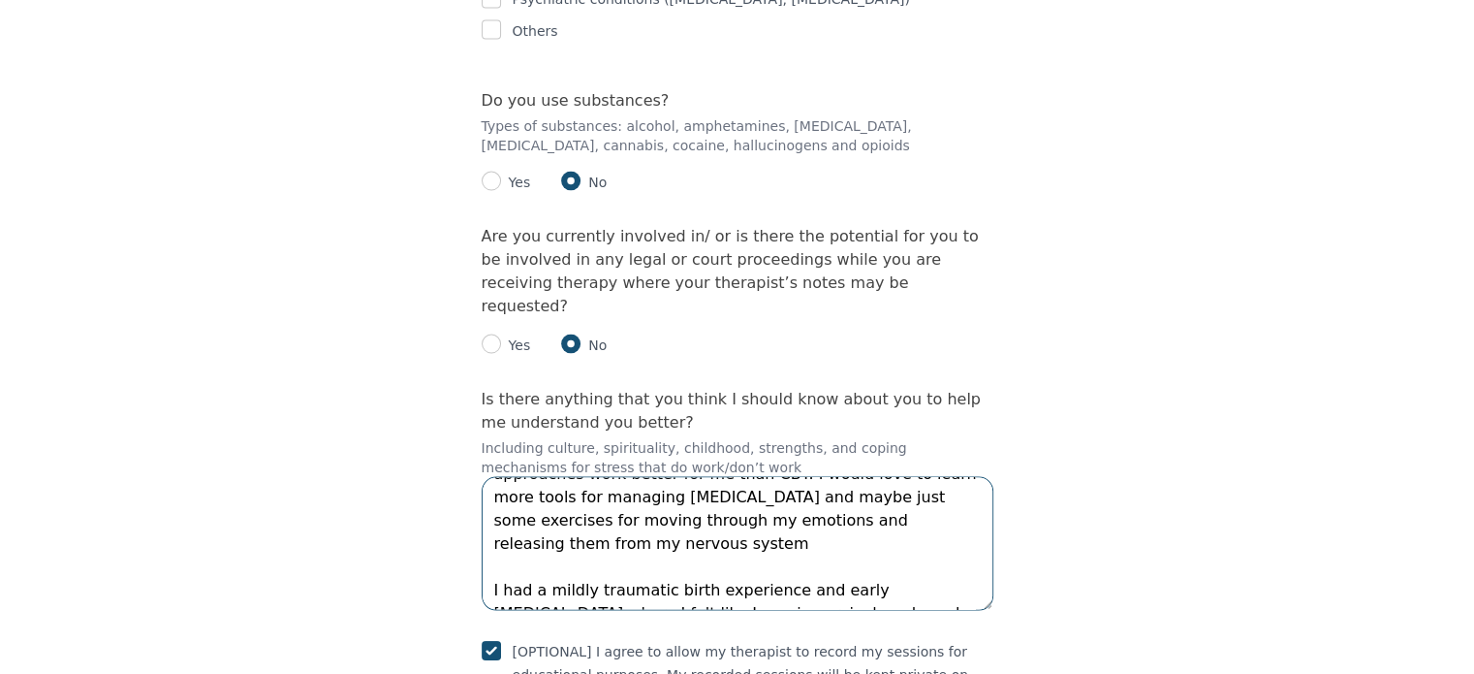
drag, startPoint x: 490, startPoint y: 315, endPoint x: 933, endPoint y: 379, distance: 448.5
click at [933, 476] on textarea "I was in fight or flight mode for most of my life growing up with undiagnosed n…" at bounding box center [738, 543] width 512 height 134
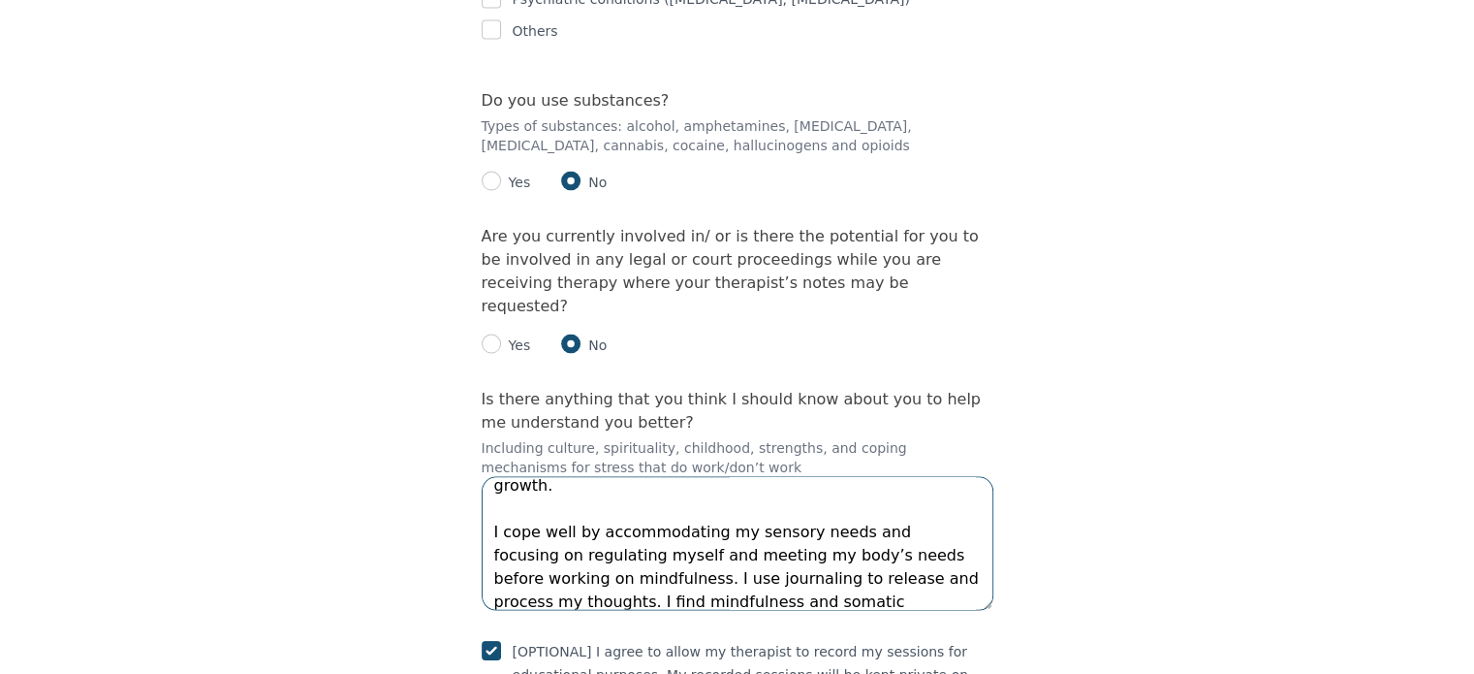
scroll to position [233, 0]
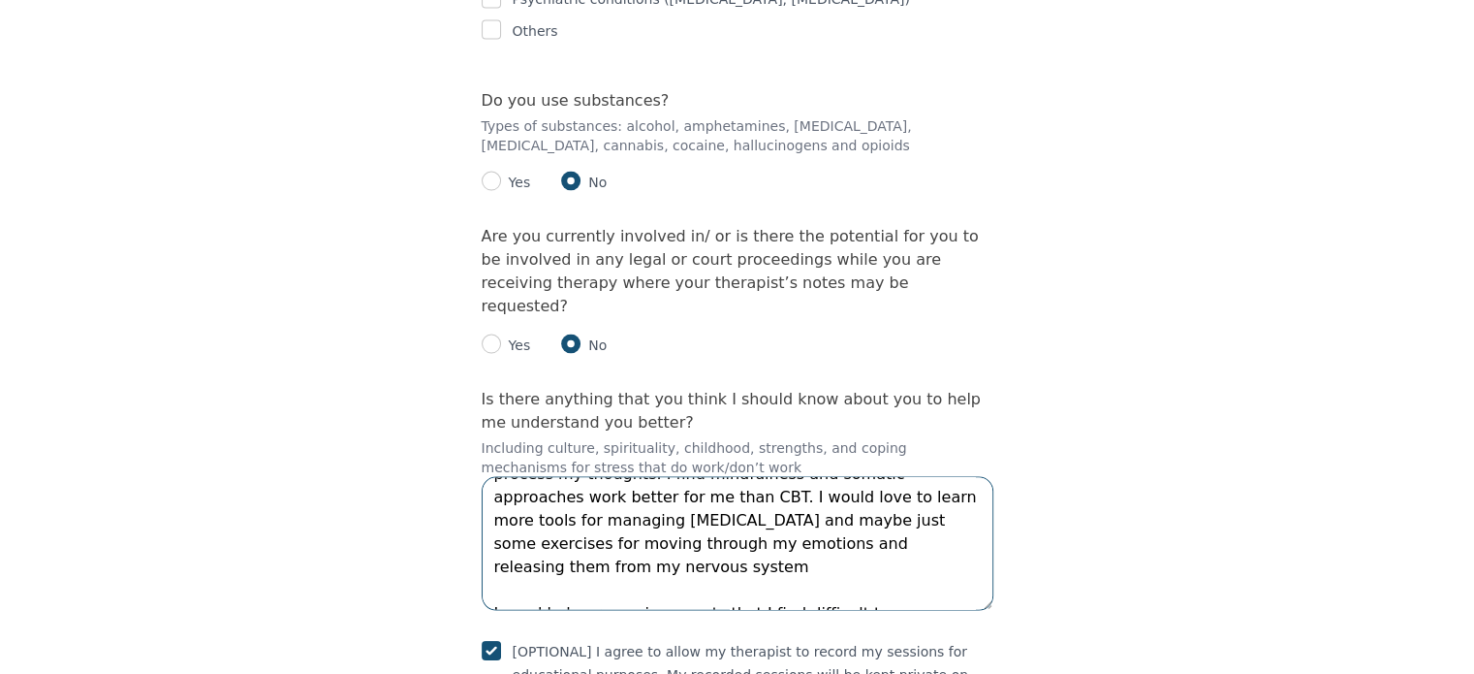
drag, startPoint x: 906, startPoint y: 366, endPoint x: 473, endPoint y: 327, distance: 435.1
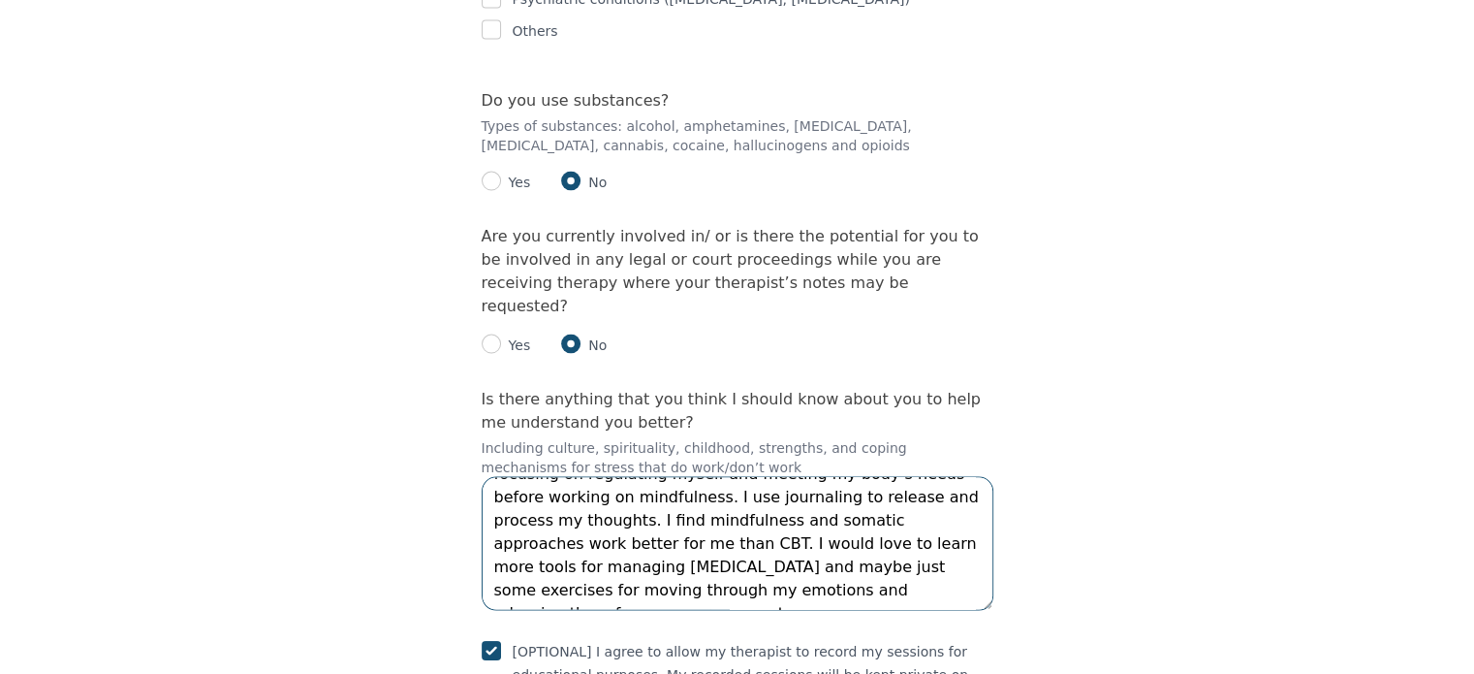
scroll to position [163, 0]
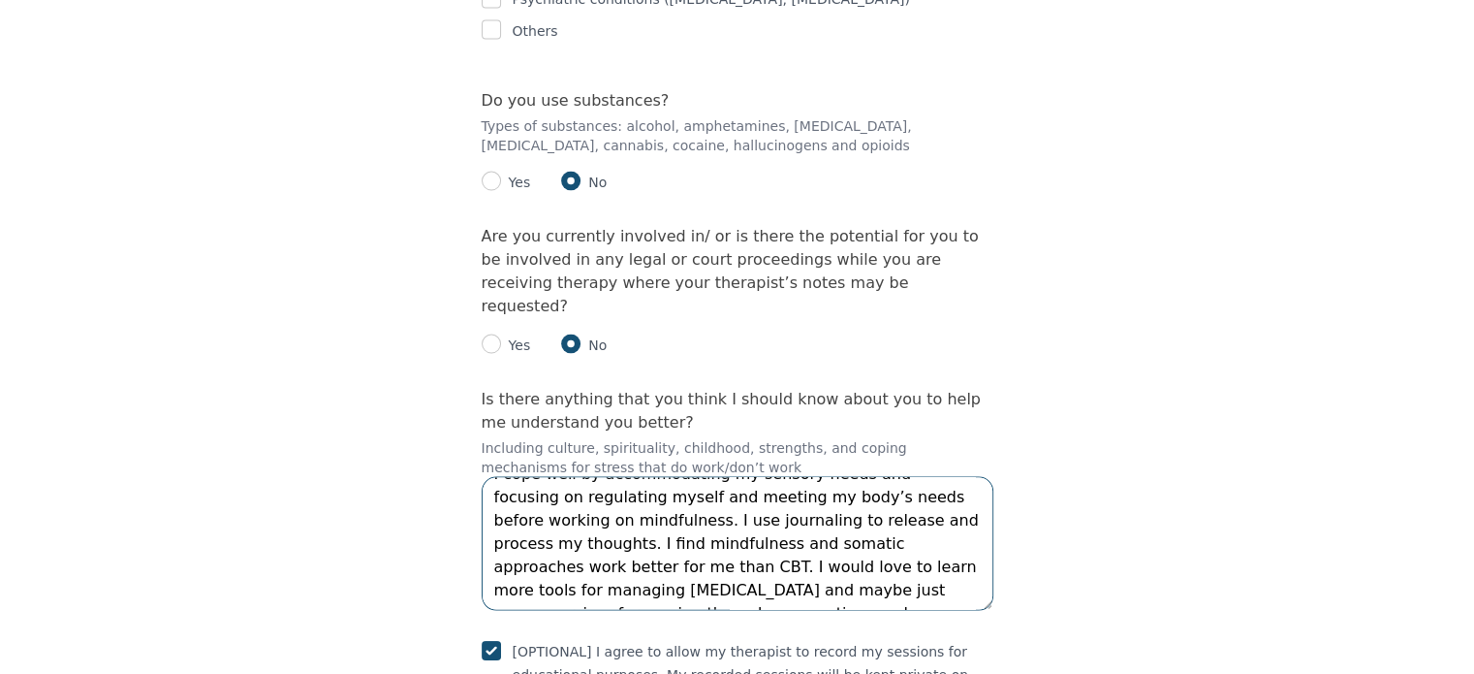
type textarea "I was in fight or flight mode for most of my life growing up with undiagnosed n…"
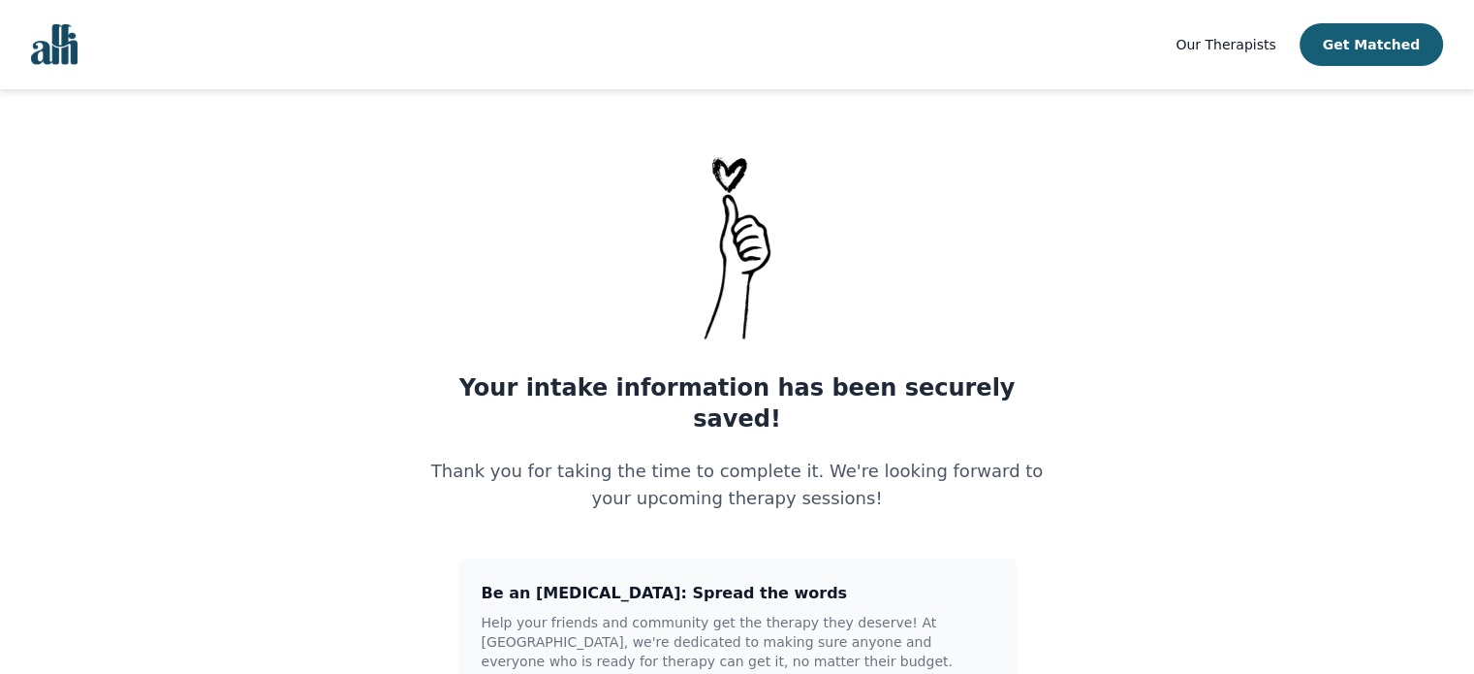
click at [55, 50] on img "Global" at bounding box center [54, 44] width 47 height 41
